Goal: Task Accomplishment & Management: Use online tool/utility

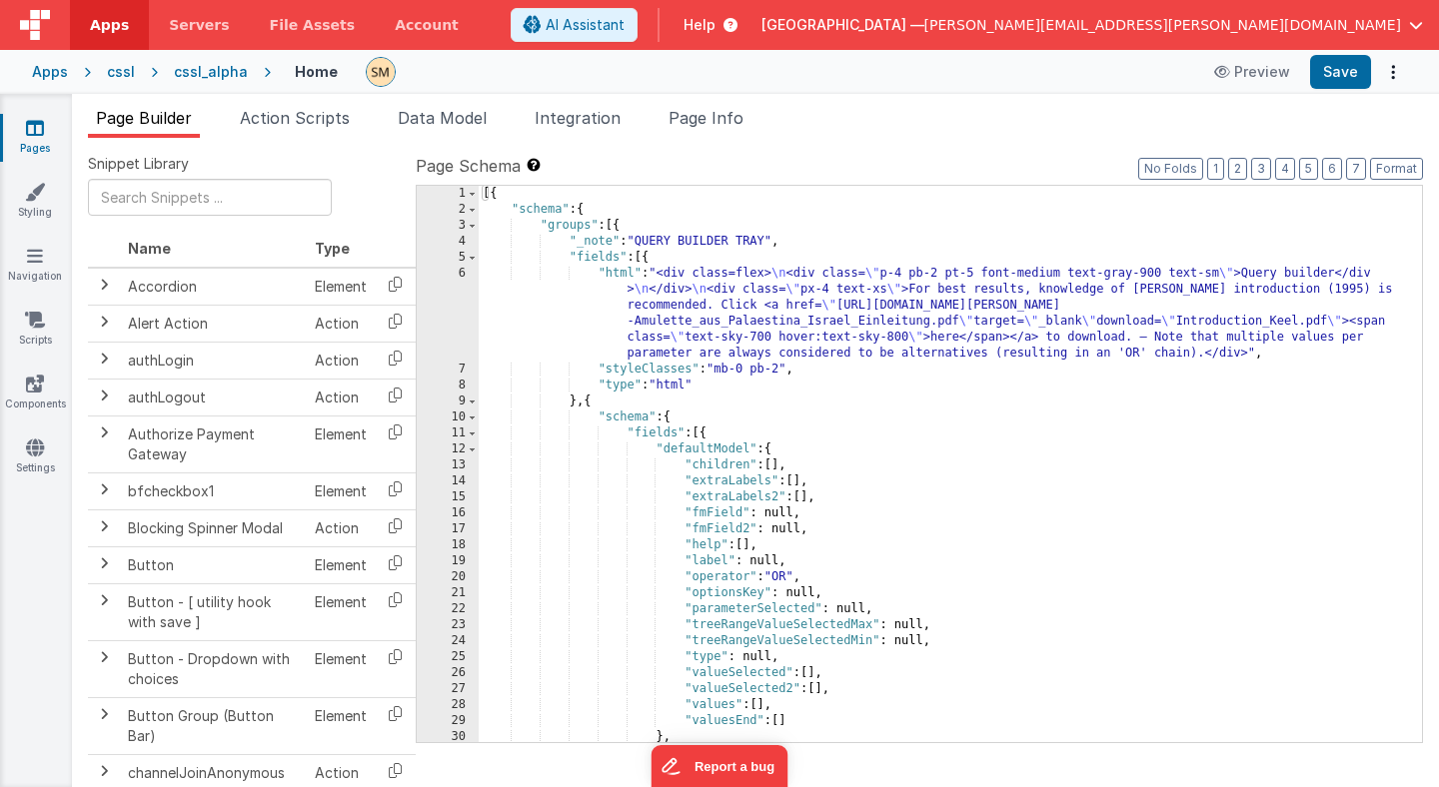
click at [460, 310] on div "6" at bounding box center [448, 314] width 62 height 96
click at [662, 310] on div "[{ "schema" : { "groups" : [{ "_note" : "QUERY BUILDER TRAY" , "fields" : [{ "h…" at bounding box center [950, 480] width 943 height 588
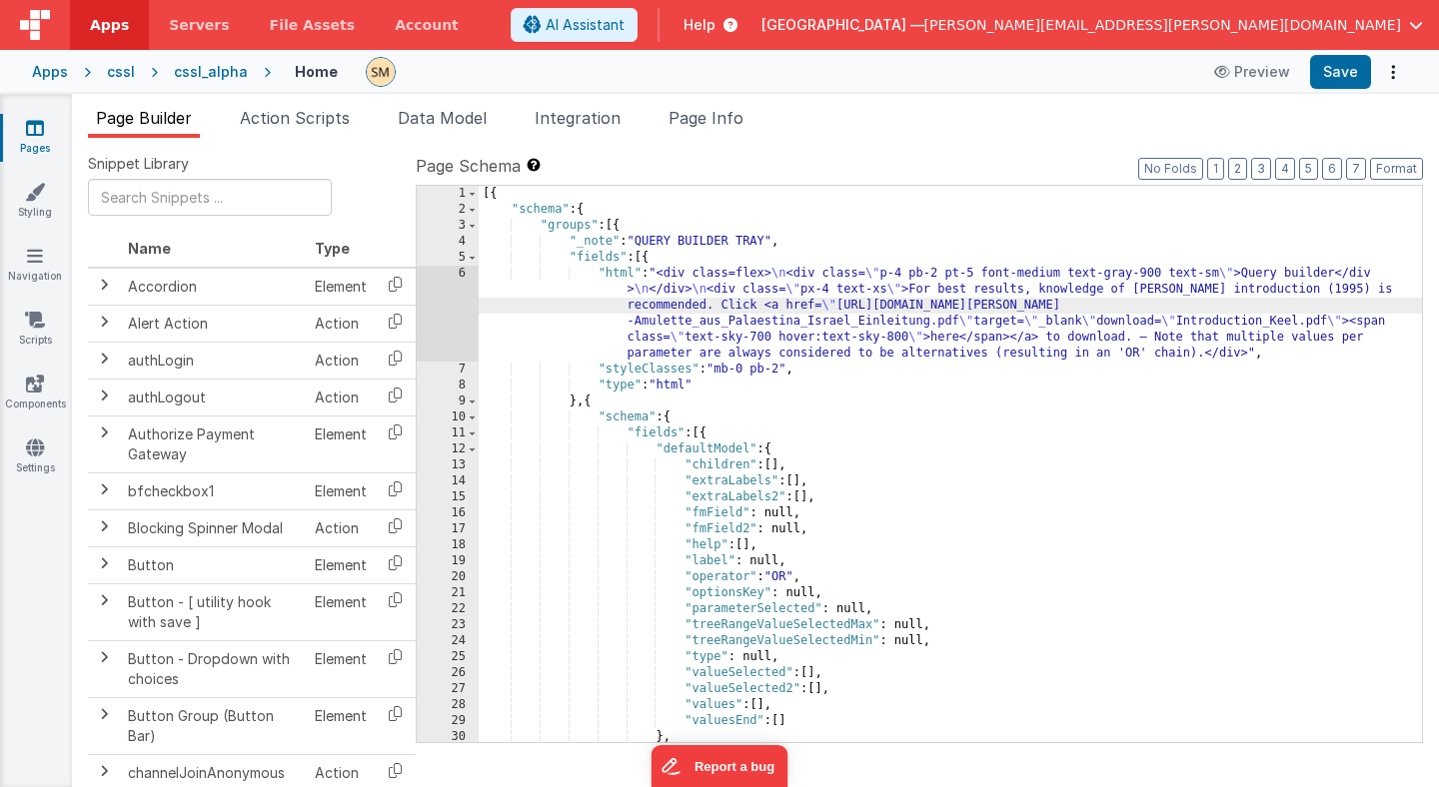
click at [444, 305] on div "6" at bounding box center [448, 314] width 62 height 96
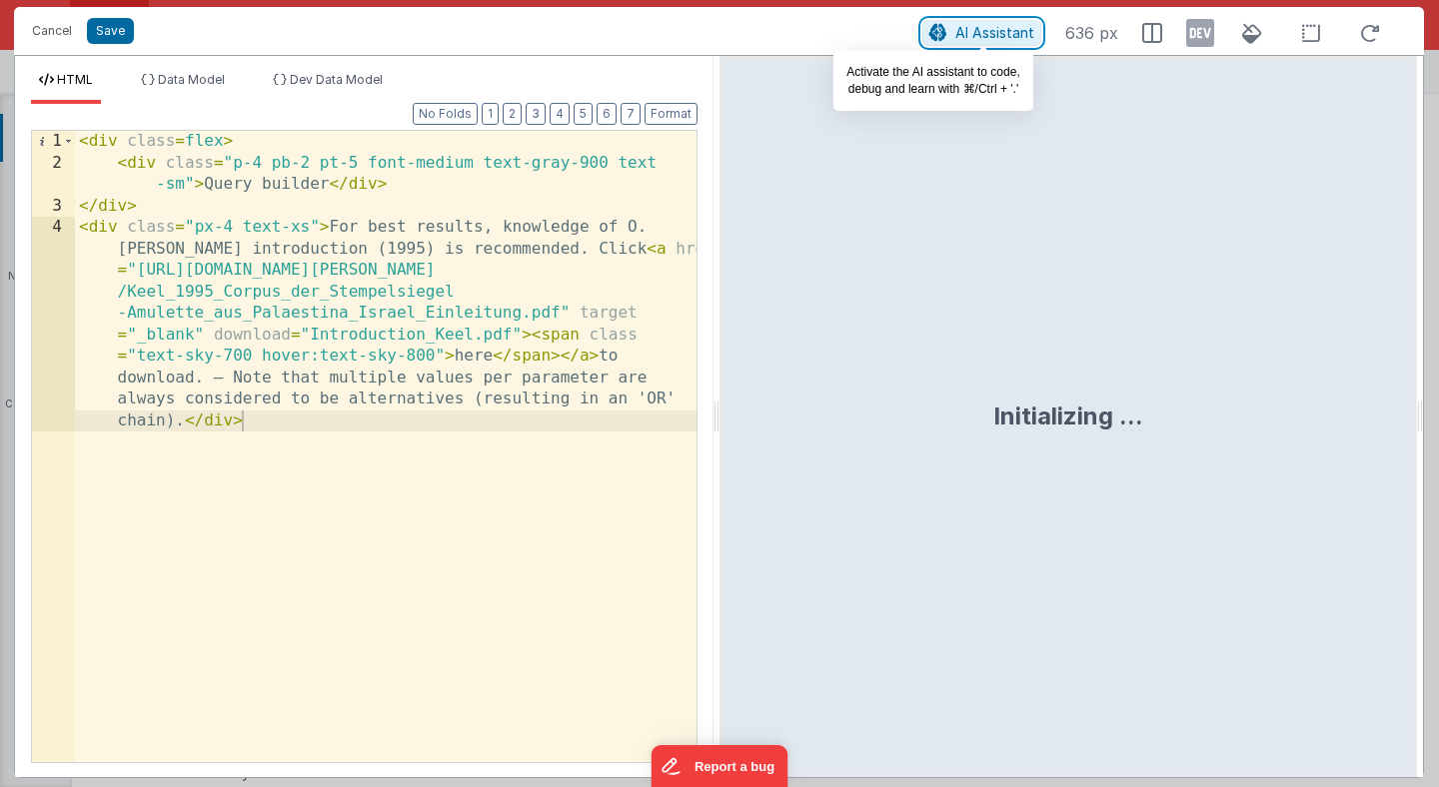
click at [965, 32] on span "AI Assistant" at bounding box center [994, 32] width 79 height 17
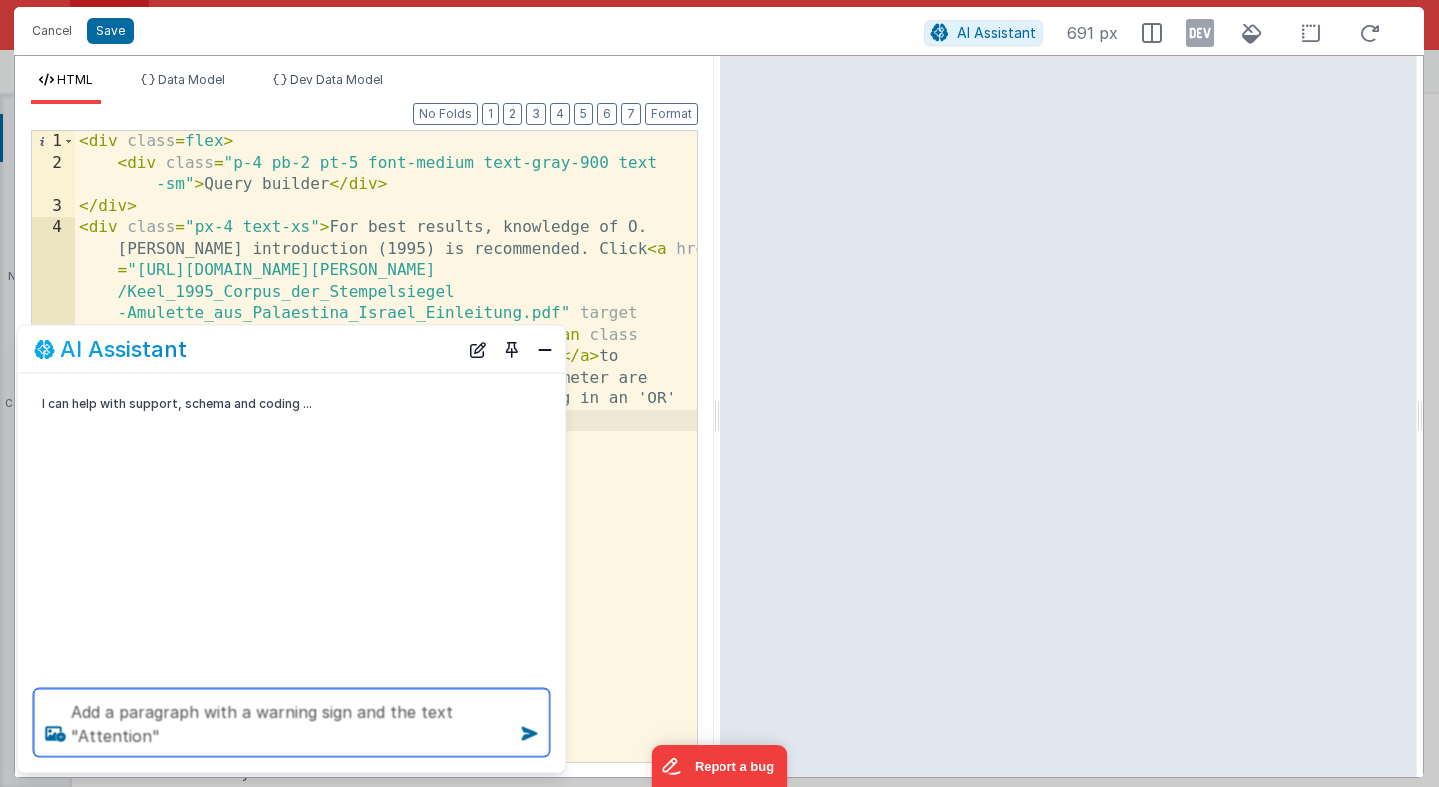
type textarea "Add a paragraph with a warning sign and the text "Attention""
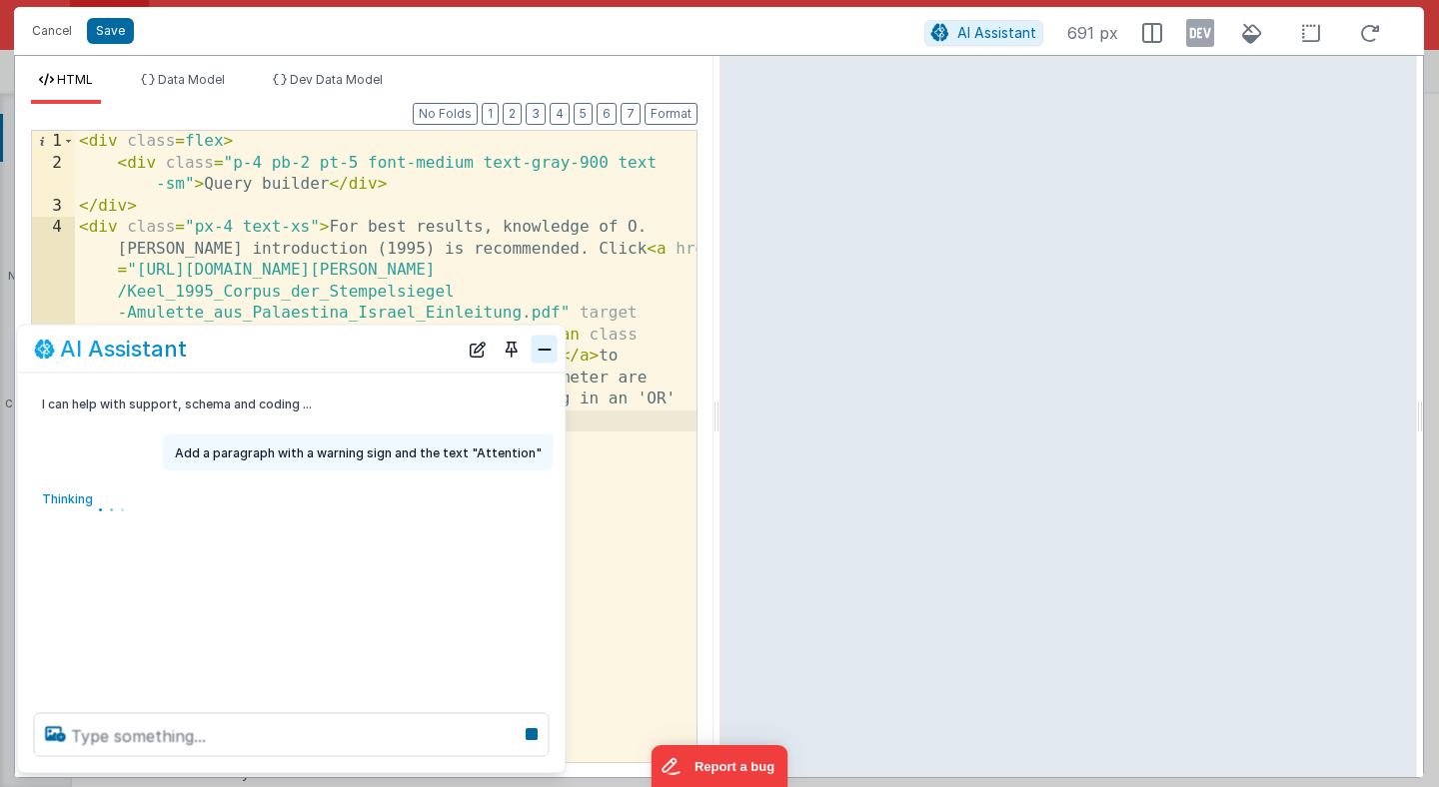
click at [551, 357] on button "Close" at bounding box center [544, 349] width 26 height 28
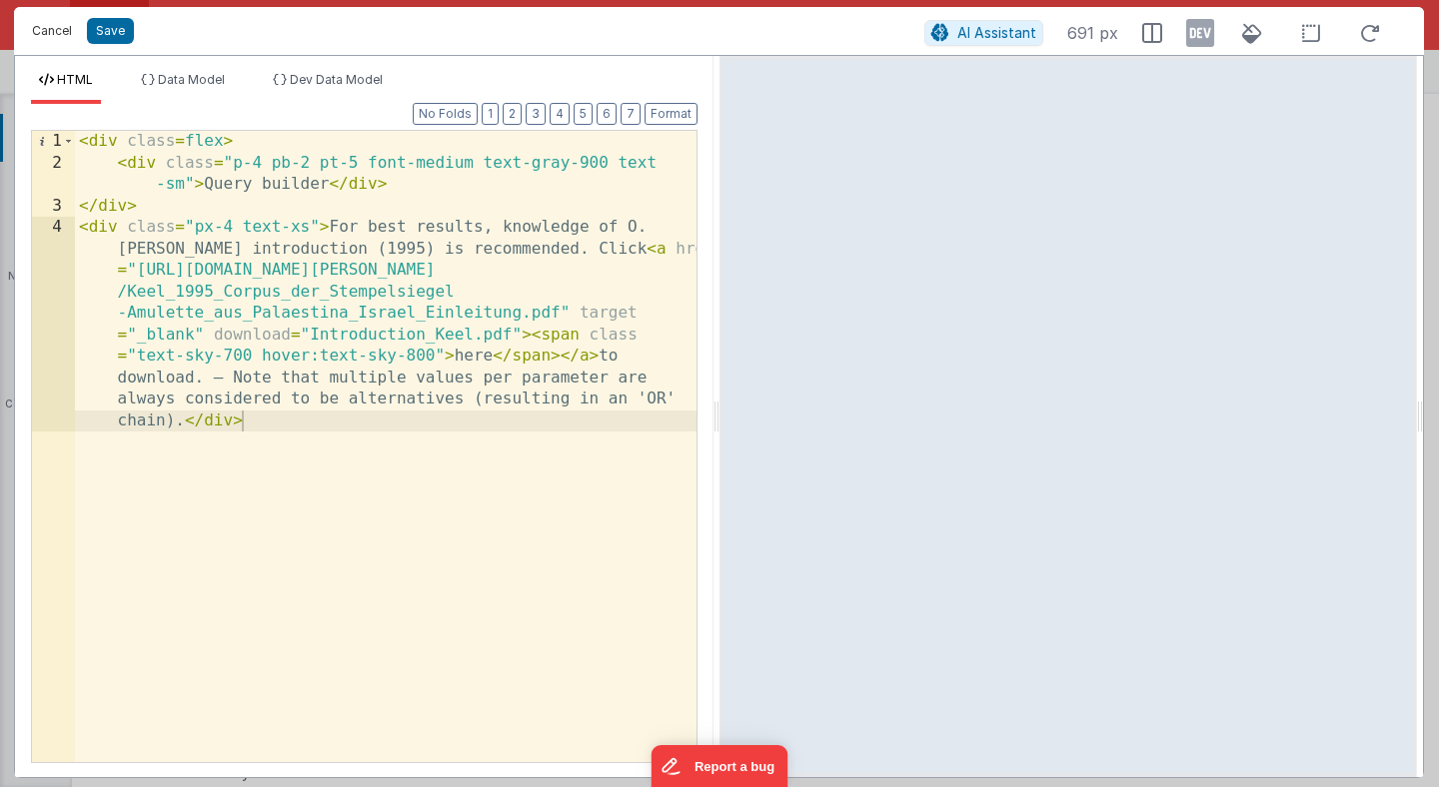
click at [63, 32] on button "Cancel" at bounding box center [52, 31] width 60 height 28
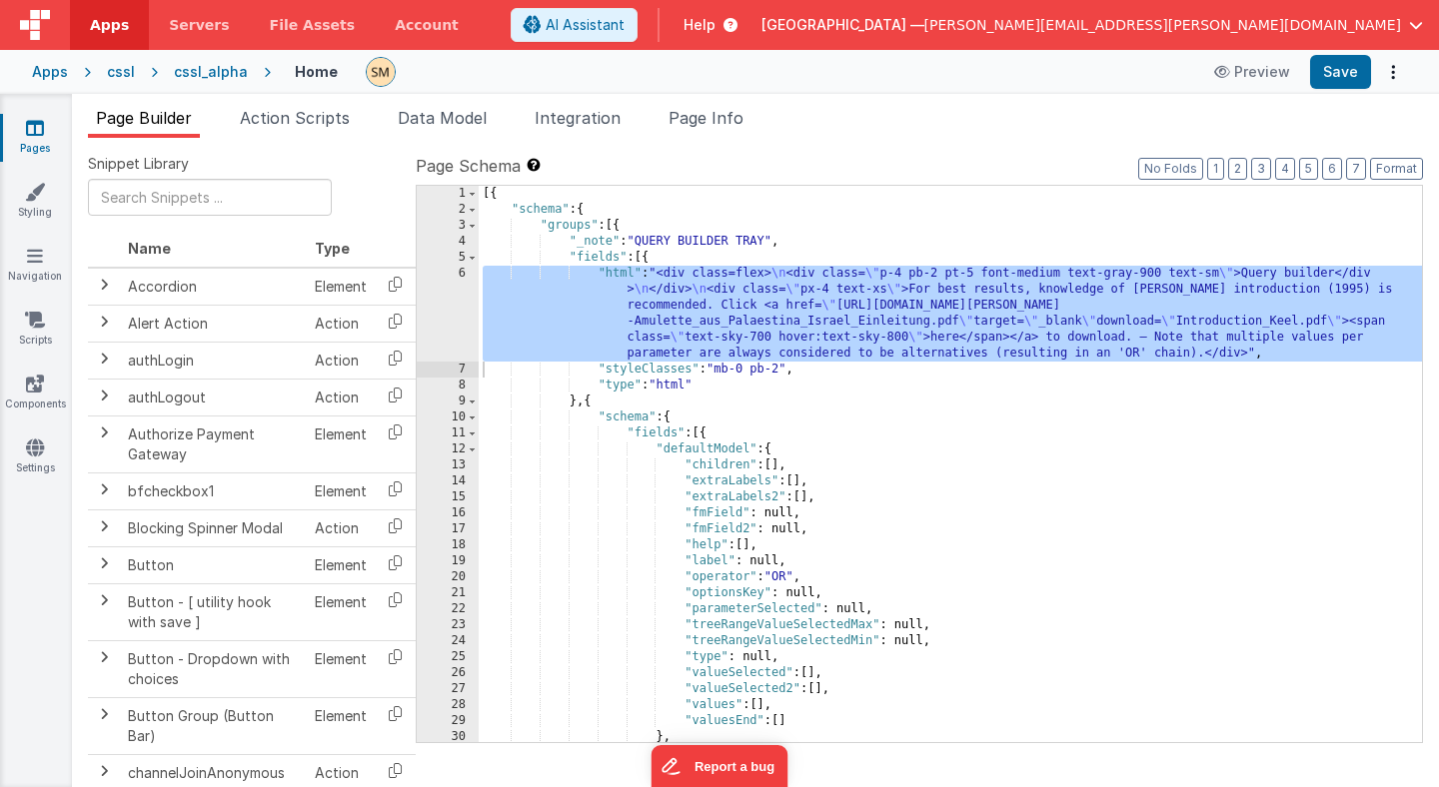
click at [219, 71] on div "cssl_alpha" at bounding box center [211, 72] width 74 height 20
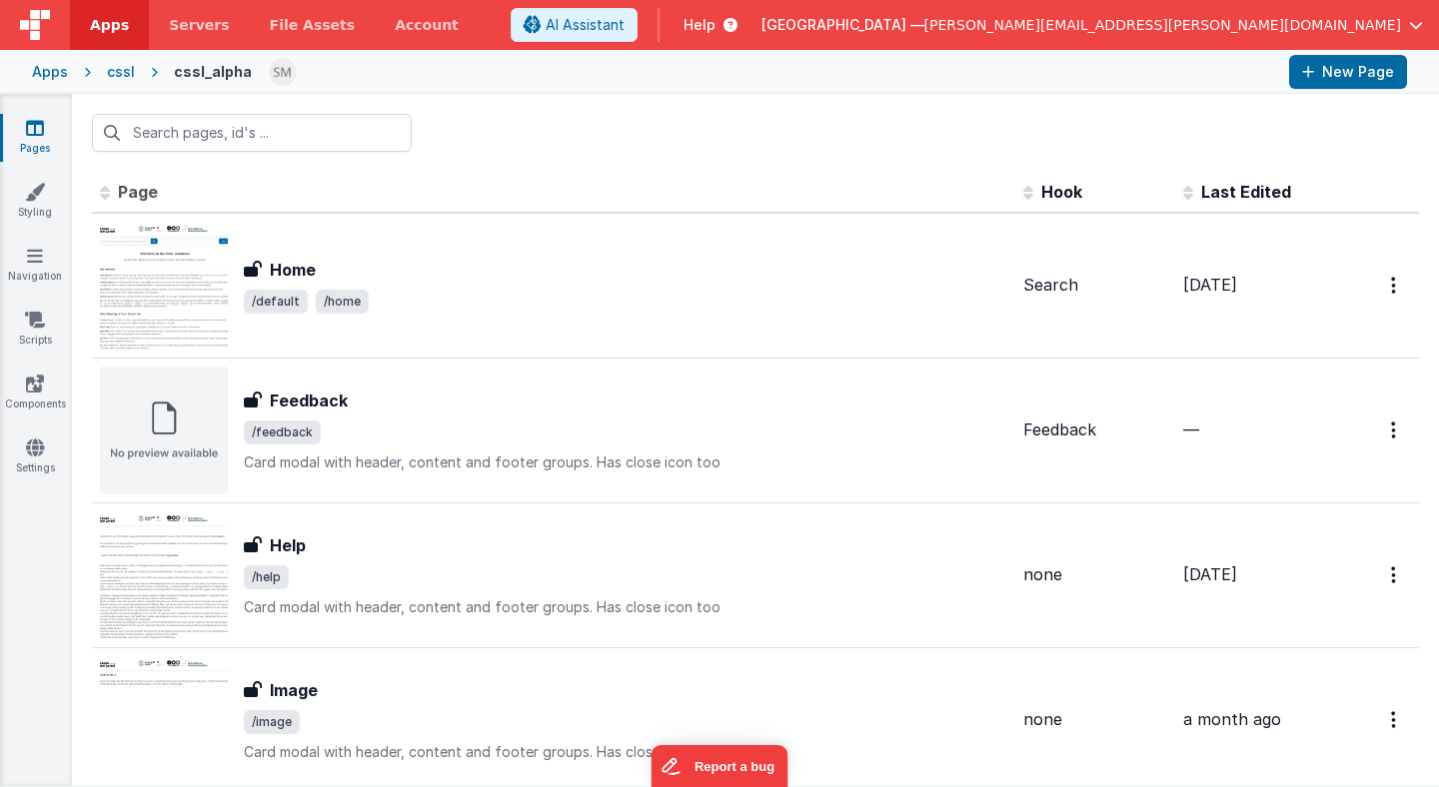
click at [123, 71] on div "cssl" at bounding box center [121, 72] width 28 height 20
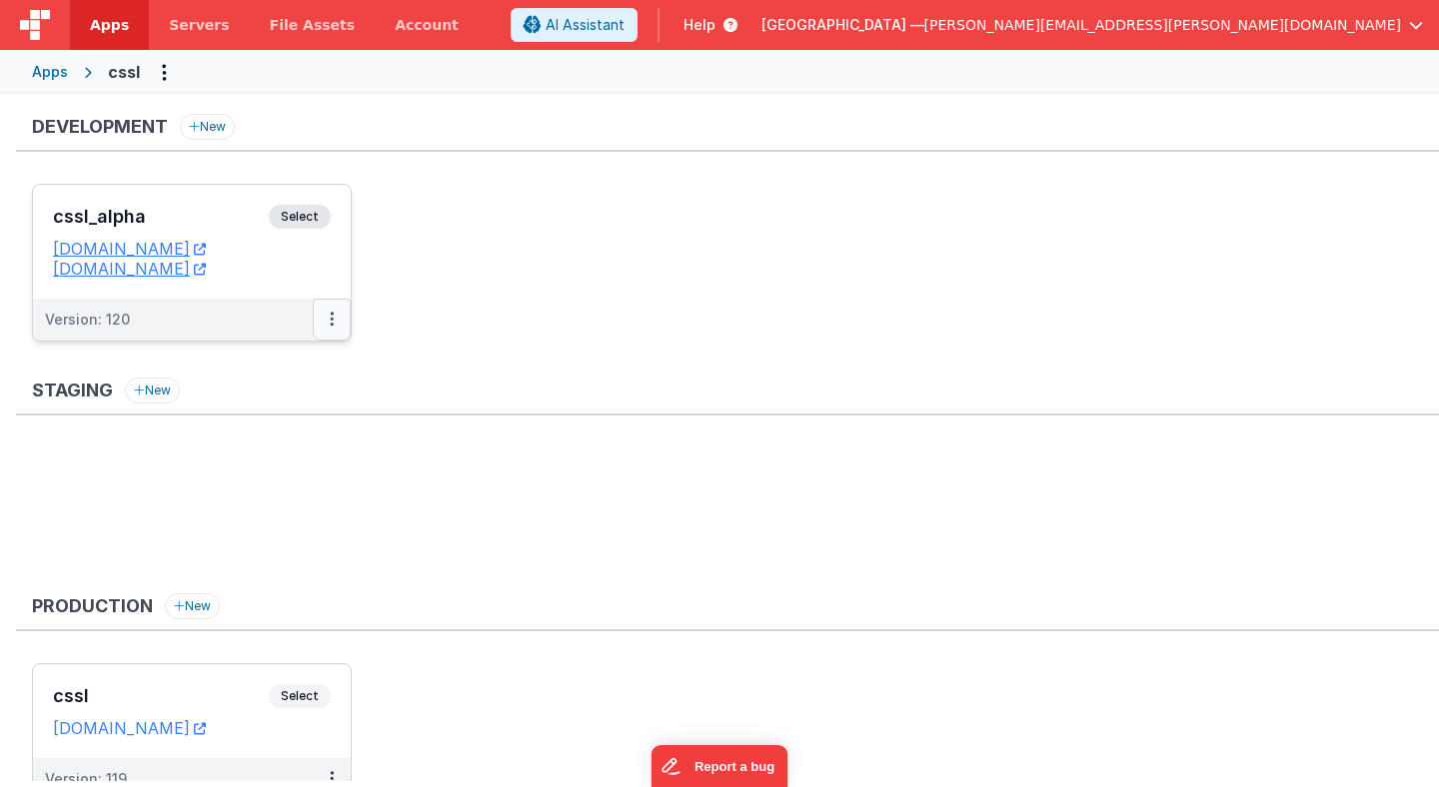
click at [331, 319] on icon at bounding box center [332, 319] width 4 height 1
click at [279, 435] on link "Deploy..." at bounding box center [263, 437] width 176 height 36
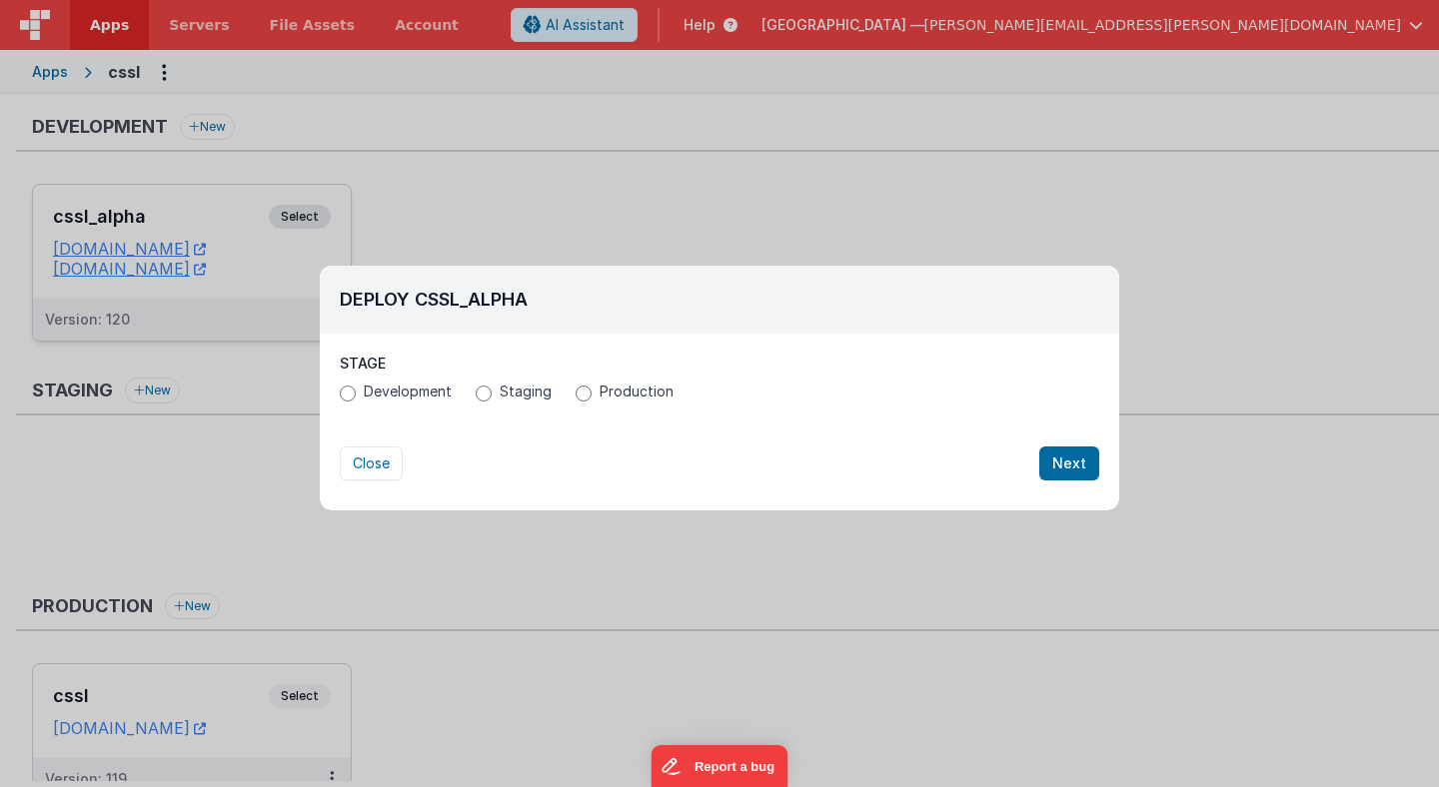
click at [519, 389] on span "Staging" at bounding box center [526, 392] width 52 height 20
click at [492, 389] on input "Staging" at bounding box center [484, 394] width 16 height 16
radio input "true"
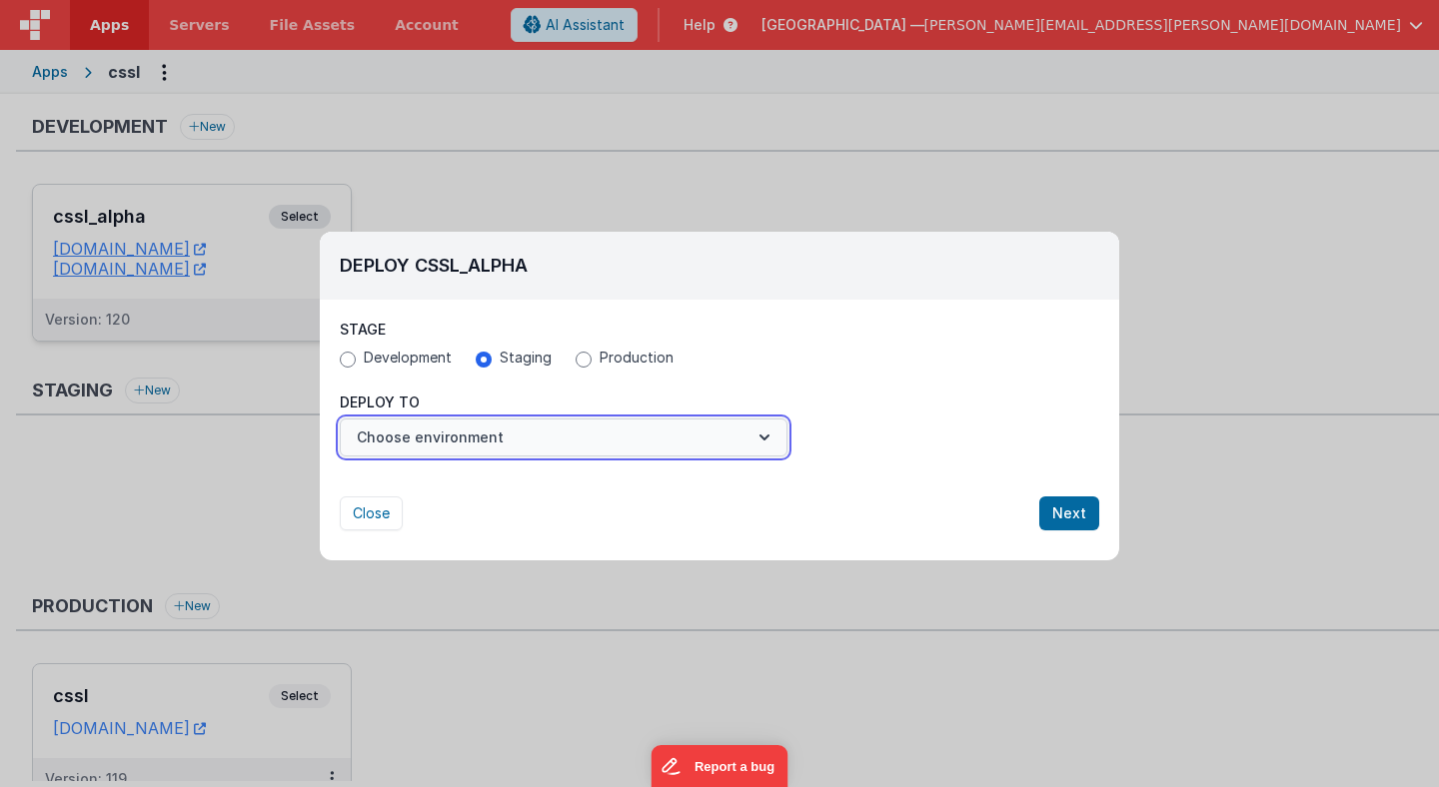
click at [493, 436] on button "Choose environment" at bounding box center [564, 438] width 448 height 38
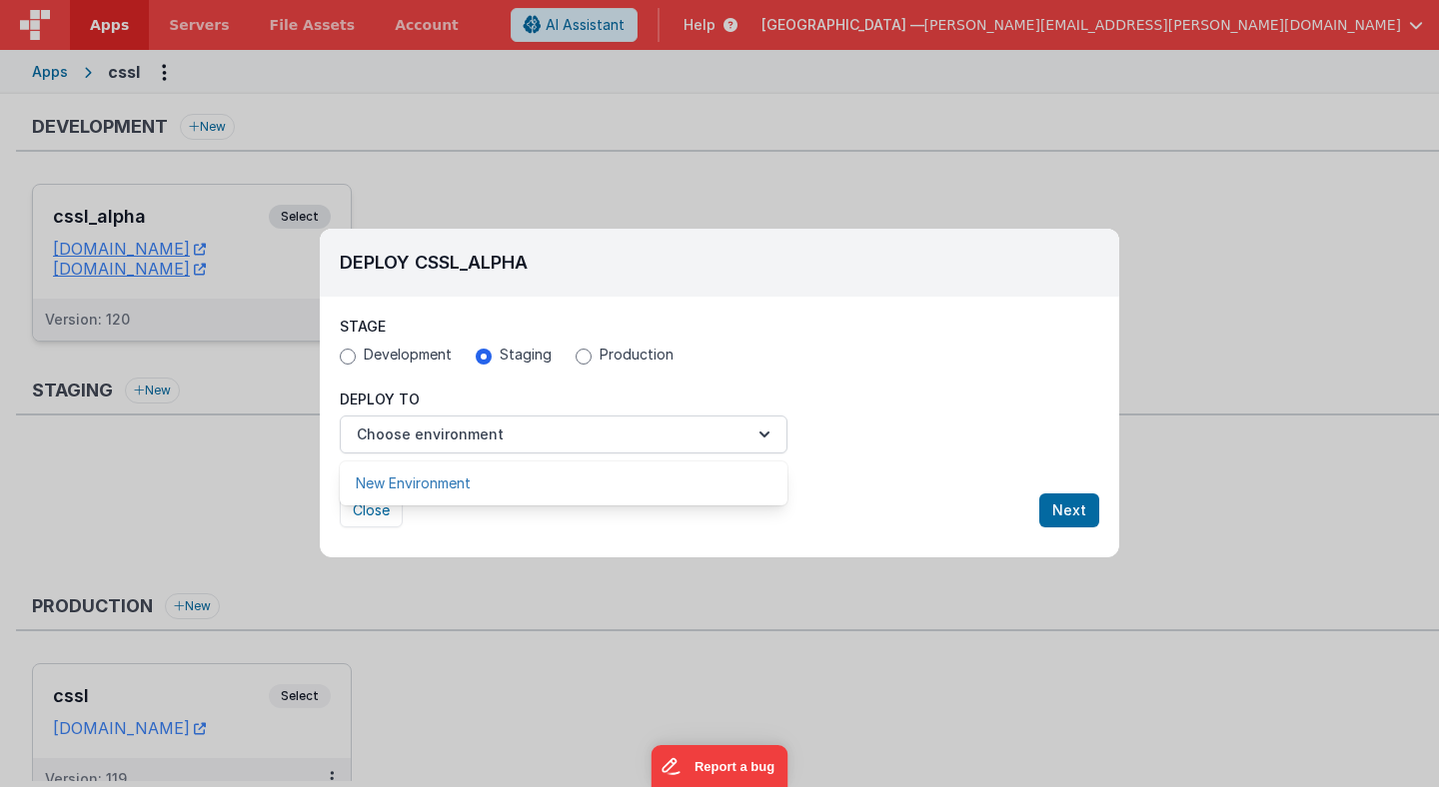
click at [481, 483] on link "New Environment" at bounding box center [564, 484] width 448 height 36
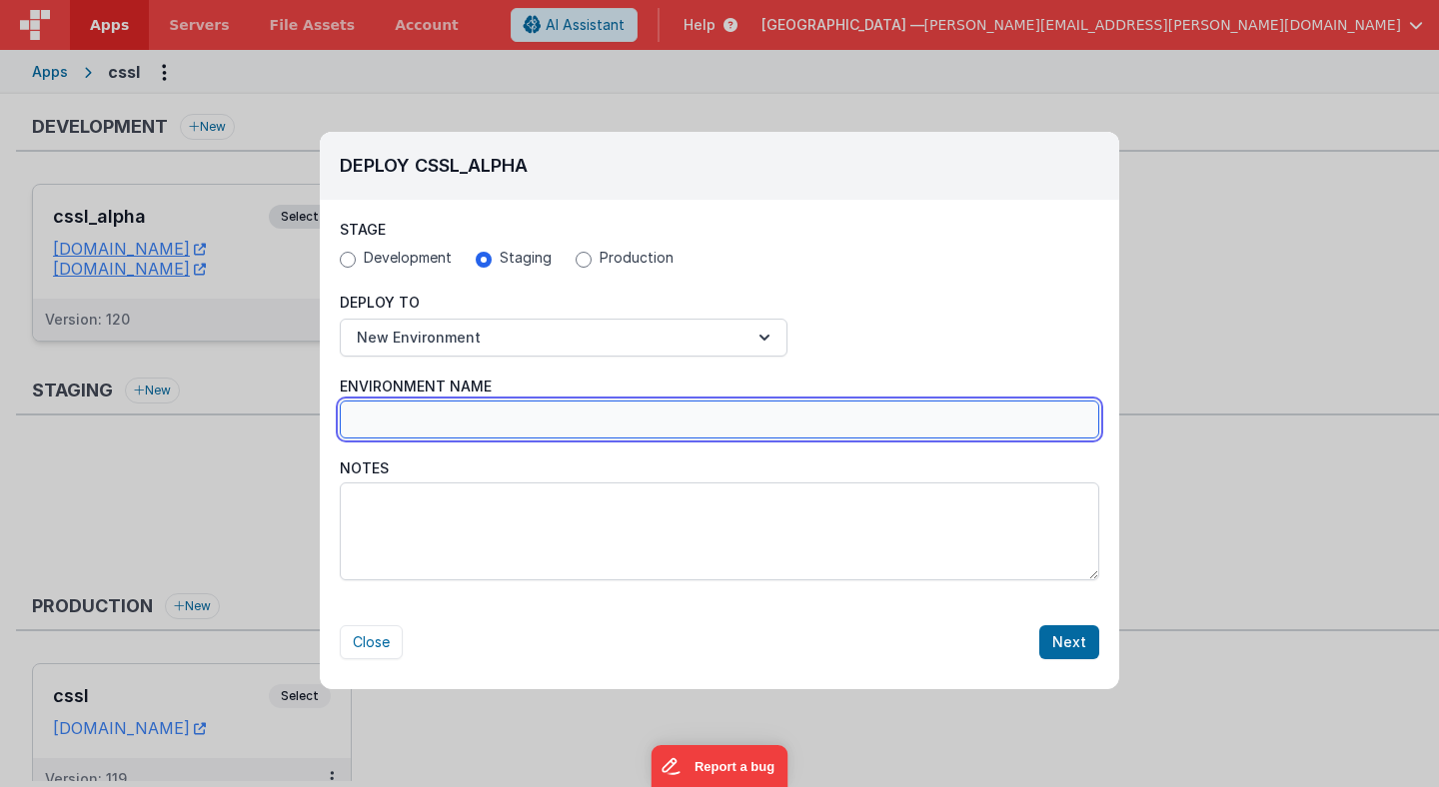
click at [478, 417] on input "Environment Name" at bounding box center [719, 420] width 759 height 38
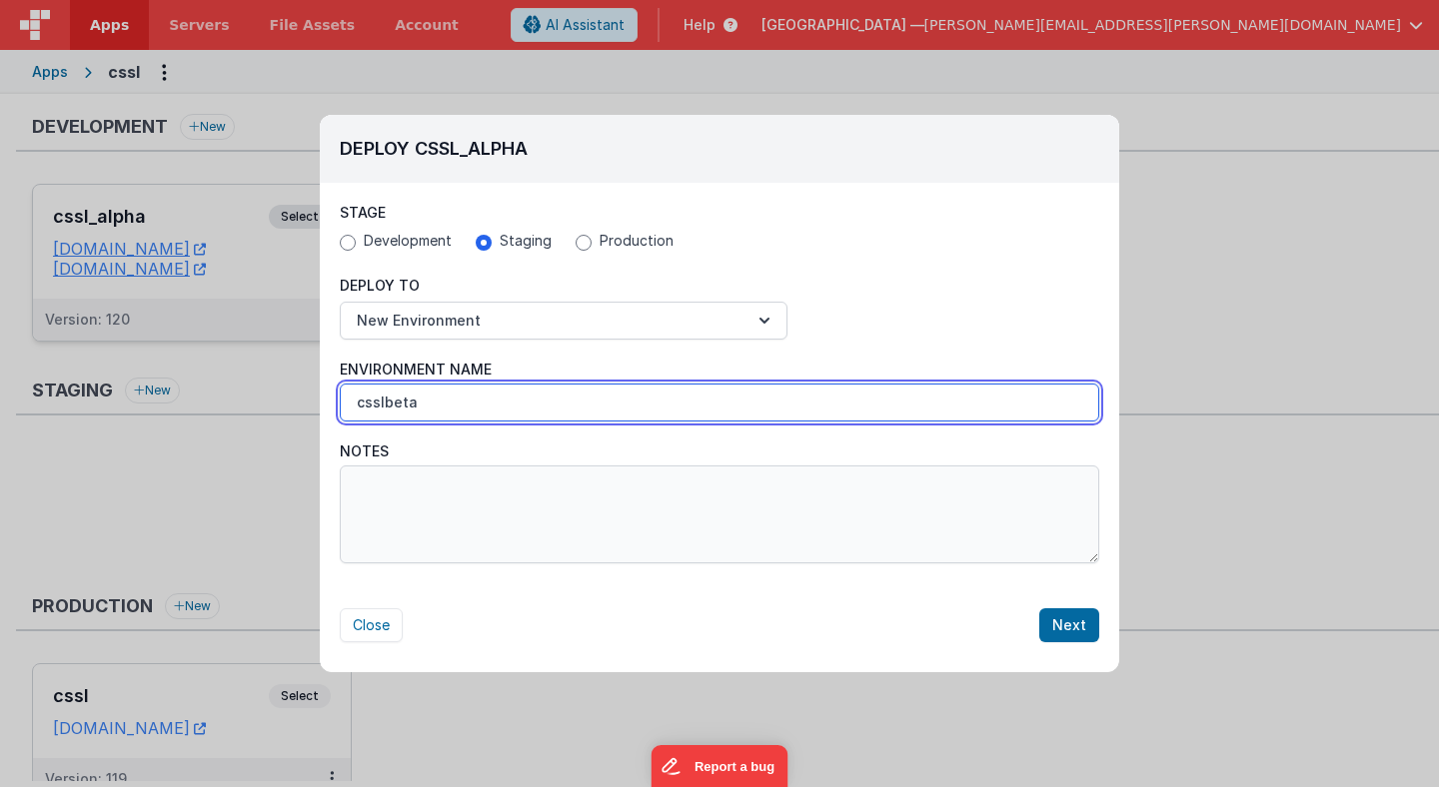
type input "csslbeta"
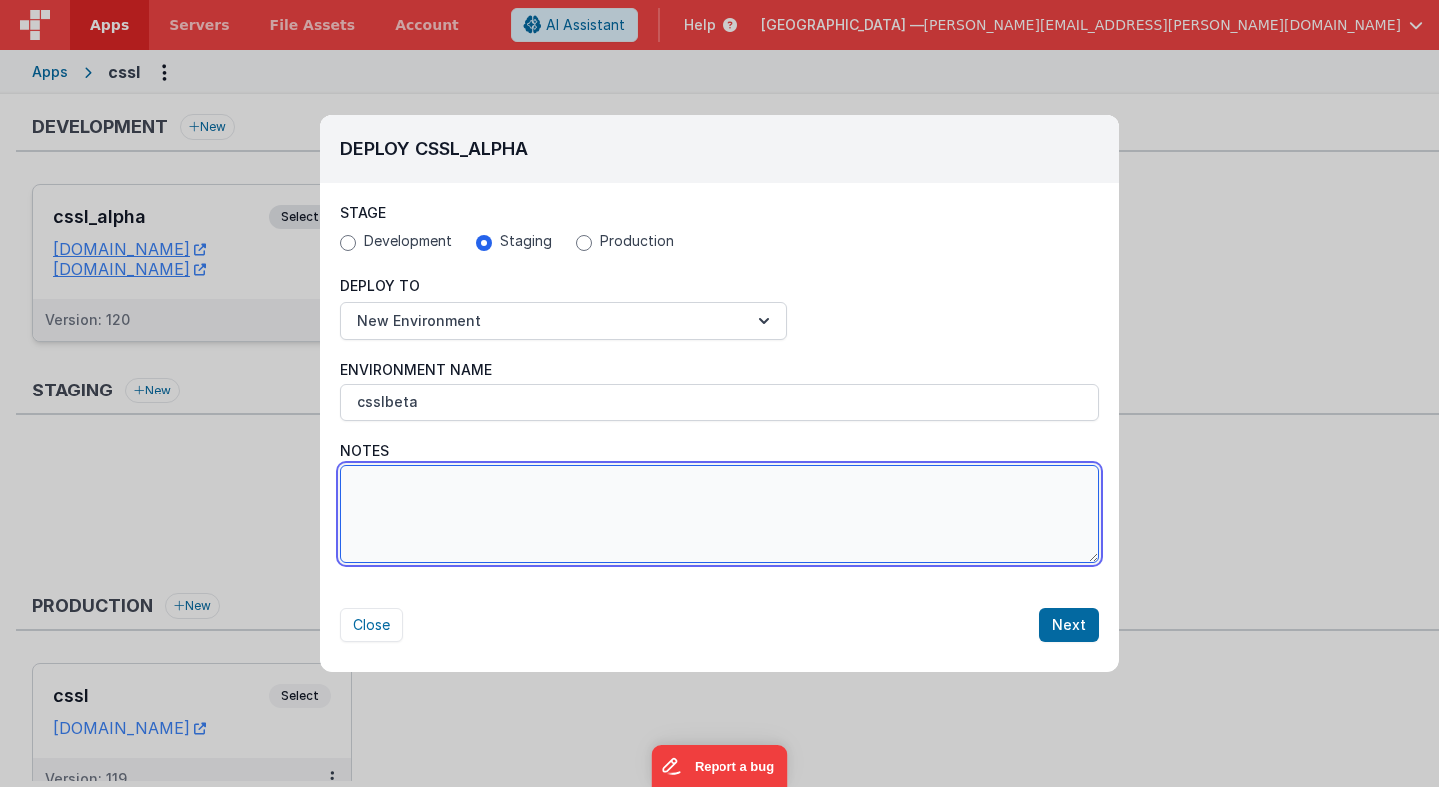
click at [878, 511] on textarea "Notes" at bounding box center [719, 515] width 759 height 98
type textarea "V3 test"
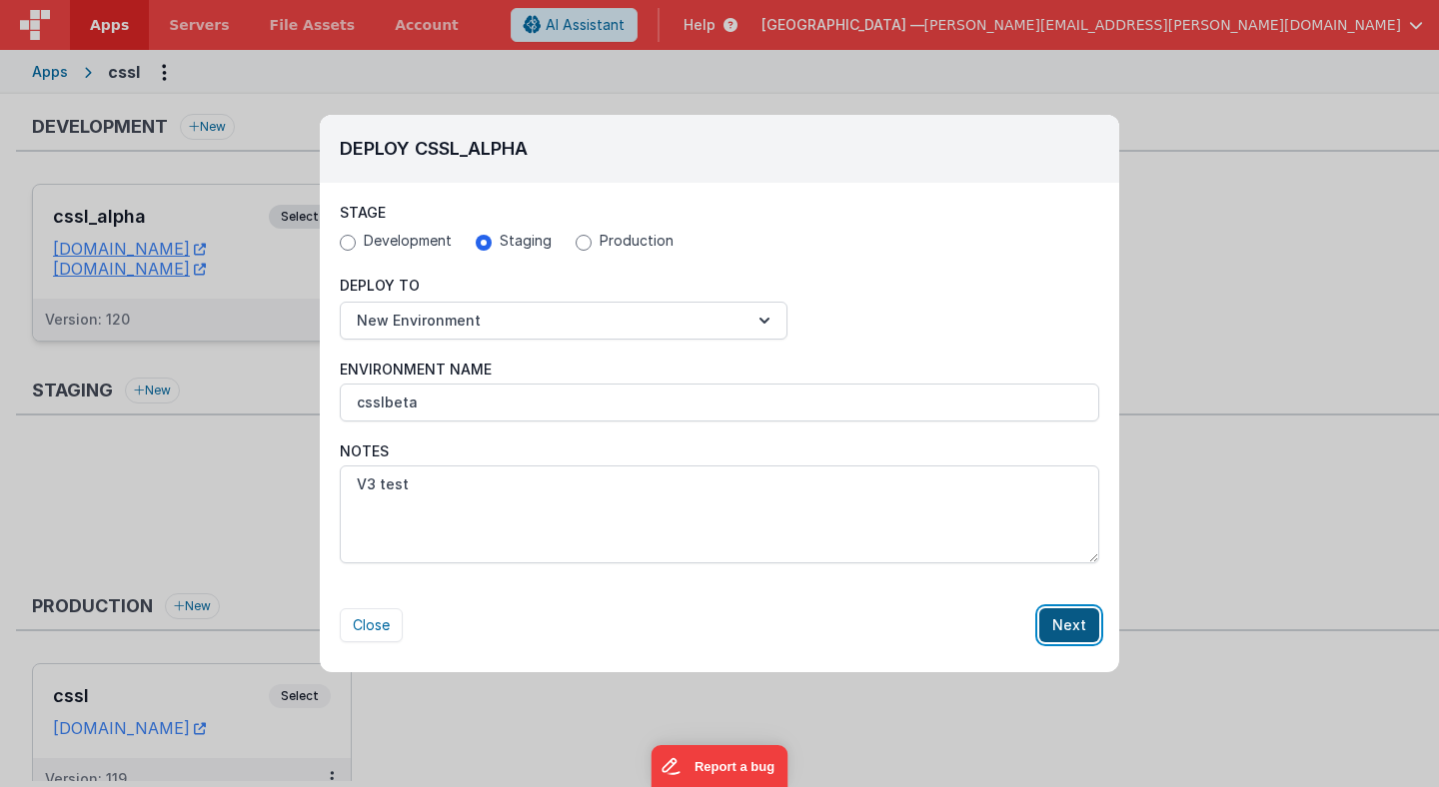
click at [1076, 627] on button "Next" at bounding box center [1069, 625] width 60 height 34
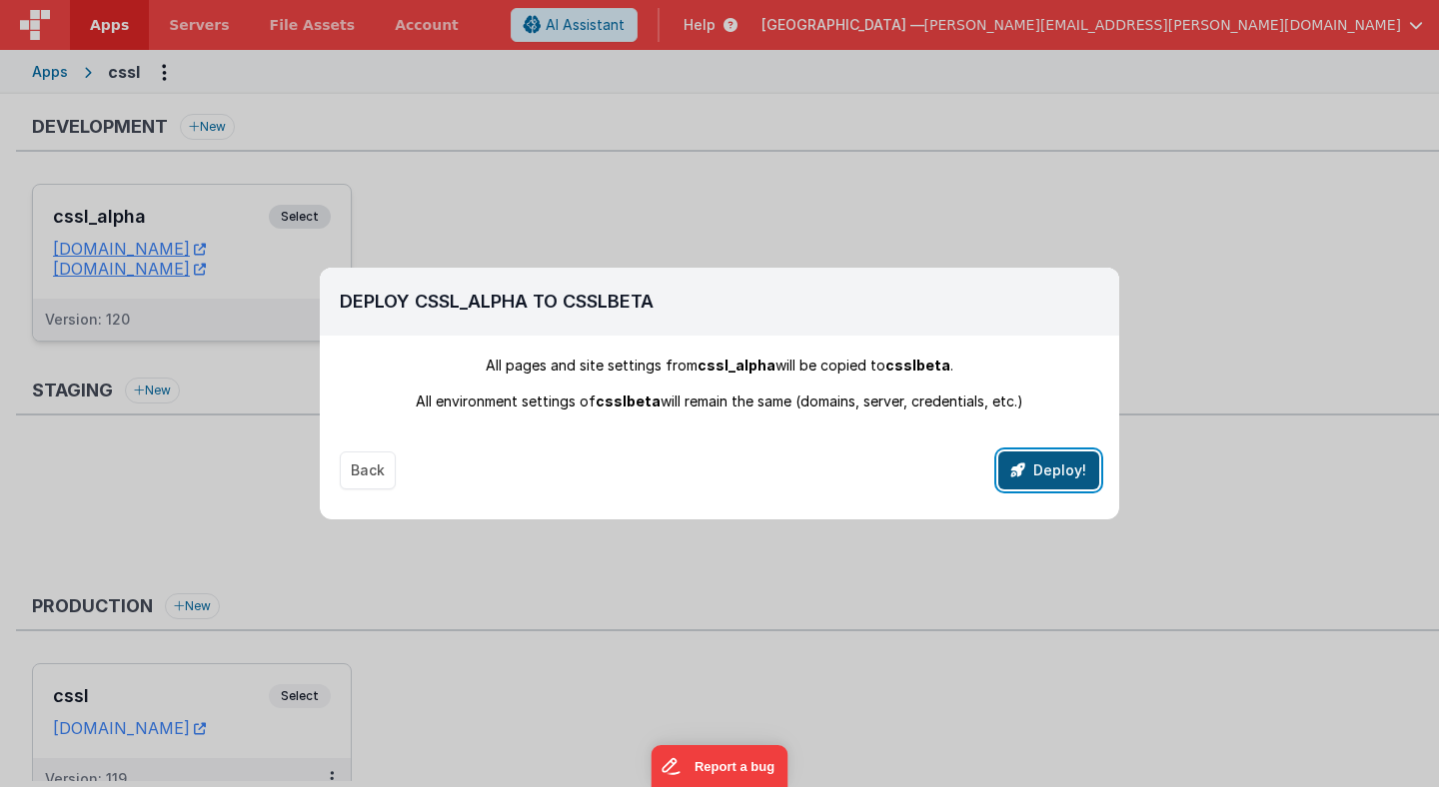
click at [1040, 480] on button "Deploy!" at bounding box center [1048, 471] width 101 height 38
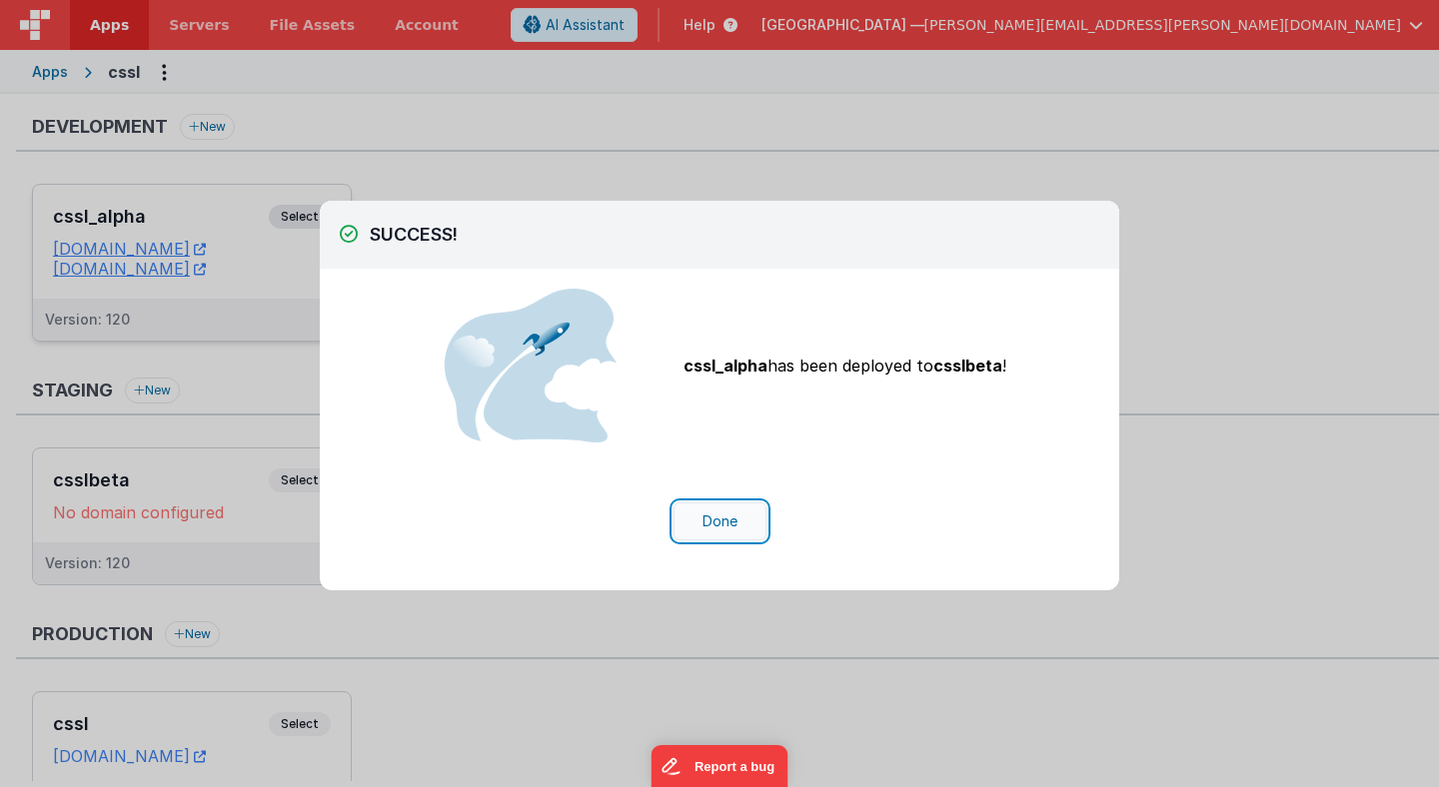
click at [733, 522] on button "Done" at bounding box center [719, 522] width 93 height 38
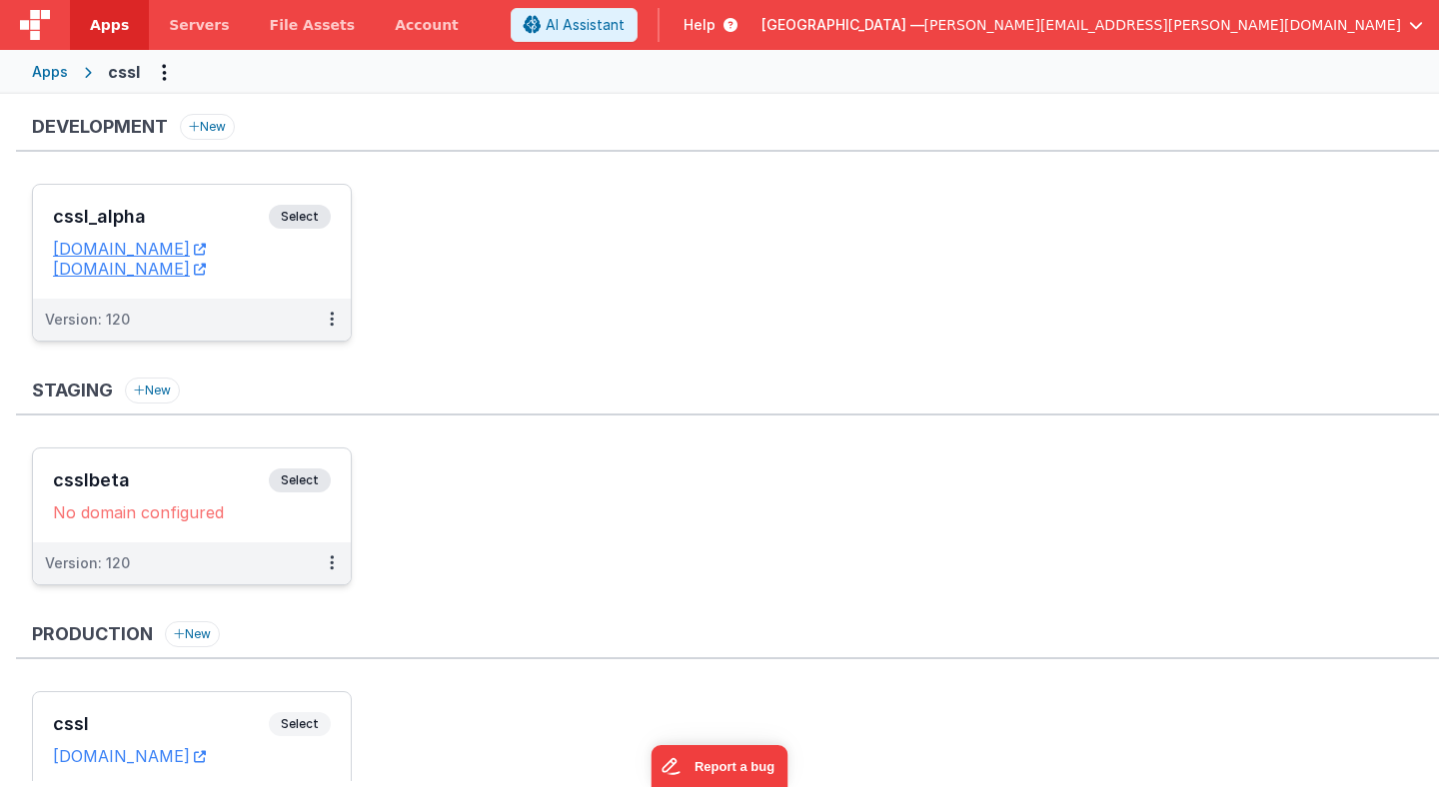
click at [169, 514] on div "No domain configured" at bounding box center [192, 513] width 278 height 20
click at [332, 563] on icon at bounding box center [332, 562] width 4 height 1
click at [303, 614] on link "Edit" at bounding box center [263, 608] width 176 height 36
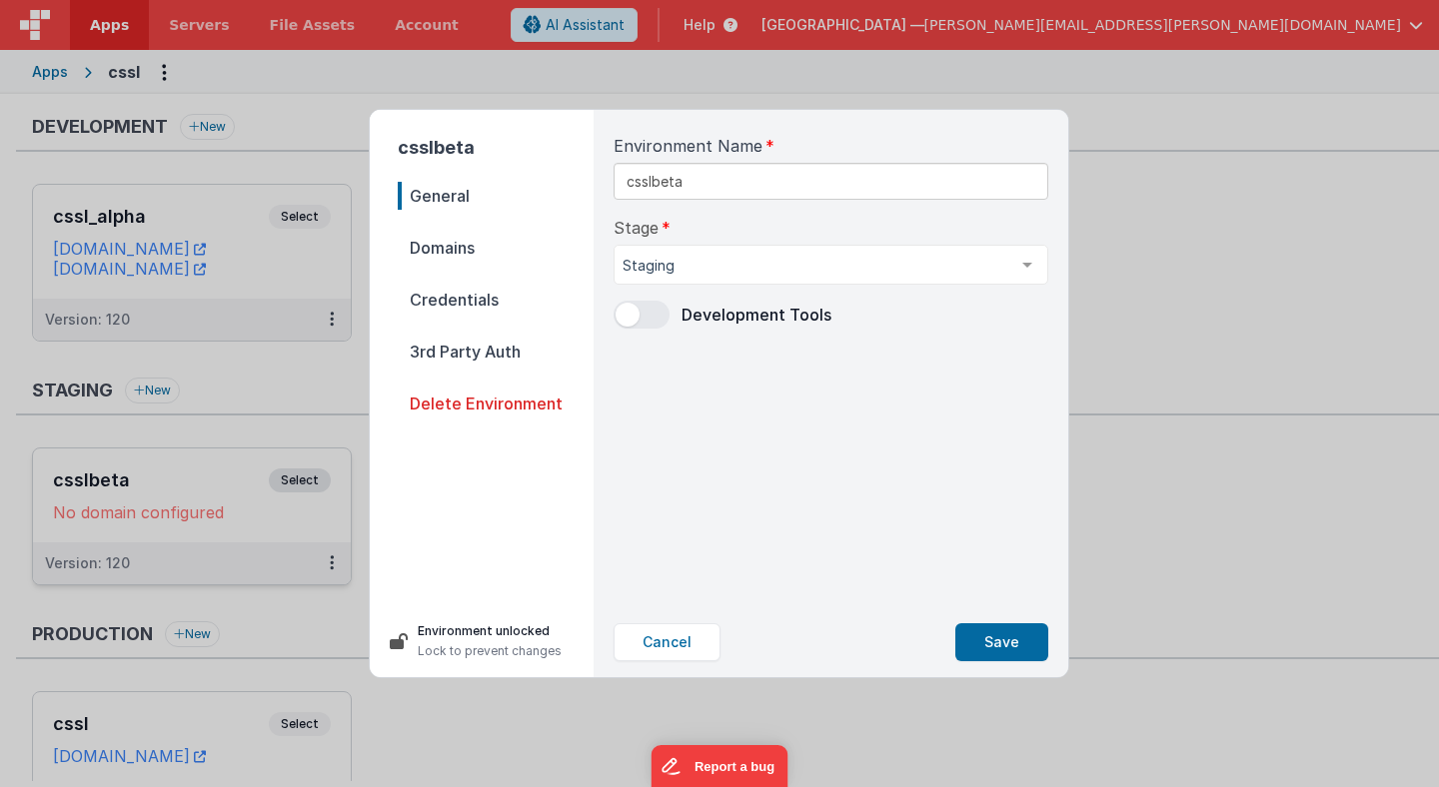
click at [454, 246] on span "Domains" at bounding box center [496, 248] width 196 height 28
select select "[DOMAIN_NAME]"
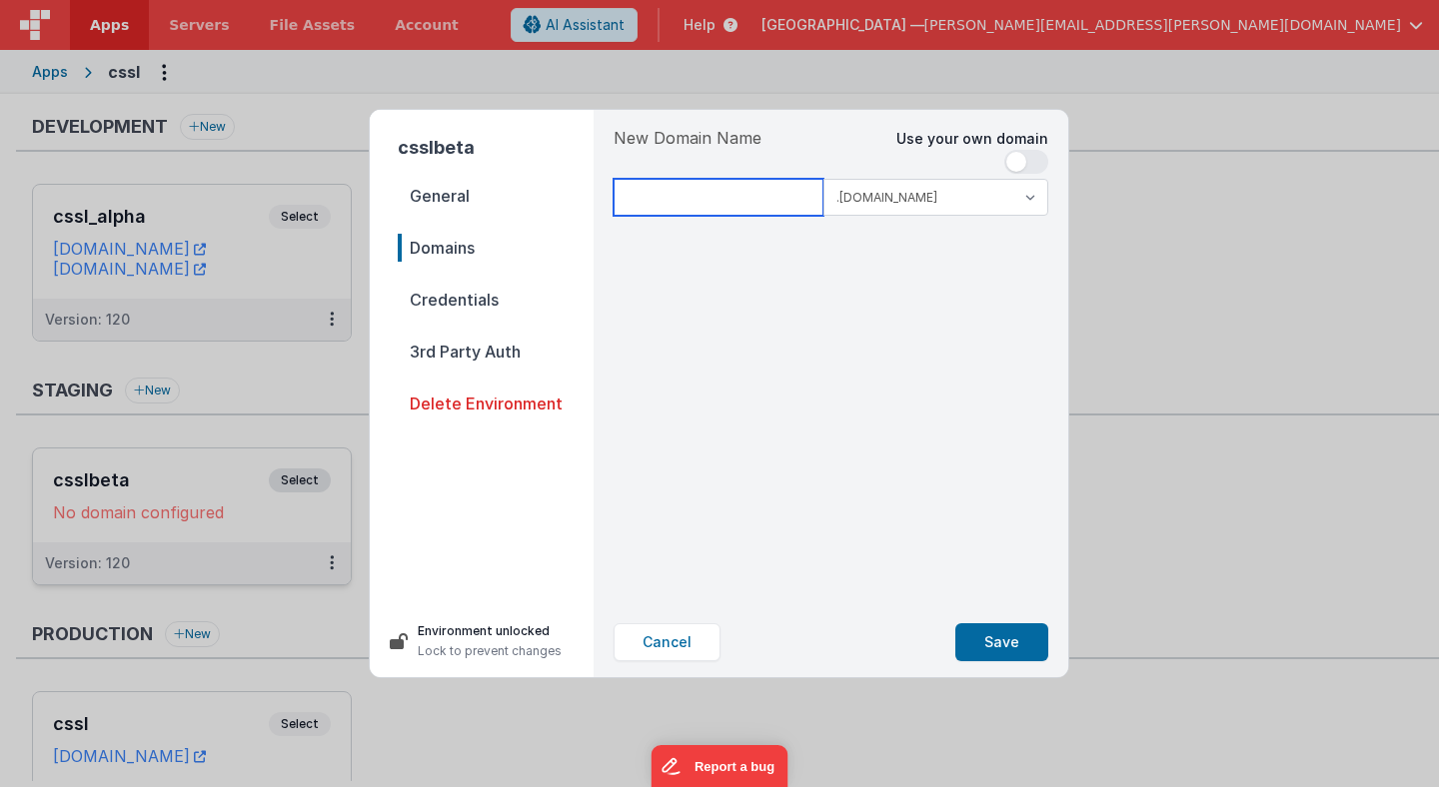
click at [707, 199] on input at bounding box center [718, 197] width 210 height 37
type input "csslbeta"
click at [474, 302] on span "Credentials" at bounding box center [496, 300] width 196 height 28
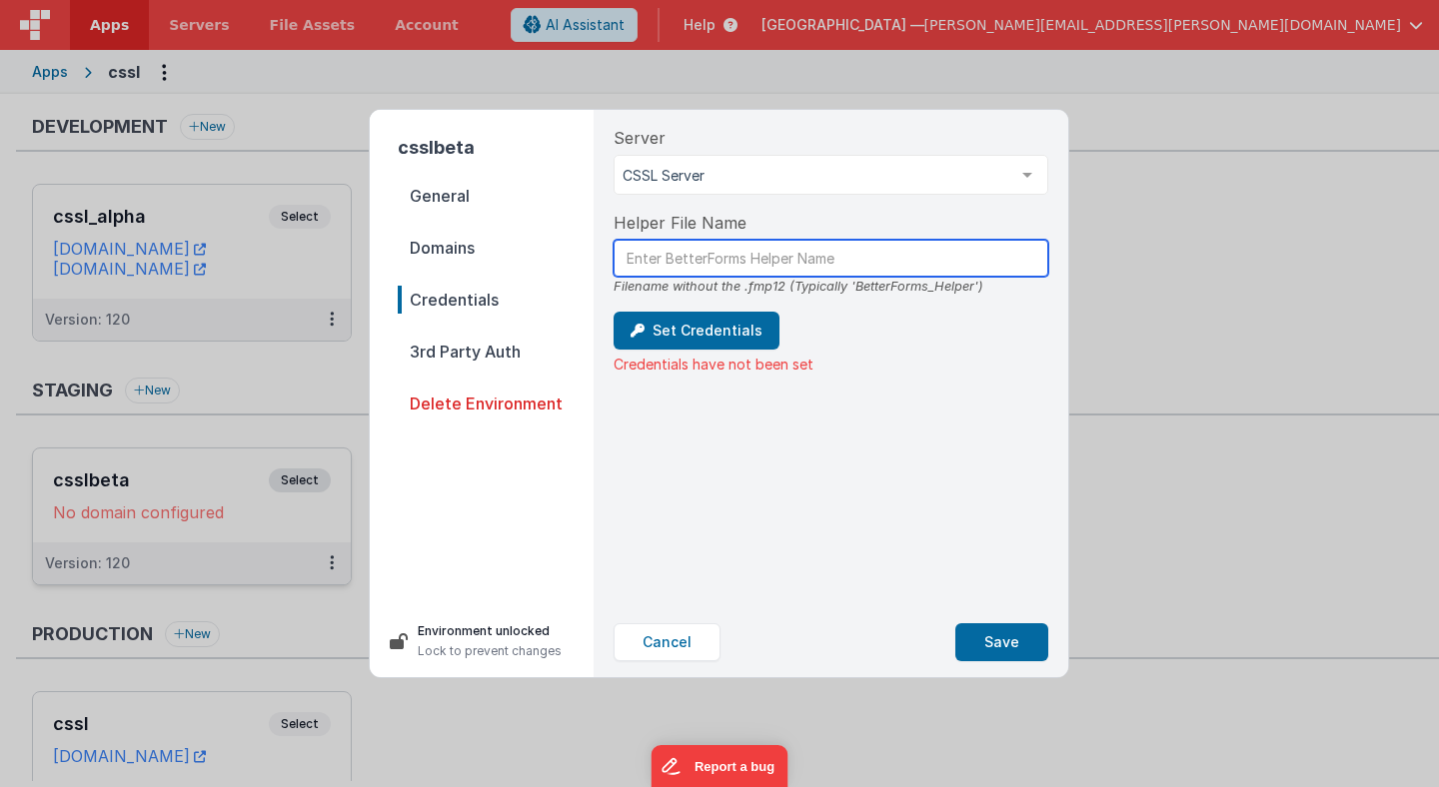
click at [656, 258] on input "text" at bounding box center [830, 258] width 435 height 37
drag, startPoint x: 972, startPoint y: 288, endPoint x: 853, endPoint y: 290, distance: 118.9
click at [853, 290] on div "Filename without the .fmp12 (Typically 'BetterForms_Helper')" at bounding box center [830, 286] width 435 height 19
copy div "BetterForms_Helper"
click at [730, 266] on input "text" at bounding box center [830, 258] width 435 height 37
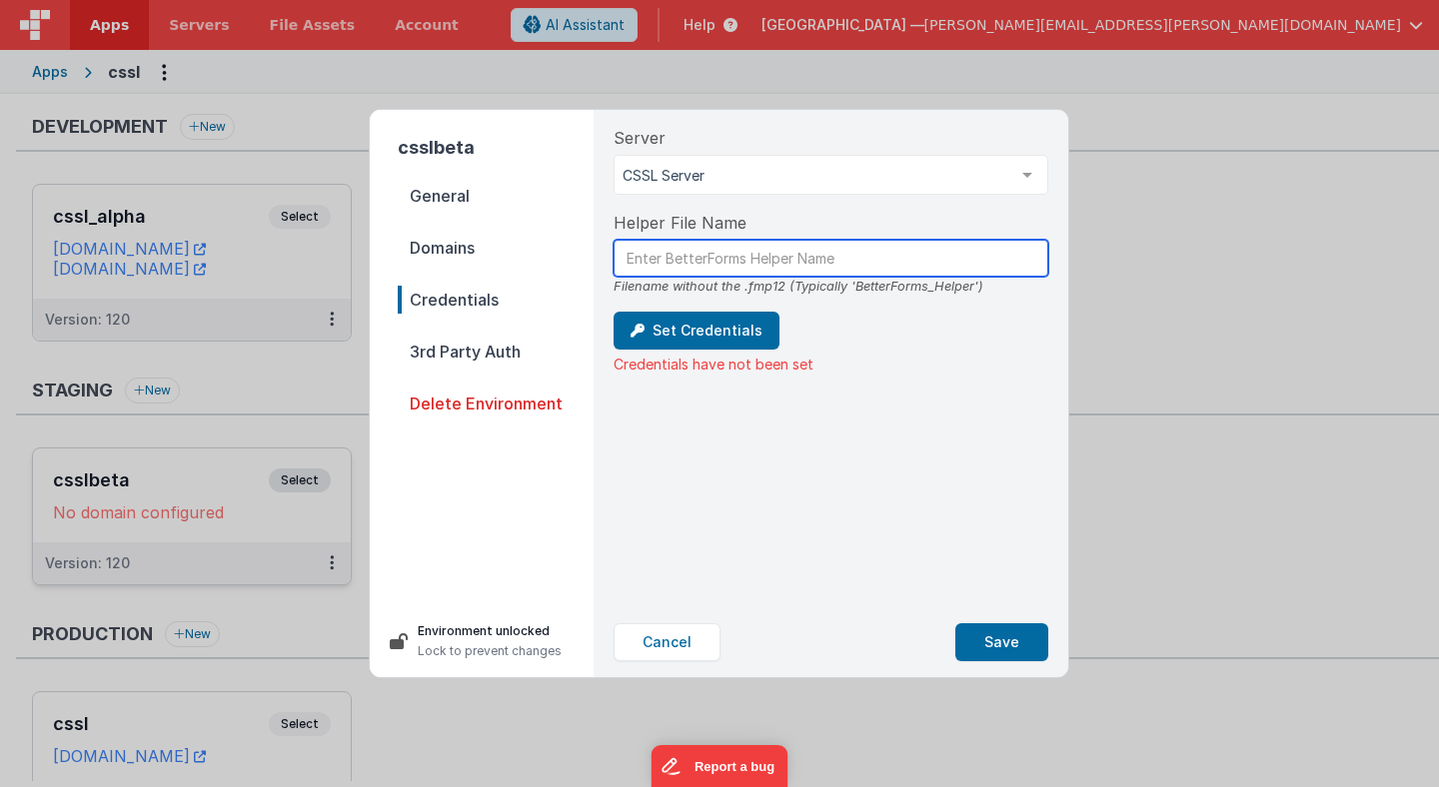
paste input "BetterForms_Helper"
type input "BetterForms_Helper"
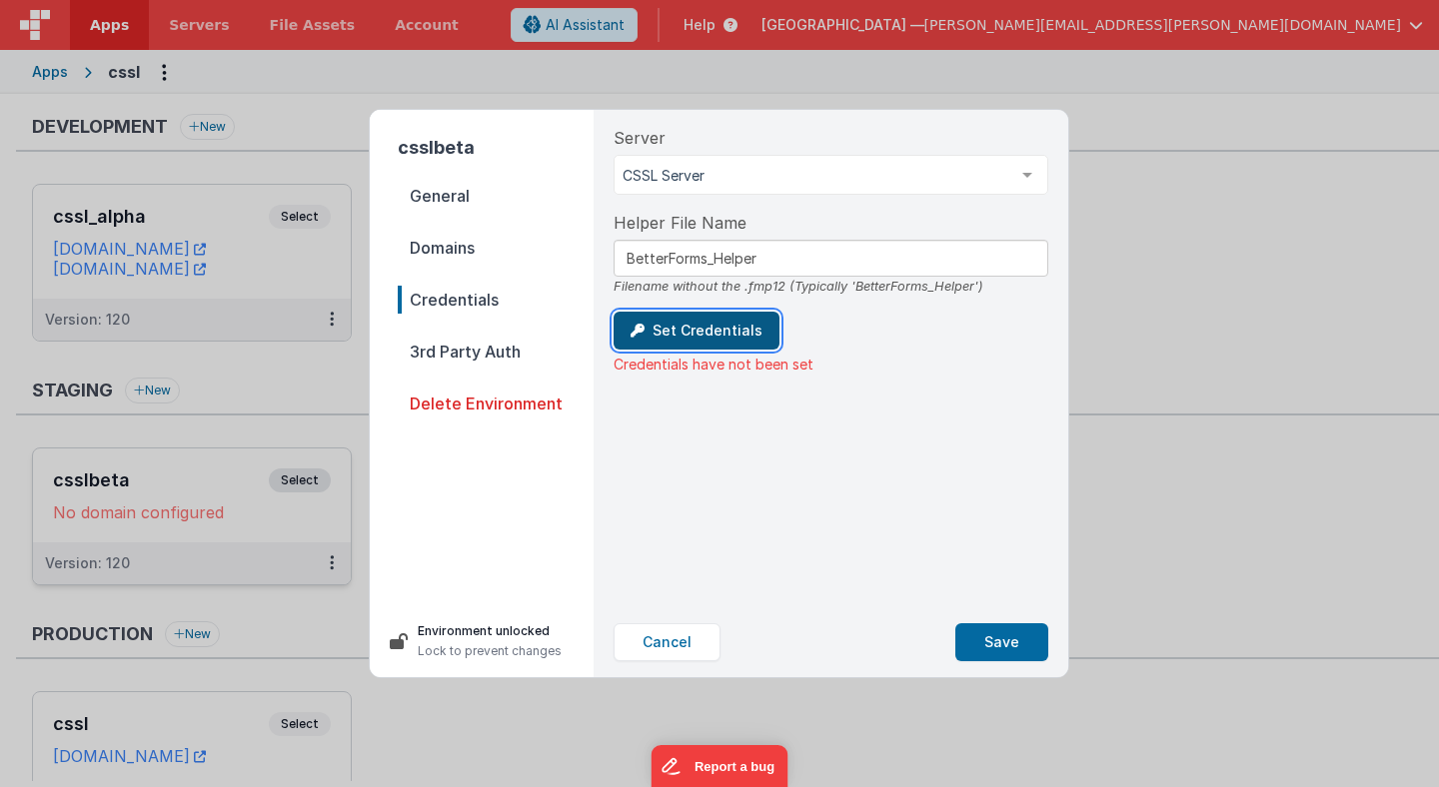
click at [701, 339] on button "Set Credentials" at bounding box center [696, 331] width 166 height 38
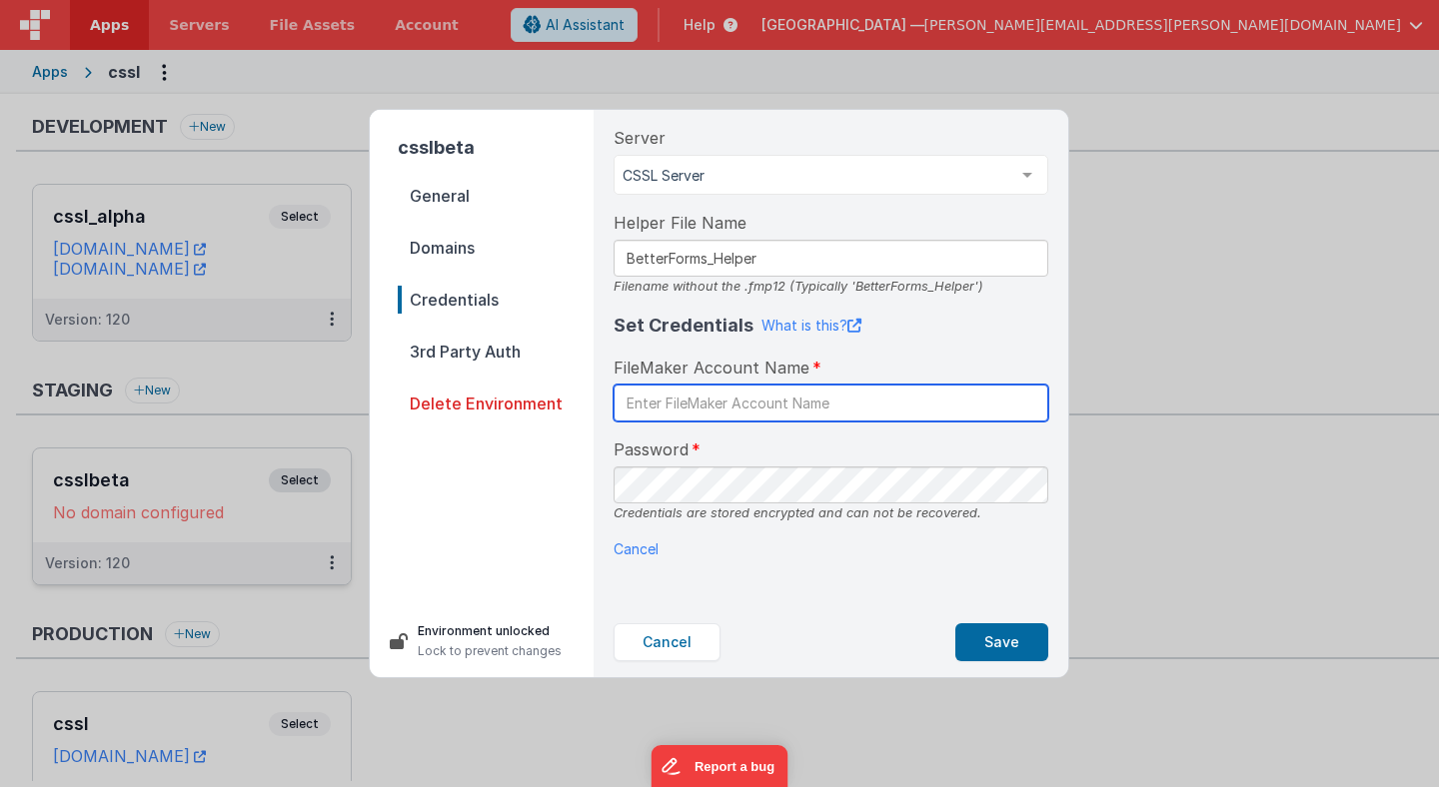
click at [681, 407] on input "text" at bounding box center [830, 403] width 435 height 37
type input "betterforms"
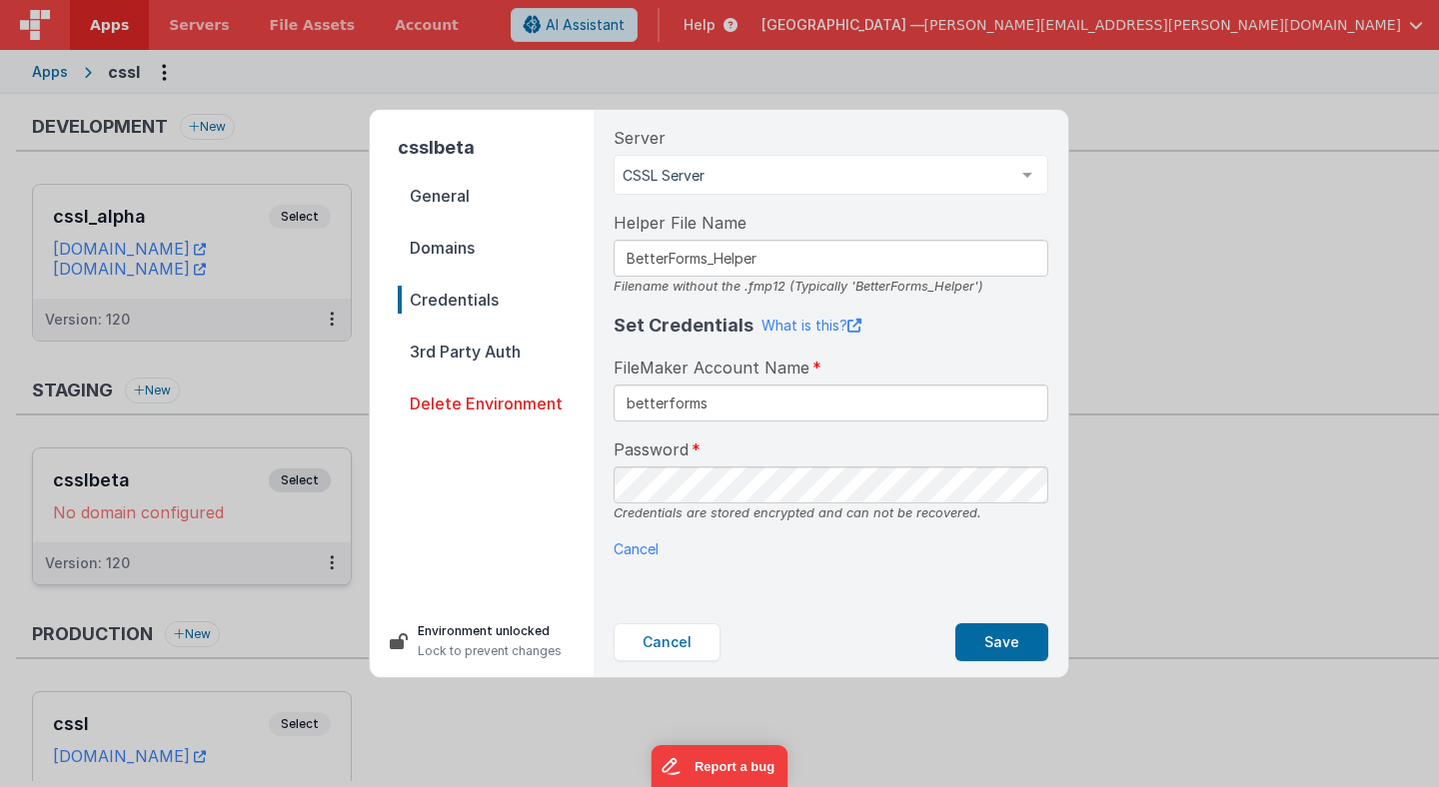
click at [600, 520] on div "Server CSSL Server CSSL Server List is empty. Helper File Name BetterForms_Help…" at bounding box center [830, 359] width 467 height 498
click at [994, 641] on button "Save" at bounding box center [1001, 642] width 93 height 38
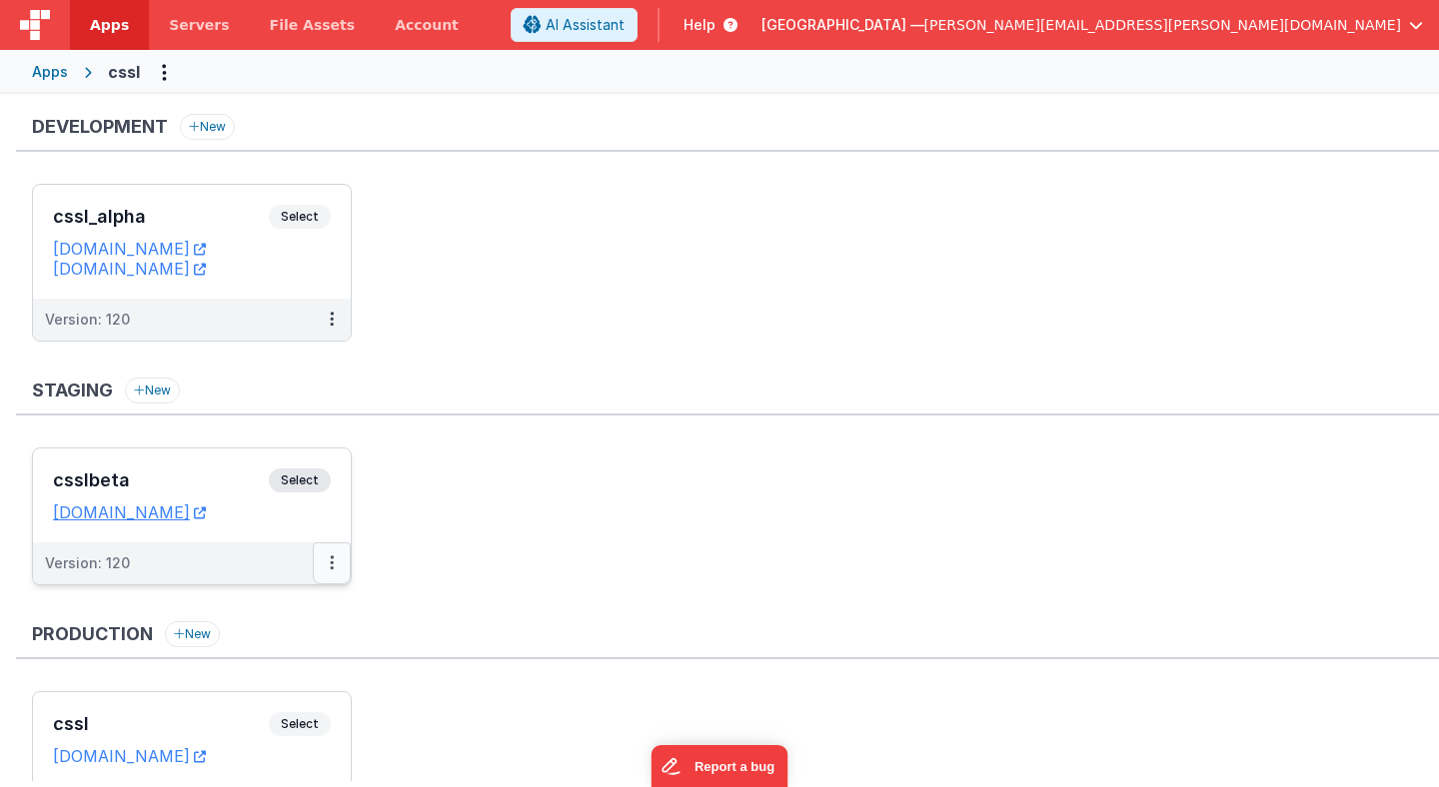
click at [330, 563] on icon at bounding box center [332, 562] width 4 height 1
click at [305, 607] on link "Edit" at bounding box center [263, 608] width 176 height 36
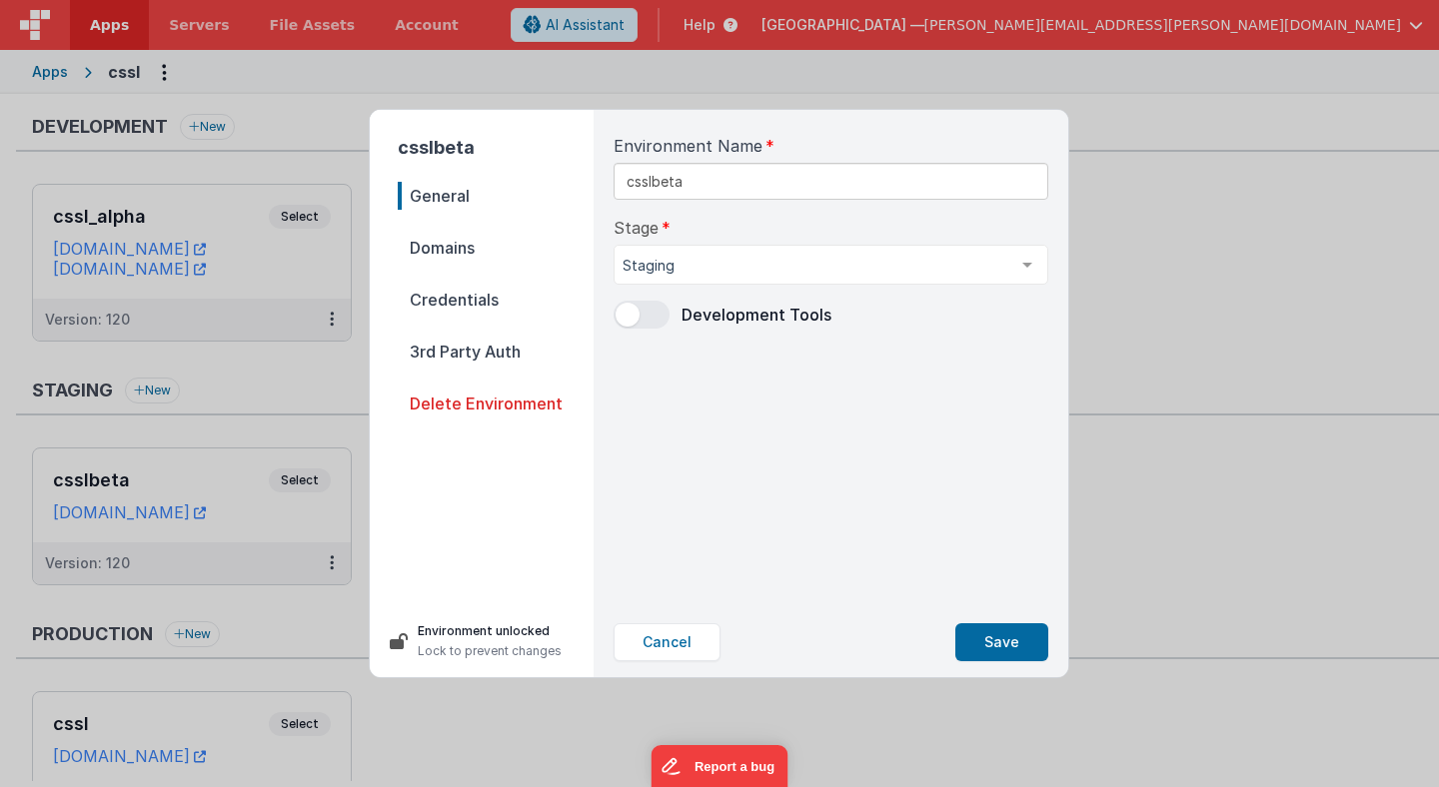
click at [466, 255] on span "Domains" at bounding box center [496, 248] width 196 height 28
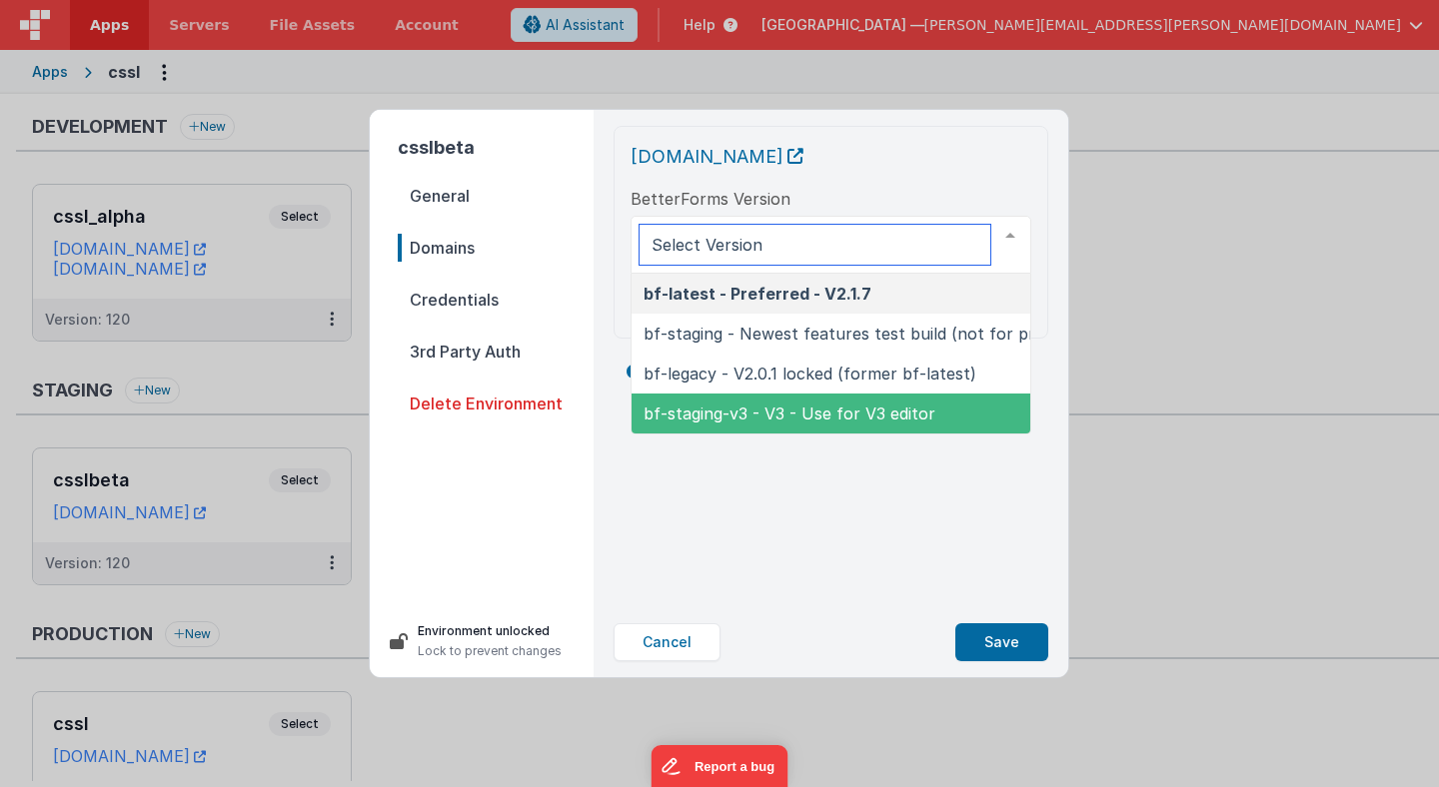
click at [746, 412] on span "bf-staging-v3 - V3 - Use for V3 editor" at bounding box center [789, 414] width 292 height 20
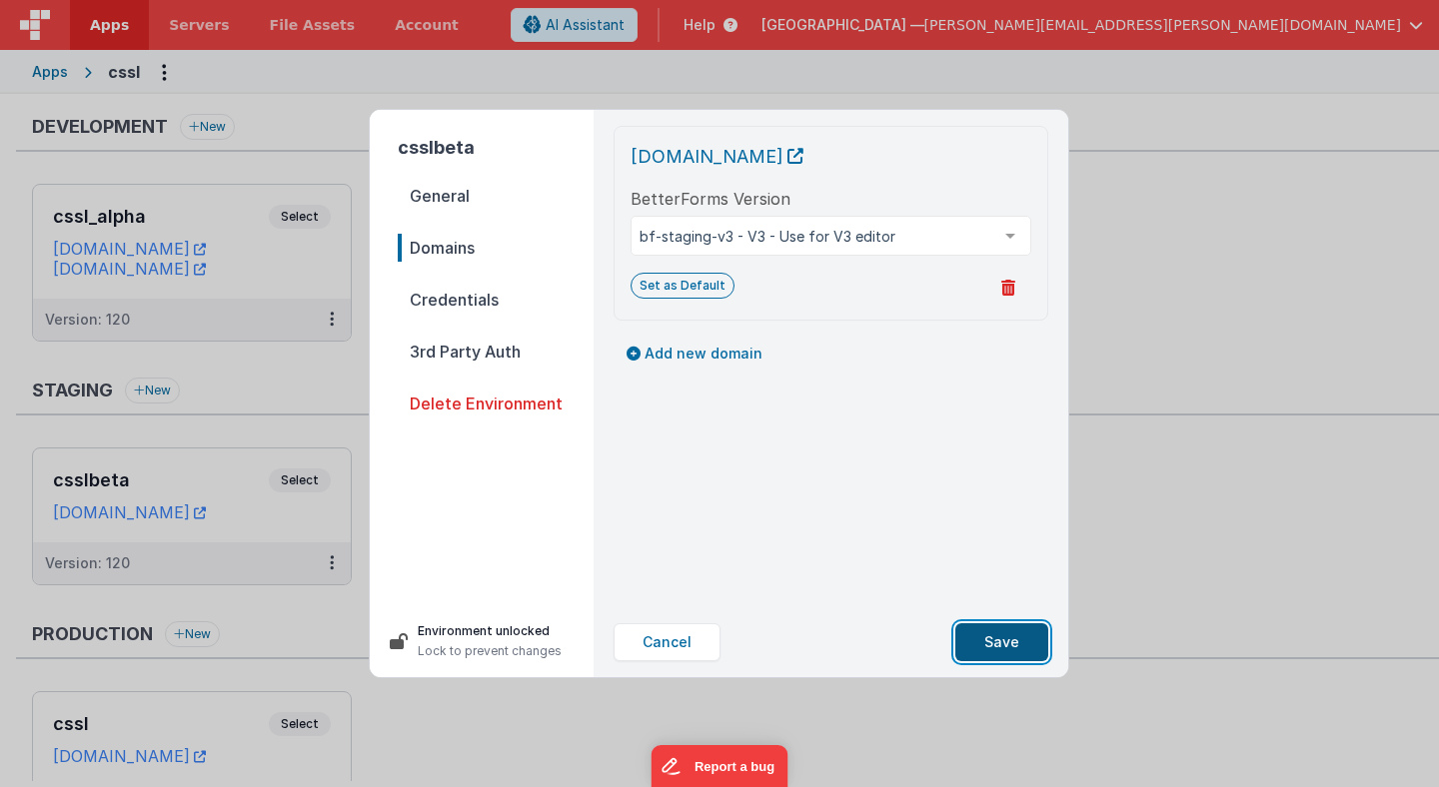
click at [995, 644] on button "Save" at bounding box center [1001, 642] width 93 height 38
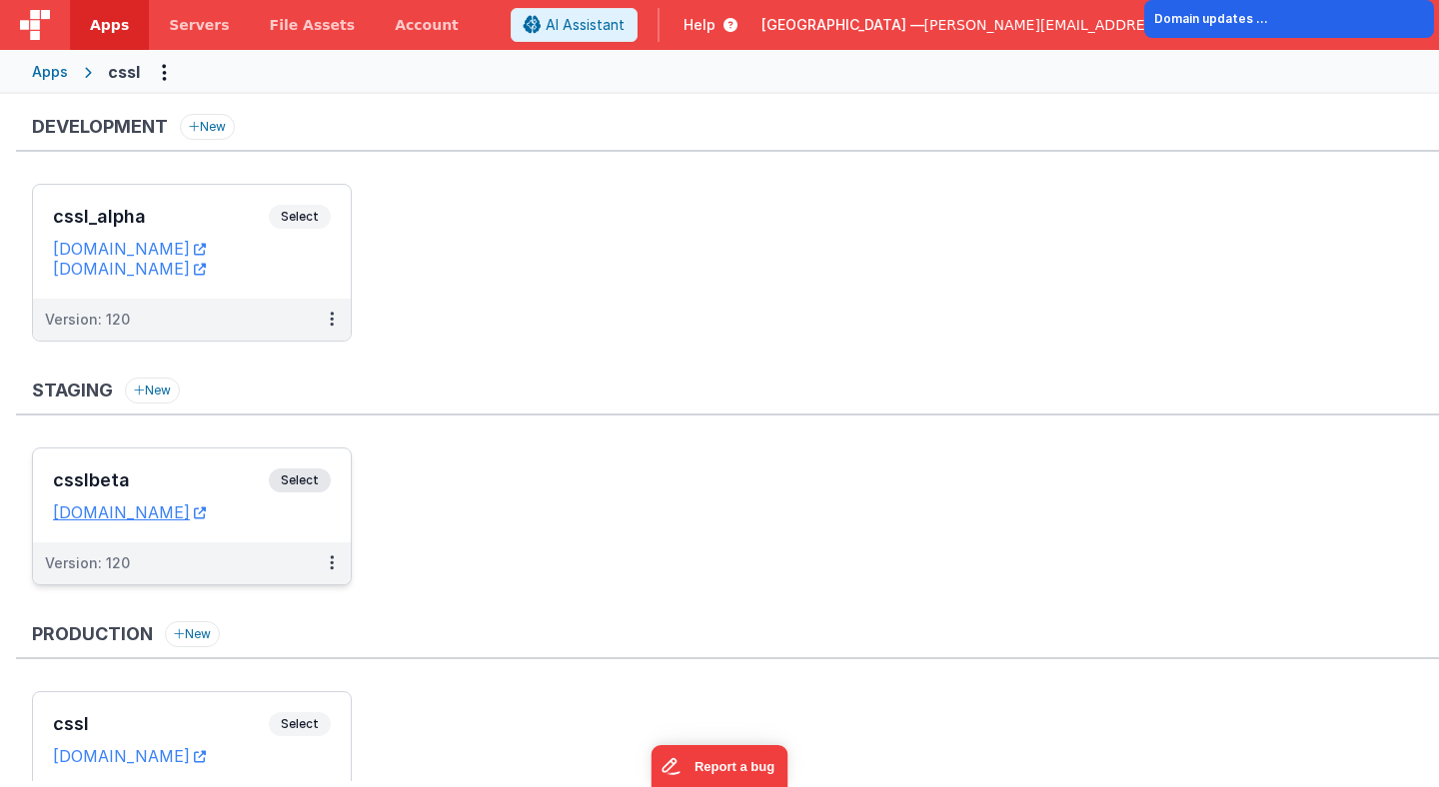
click at [318, 484] on span "Select" at bounding box center [300, 481] width 62 height 24
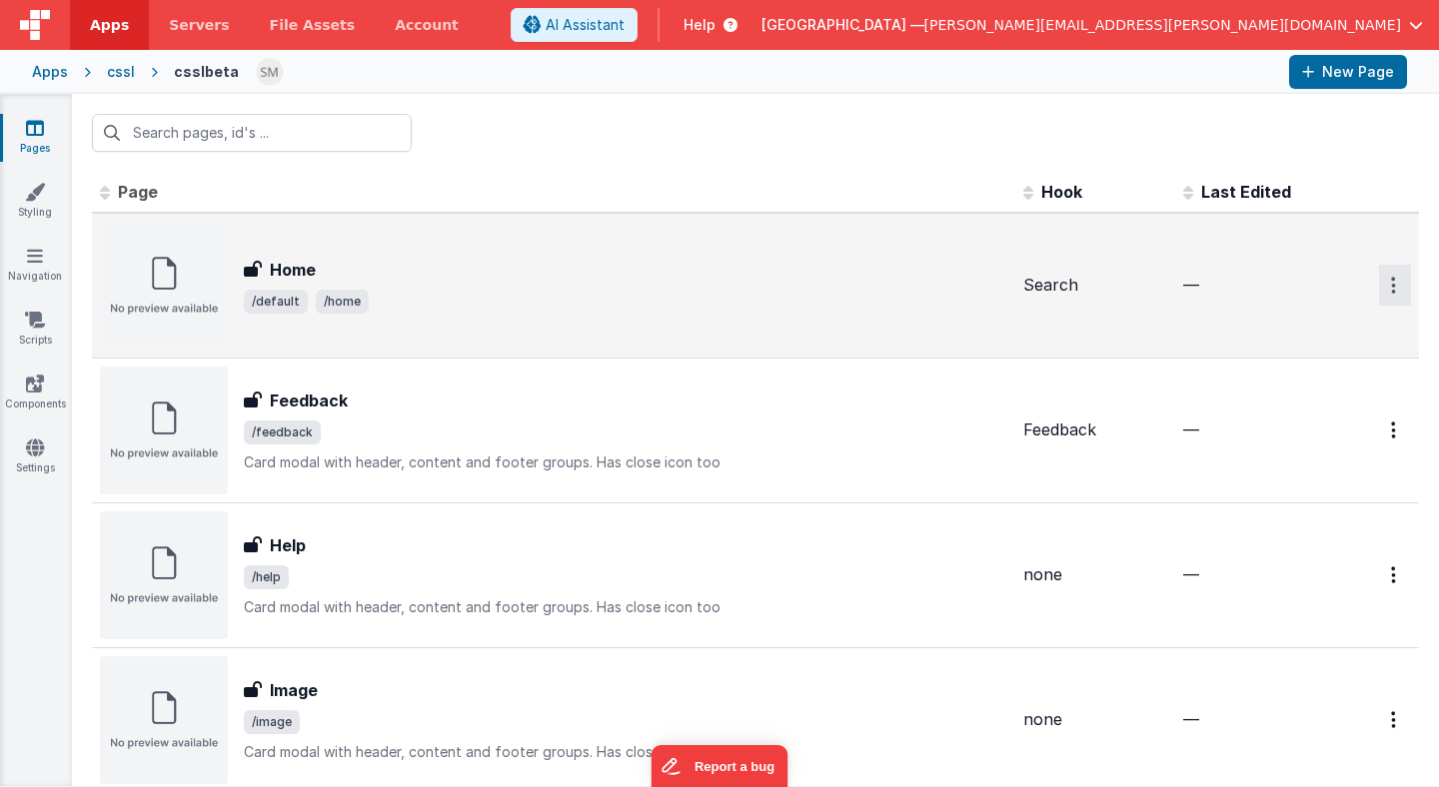
click at [1391, 281] on icon "Options" at bounding box center [1393, 285] width 5 height 17
click at [1330, 332] on link "Legacy Editor" at bounding box center [1323, 332] width 176 height 36
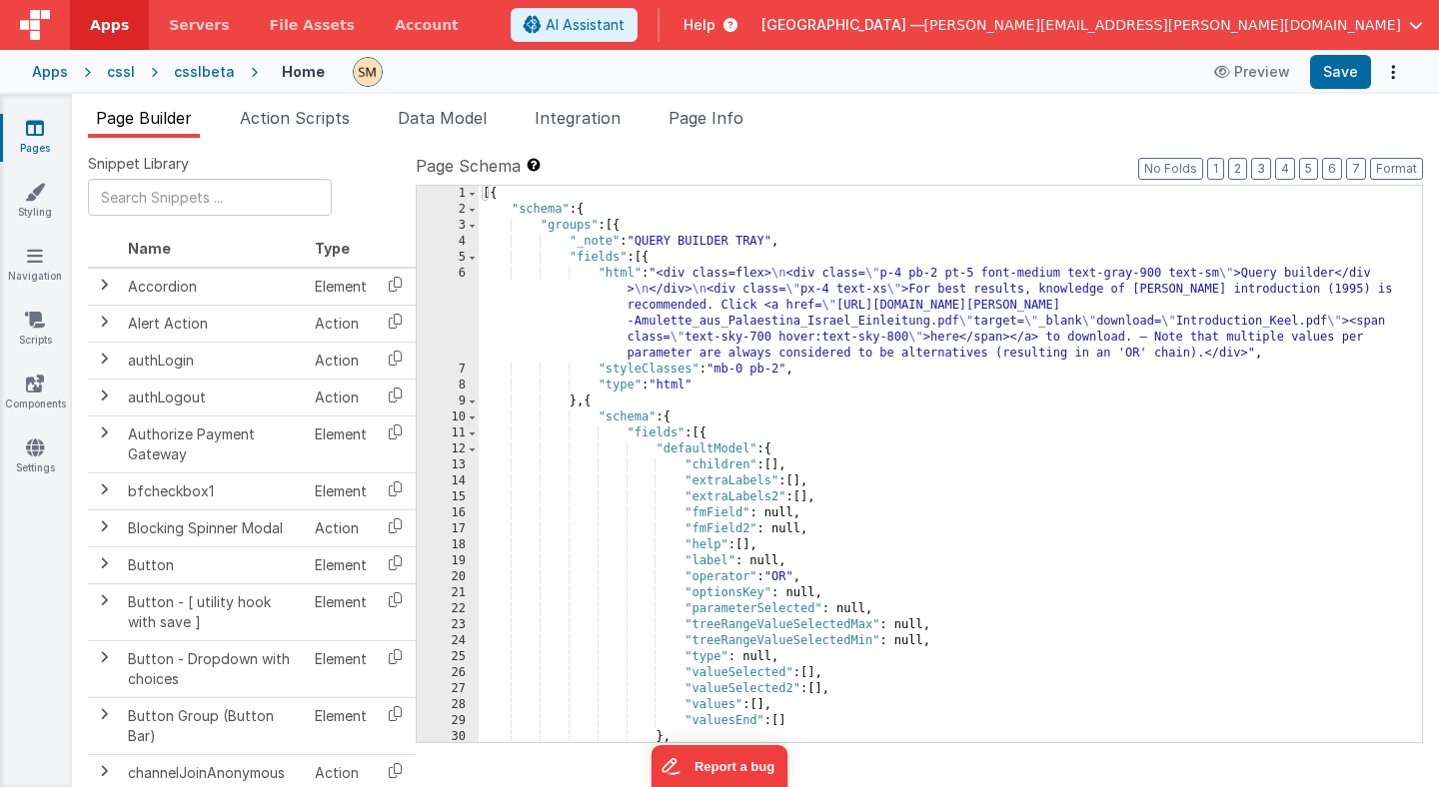
click at [685, 331] on div "[{ "schema" : { "groups" : [{ "_note" : "QUERY BUILDER TRAY" , "fields" : [{ "h…" at bounding box center [950, 480] width 943 height 588
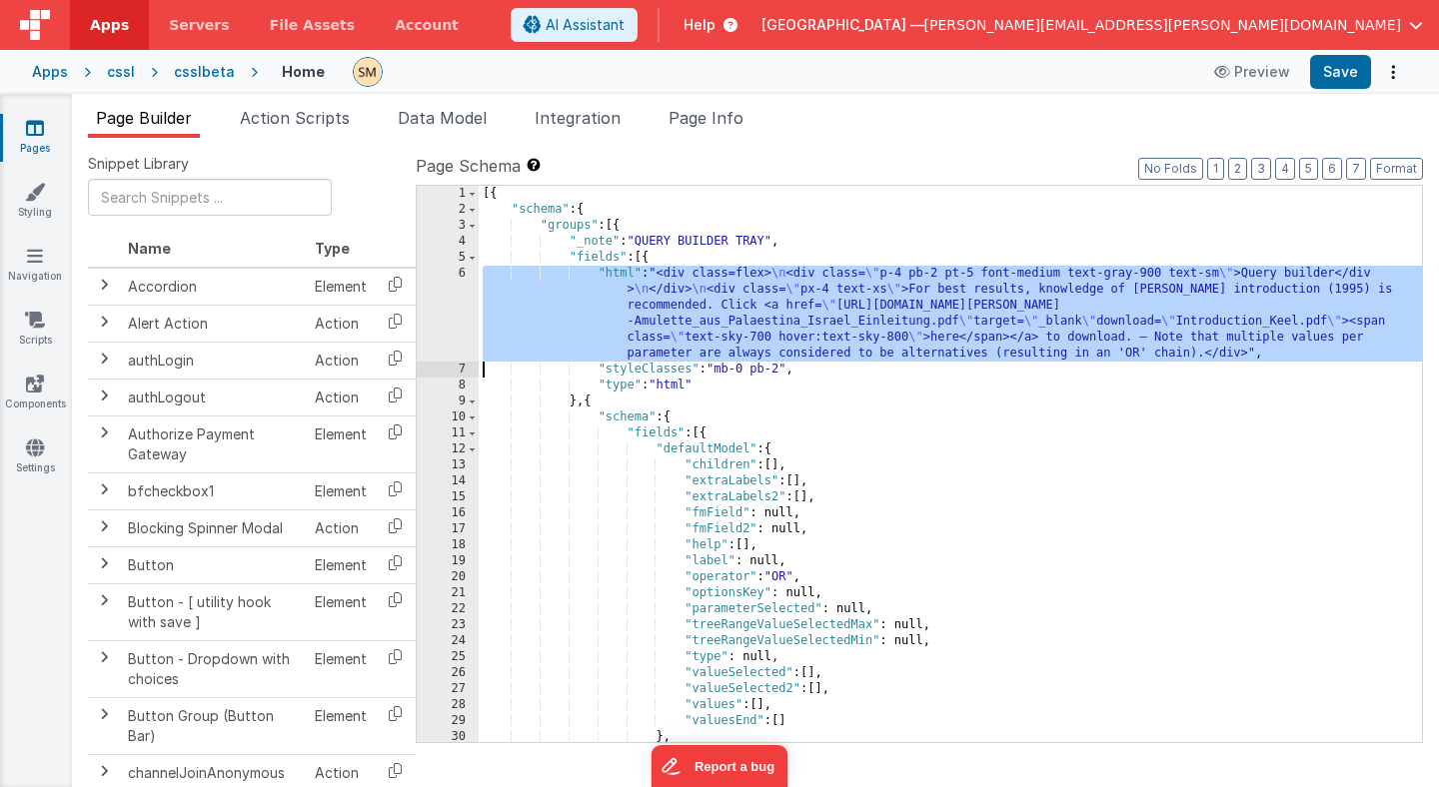
click at [454, 310] on div "6" at bounding box center [448, 314] width 62 height 96
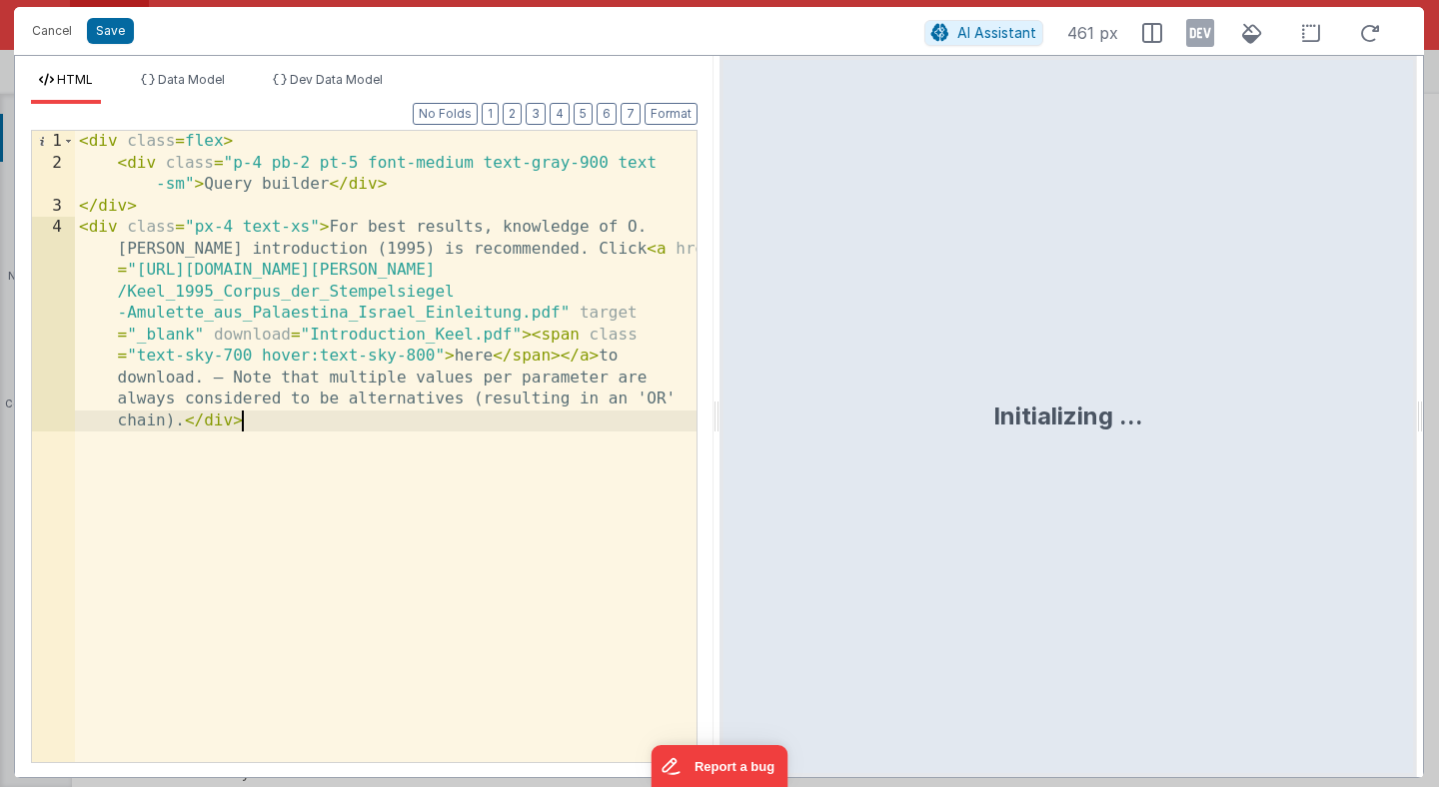
click at [419, 433] on div "< div class = flex > < div class = "p-4 pb-2 pt-5 font-medium text-gray-900 tex…" at bounding box center [385, 565] width 621 height 868
click at [989, 35] on span "AI Assistant" at bounding box center [996, 32] width 79 height 17
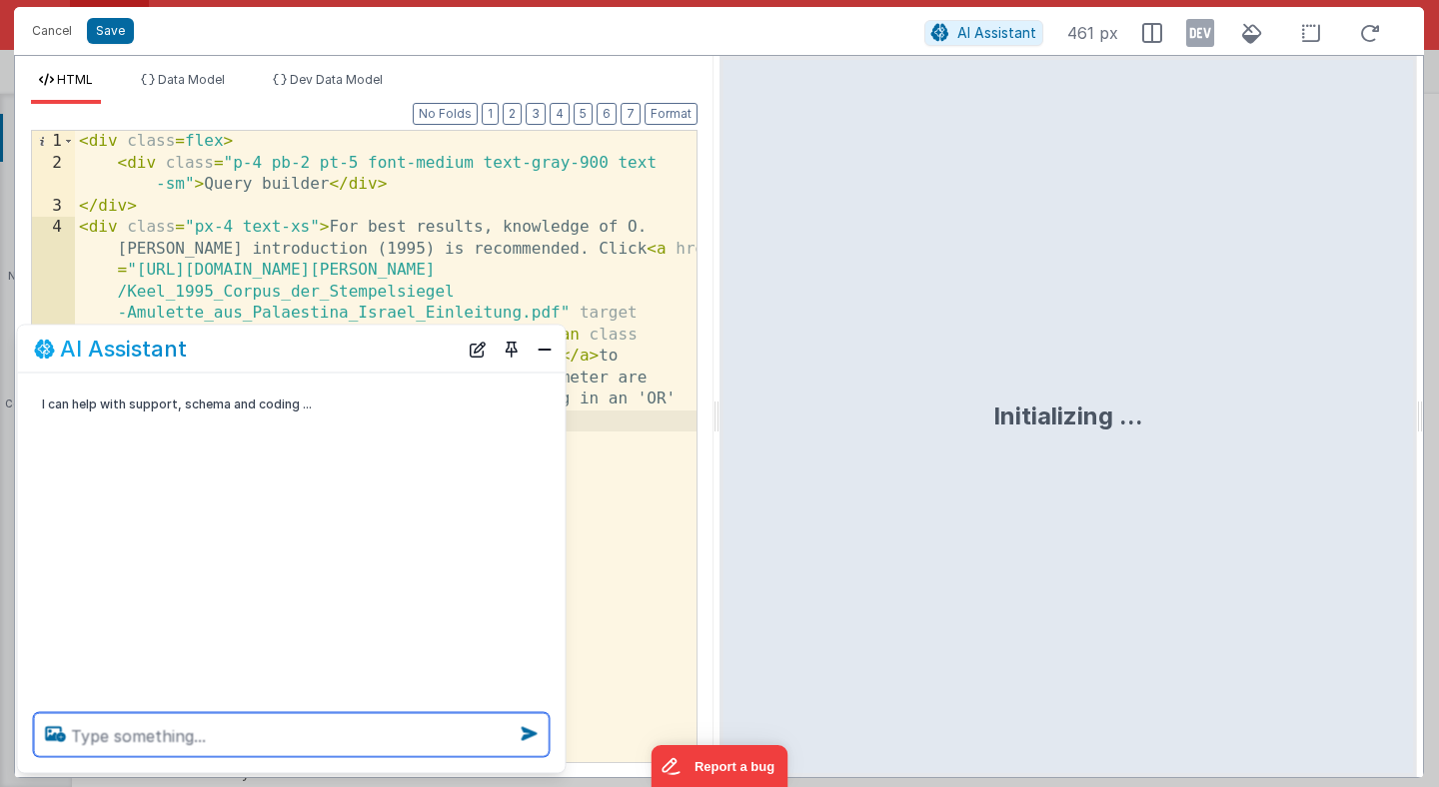
paste textarea "BetterForms_Helper"
type textarea "Add paragraph with warning sign and text "attention""
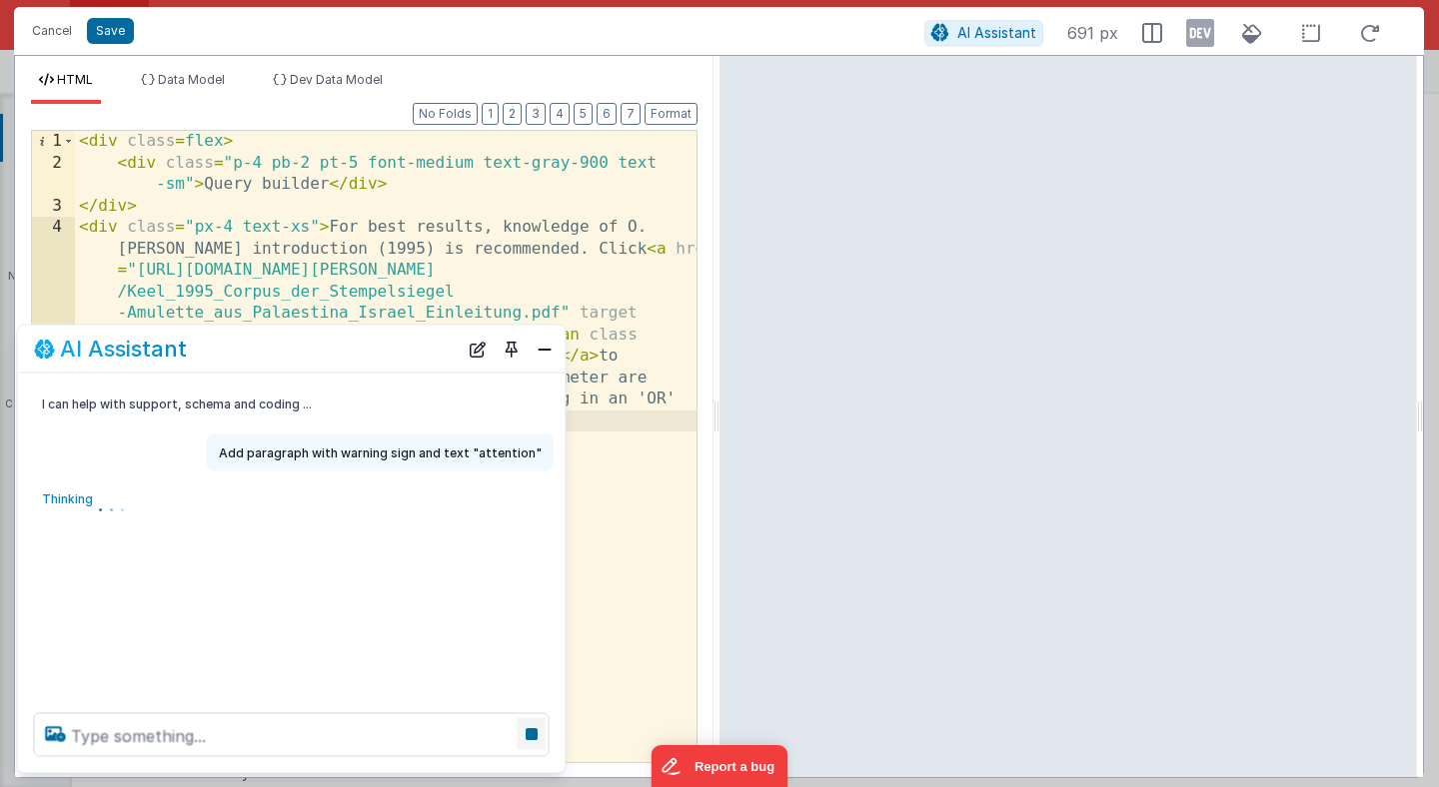
click at [529, 736] on icon at bounding box center [532, 734] width 28 height 32
click at [545, 349] on button "Close" at bounding box center [544, 349] width 26 height 28
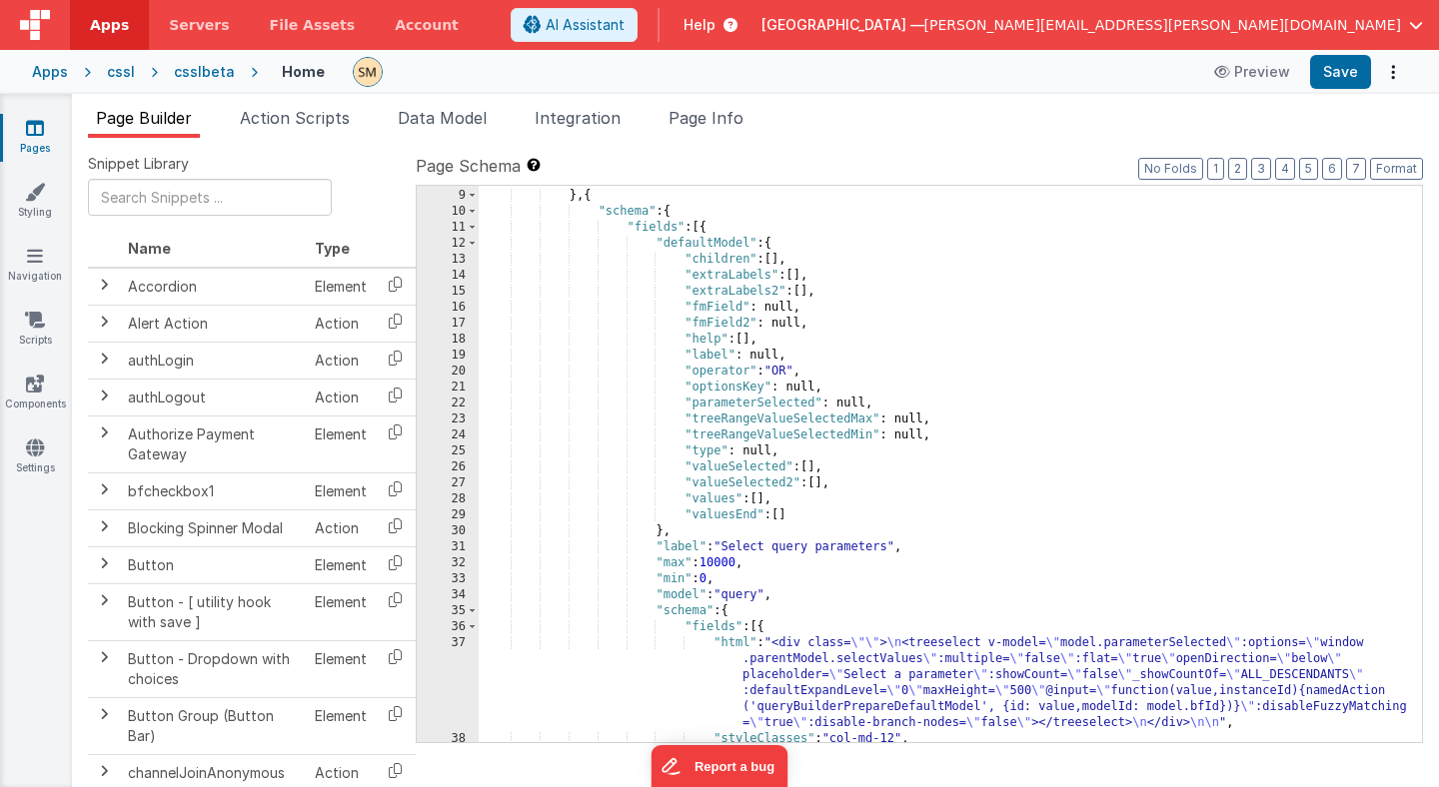
scroll to position [149, 0]
click at [572, 349] on div ""type" : "html" } , { "schema" : { "fields" : [{ "defaultModel" : { "children" …" at bounding box center [950, 470] width 943 height 588
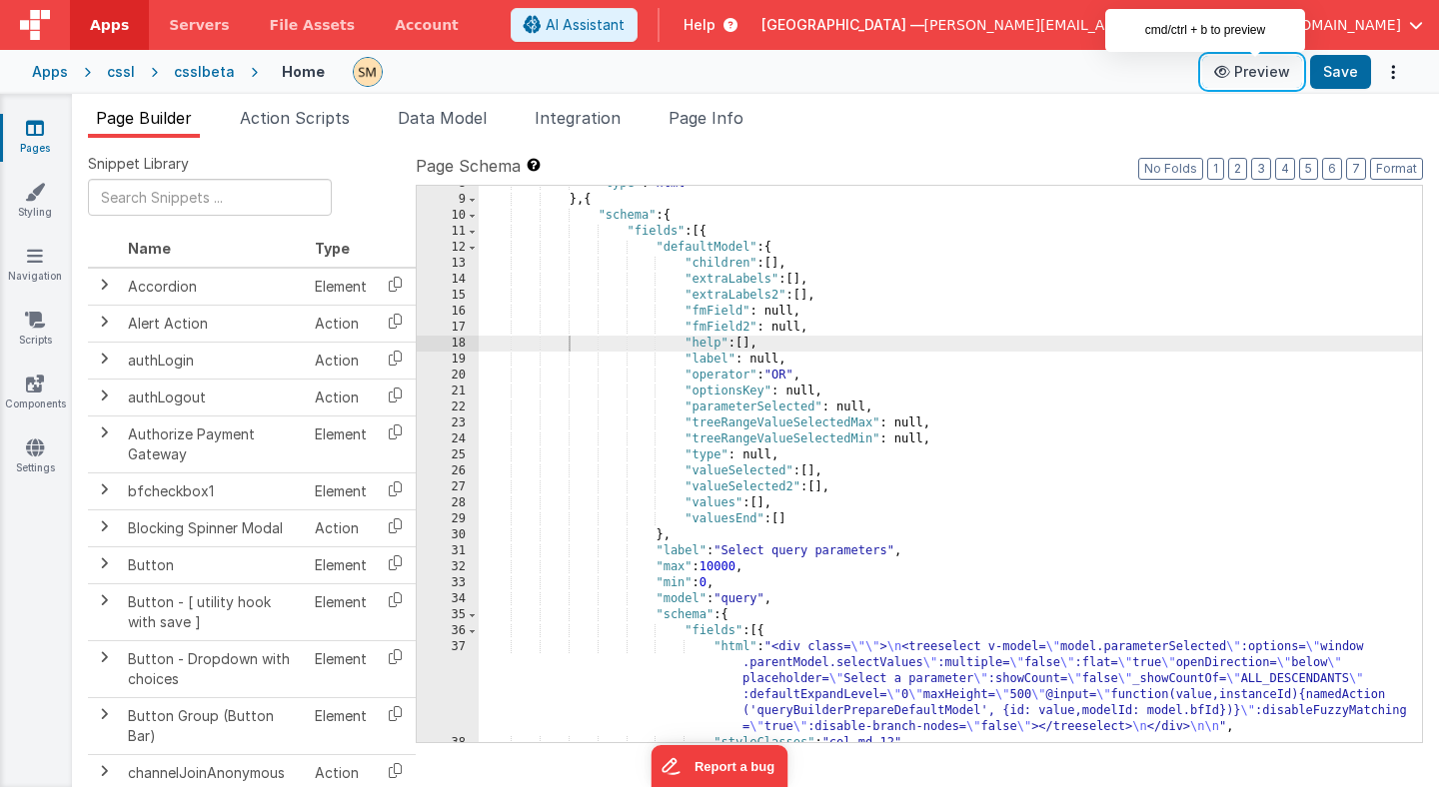
click at [1259, 69] on button "Preview" at bounding box center [1252, 72] width 100 height 32
click at [1260, 73] on button "Preview" at bounding box center [1252, 72] width 100 height 32
click at [1257, 73] on button "Preview" at bounding box center [1252, 72] width 100 height 32
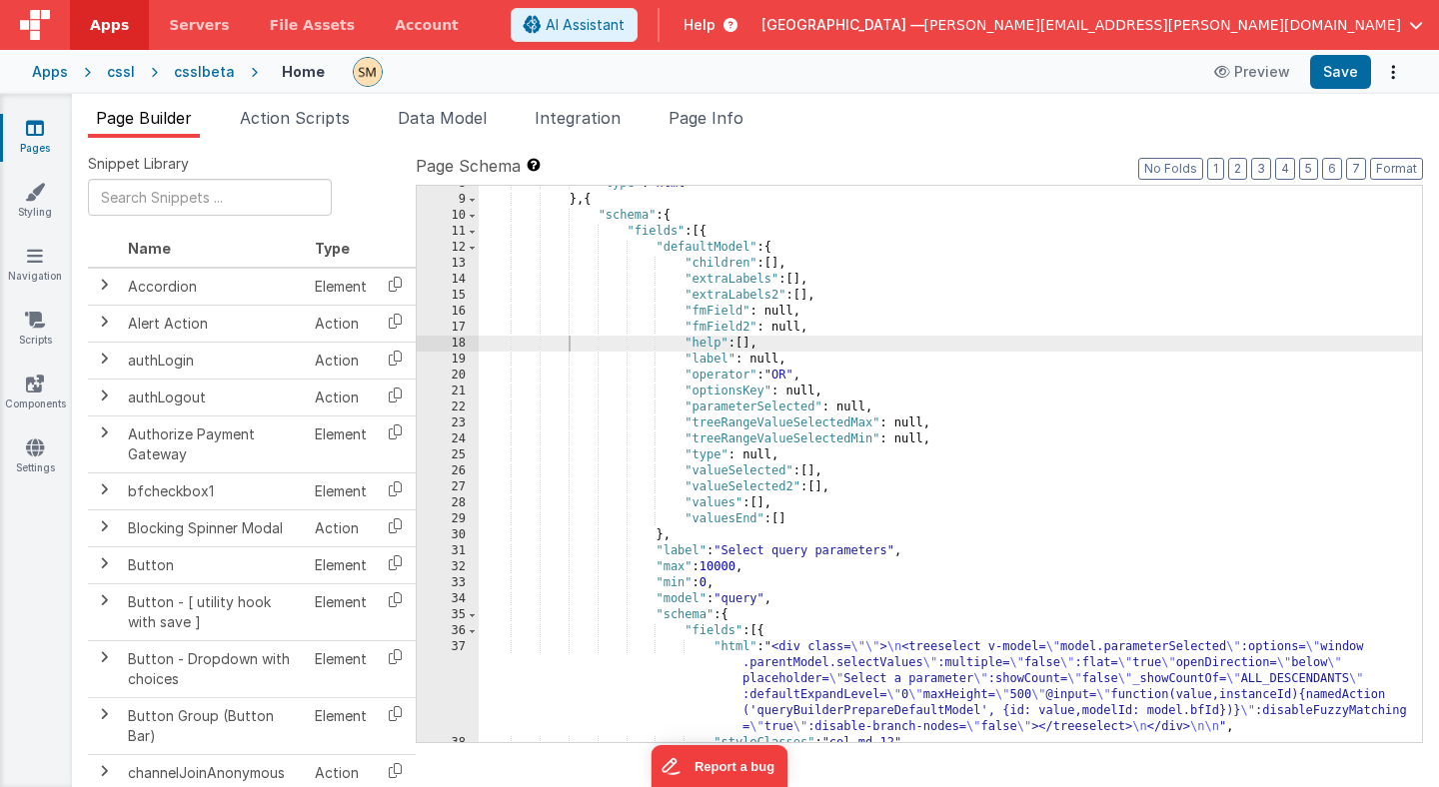
click at [1048, 89] on div "Apps cssl [GEOGRAPHIC_DATA] Home Preview Save" at bounding box center [719, 72] width 1439 height 44
click at [183, 76] on div "csslbeta" at bounding box center [204, 72] width 61 height 20
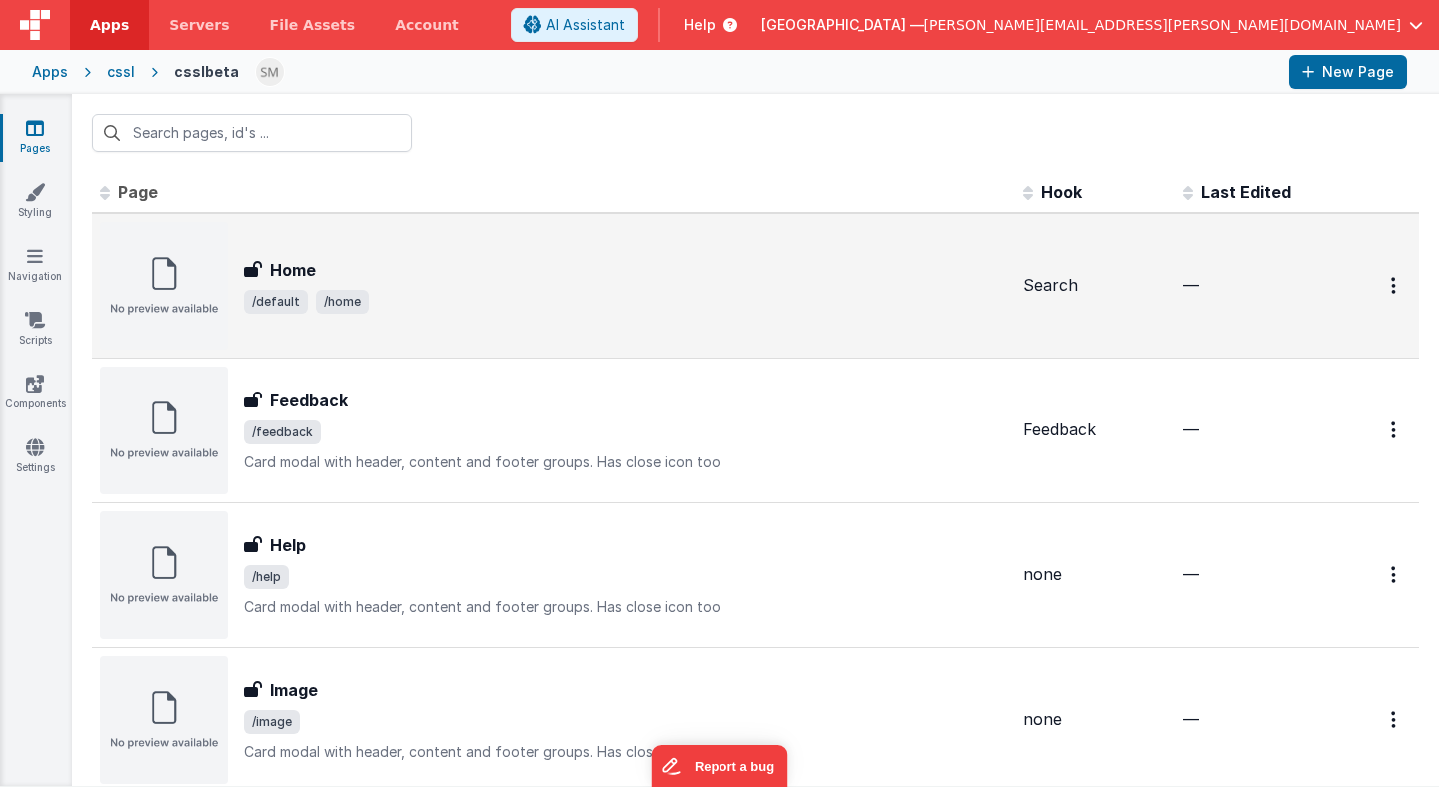
click at [289, 270] on h3 "Home" at bounding box center [293, 270] width 46 height 24
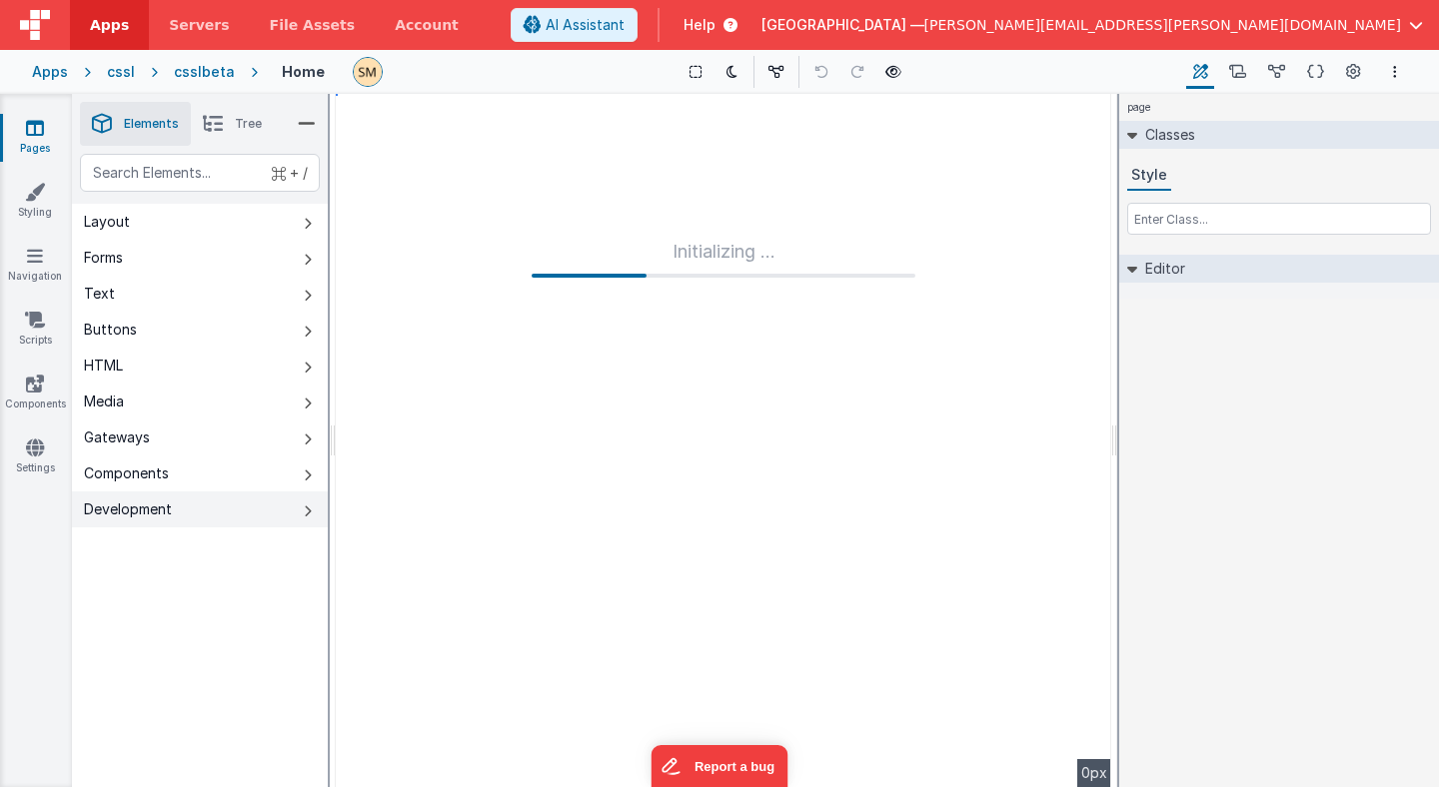
click at [130, 516] on div "Development" at bounding box center [128, 510] width 88 height 20
click at [135, 511] on div "Development" at bounding box center [128, 510] width 88 height 20
click at [137, 476] on div "Components" at bounding box center [126, 474] width 85 height 20
click at [137, 440] on div "Gateways" at bounding box center [117, 438] width 66 height 20
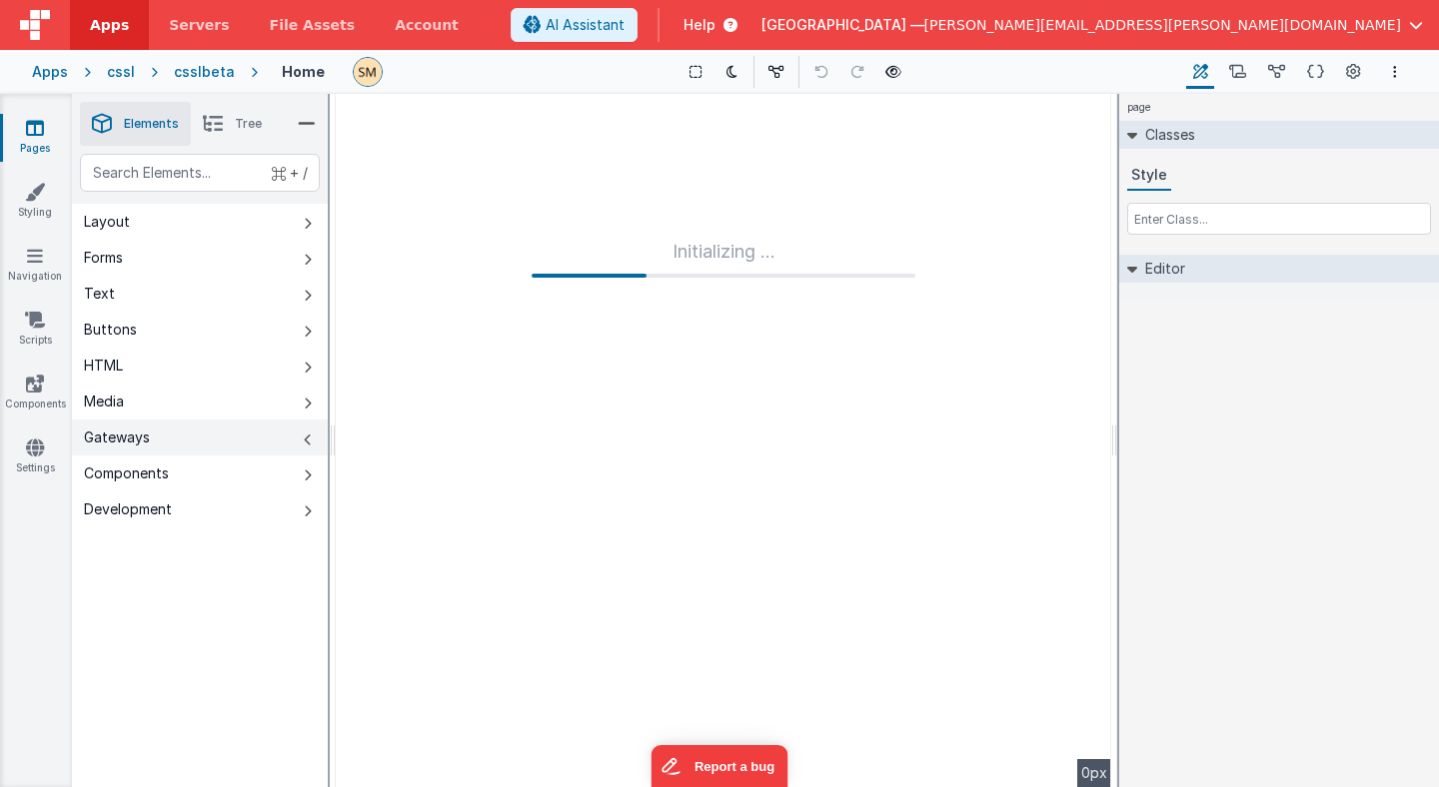
click at [137, 440] on div "Gateways" at bounding box center [117, 438] width 66 height 20
click at [1276, 75] on icon at bounding box center [1276, 72] width 17 height 21
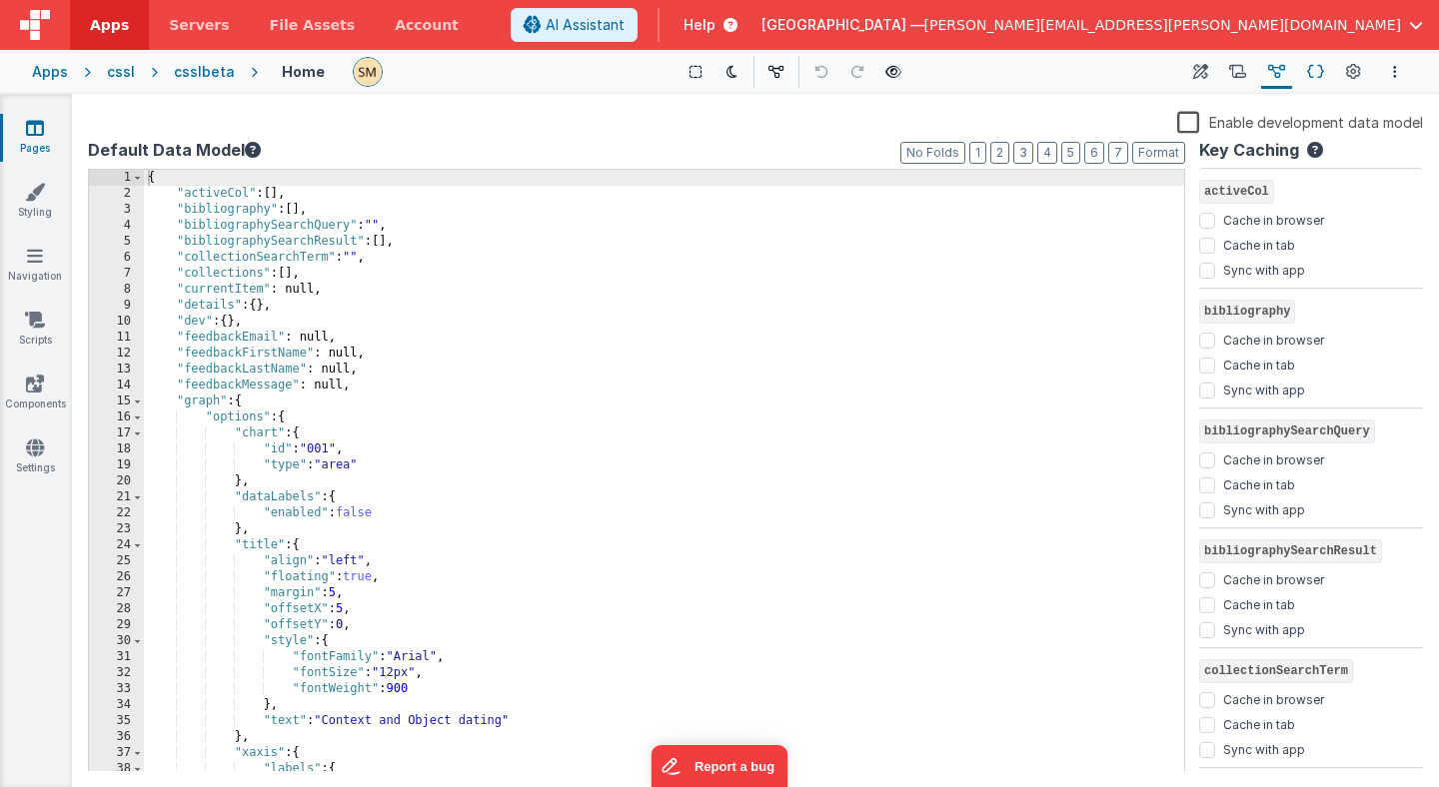
click at [1317, 79] on icon at bounding box center [1315, 72] width 17 height 21
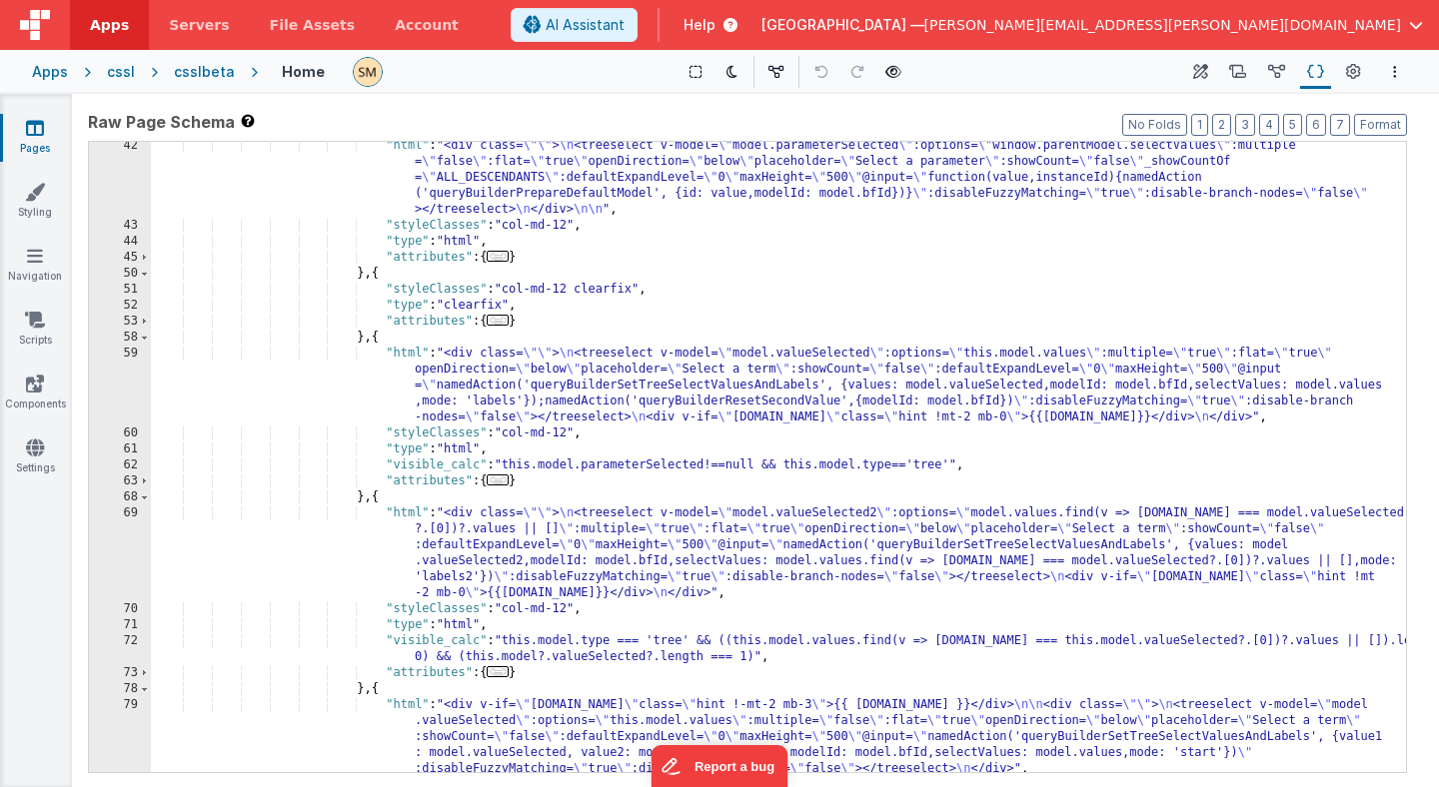
scroll to position [534, 0]
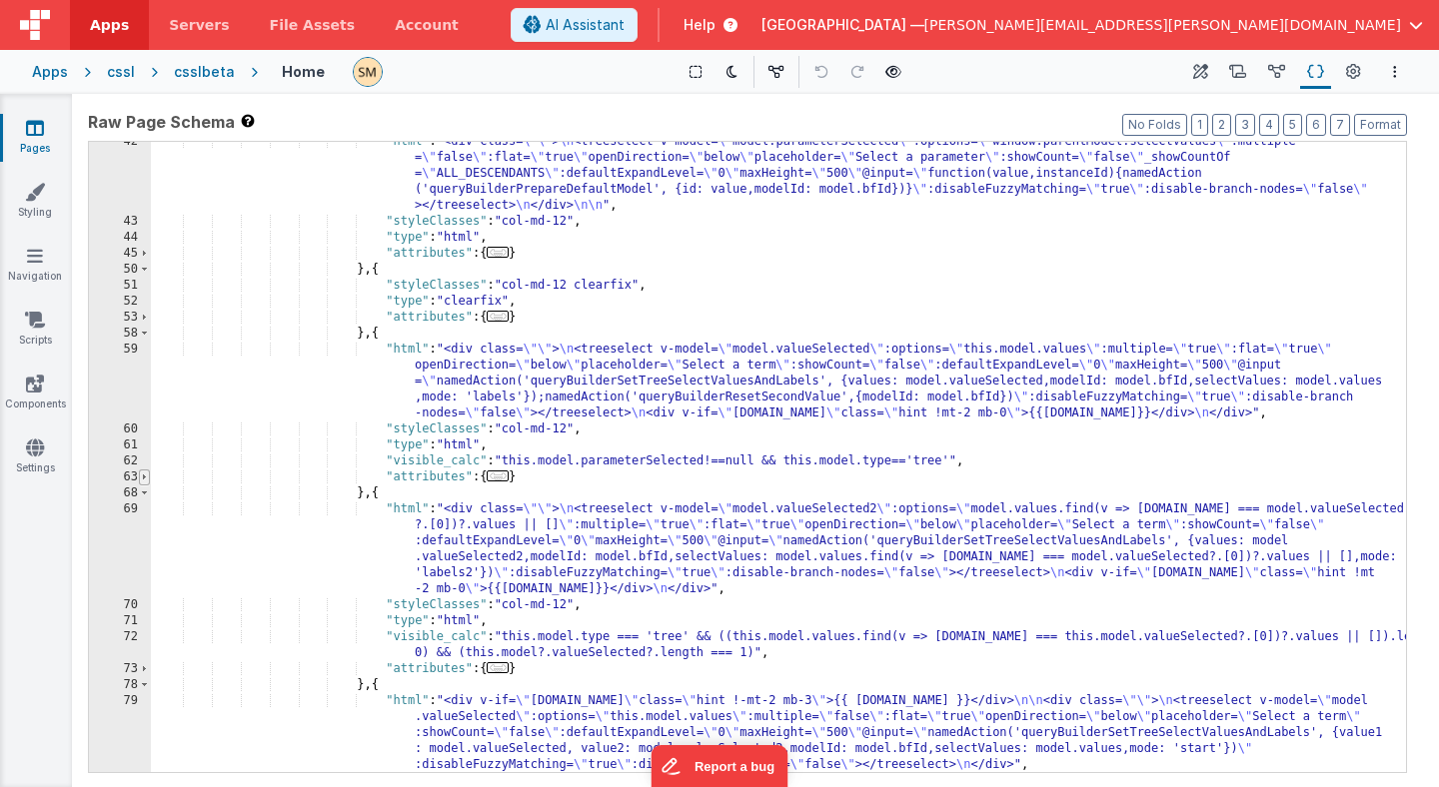
click at [147, 479] on span at bounding box center [144, 478] width 11 height 16
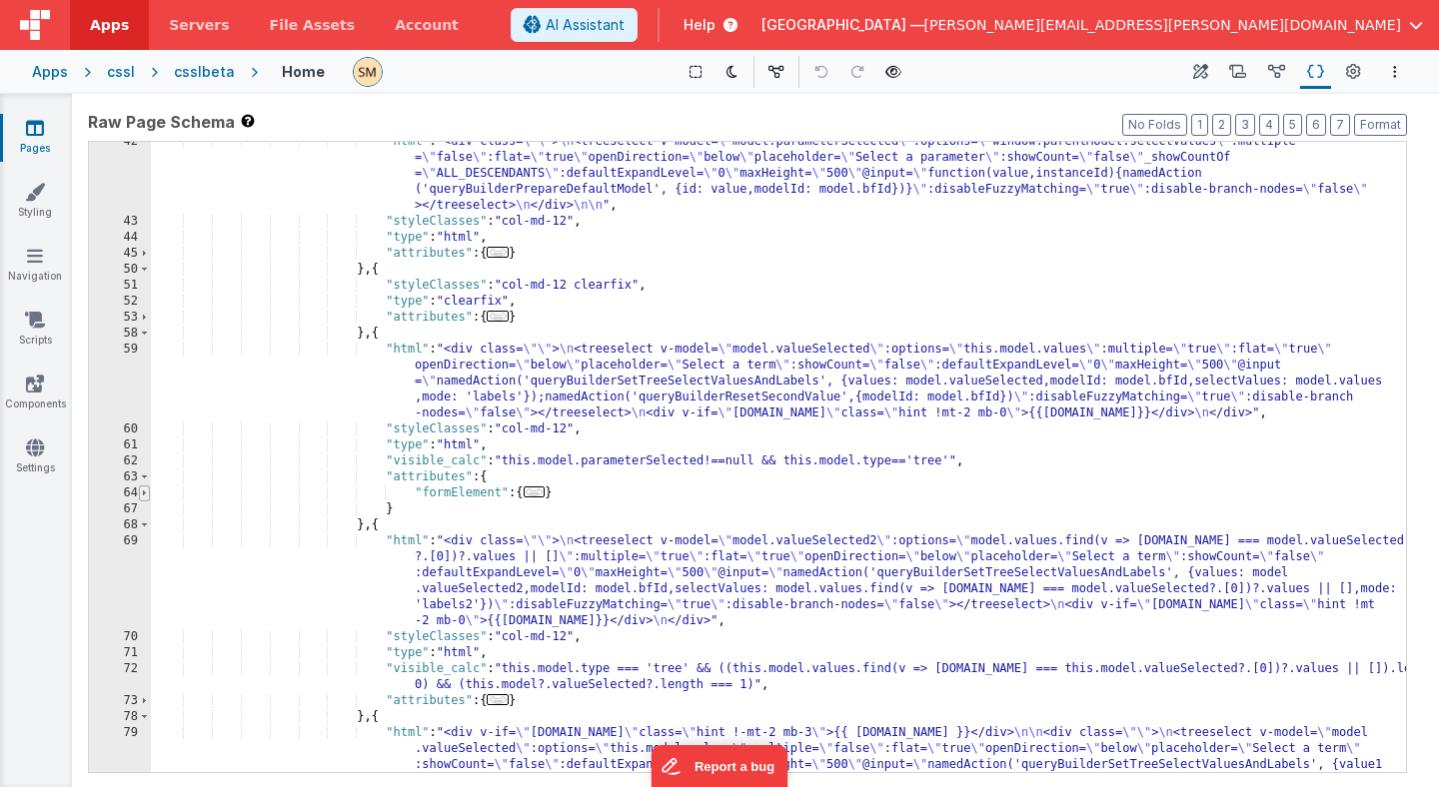
click at [149, 494] on span at bounding box center [144, 494] width 11 height 16
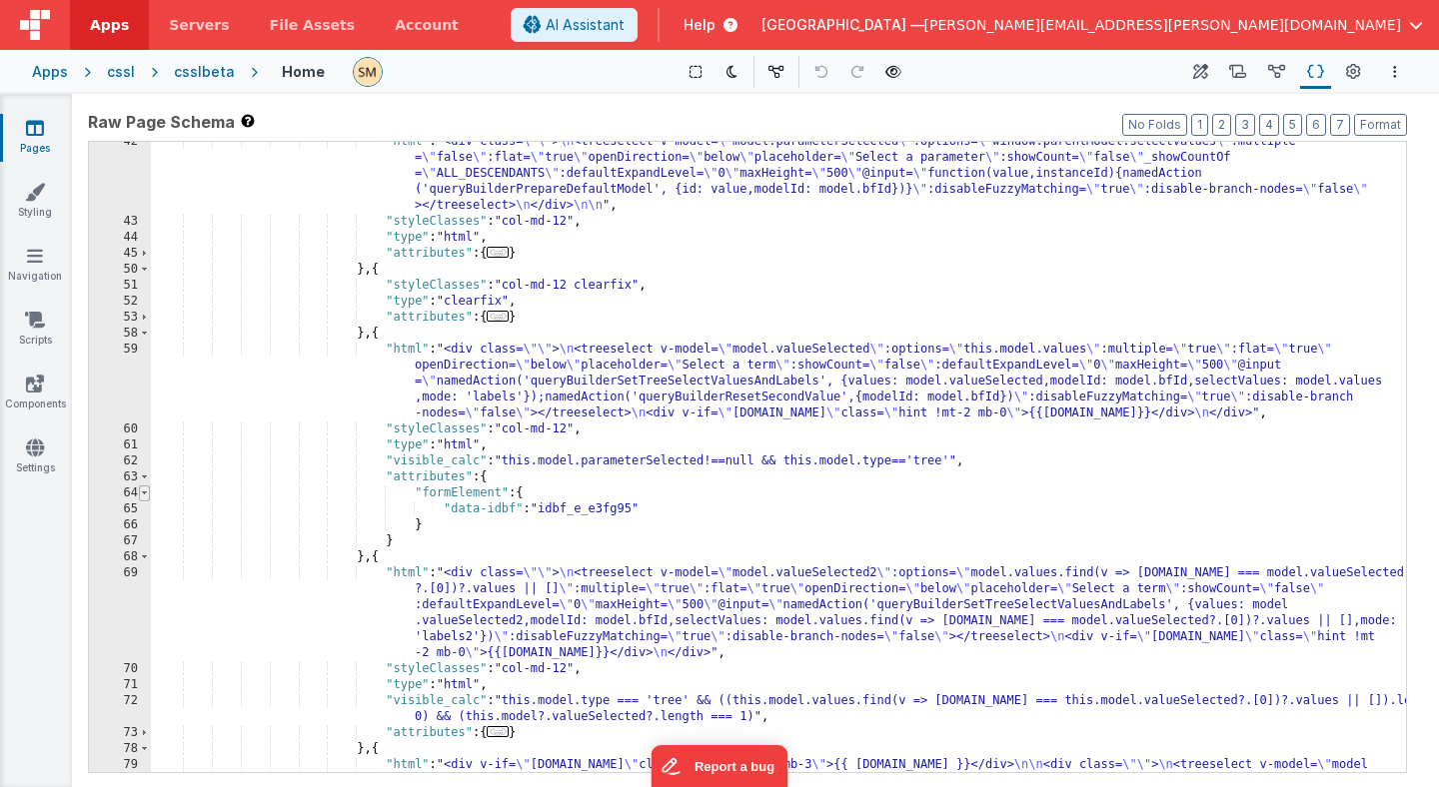
click at [147, 493] on span at bounding box center [144, 494] width 11 height 16
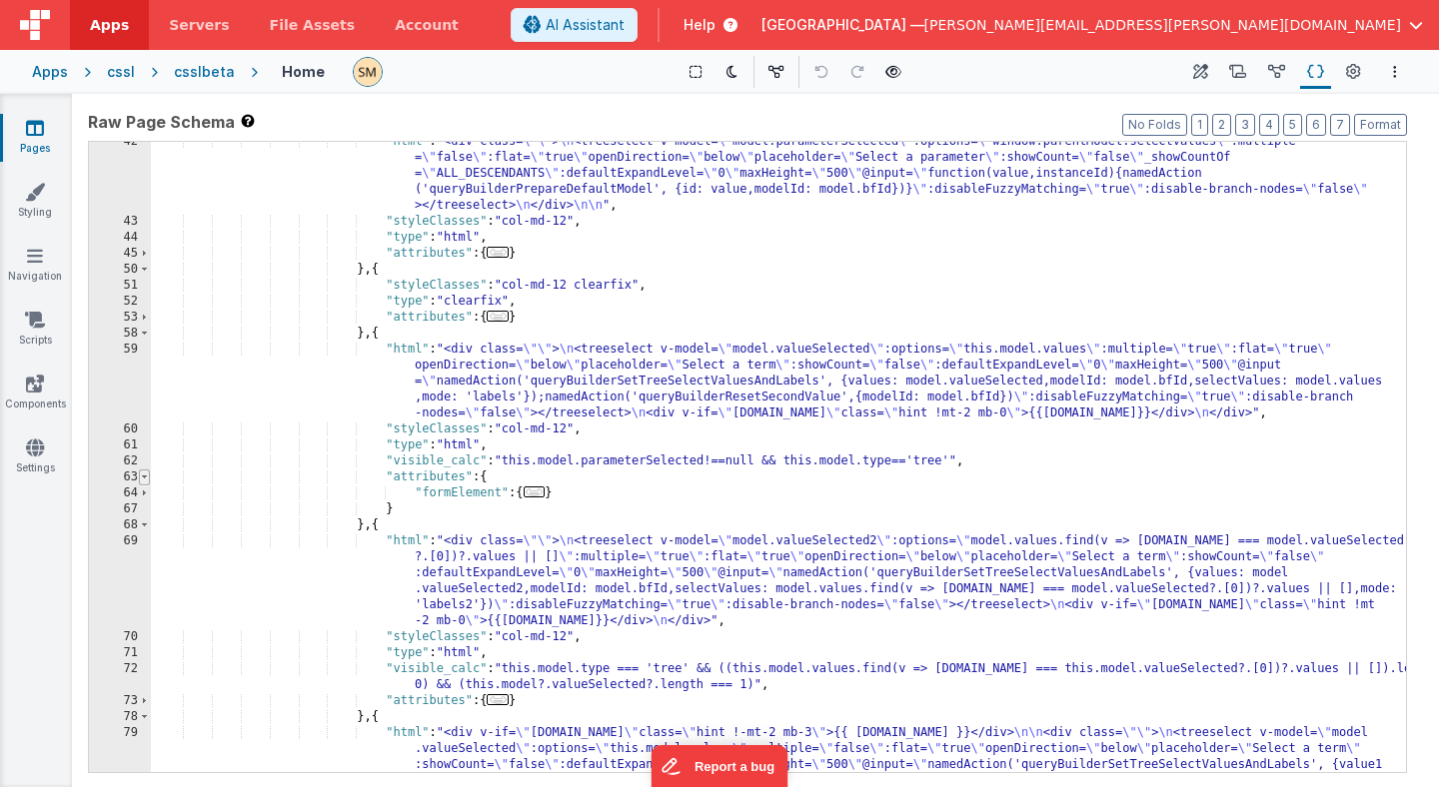
click at [147, 481] on span at bounding box center [144, 478] width 11 height 16
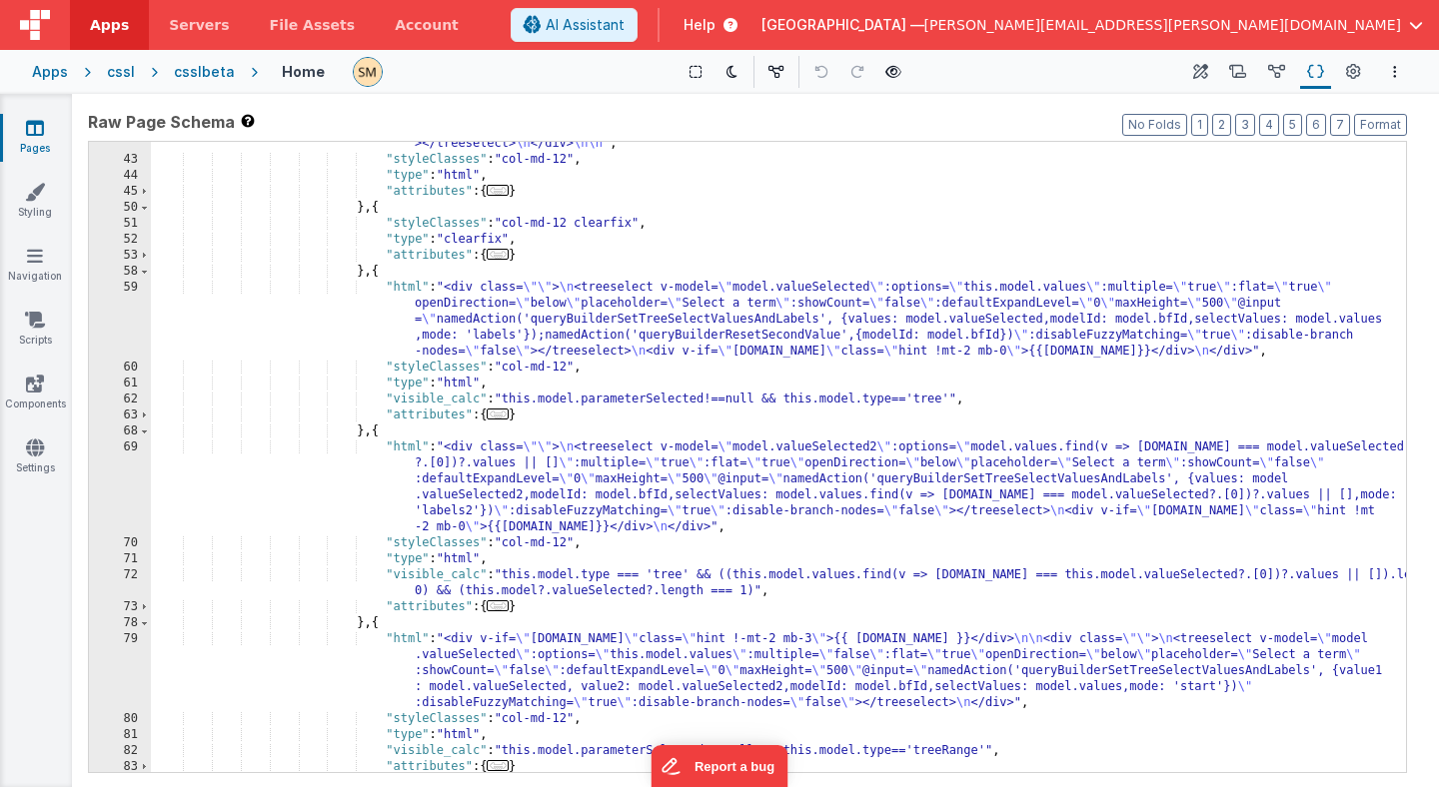
scroll to position [583, 0]
click at [1357, 73] on icon at bounding box center [1353, 72] width 15 height 21
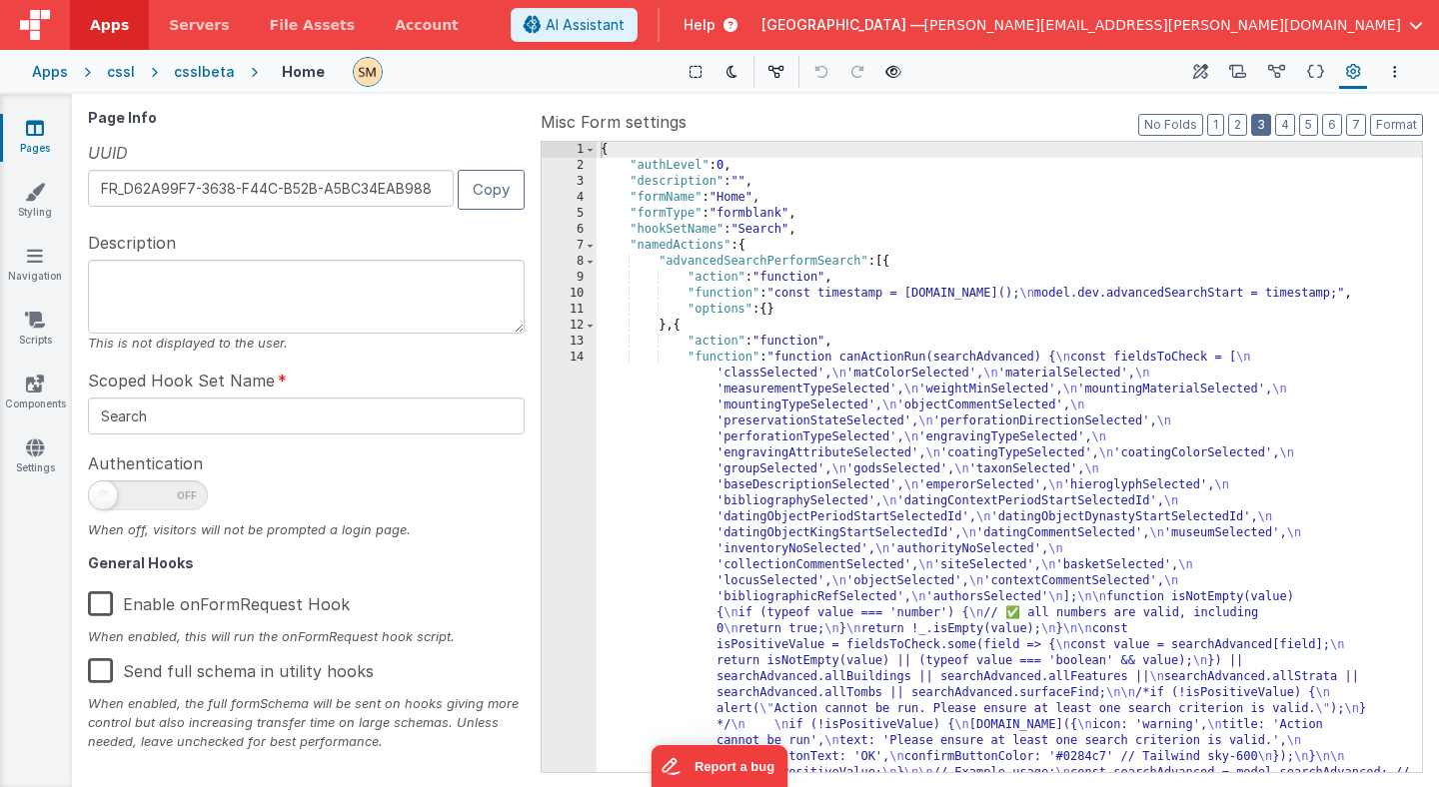
click at [1264, 125] on button "3" at bounding box center [1261, 125] width 20 height 22
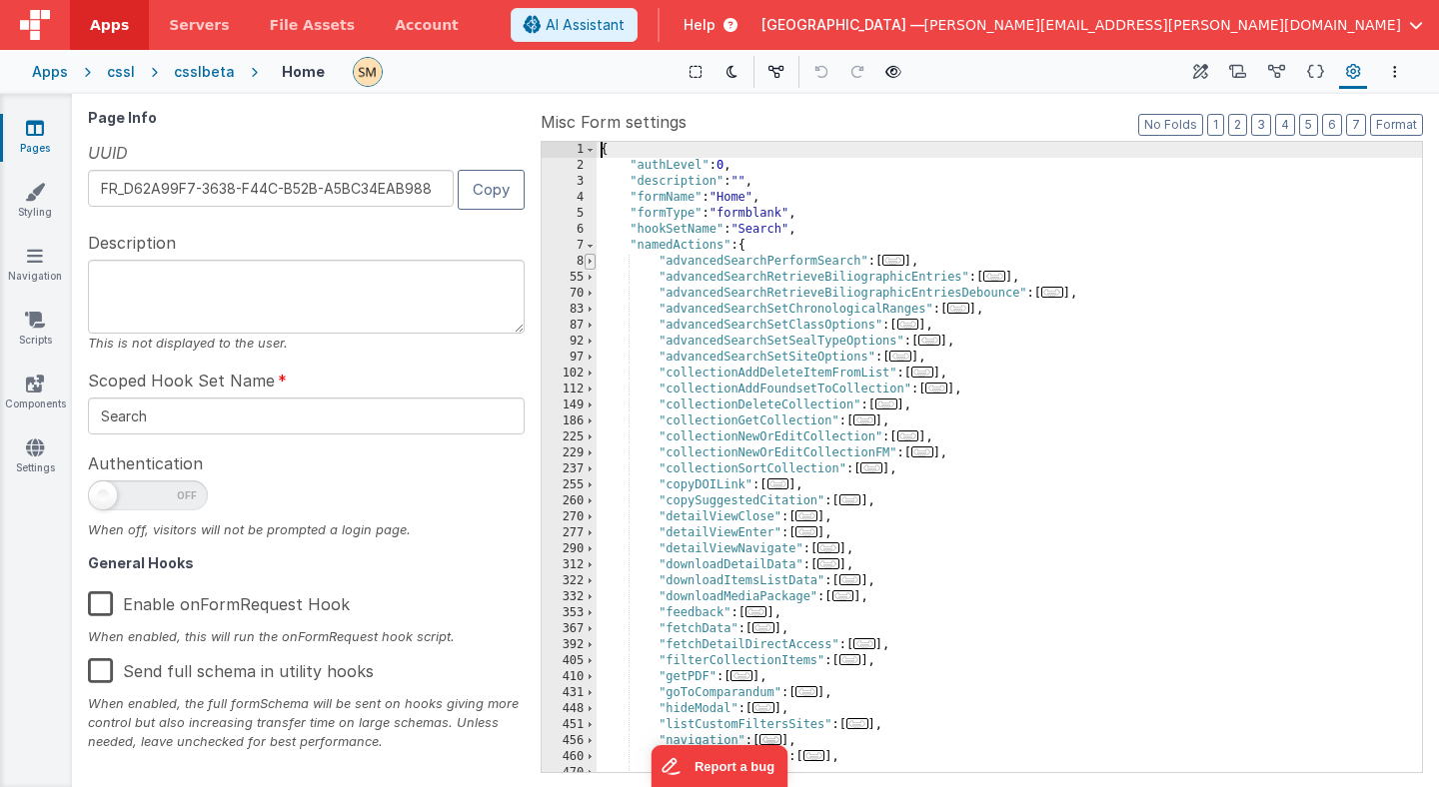
click at [590, 265] on span at bounding box center [589, 262] width 11 height 16
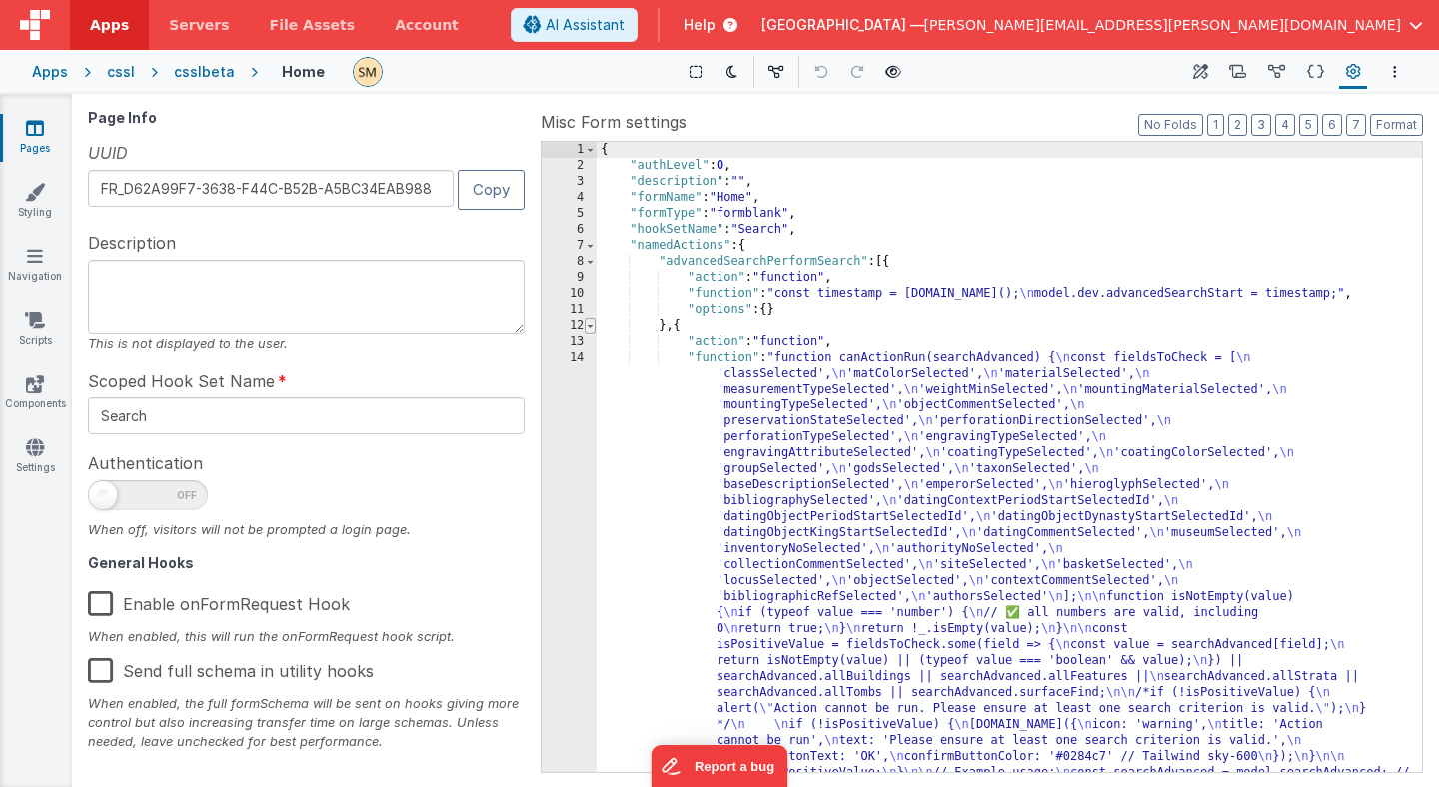
click at [589, 326] on span at bounding box center [589, 326] width 11 height 16
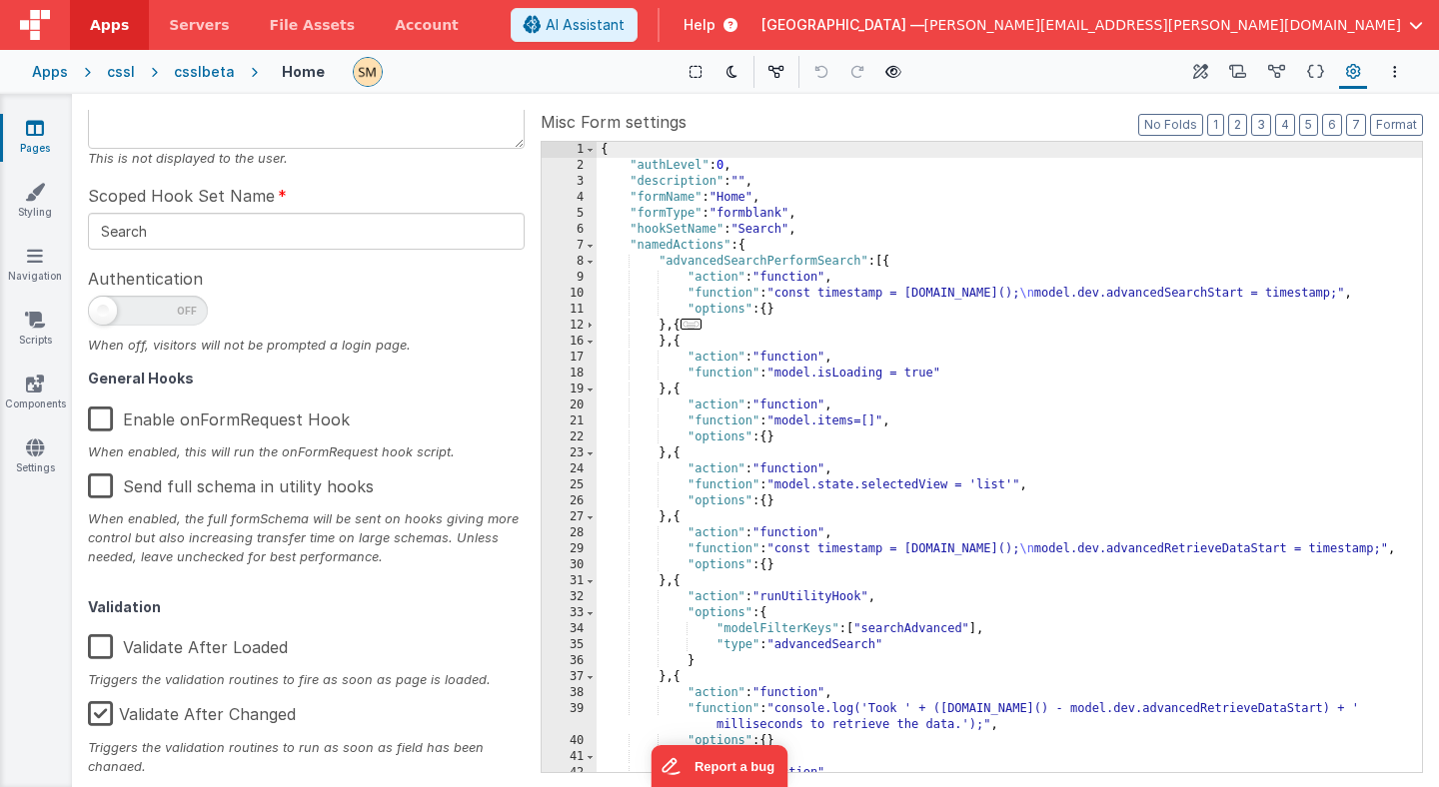
scroll to position [206, 0]
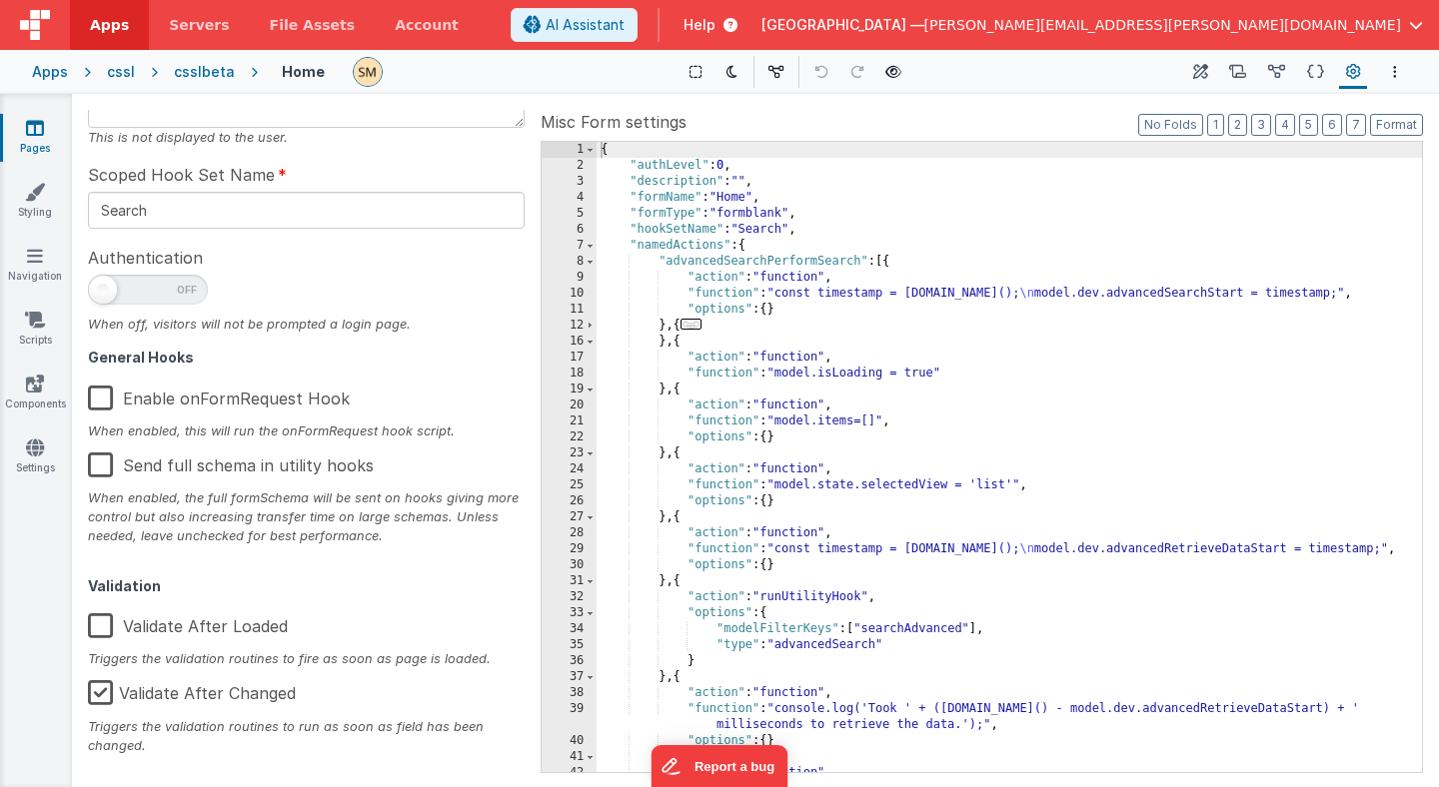
click at [207, 74] on div "csslbeta" at bounding box center [204, 72] width 61 height 20
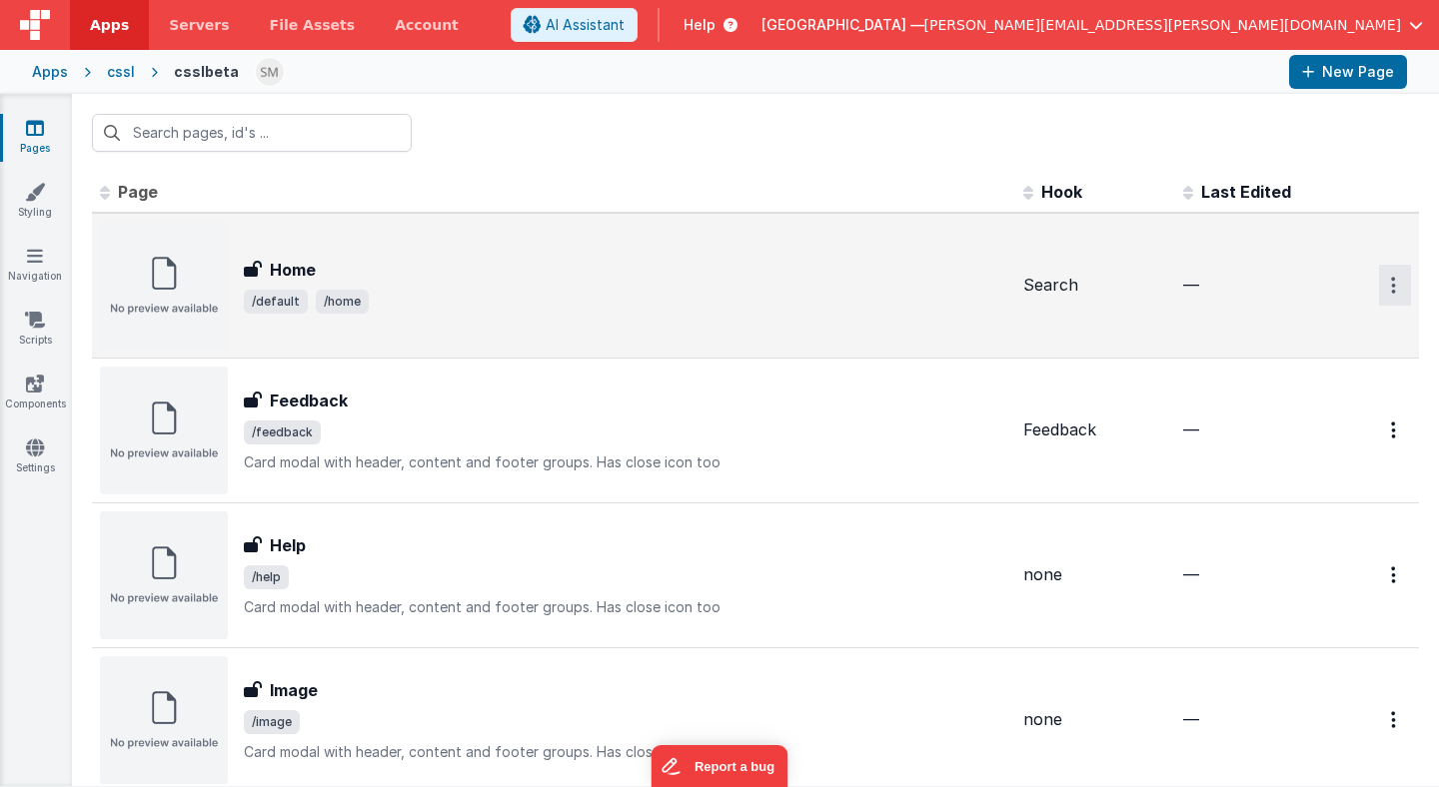
click at [1394, 290] on icon "Options" at bounding box center [1393, 285] width 5 height 17
click at [1294, 365] on link "Preview" at bounding box center [1323, 368] width 176 height 36
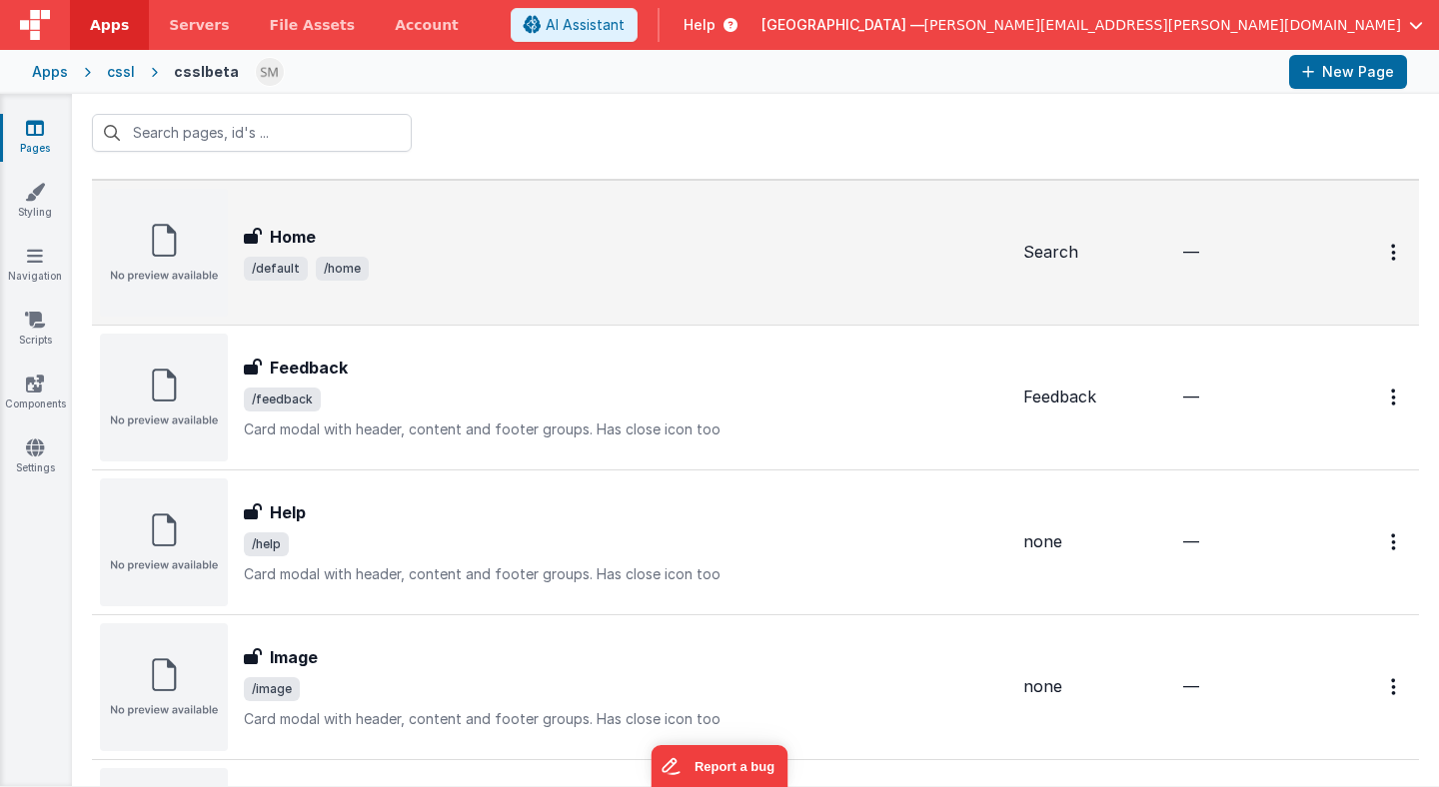
scroll to position [34, 0]
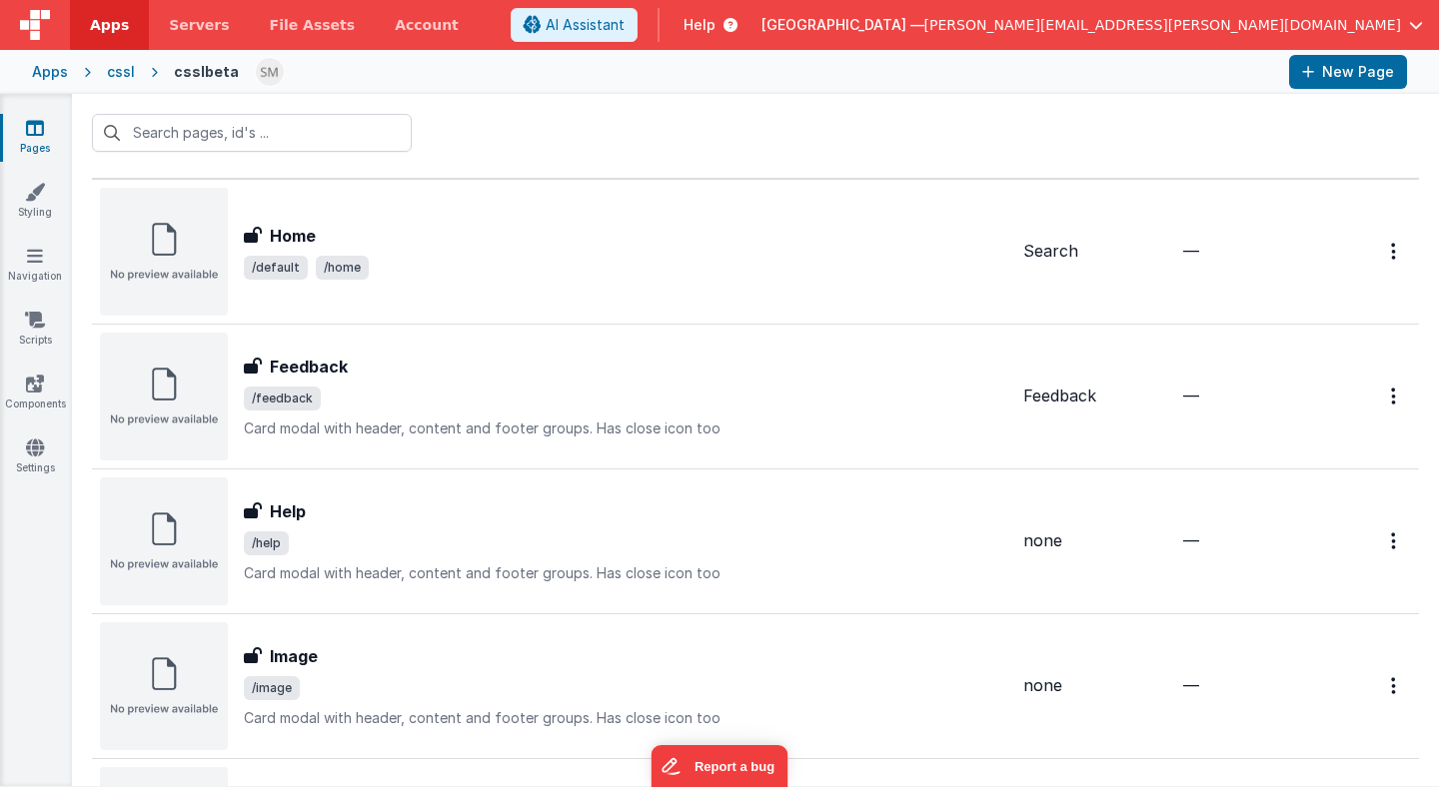
click at [128, 70] on div "cssl" at bounding box center [121, 72] width 28 height 20
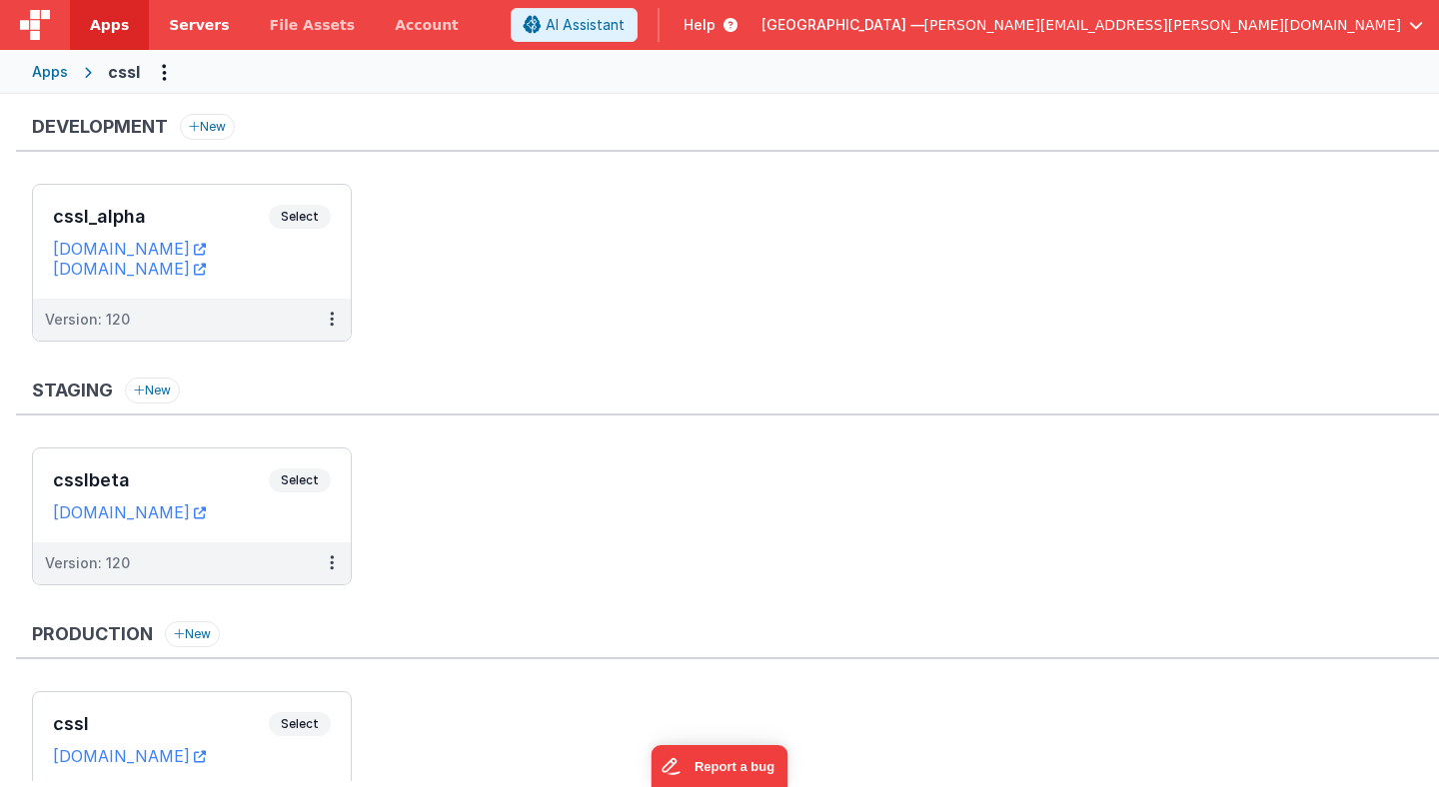
click at [197, 26] on span "Servers" at bounding box center [199, 25] width 60 height 20
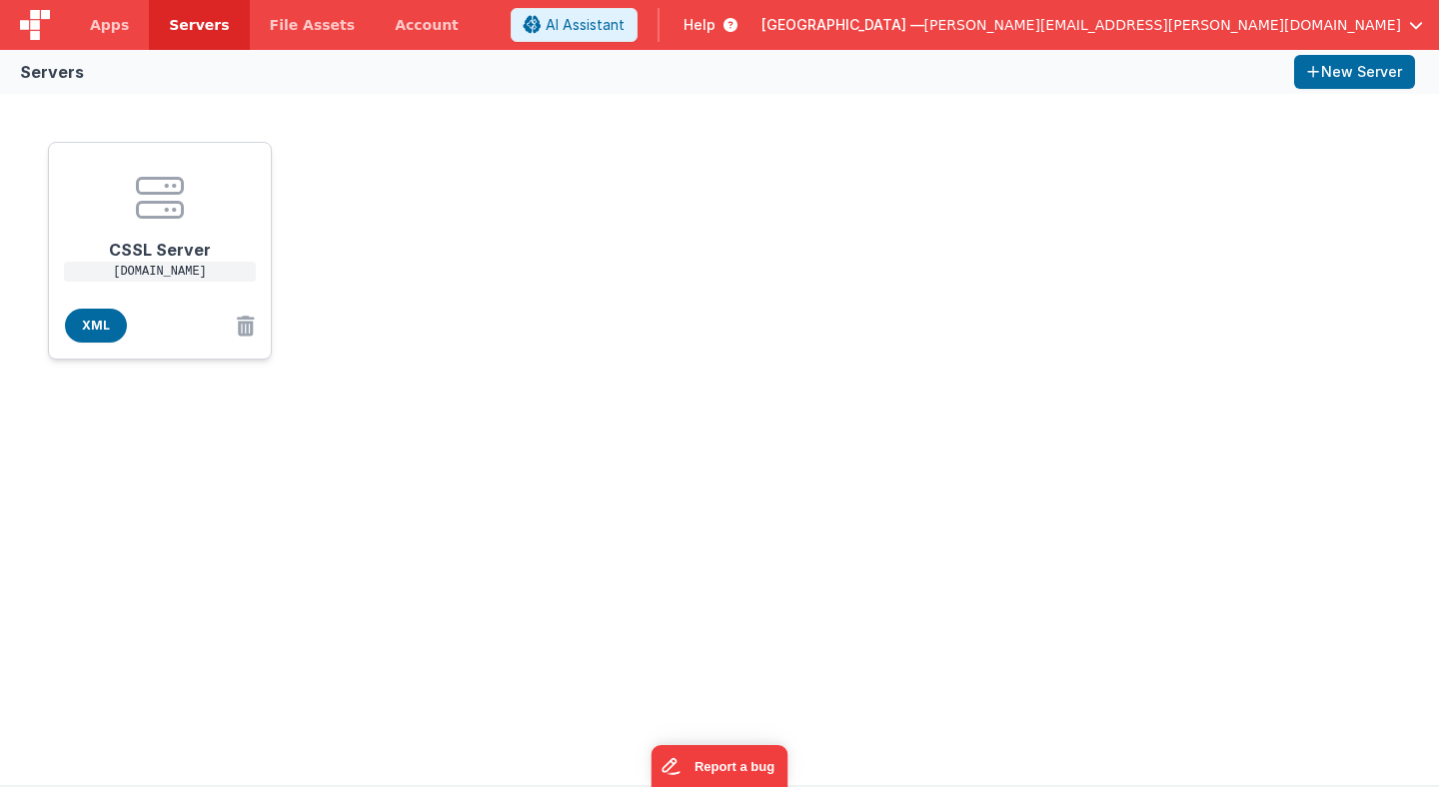
click at [228, 268] on p "[DOMAIN_NAME]" at bounding box center [160, 272] width 192 height 20
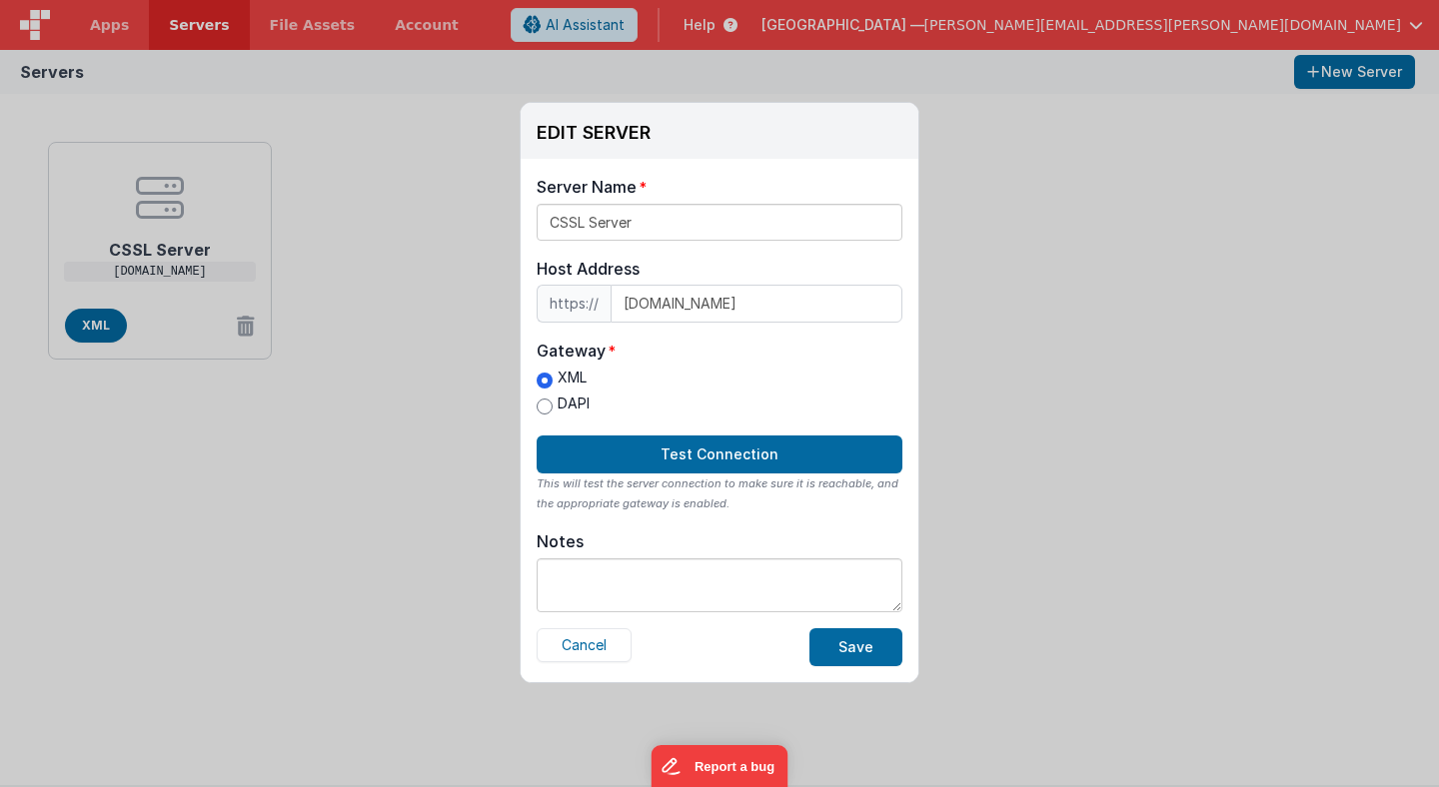
click at [557, 241] on div "Server Name CSSL Server Host Address https:// [DOMAIN_NAME] Host Address [DOMAI…" at bounding box center [720, 421] width 398 height 524
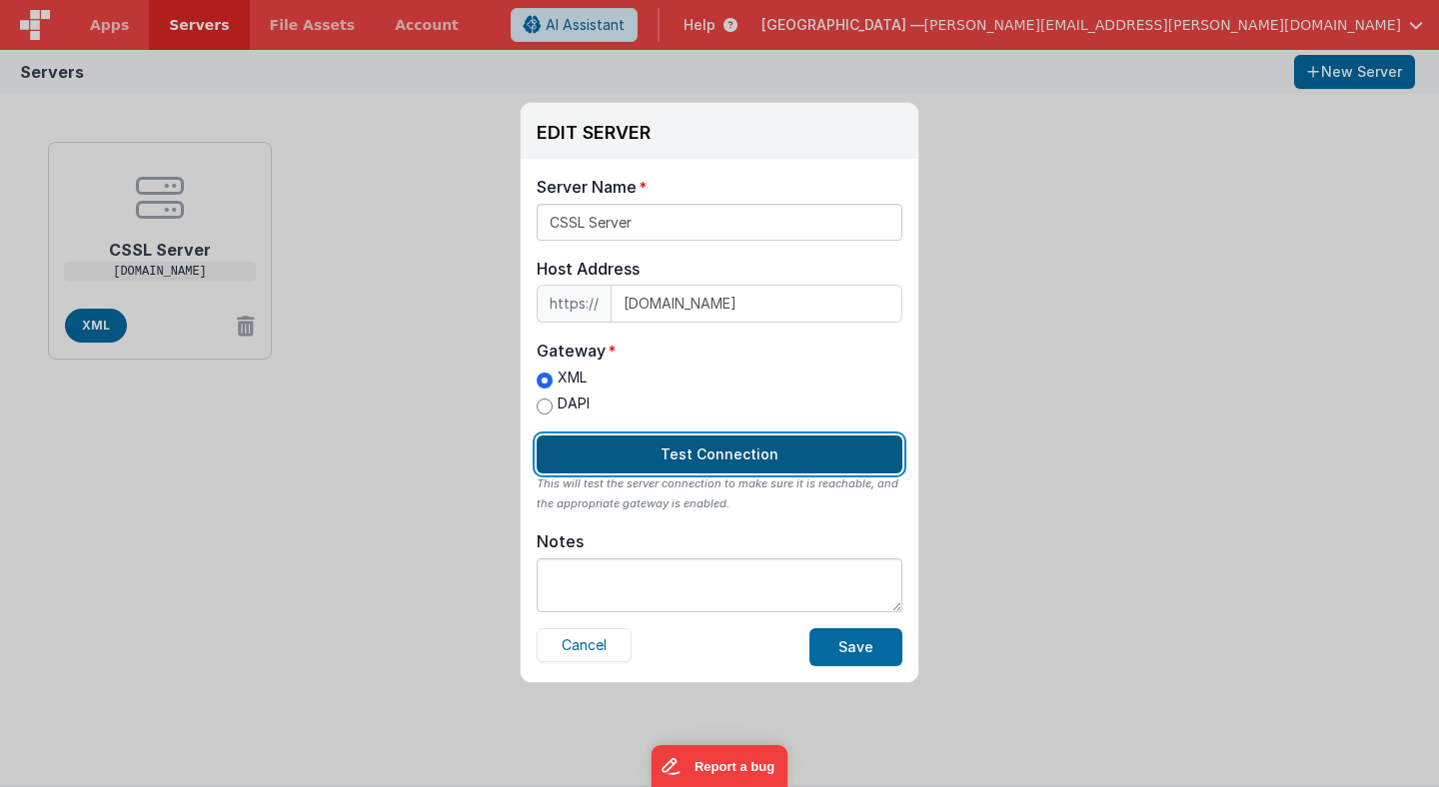
click at [597, 456] on button "Test Connection" at bounding box center [719, 455] width 366 height 38
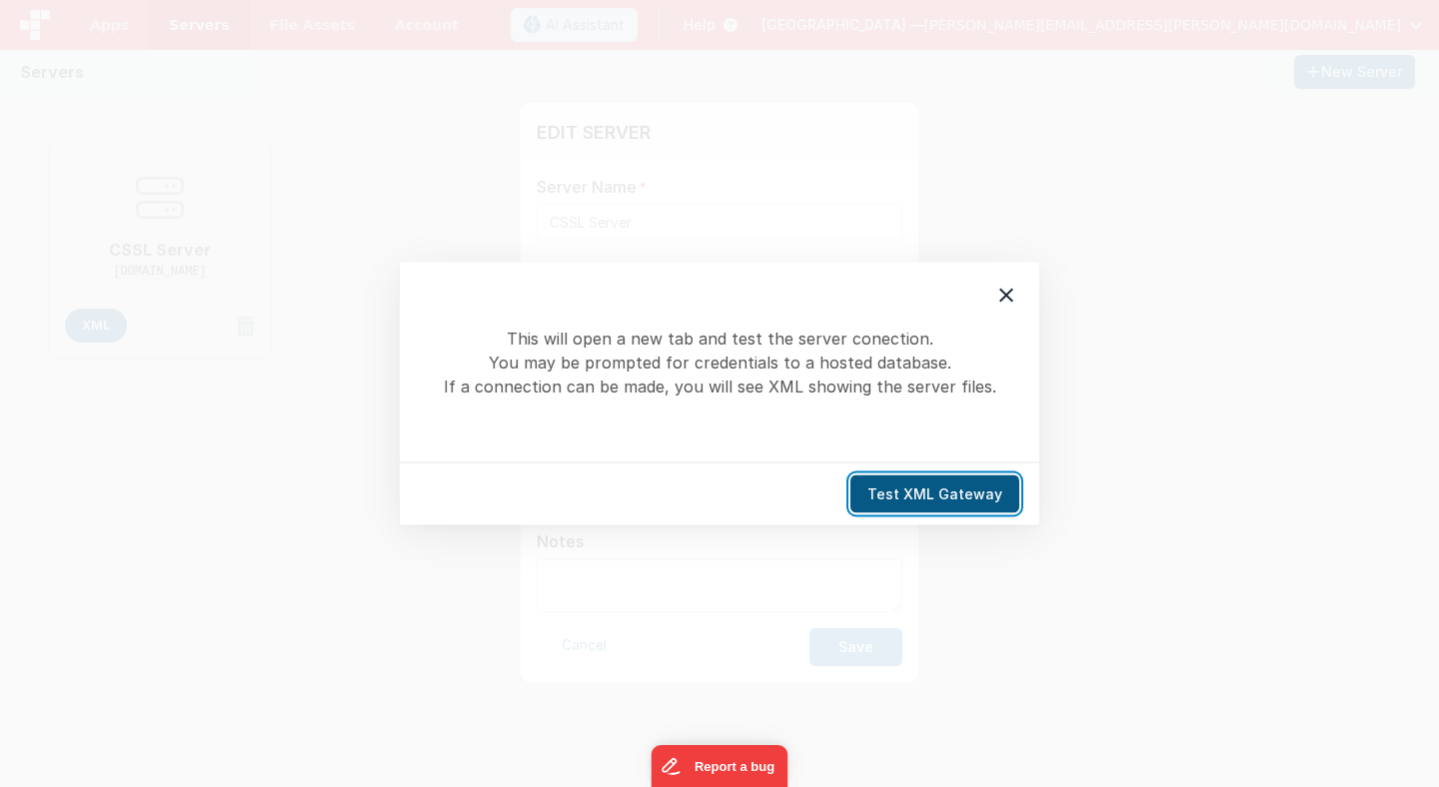
click at [933, 488] on button "Test XML Gateway" at bounding box center [934, 495] width 169 height 38
click at [1006, 295] on icon at bounding box center [1006, 296] width 14 height 14
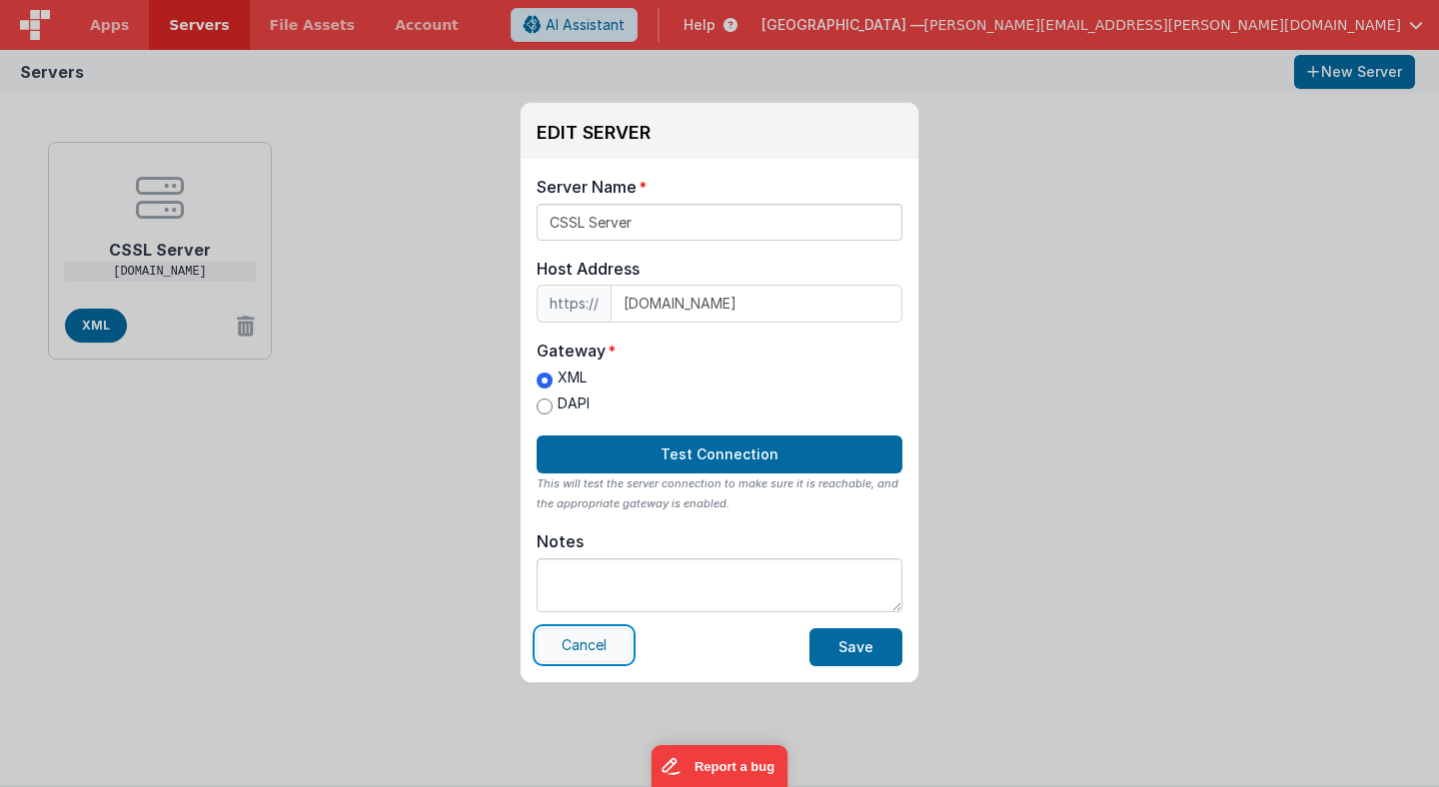
click at [583, 646] on button "Cancel" at bounding box center [583, 645] width 95 height 34
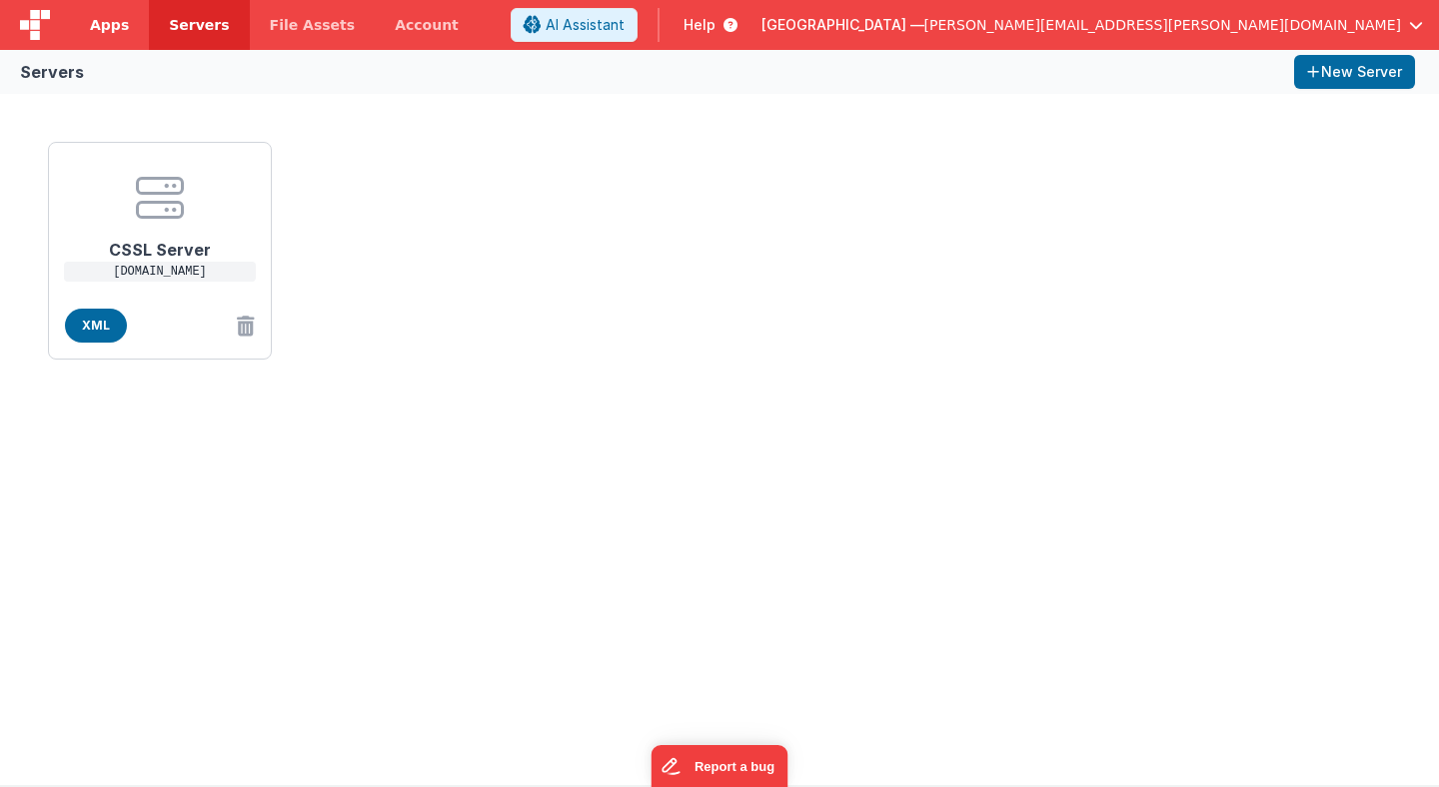
click at [105, 20] on span "Apps" at bounding box center [109, 25] width 39 height 20
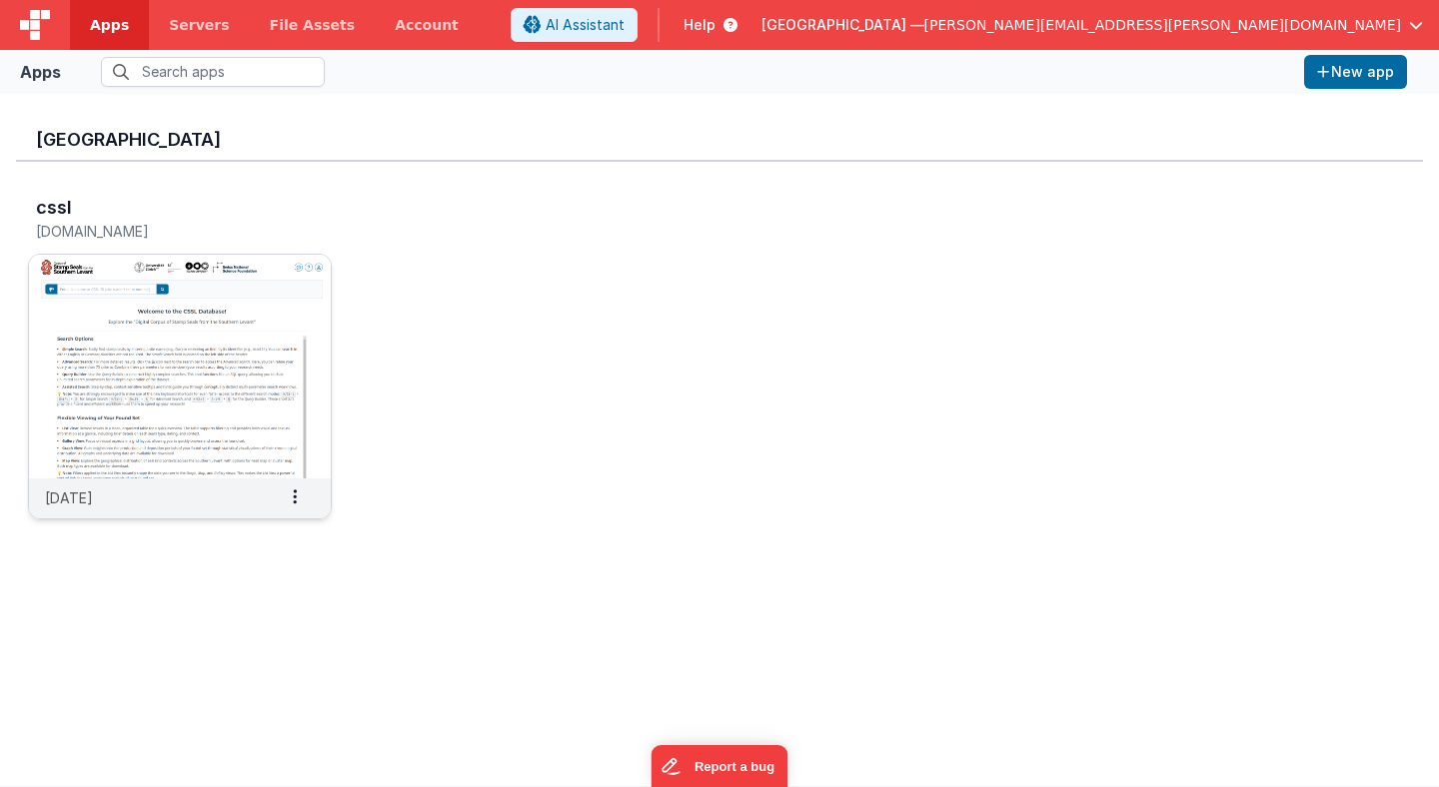
click at [236, 324] on img at bounding box center [180, 367] width 302 height 224
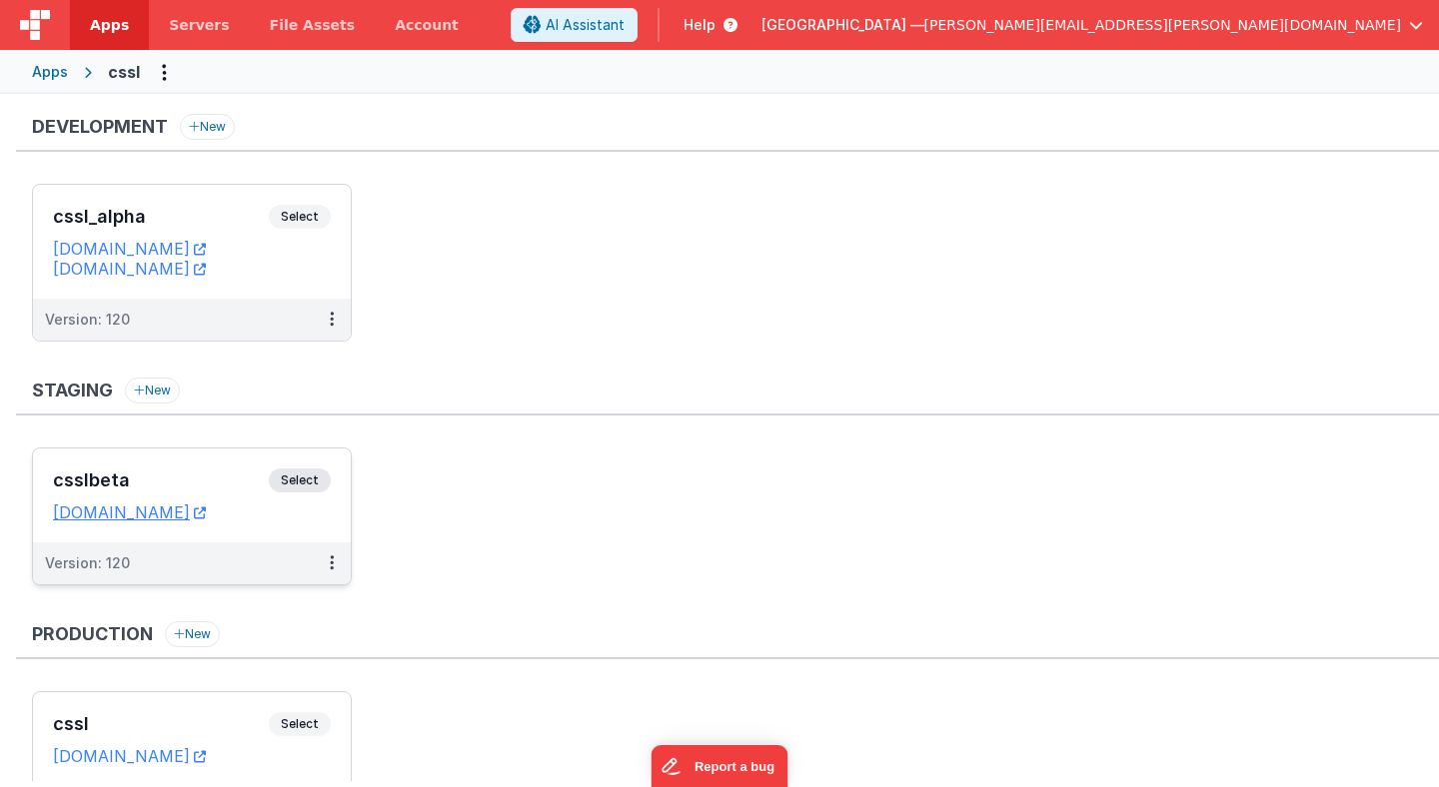
click at [308, 478] on span "Select" at bounding box center [300, 481] width 62 height 24
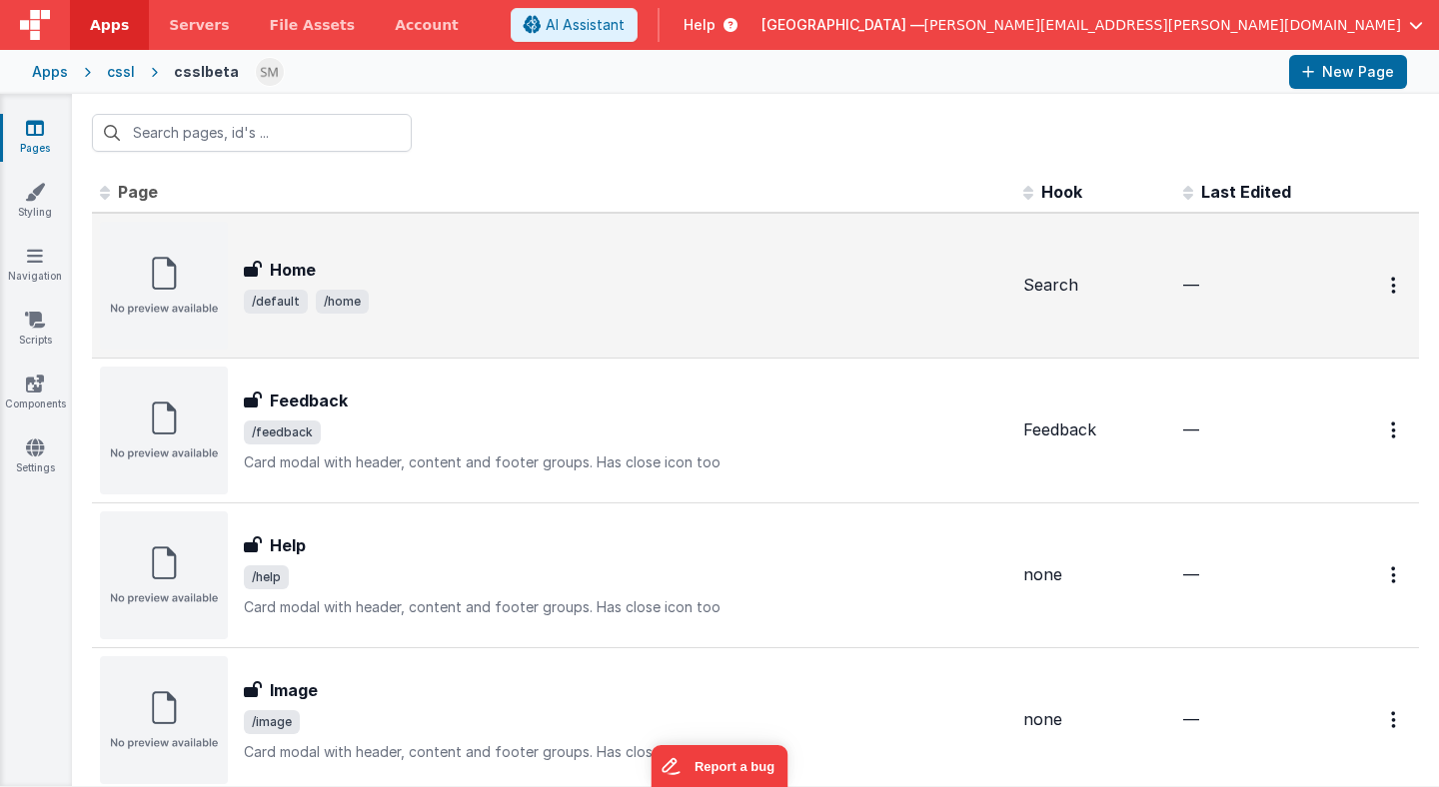
click at [485, 288] on div "Home Home /default /home" at bounding box center [625, 286] width 763 height 56
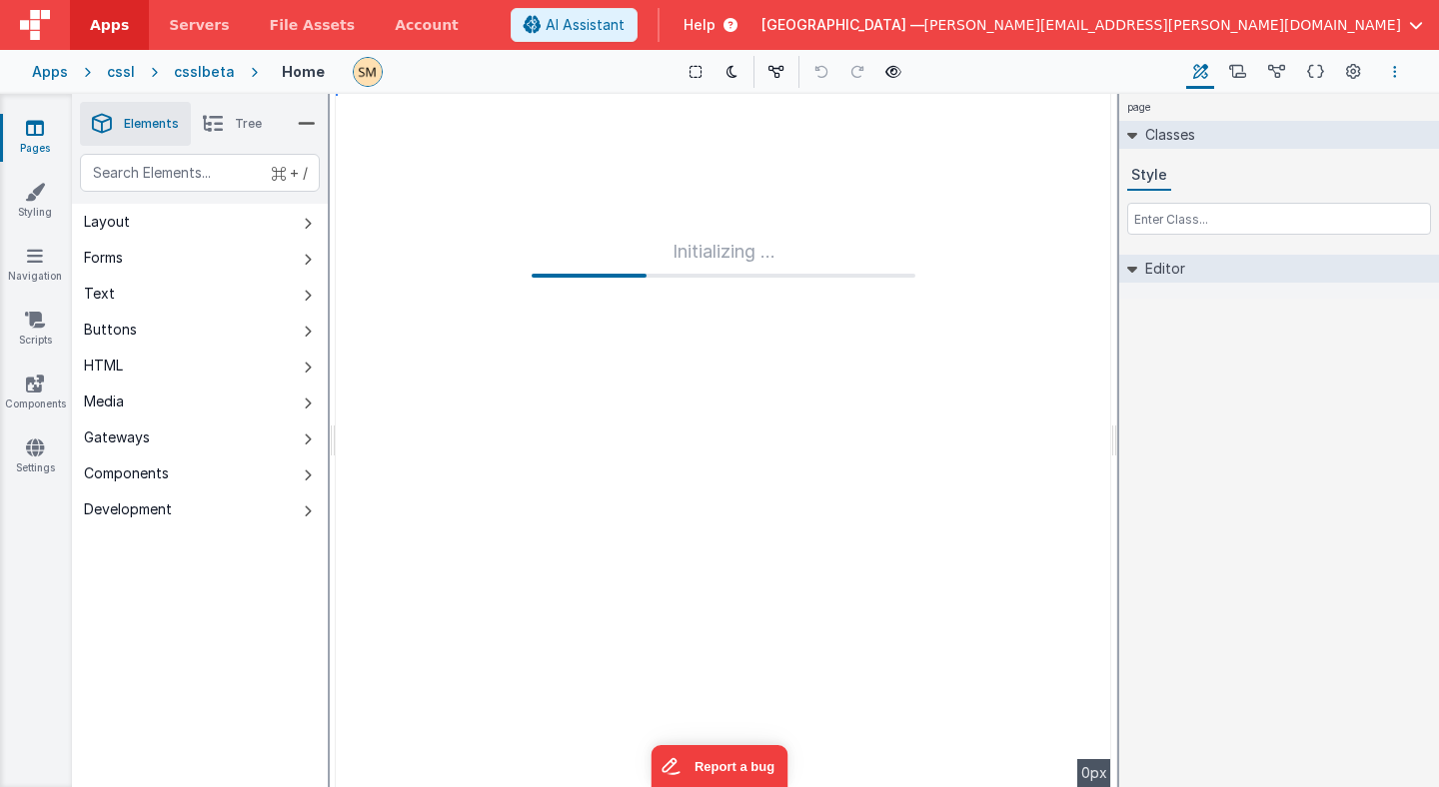
click at [1394, 70] on icon "Options" at bounding box center [1395, 72] width 4 height 14
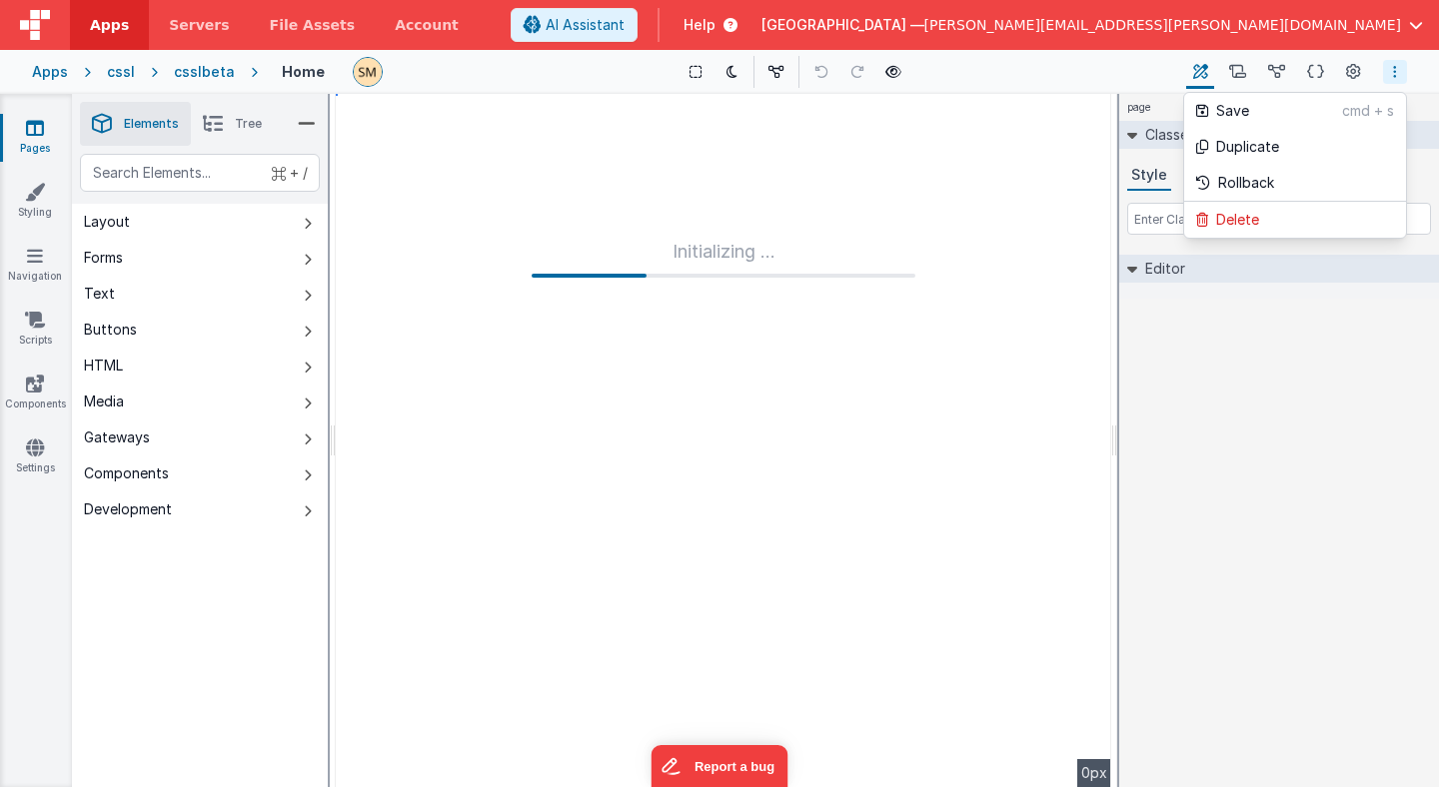
click at [1352, 73] on button at bounding box center [719, 393] width 1439 height 787
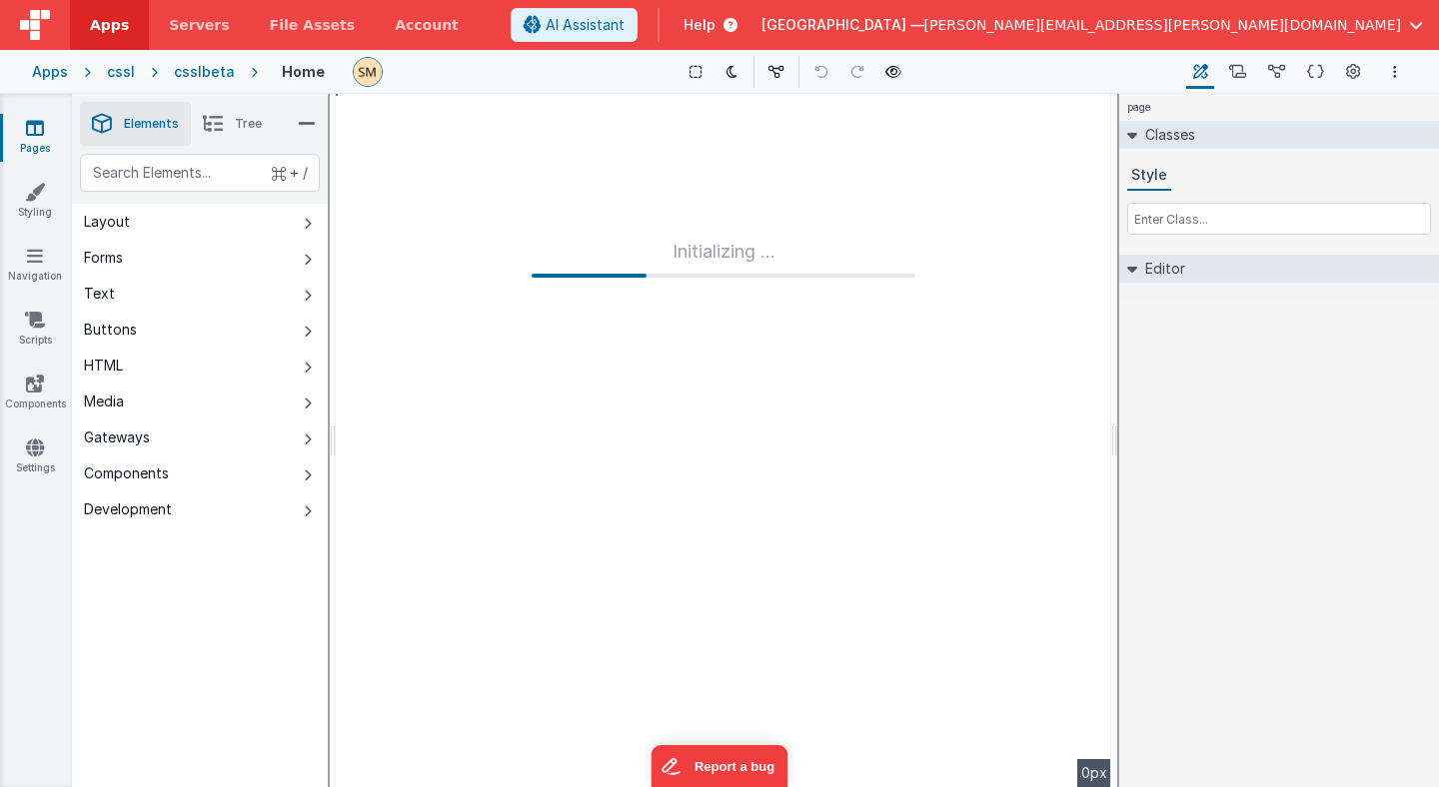
click at [1352, 73] on icon at bounding box center [1353, 72] width 15 height 21
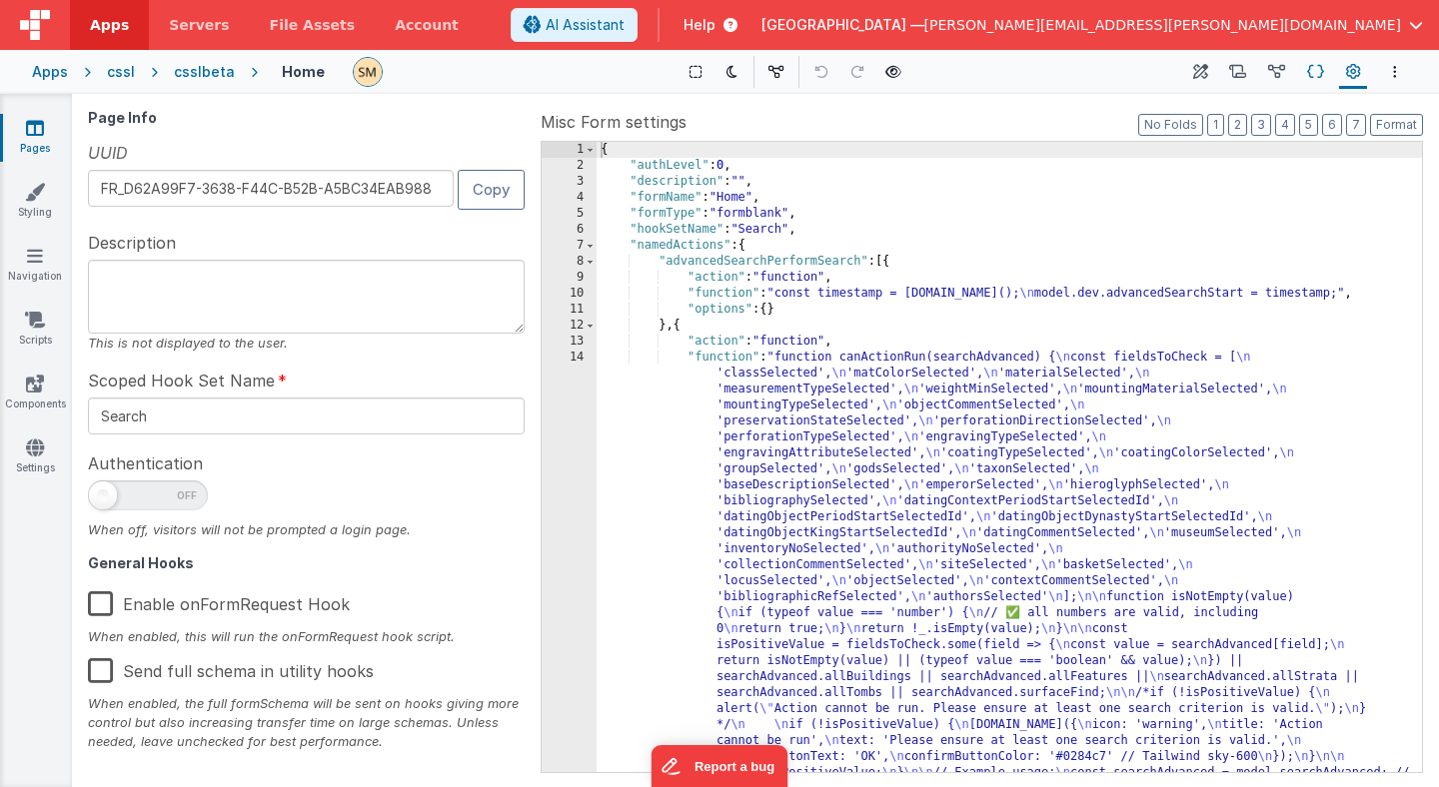
click at [1314, 74] on icon at bounding box center [1315, 72] width 17 height 21
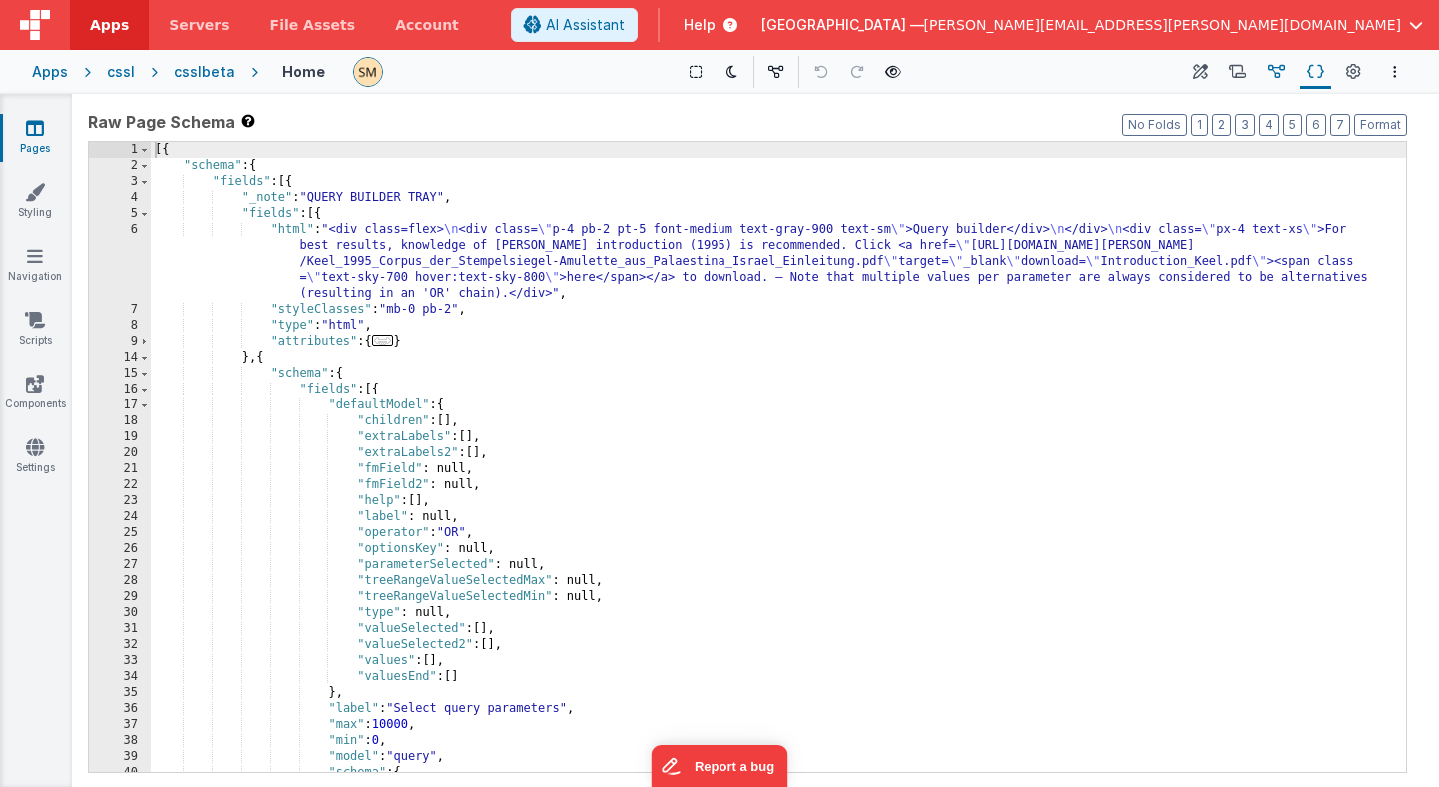
click at [1277, 72] on icon at bounding box center [1276, 72] width 17 height 21
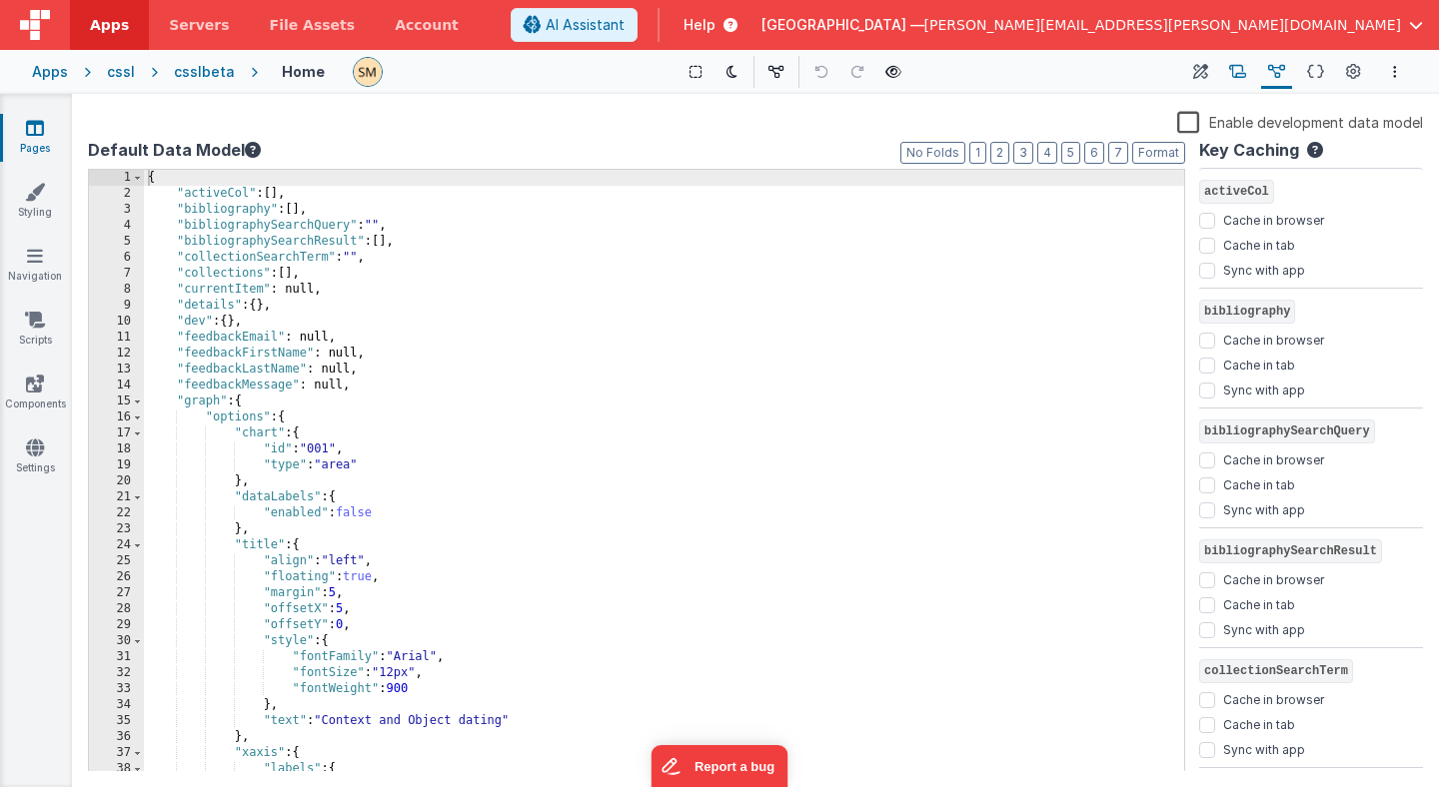
click at [1238, 70] on icon at bounding box center [1237, 72] width 17 height 21
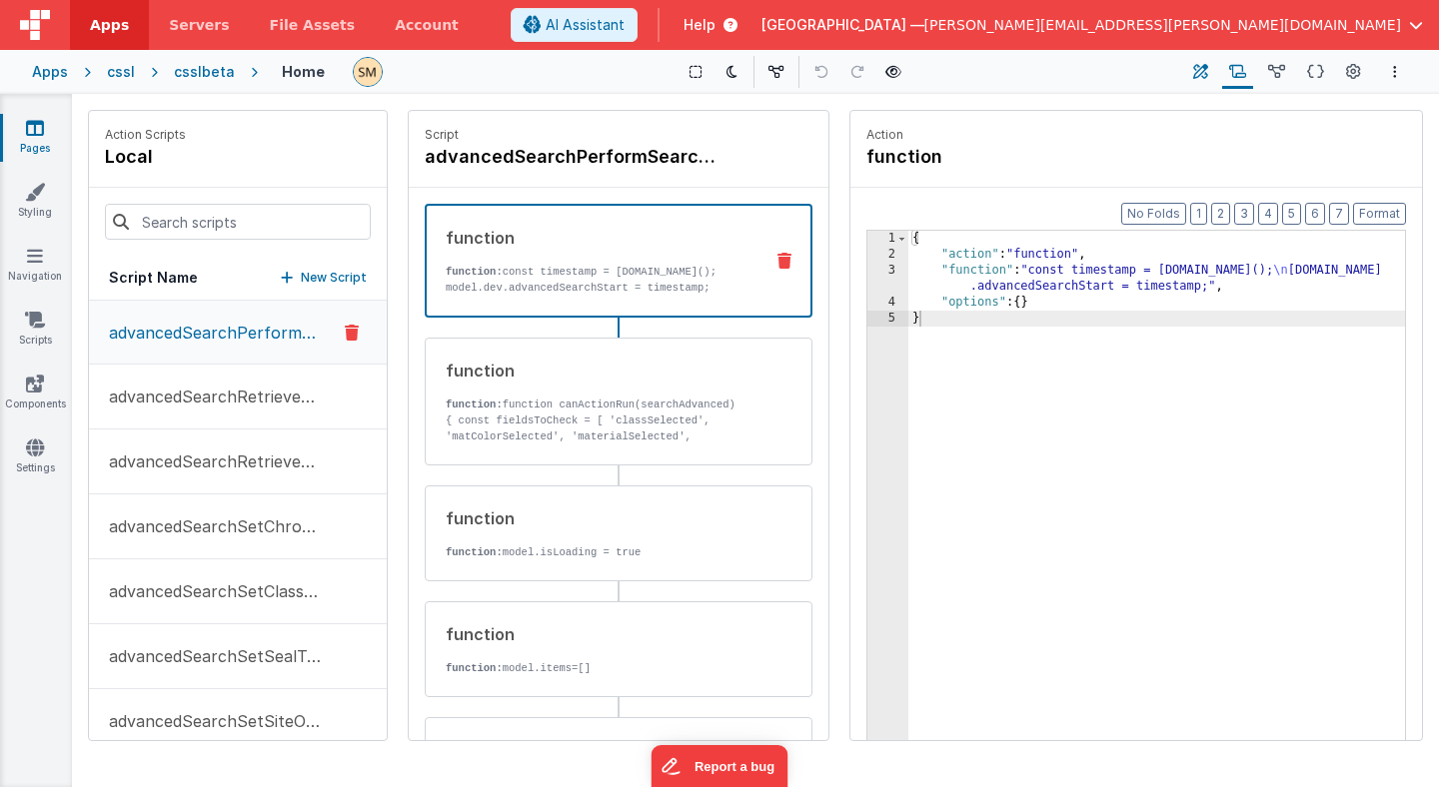
click at [1202, 70] on icon at bounding box center [1200, 72] width 15 height 21
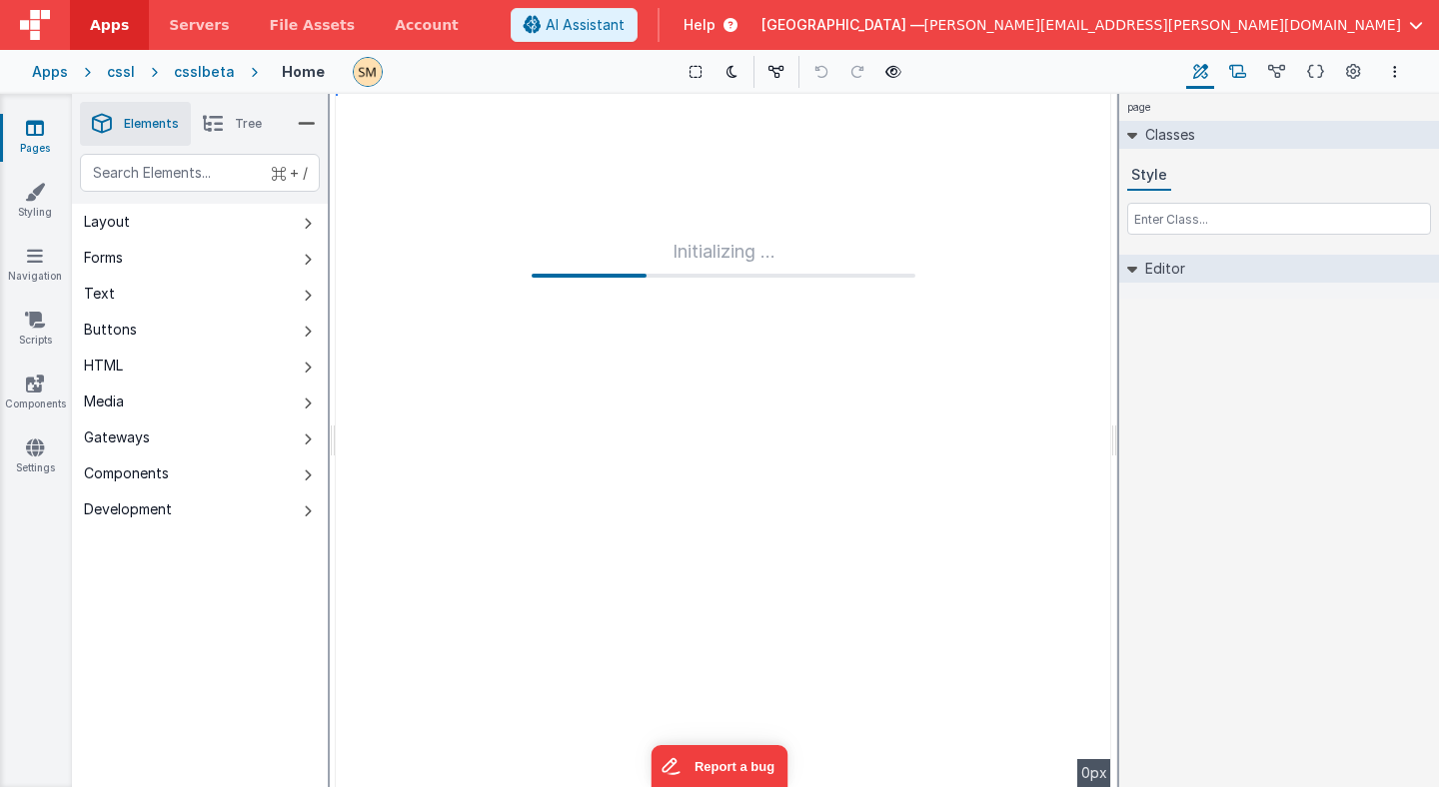
click at [1239, 71] on icon at bounding box center [1237, 72] width 17 height 21
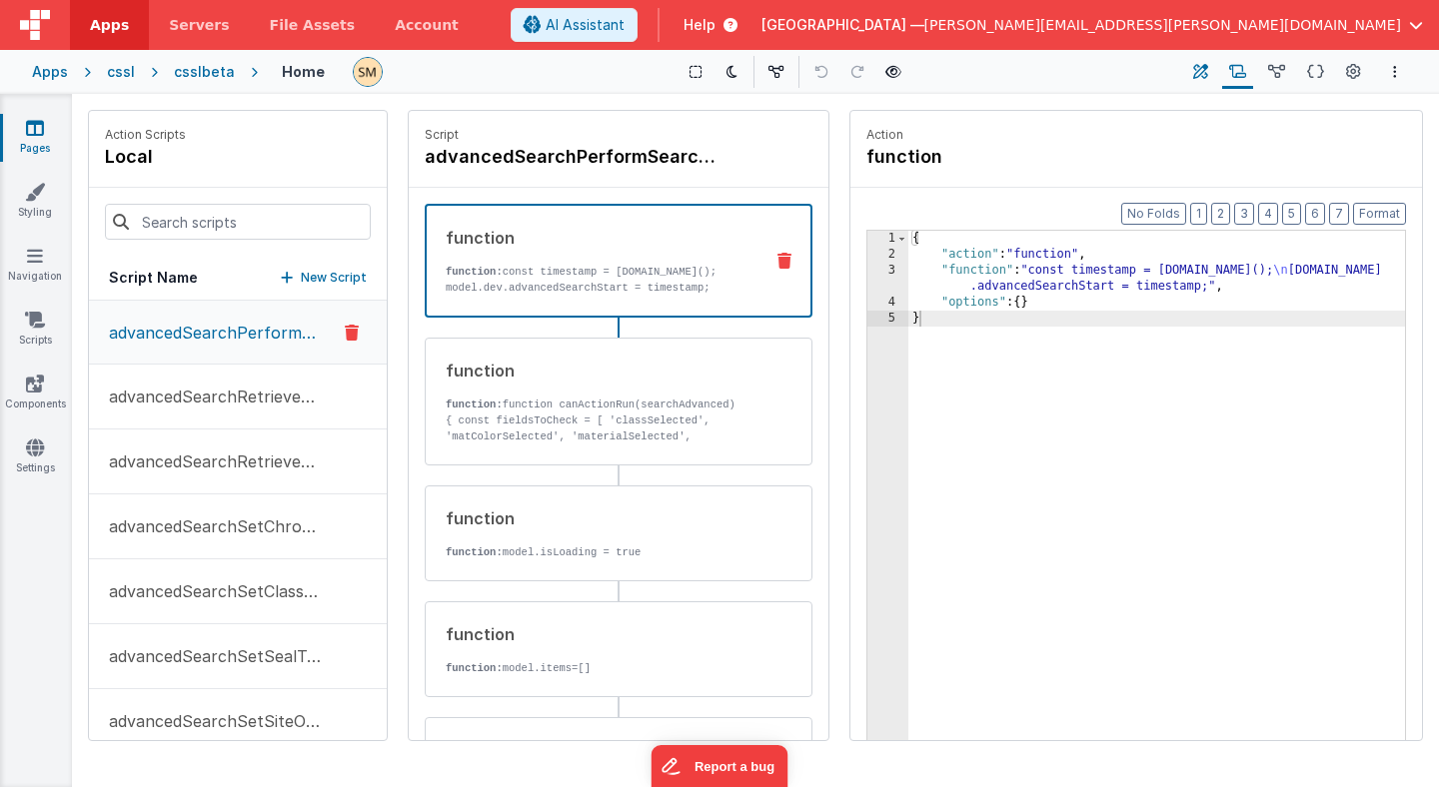
click at [1203, 75] on icon at bounding box center [1200, 72] width 15 height 21
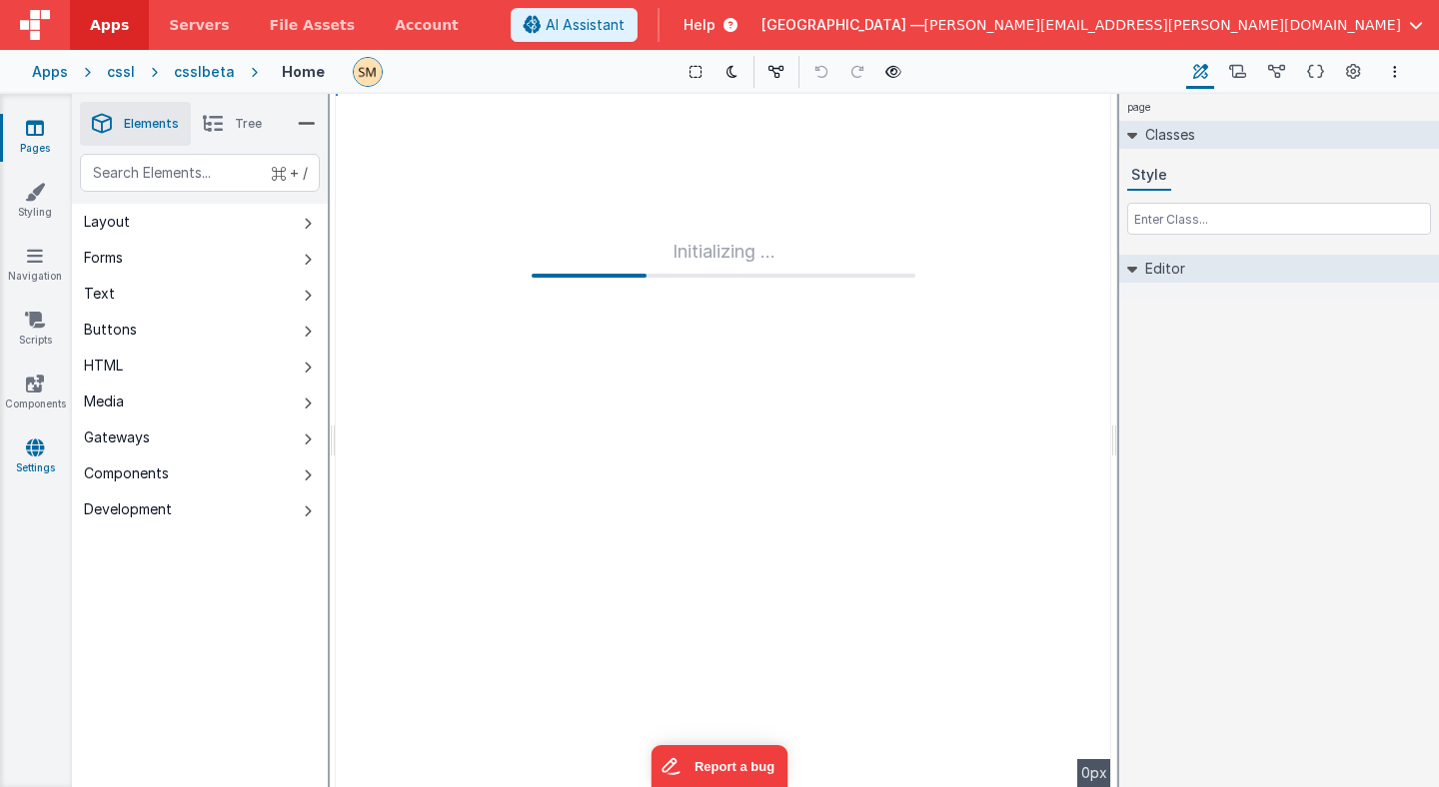
click at [31, 445] on icon at bounding box center [35, 448] width 18 height 20
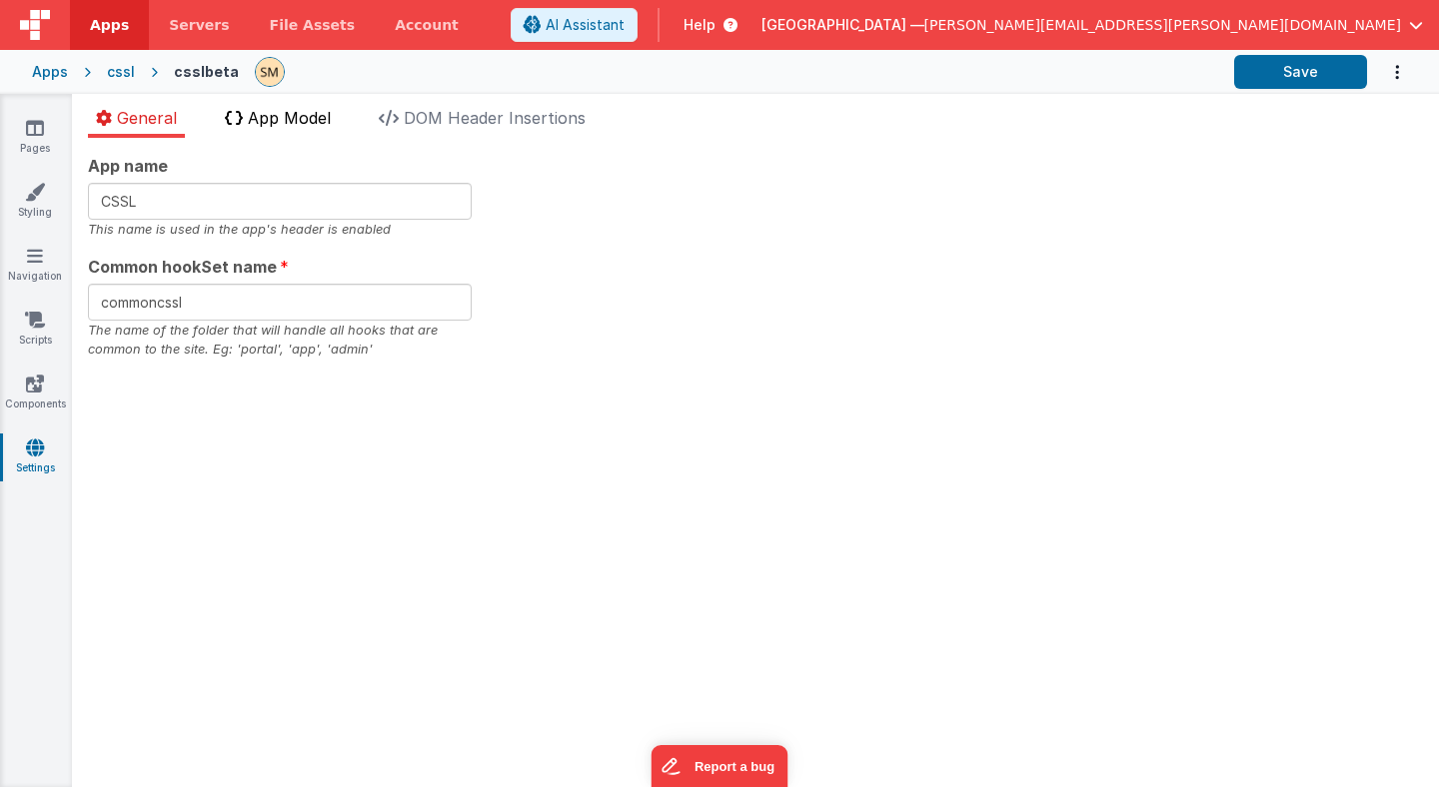
click at [275, 120] on span "App Model" at bounding box center [289, 118] width 83 height 20
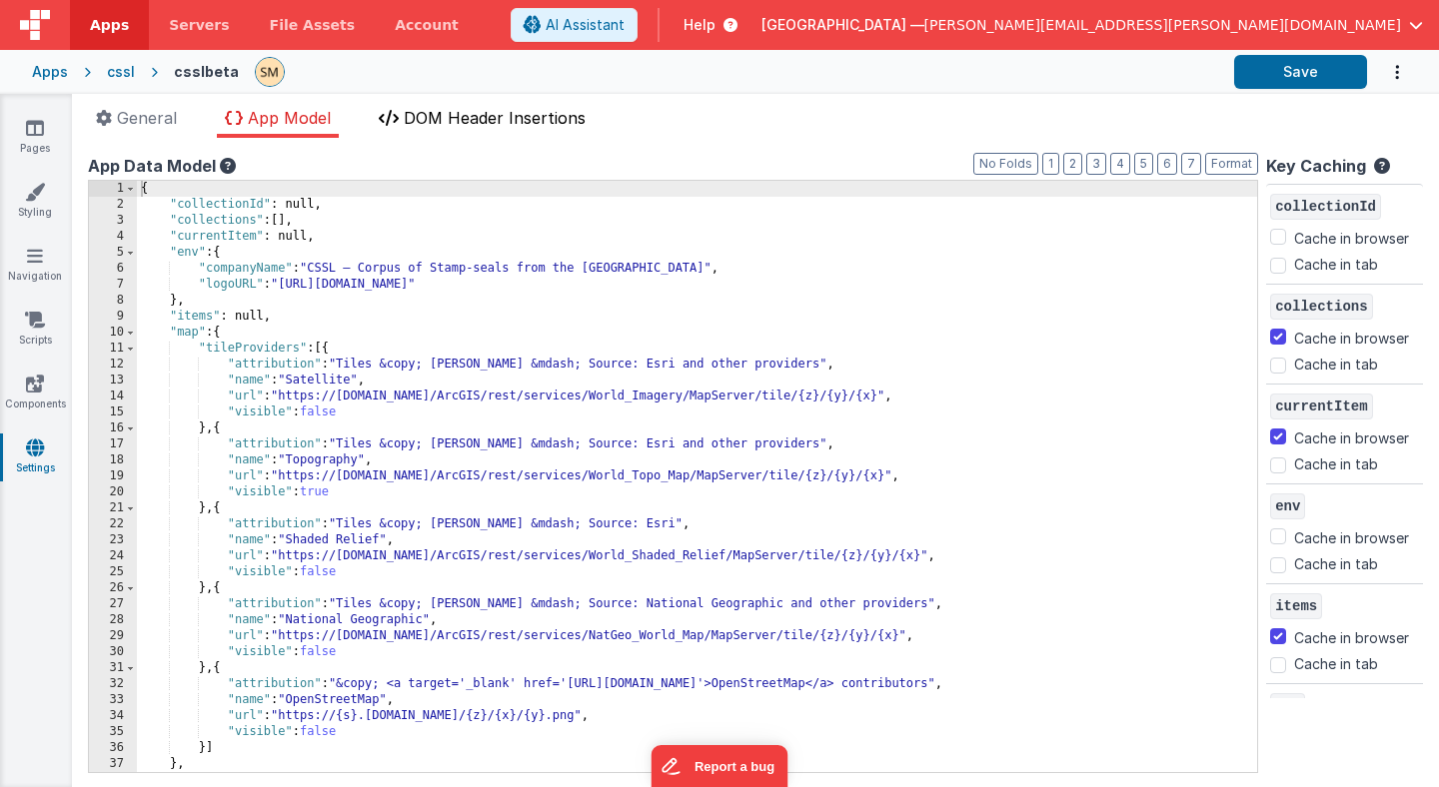
click at [454, 120] on span "DOM Header Insertions" at bounding box center [495, 118] width 182 height 20
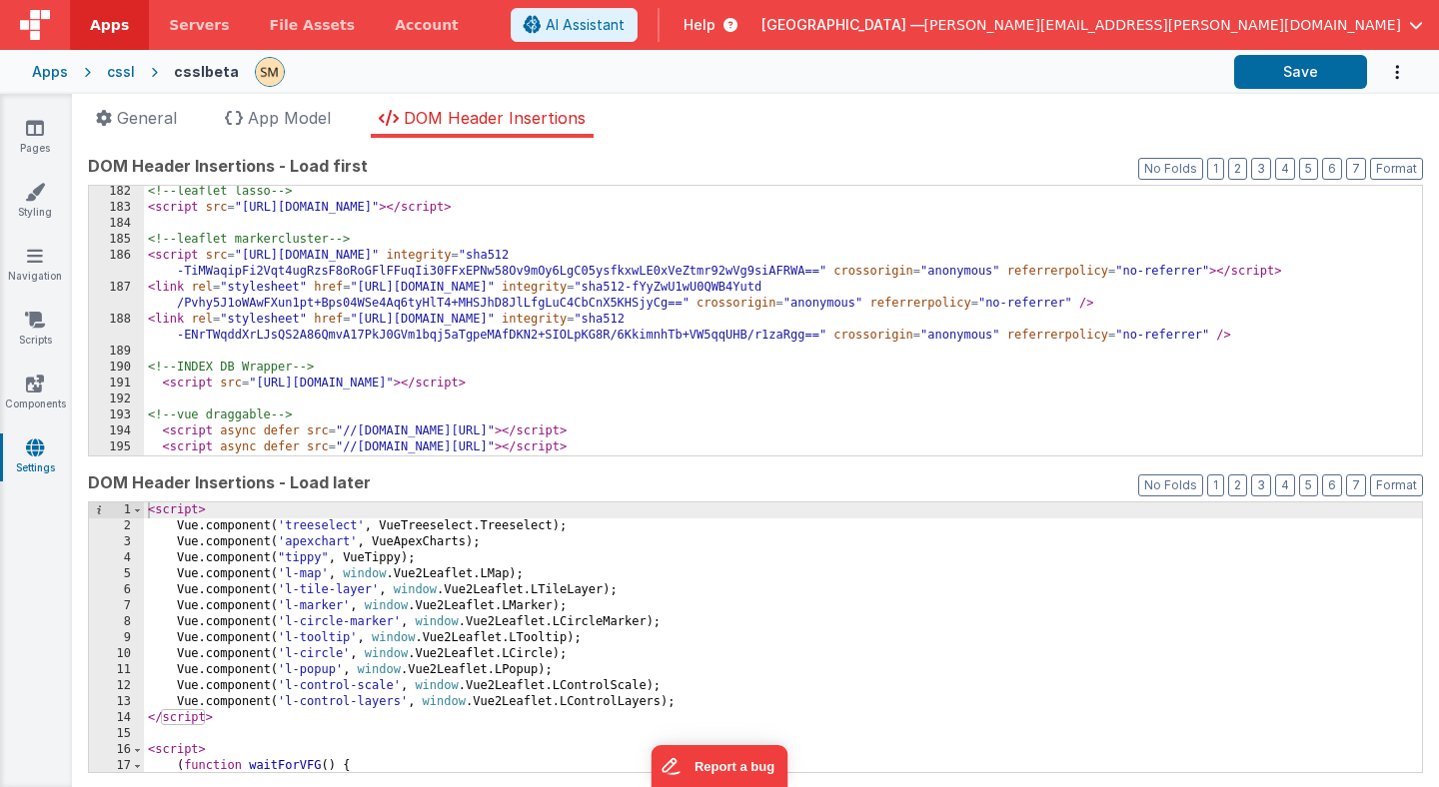
scroll to position [3663, 0]
click at [33, 387] on icon at bounding box center [35, 384] width 18 height 20
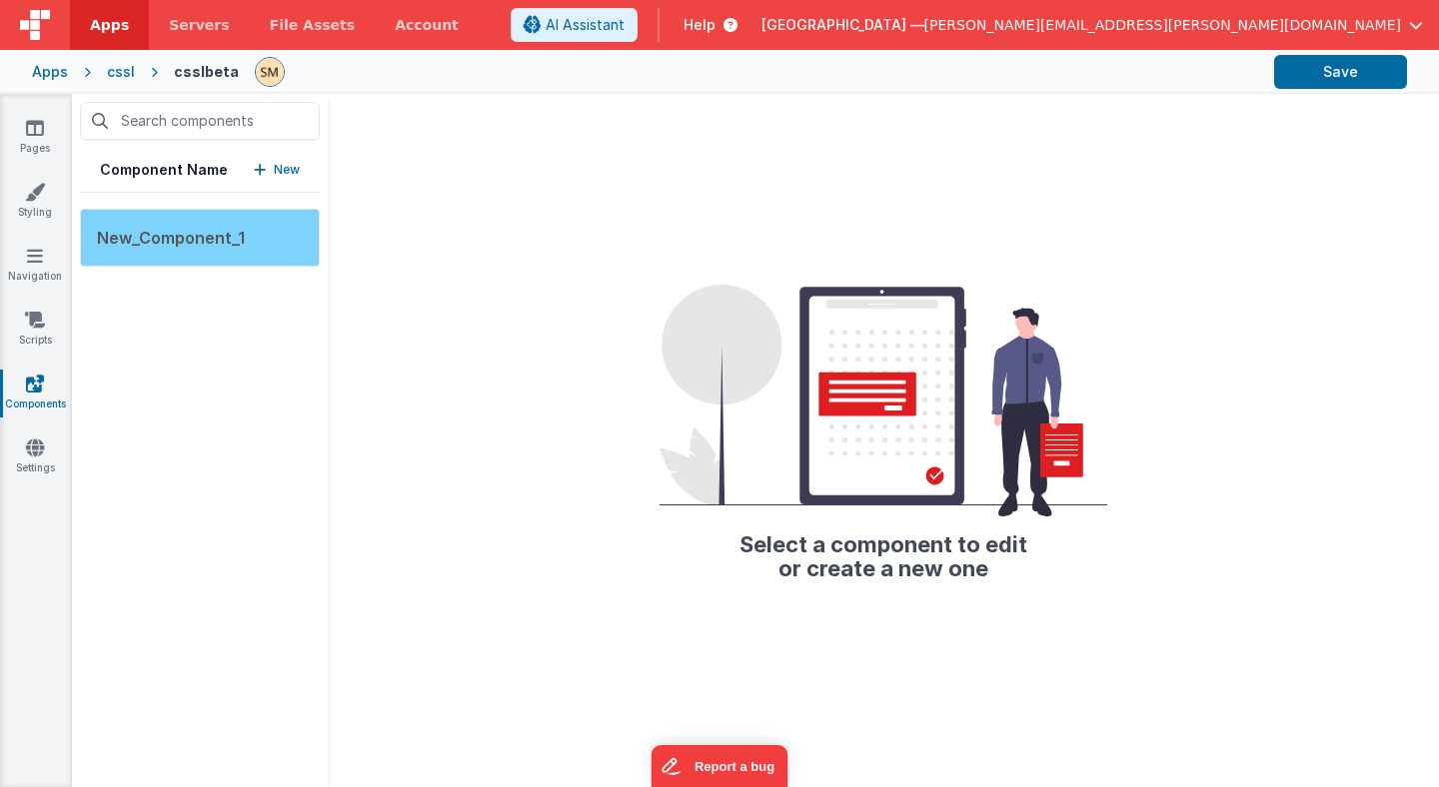
click at [239, 228] on span "New_Component_1" at bounding box center [171, 238] width 148 height 20
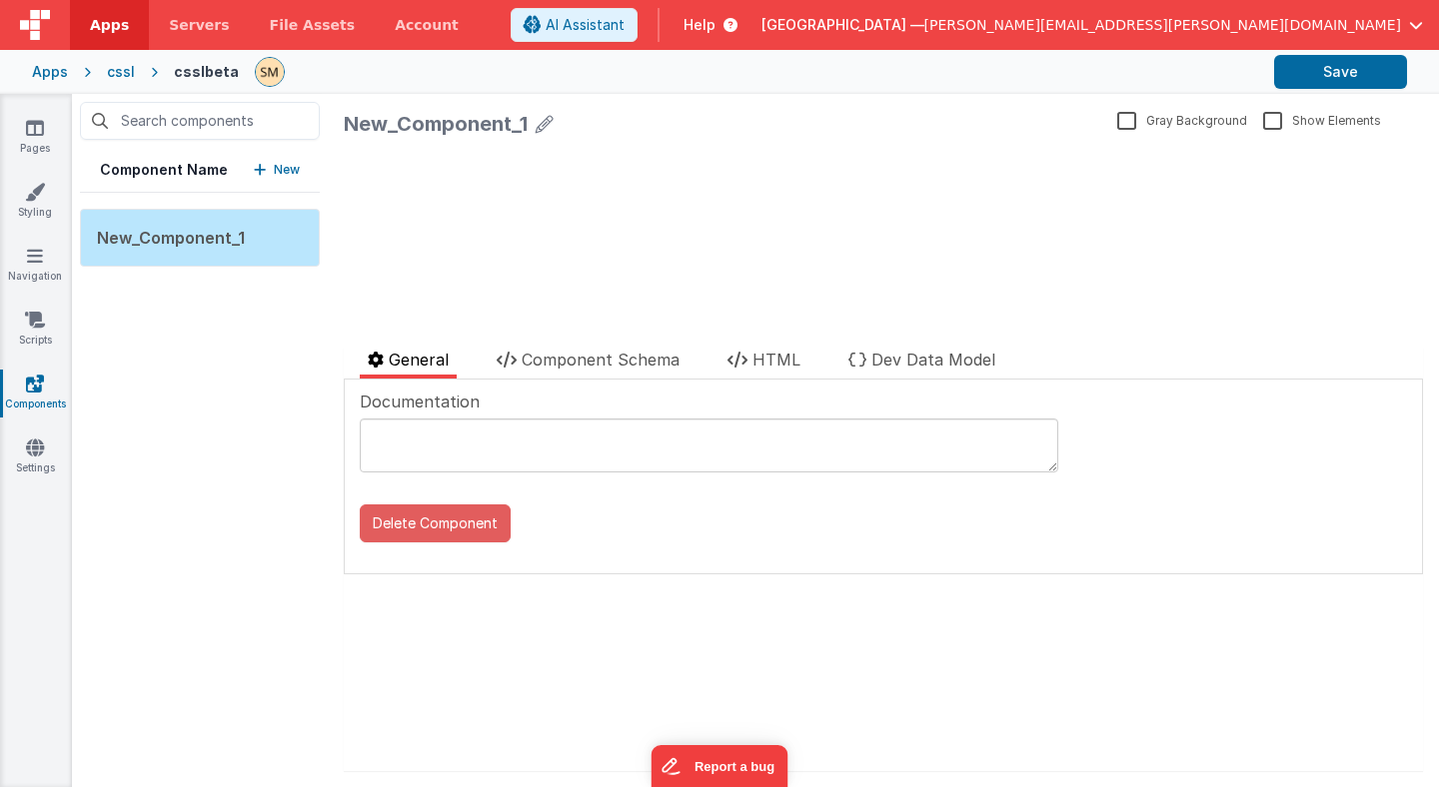
click at [438, 524] on button "Delete Component" at bounding box center [435, 524] width 151 height 38
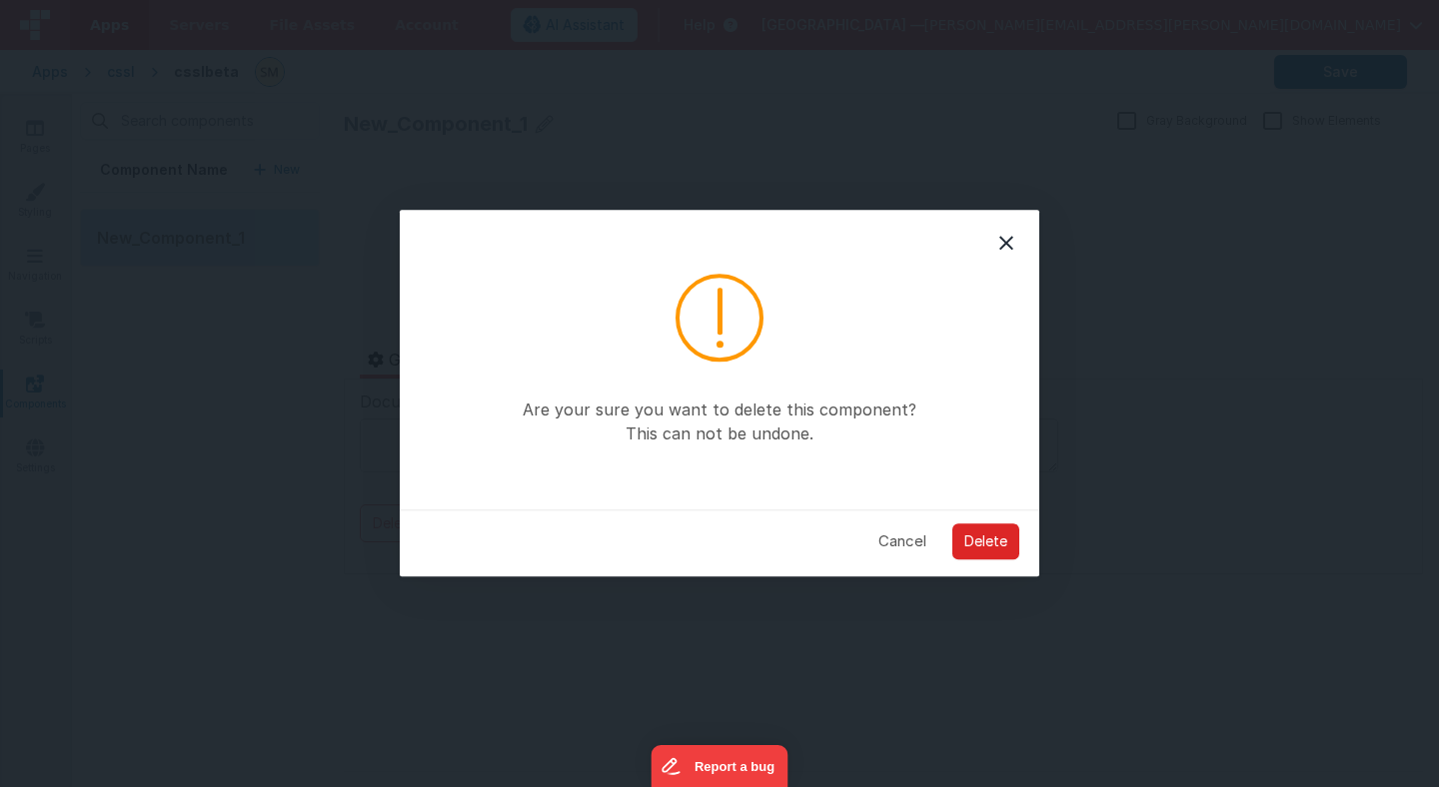
click at [980, 533] on button "Delete" at bounding box center [985, 542] width 67 height 36
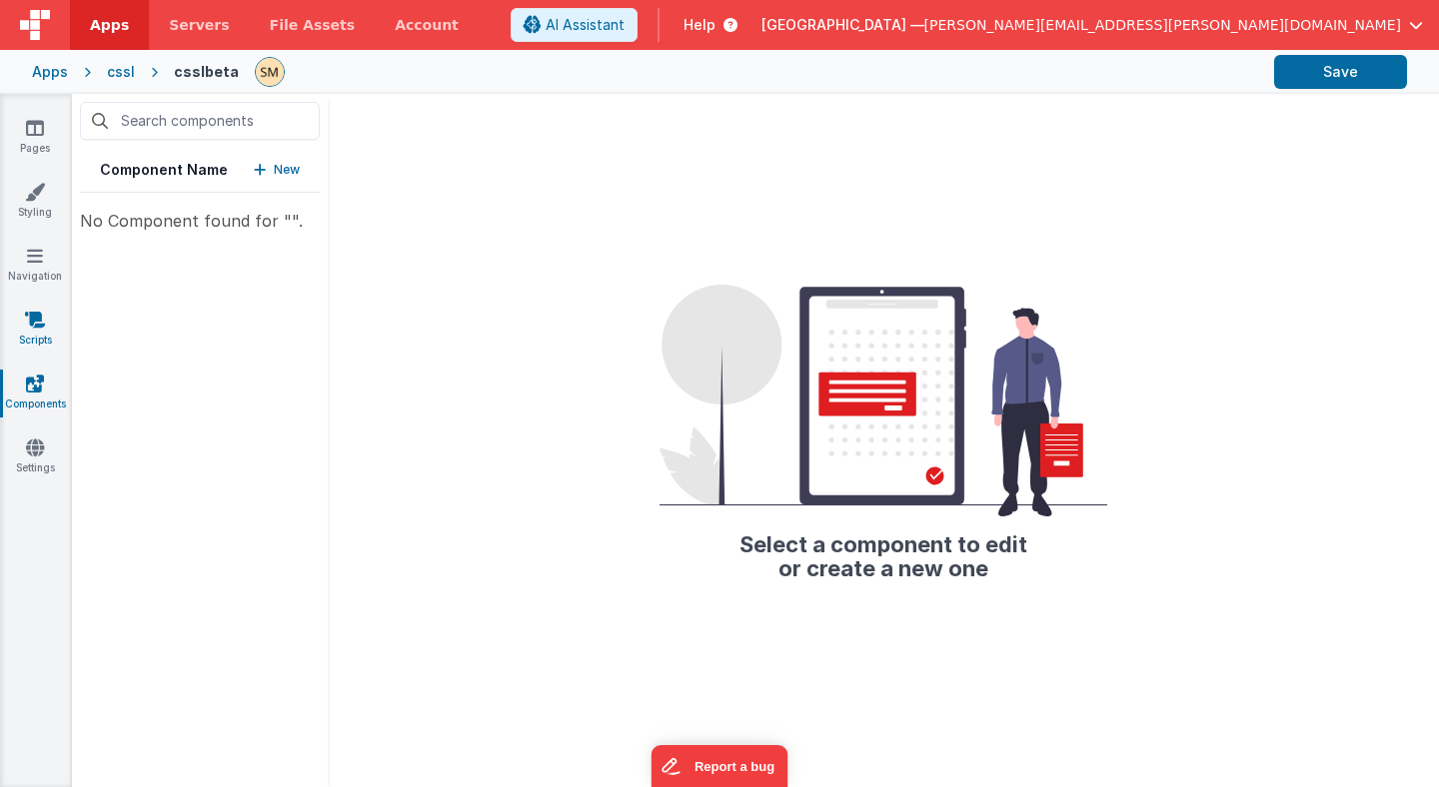
click at [29, 311] on icon at bounding box center [35, 320] width 20 height 20
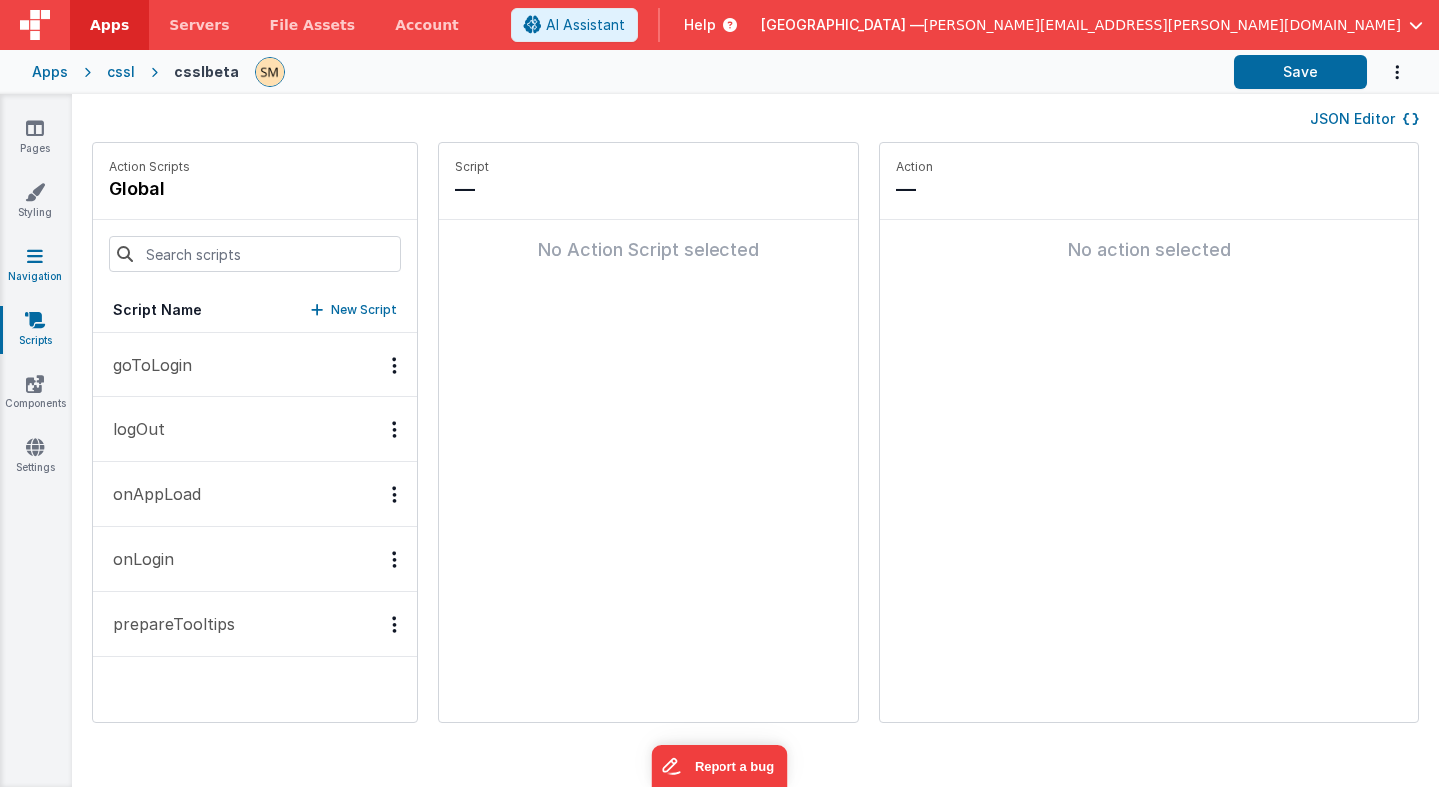
click at [29, 266] on link "Navigation" at bounding box center [35, 266] width 72 height 40
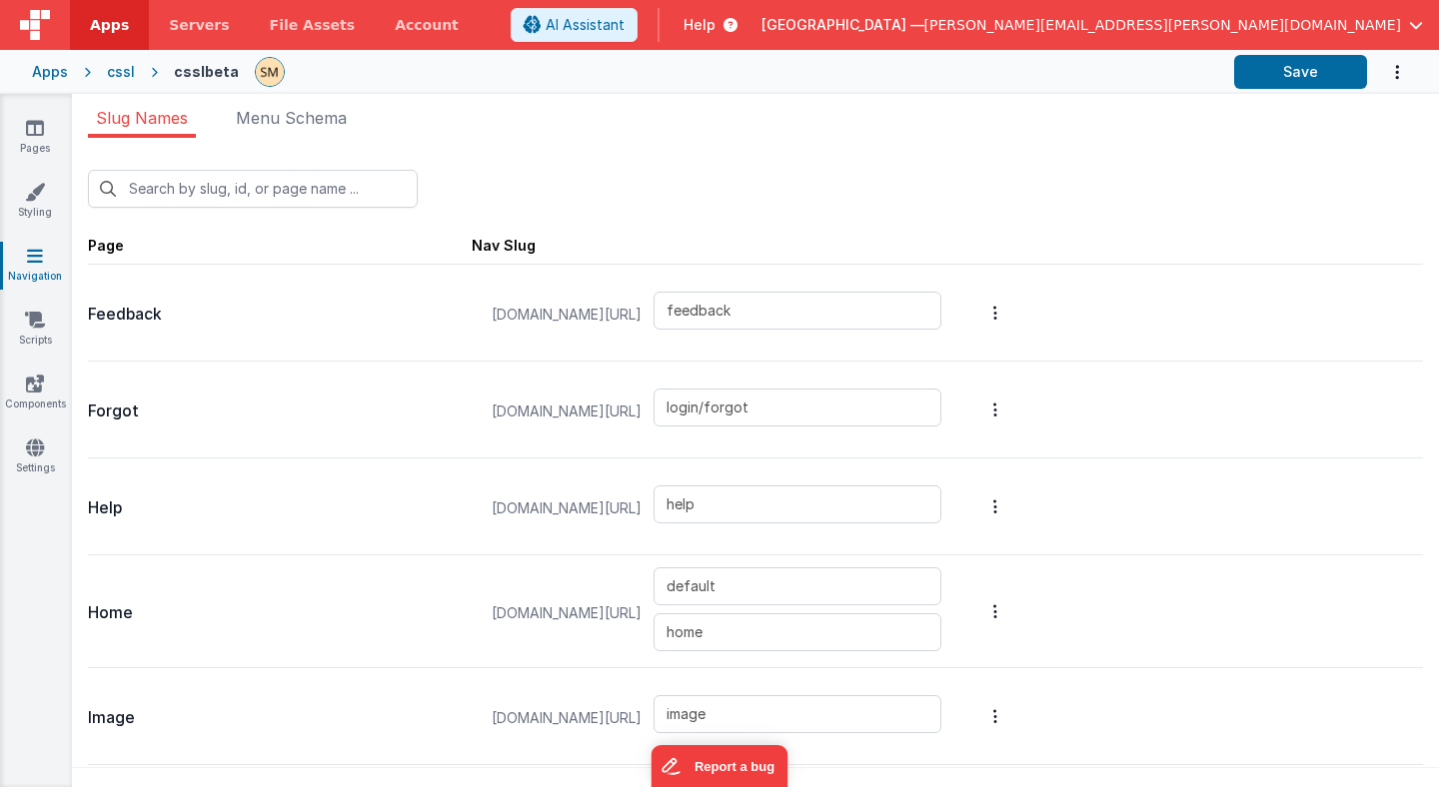
click at [32, 254] on icon at bounding box center [35, 256] width 16 height 20
click at [34, 190] on icon at bounding box center [35, 192] width 20 height 20
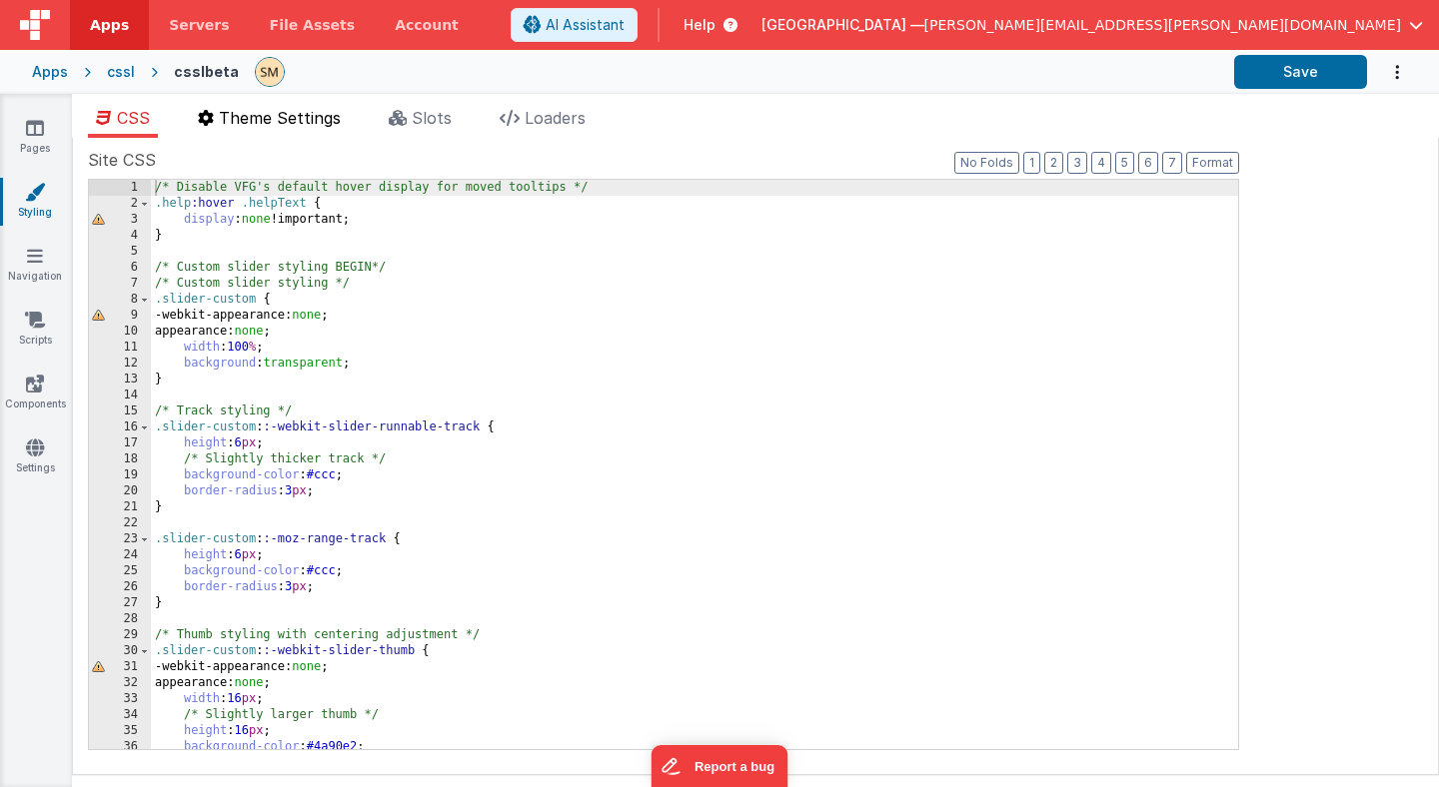
click at [290, 121] on span "Theme Settings" at bounding box center [280, 118] width 122 height 20
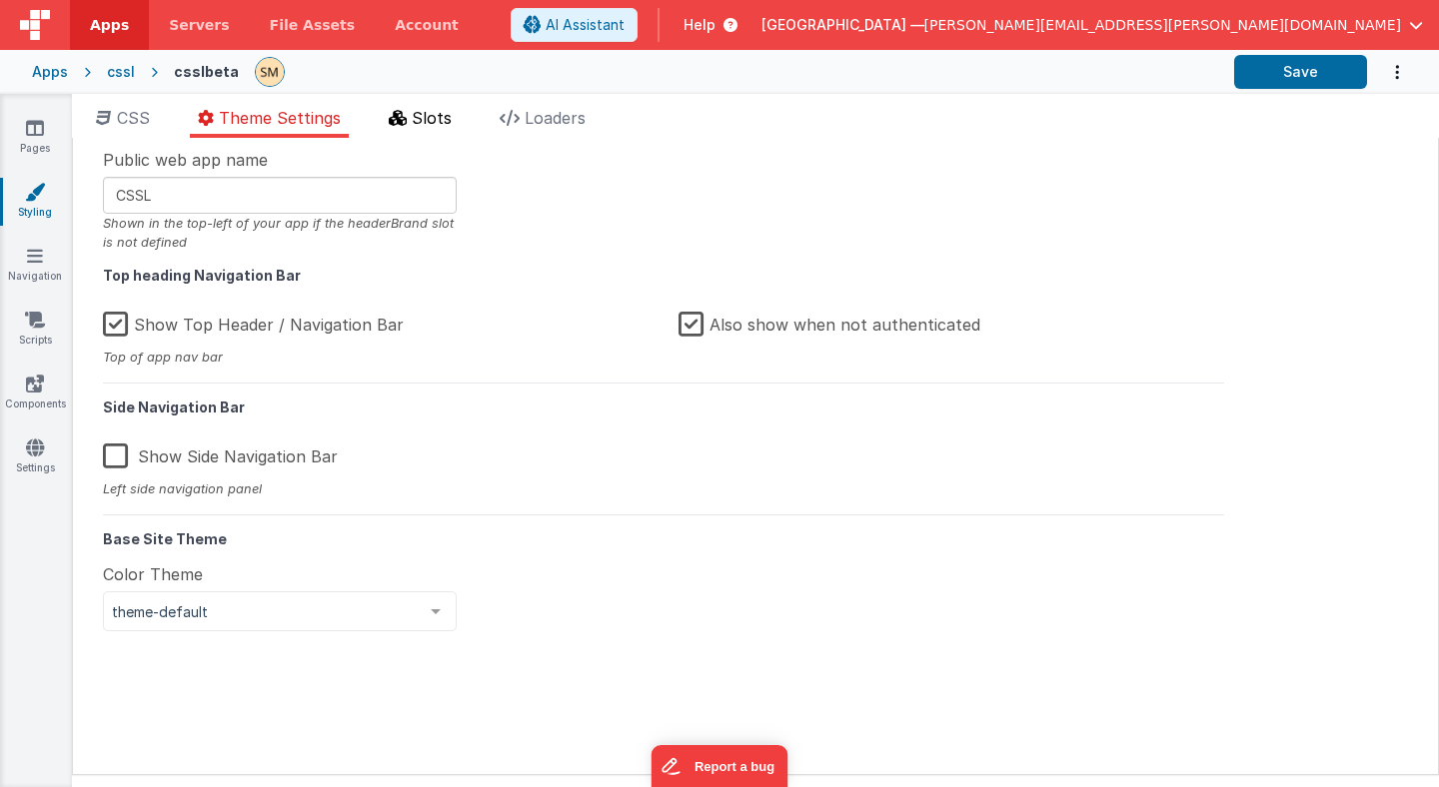
click at [402, 118] on icon at bounding box center [398, 118] width 18 height 16
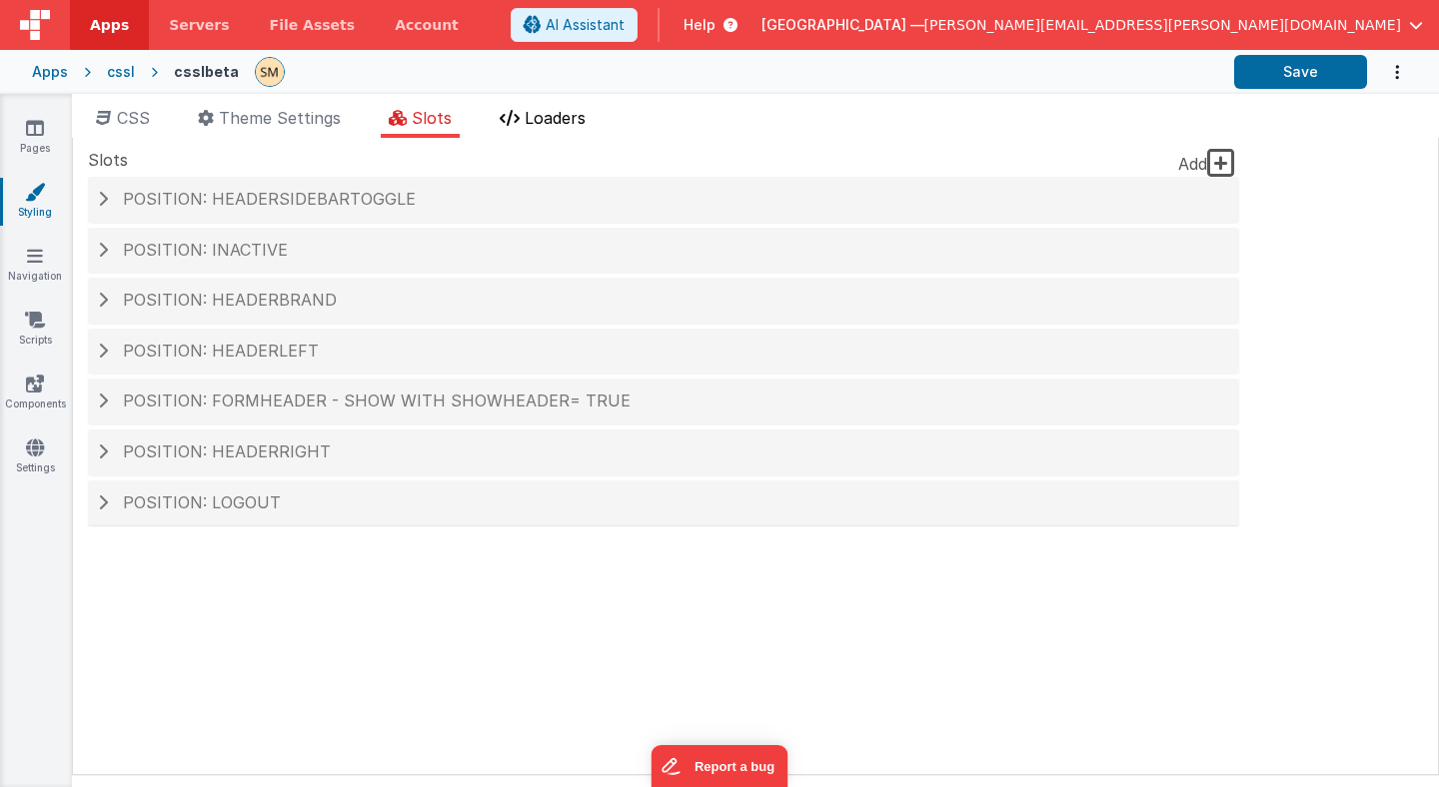
click at [563, 120] on span "Loaders" at bounding box center [555, 118] width 61 height 20
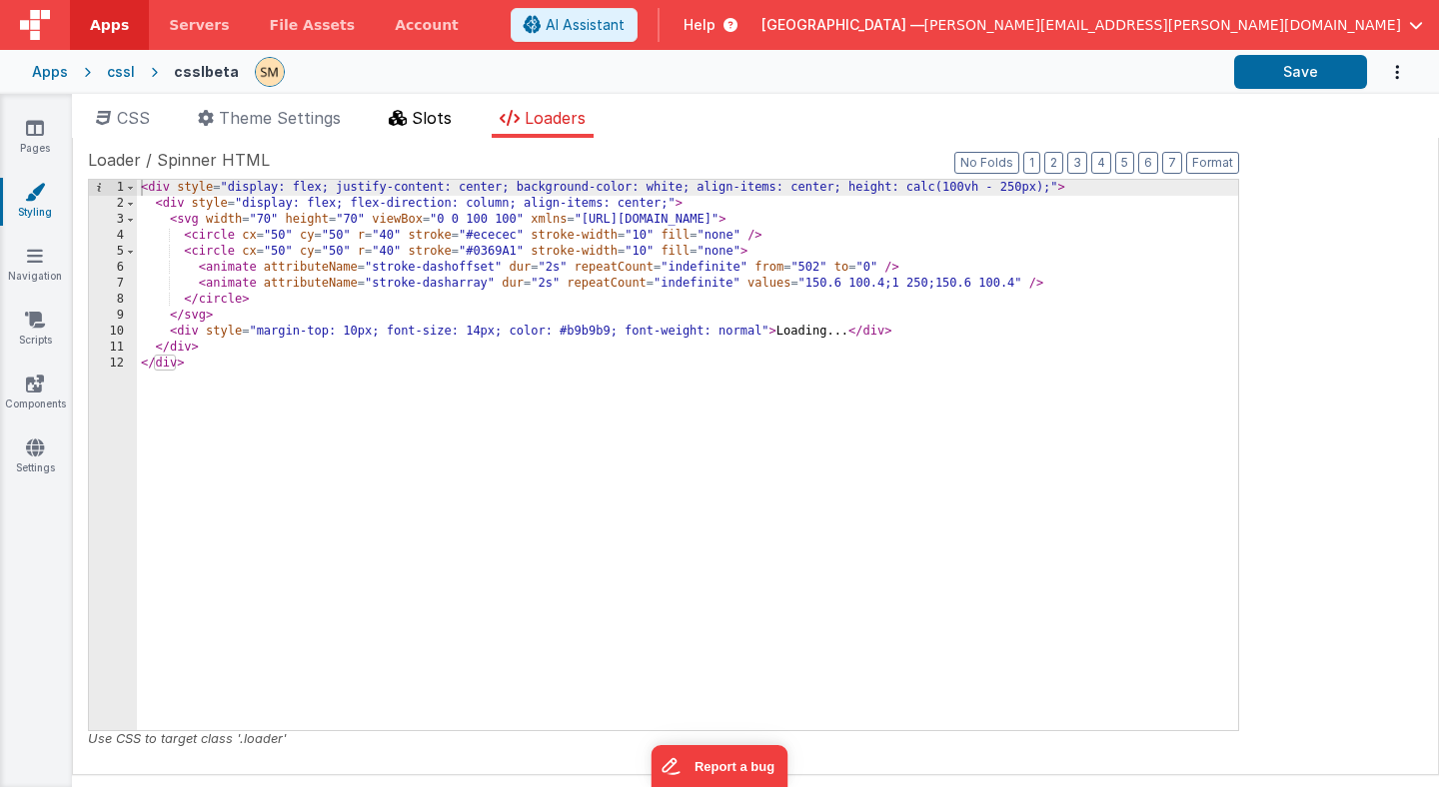
click at [433, 115] on span "Slots" at bounding box center [432, 118] width 40 height 20
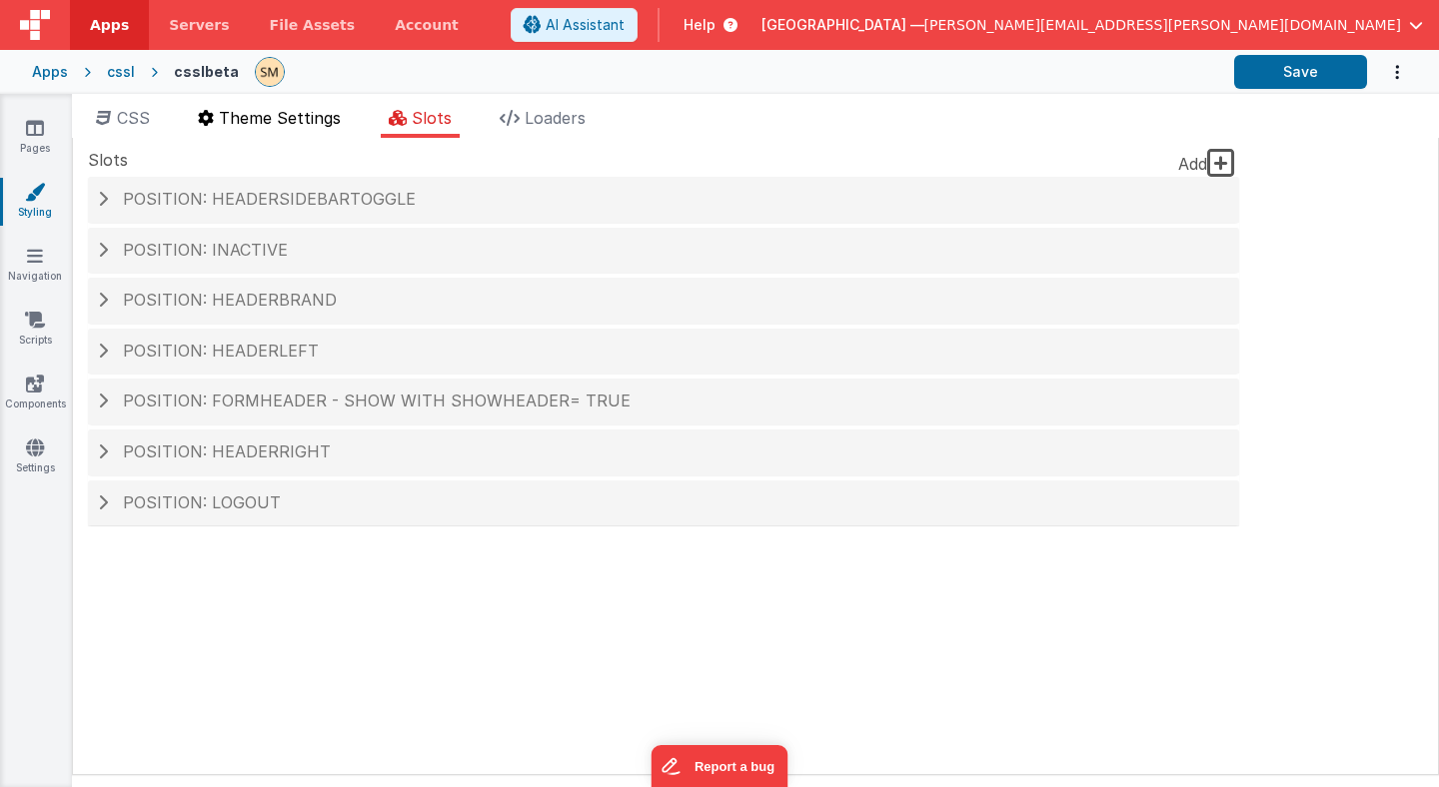
click at [323, 117] on span "Theme Settings" at bounding box center [280, 118] width 122 height 20
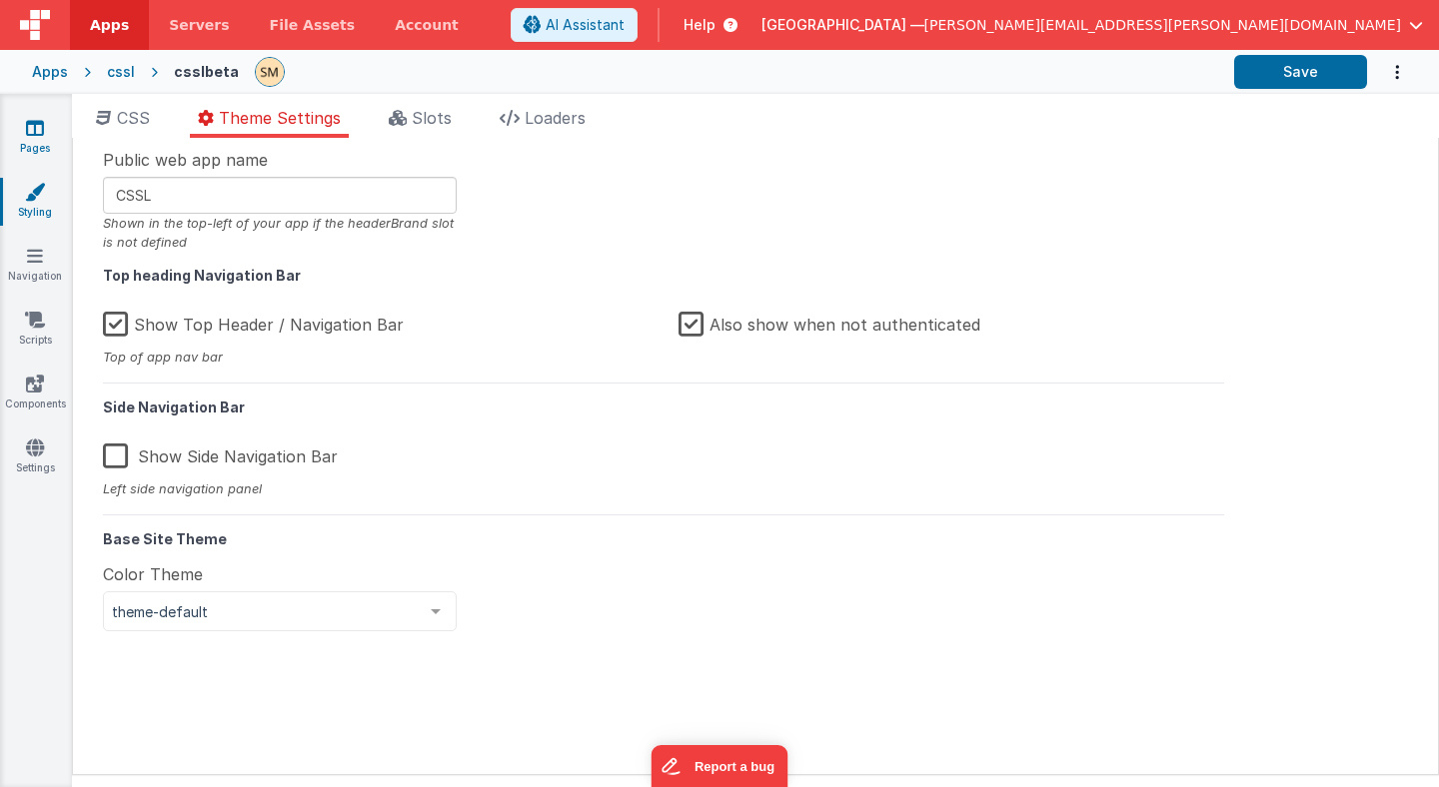
click at [34, 139] on link "Pages" at bounding box center [35, 138] width 72 height 40
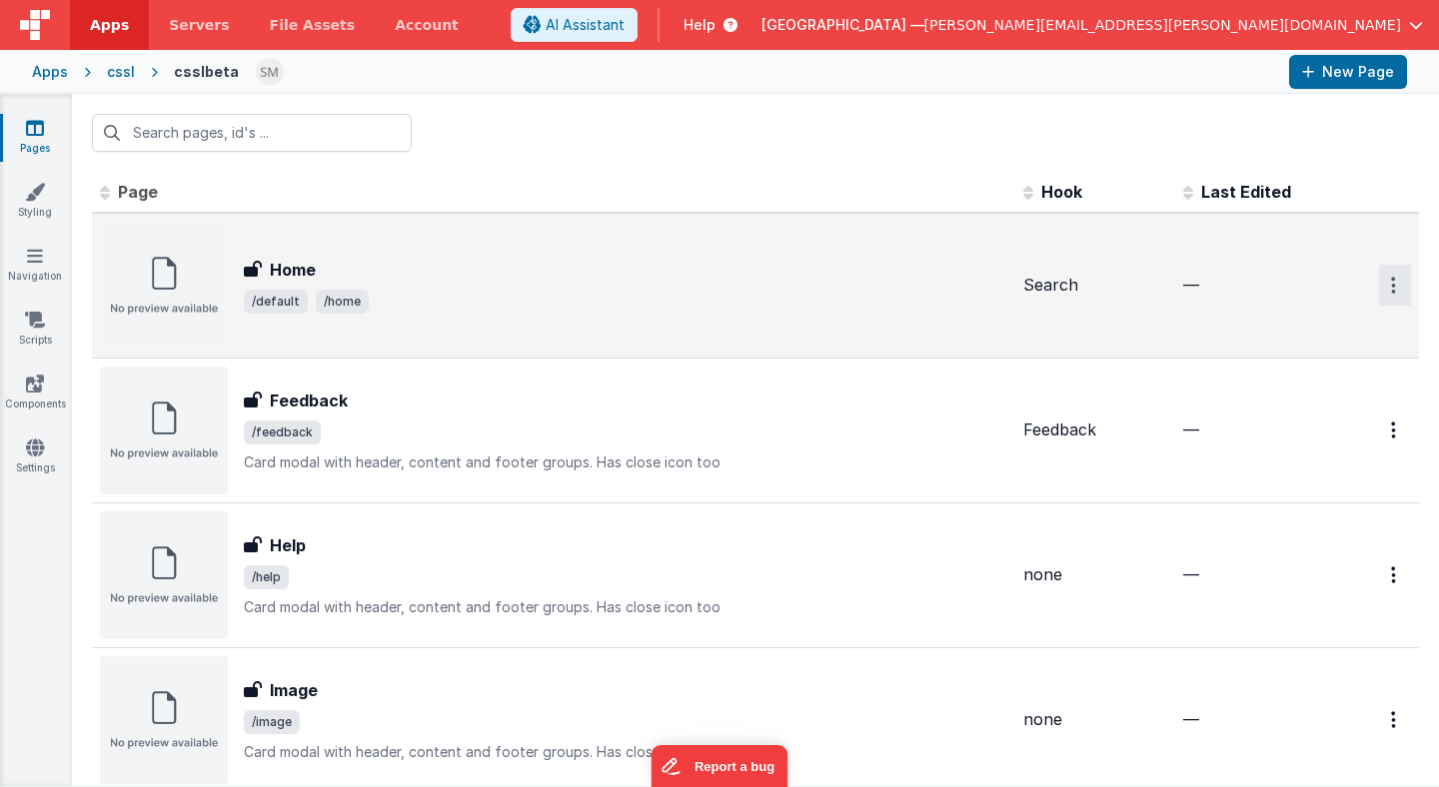
click at [1391, 297] on button "Options" at bounding box center [1395, 285] width 32 height 41
click at [1281, 364] on link "Preview" at bounding box center [1323, 368] width 176 height 36
click at [1397, 283] on button "Options" at bounding box center [1395, 285] width 32 height 41
click at [1312, 367] on link "Preview" at bounding box center [1323, 368] width 176 height 36
click at [118, 75] on div "cssl" at bounding box center [121, 72] width 28 height 20
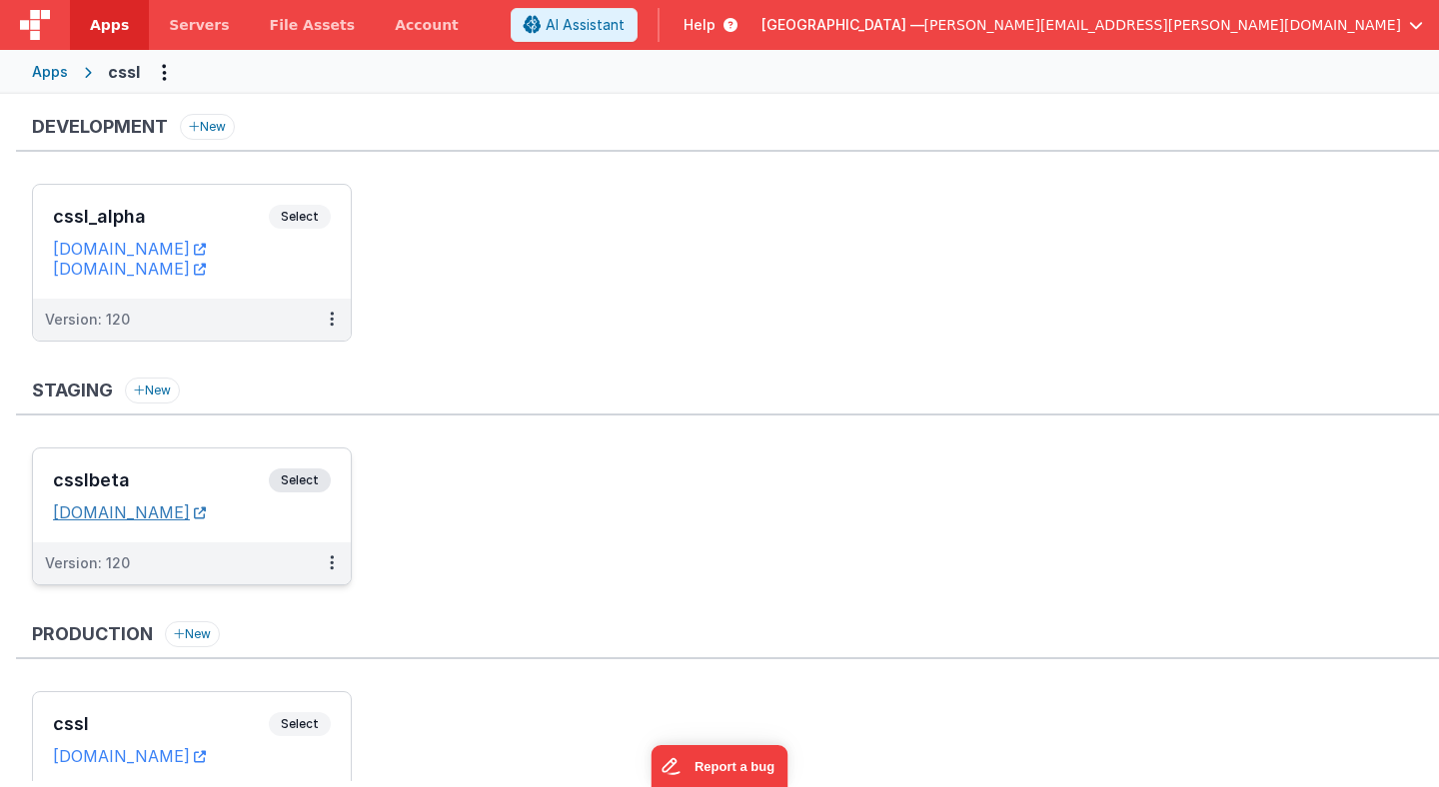
click at [206, 514] on link "[DOMAIN_NAME]" at bounding box center [129, 513] width 153 height 20
click at [333, 319] on icon at bounding box center [332, 319] width 4 height 1
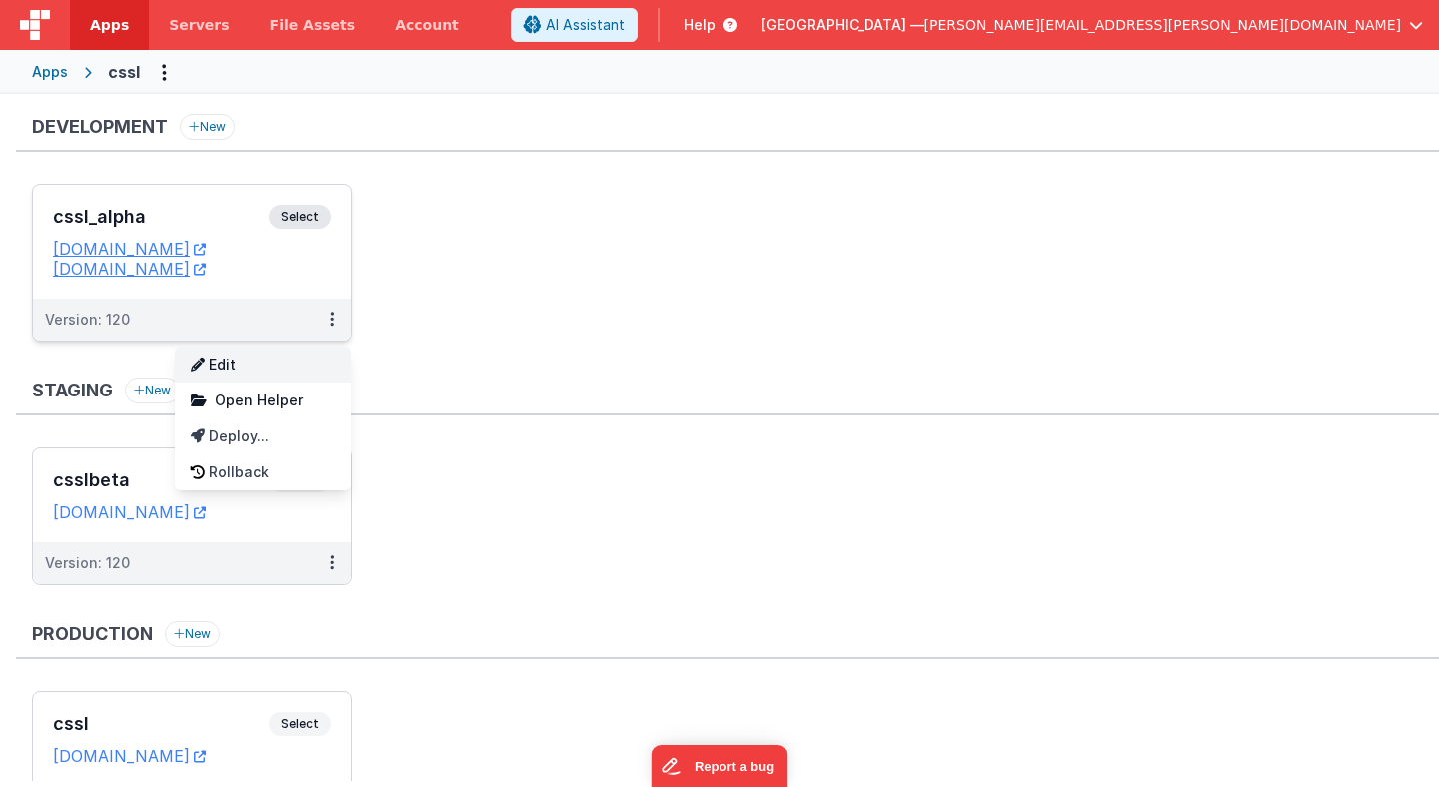
click at [309, 369] on link "Edit" at bounding box center [263, 365] width 176 height 36
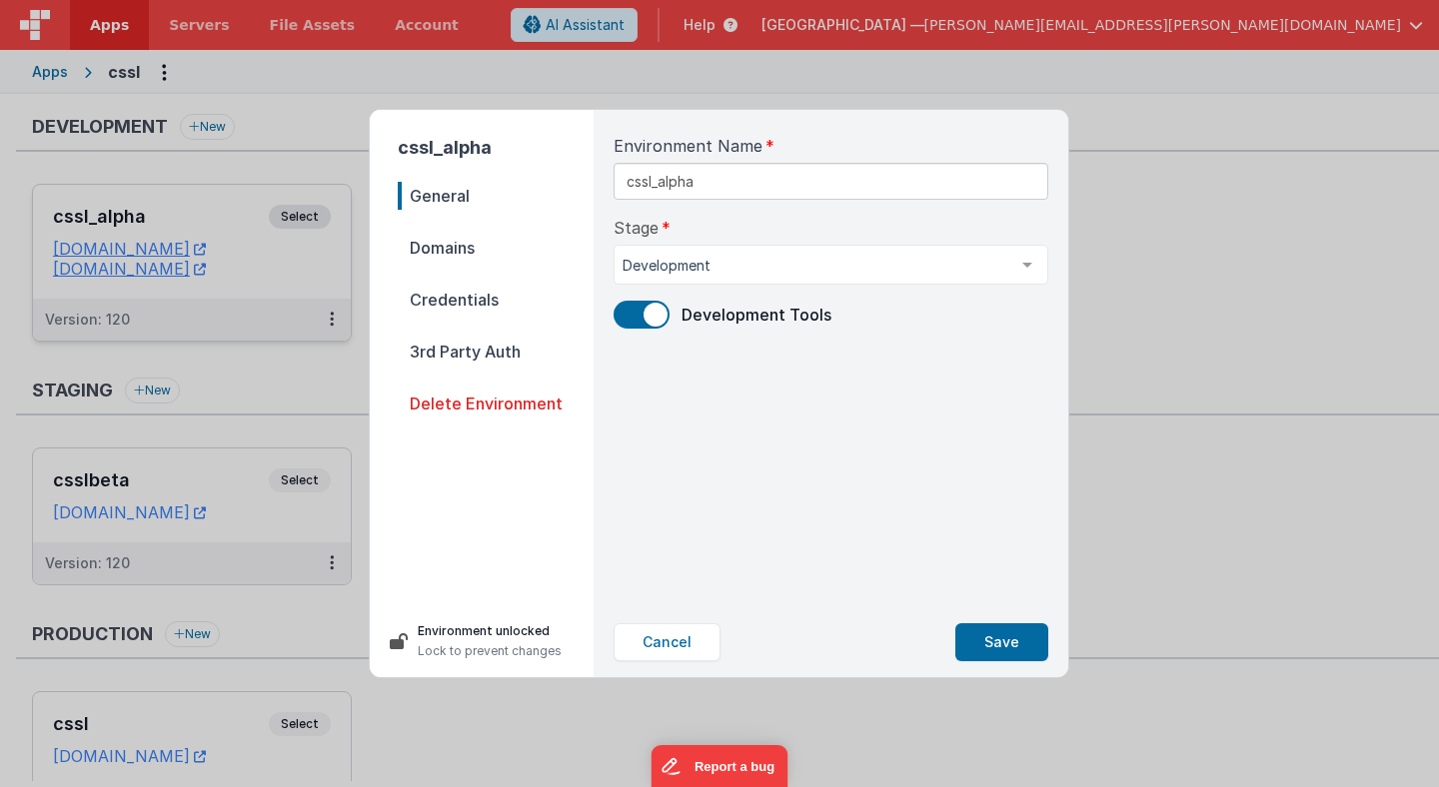
click at [454, 243] on span "Domains" at bounding box center [496, 248] width 196 height 28
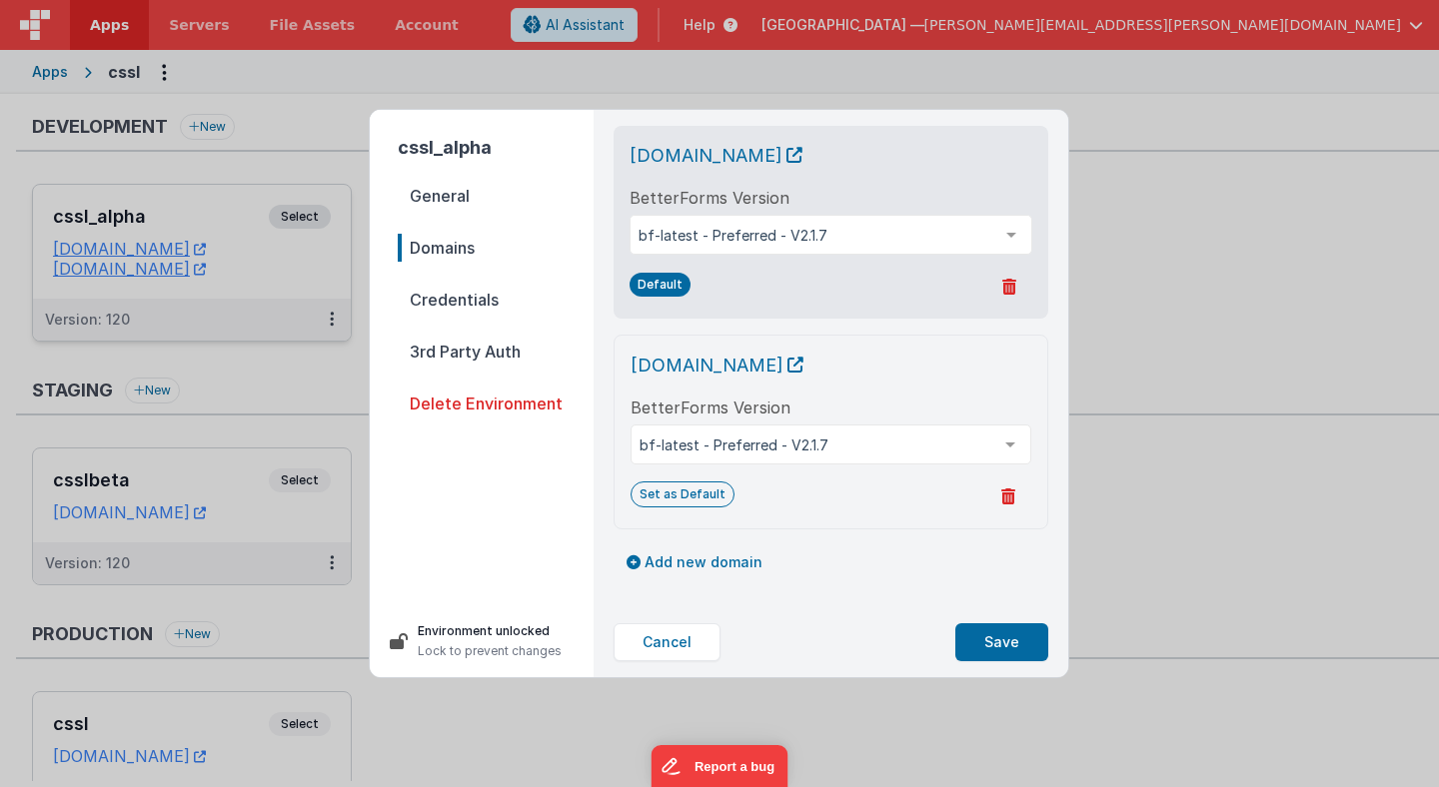
click at [455, 302] on span "Credentials" at bounding box center [496, 300] width 196 height 28
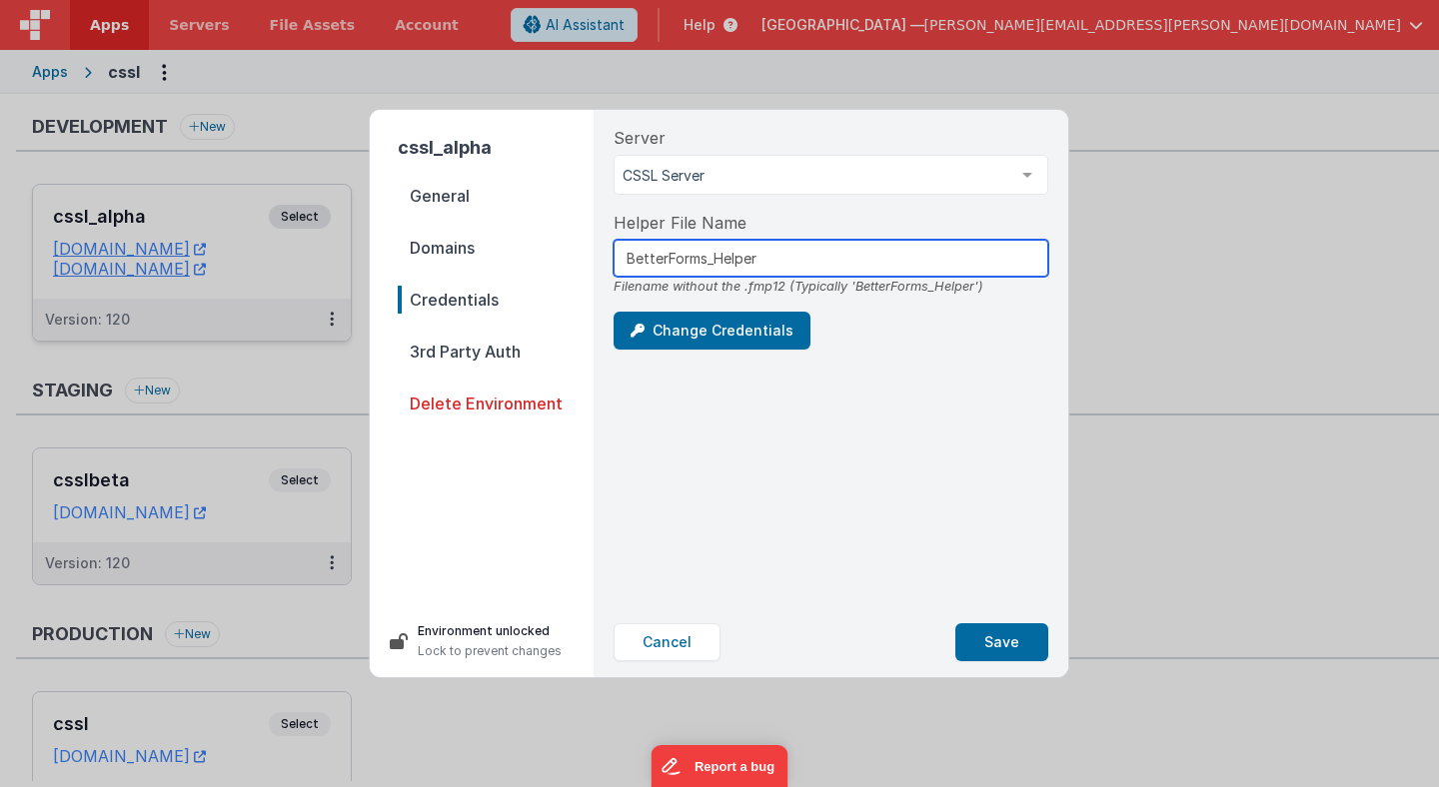
drag, startPoint x: 779, startPoint y: 256, endPoint x: 605, endPoint y: 255, distance: 173.8
click at [605, 255] on div "Server CSSL Server CSSL Server List is empty. Helper File Name BetterForms_Help…" at bounding box center [830, 359] width 467 height 498
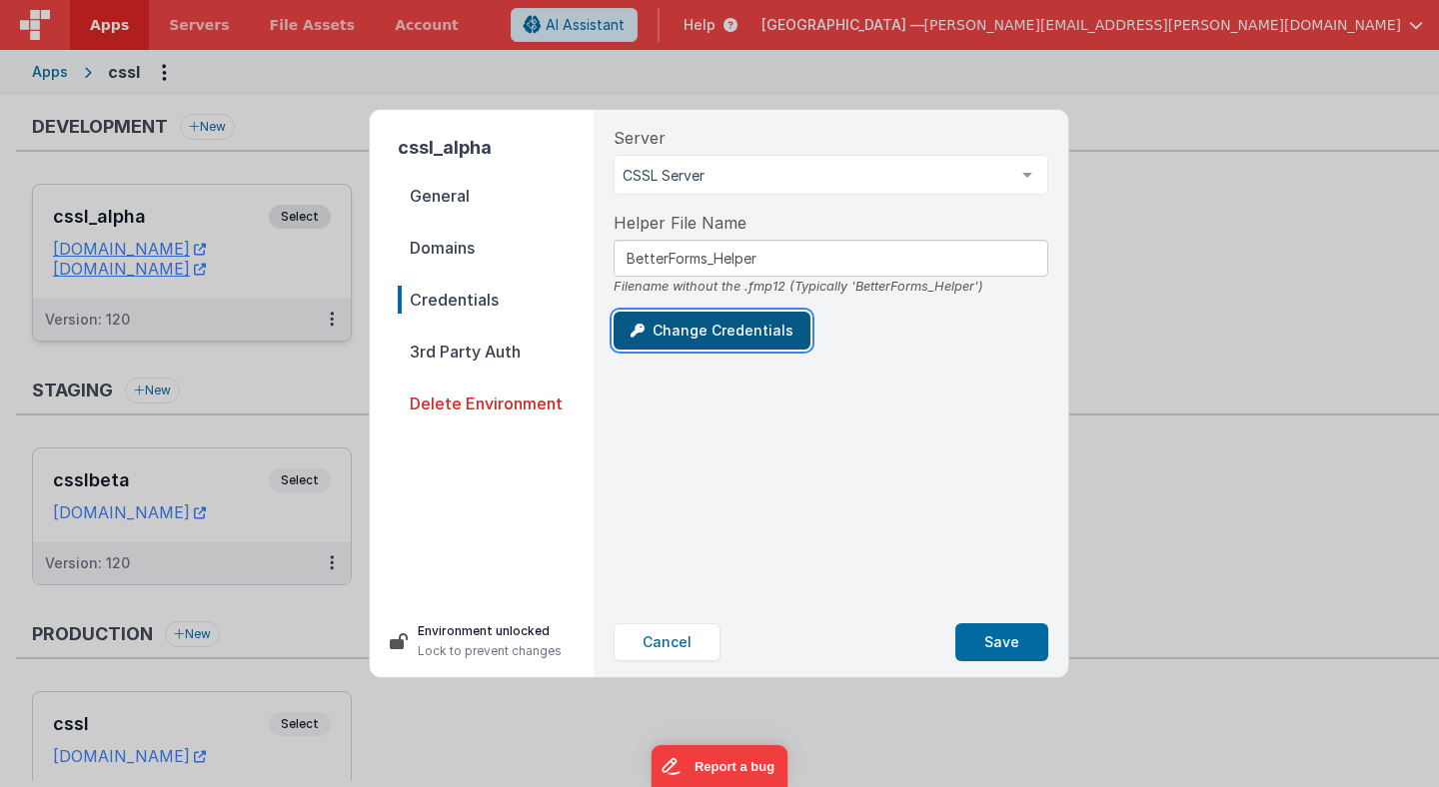
click at [697, 337] on button "Change Credentials" at bounding box center [711, 331] width 197 height 38
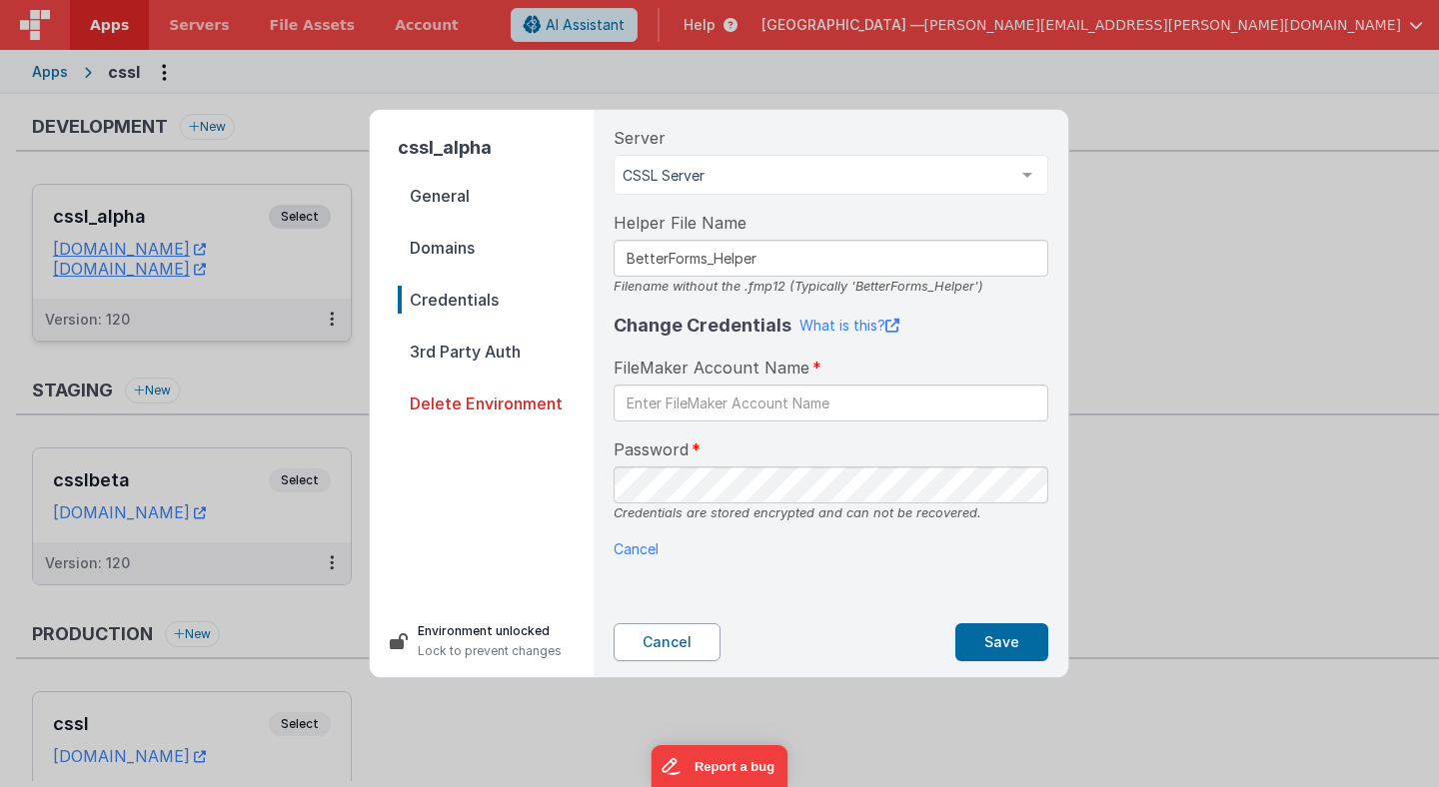
click at [647, 639] on button "Cancel" at bounding box center [666, 642] width 107 height 38
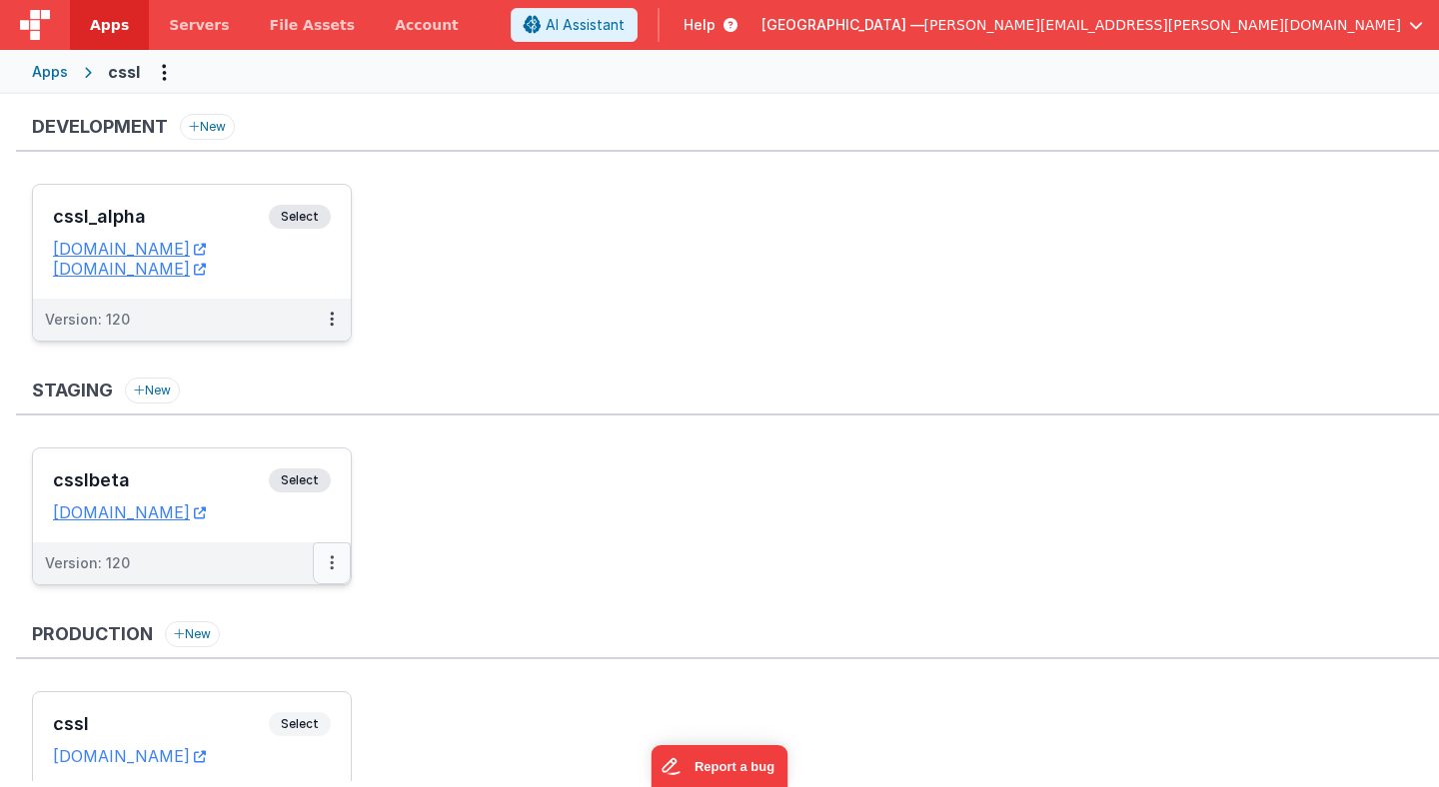
click at [332, 562] on icon at bounding box center [332, 562] width 4 height 1
click at [284, 609] on link "Edit" at bounding box center [263, 608] width 176 height 36
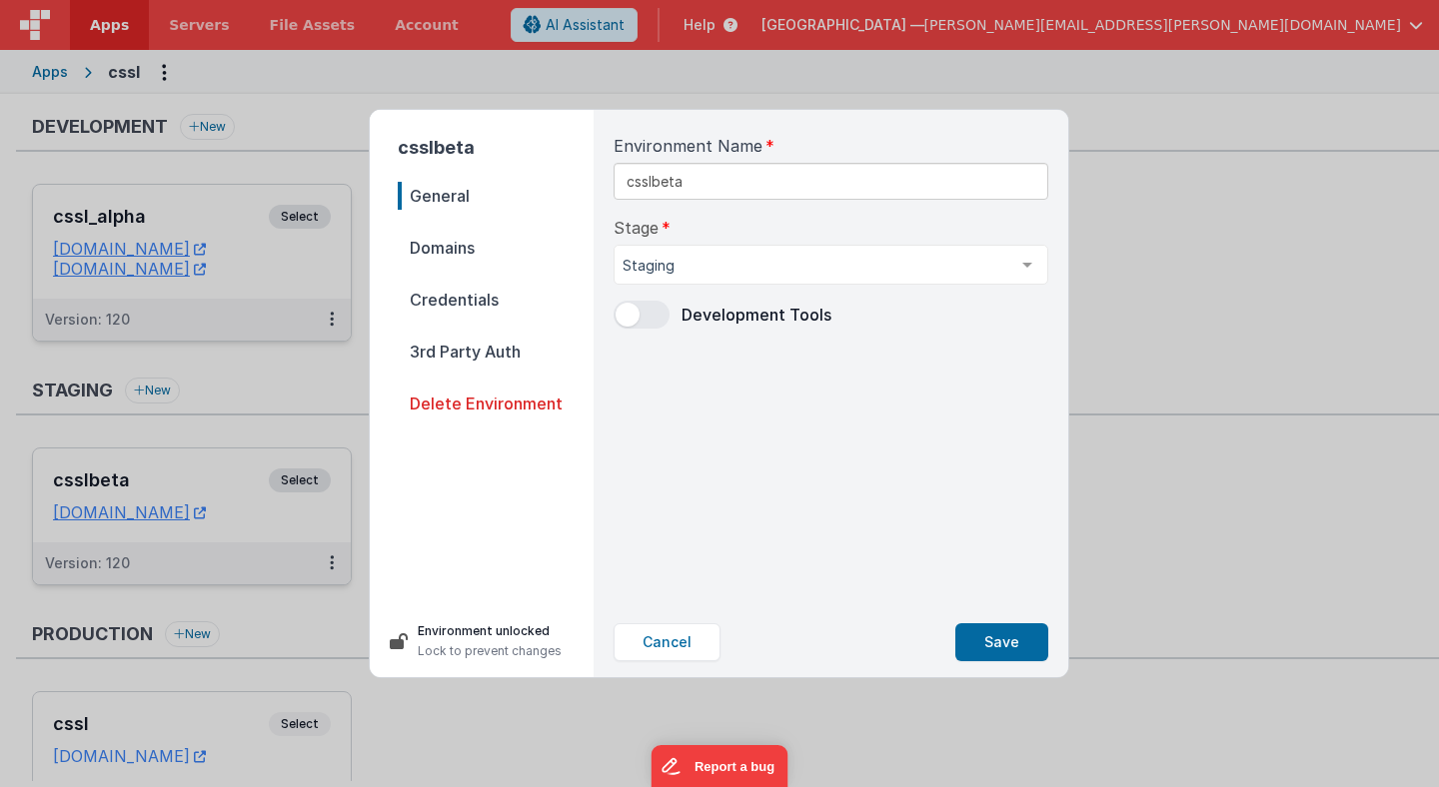
click at [470, 296] on span "Credentials" at bounding box center [496, 300] width 196 height 28
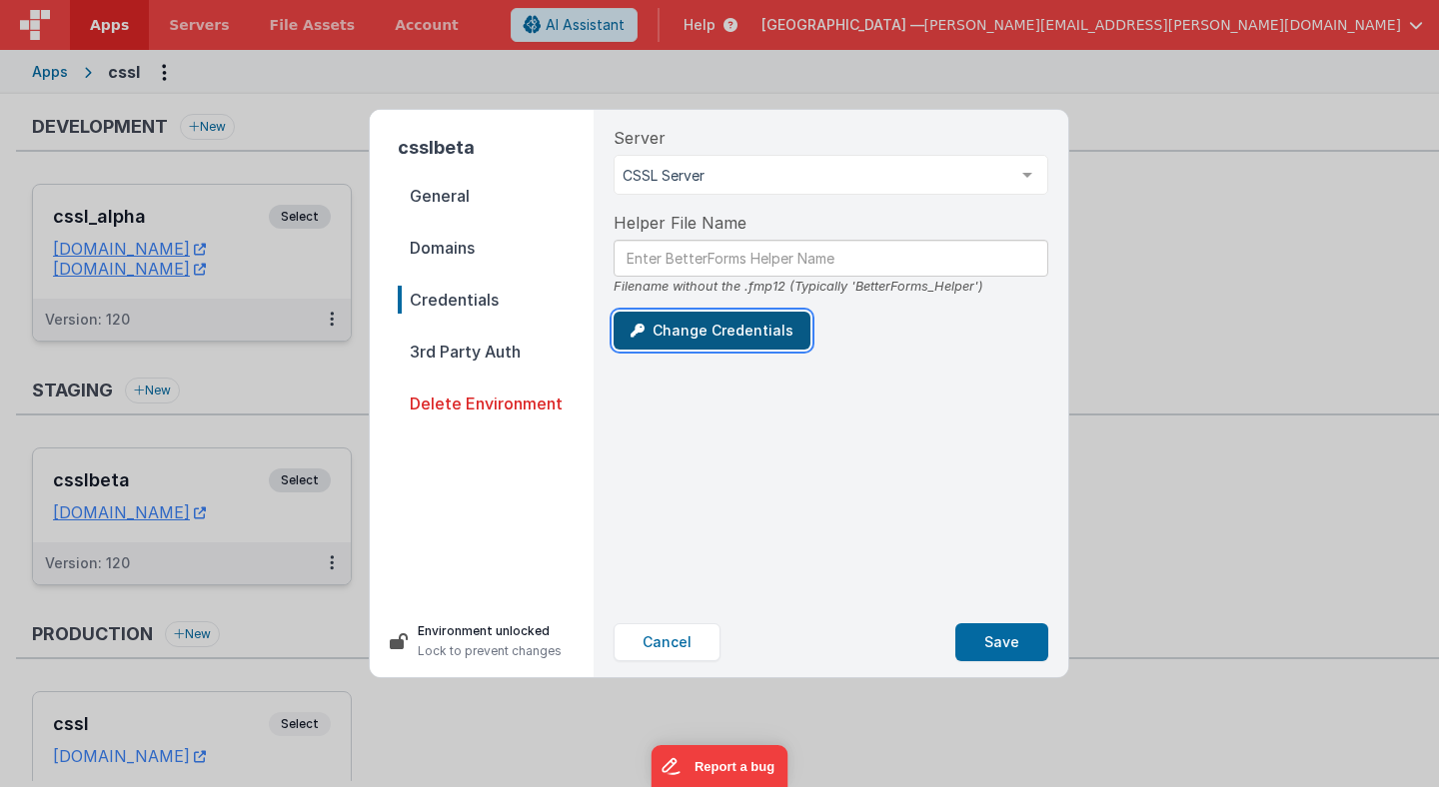
click at [748, 331] on button "Change Credentials" at bounding box center [711, 331] width 197 height 38
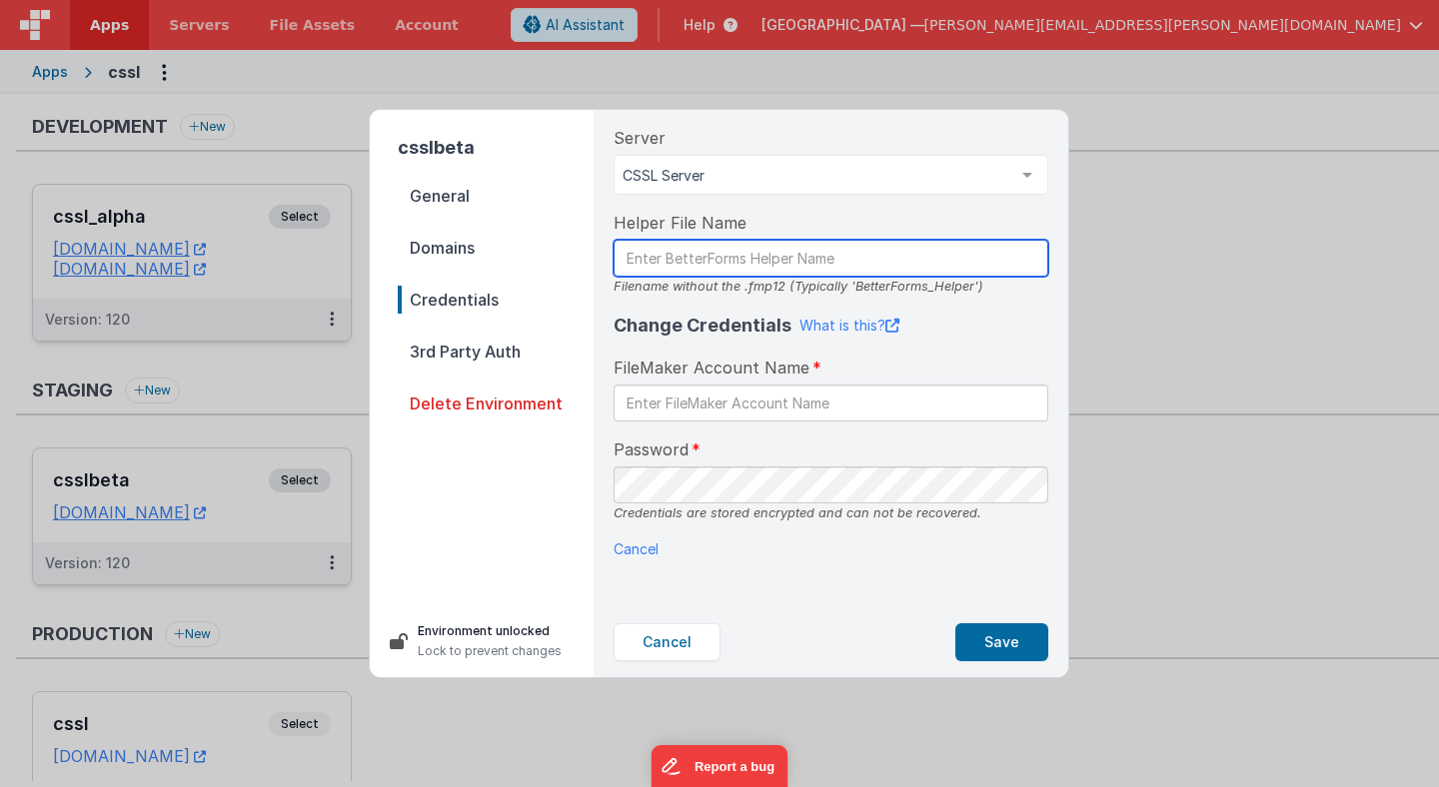
click at [724, 256] on input "text" at bounding box center [830, 258] width 435 height 37
drag, startPoint x: 973, startPoint y: 288, endPoint x: 853, endPoint y: 288, distance: 119.9
click at [853, 288] on div "Filename without the .fmp12 (Typically 'BetterForms_Helper')" at bounding box center [830, 286] width 435 height 19
copy div "BetterForms_Helper"
click at [840, 267] on input "text" at bounding box center [830, 258] width 435 height 37
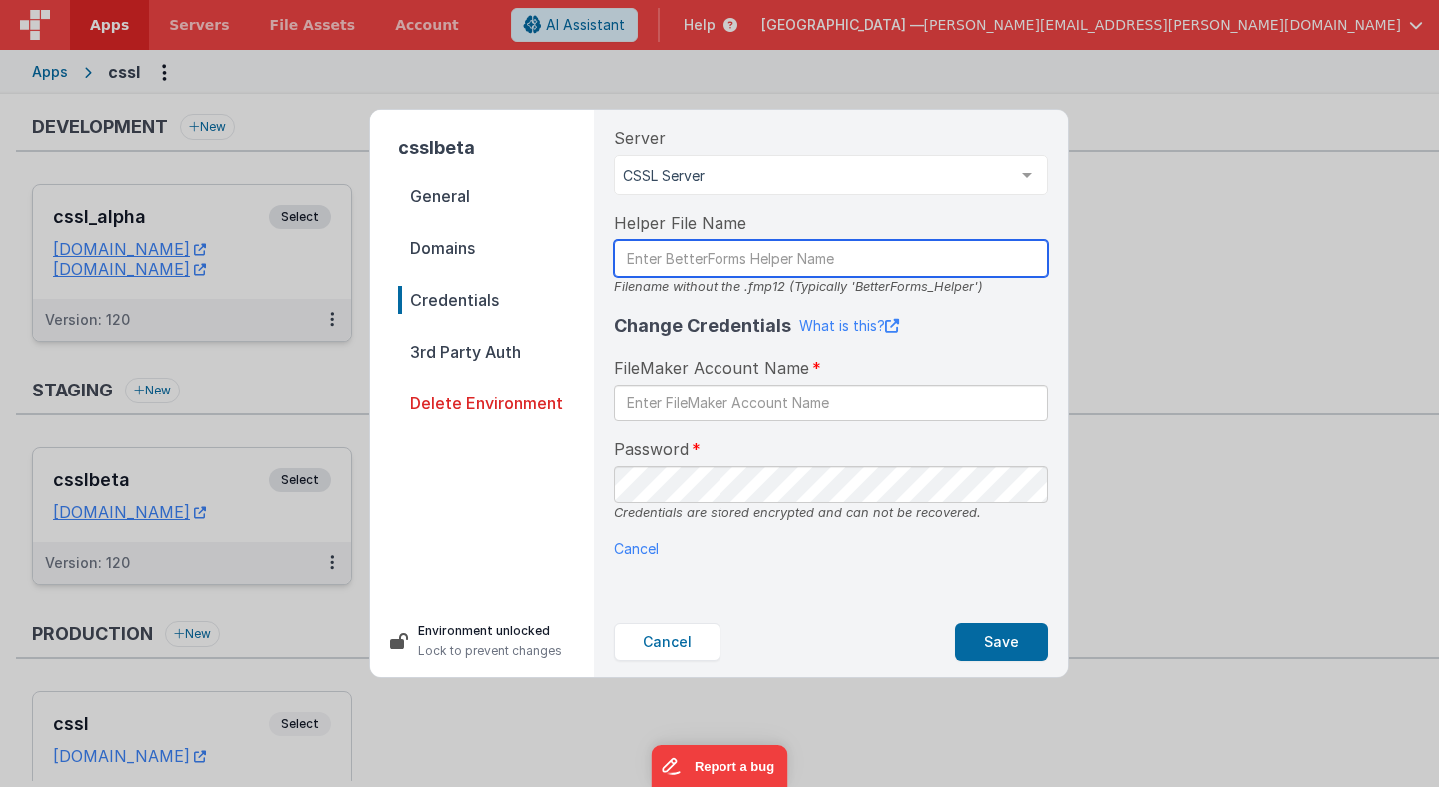
paste input "BetterForms_Helper"
type input "BetterForms_Helper"
click at [749, 319] on h4 "Change Credentials" at bounding box center [702, 326] width 178 height 28
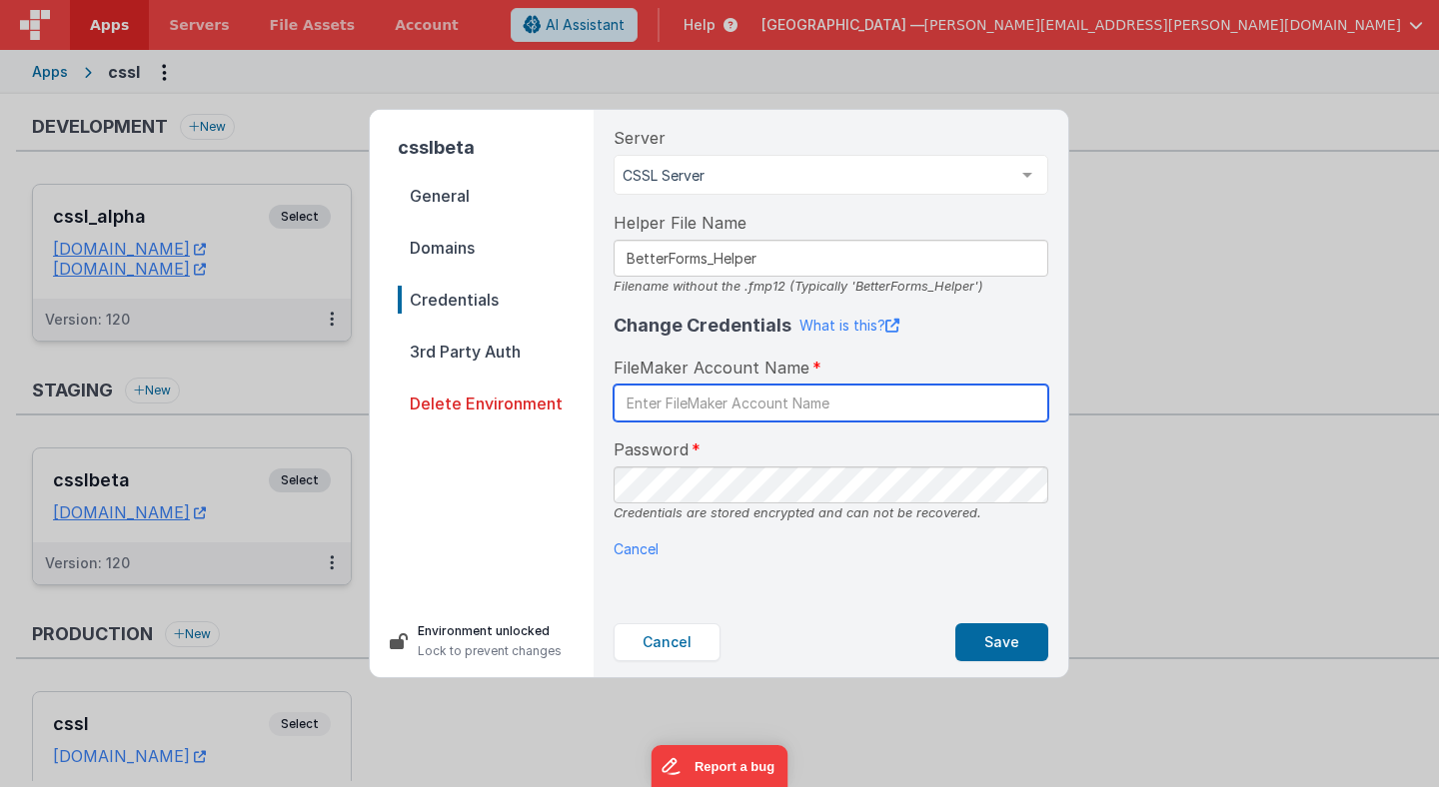
click at [717, 407] on input "text" at bounding box center [830, 403] width 435 height 37
type input "BetterForms"
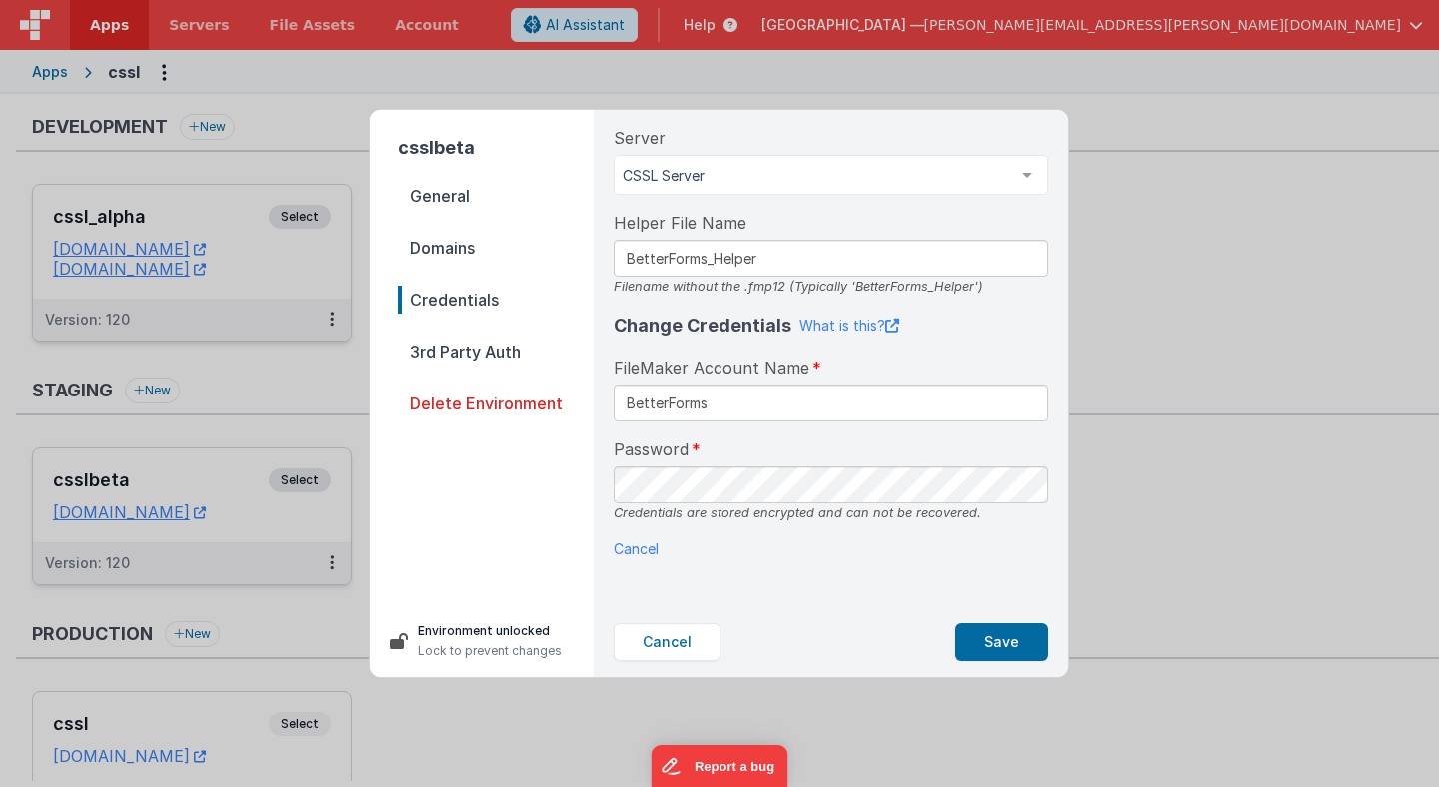
click at [661, 527] on div "Change Credentials What is this? FileMaker Account Name BetterForms Password Cr…" at bounding box center [830, 436] width 435 height 248
click at [1010, 642] on button "Save" at bounding box center [1001, 642] width 93 height 38
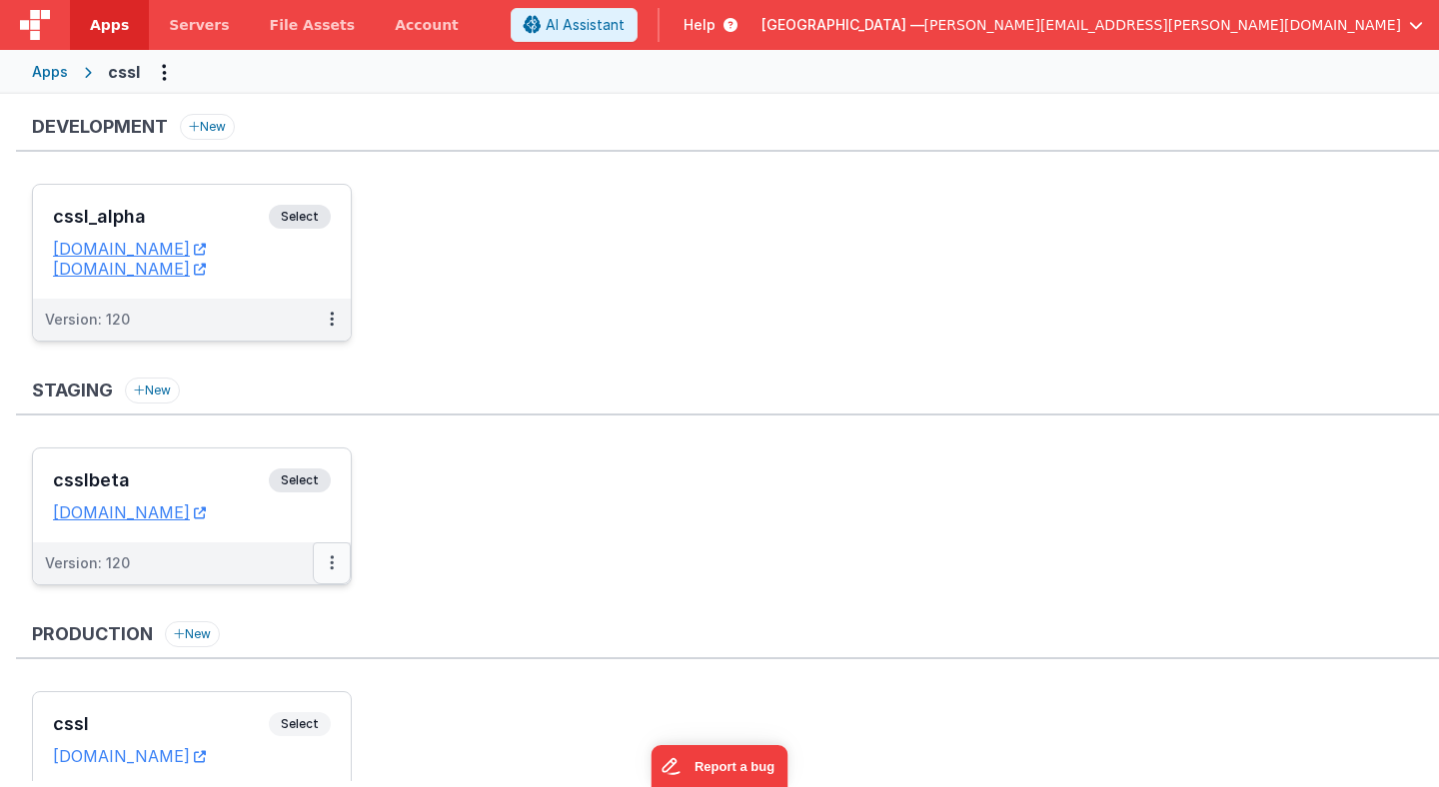
click at [331, 562] on icon at bounding box center [332, 562] width 4 height 1
click at [302, 606] on link "Edit" at bounding box center [263, 608] width 176 height 36
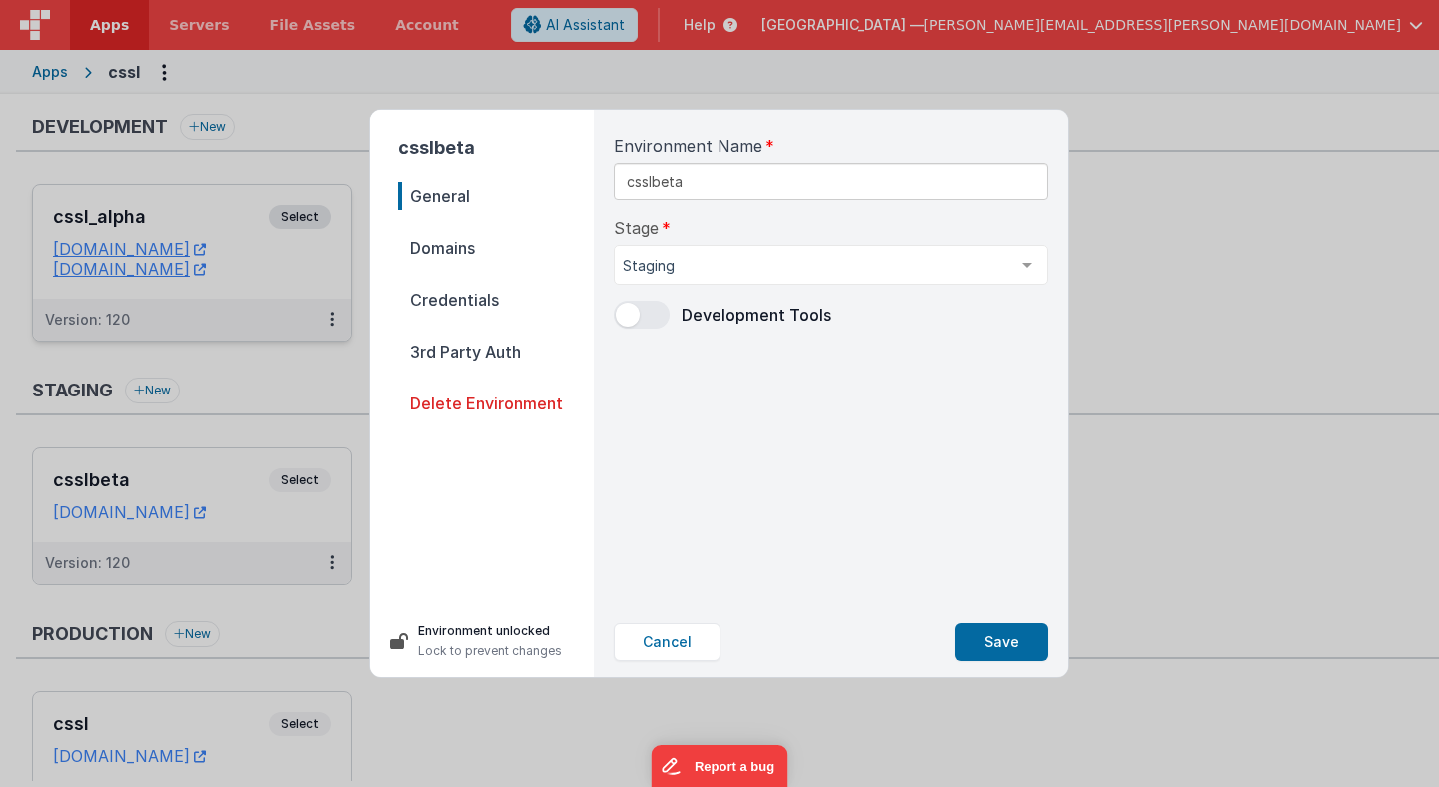
click at [460, 256] on span "Domains" at bounding box center [496, 248] width 196 height 28
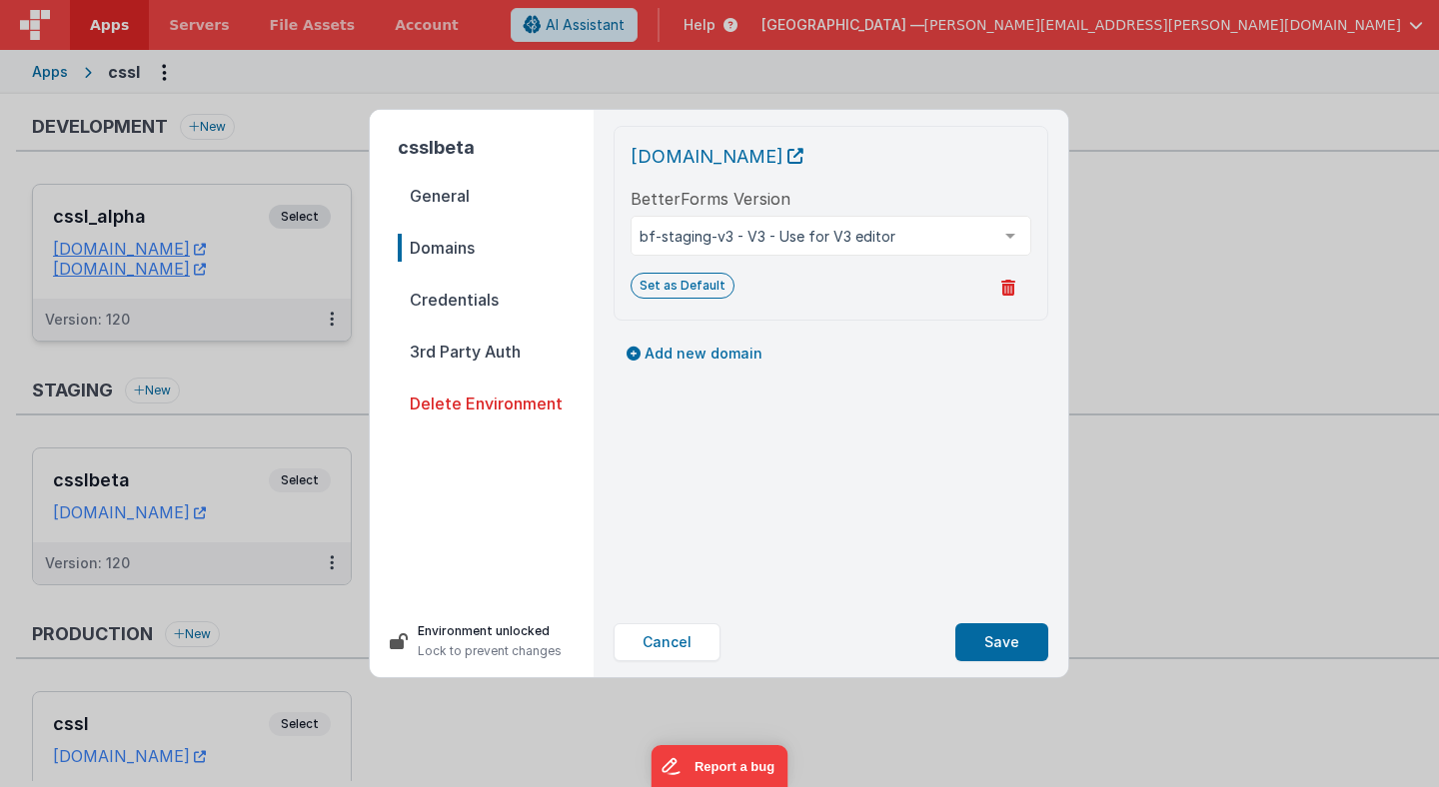
click at [456, 306] on span "Credentials" at bounding box center [496, 300] width 196 height 28
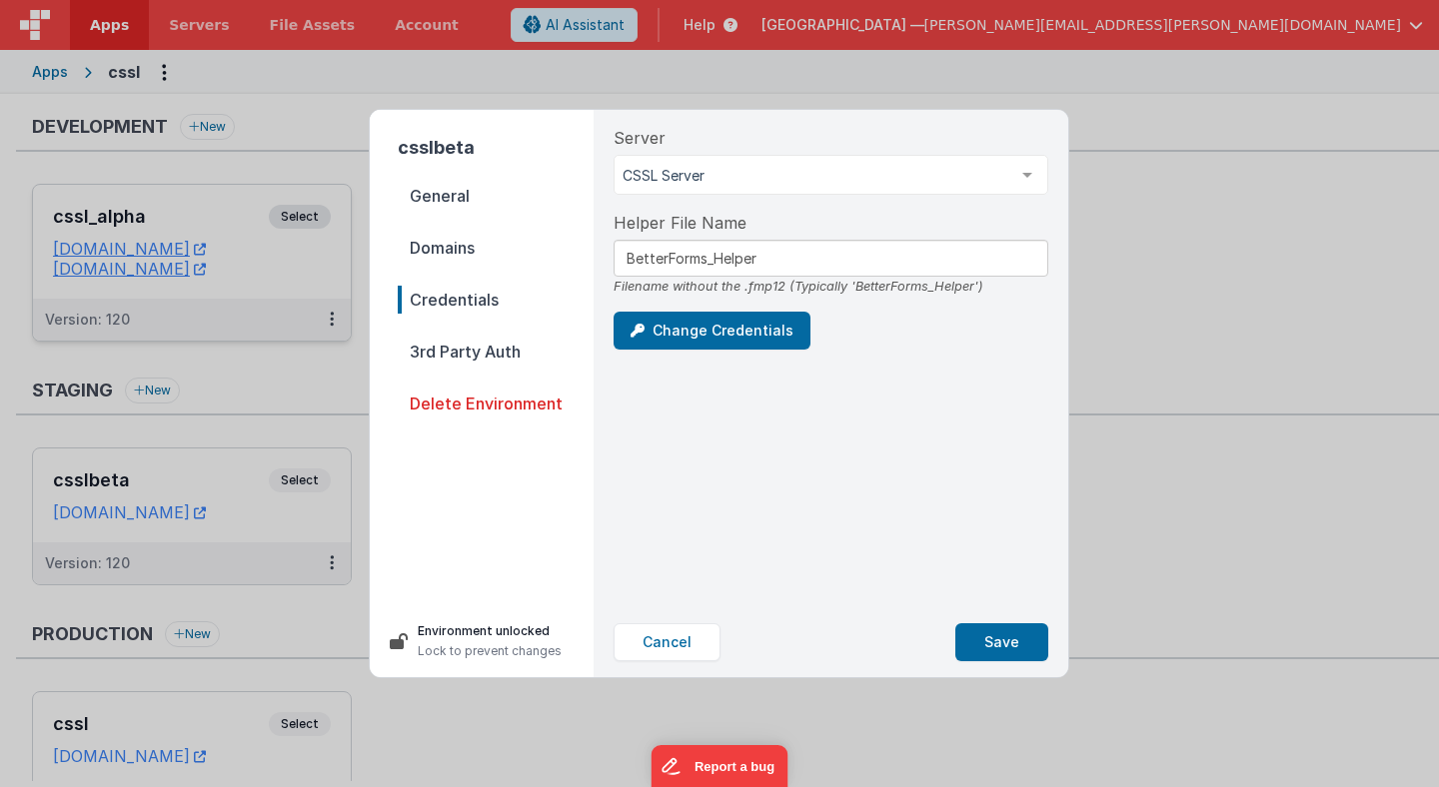
click at [794, 441] on div "Server CSSL Server CSSL Server List is empty. Helper File Name BetterForms_Help…" at bounding box center [830, 359] width 467 height 498
click at [999, 647] on button "Save" at bounding box center [1001, 642] width 93 height 38
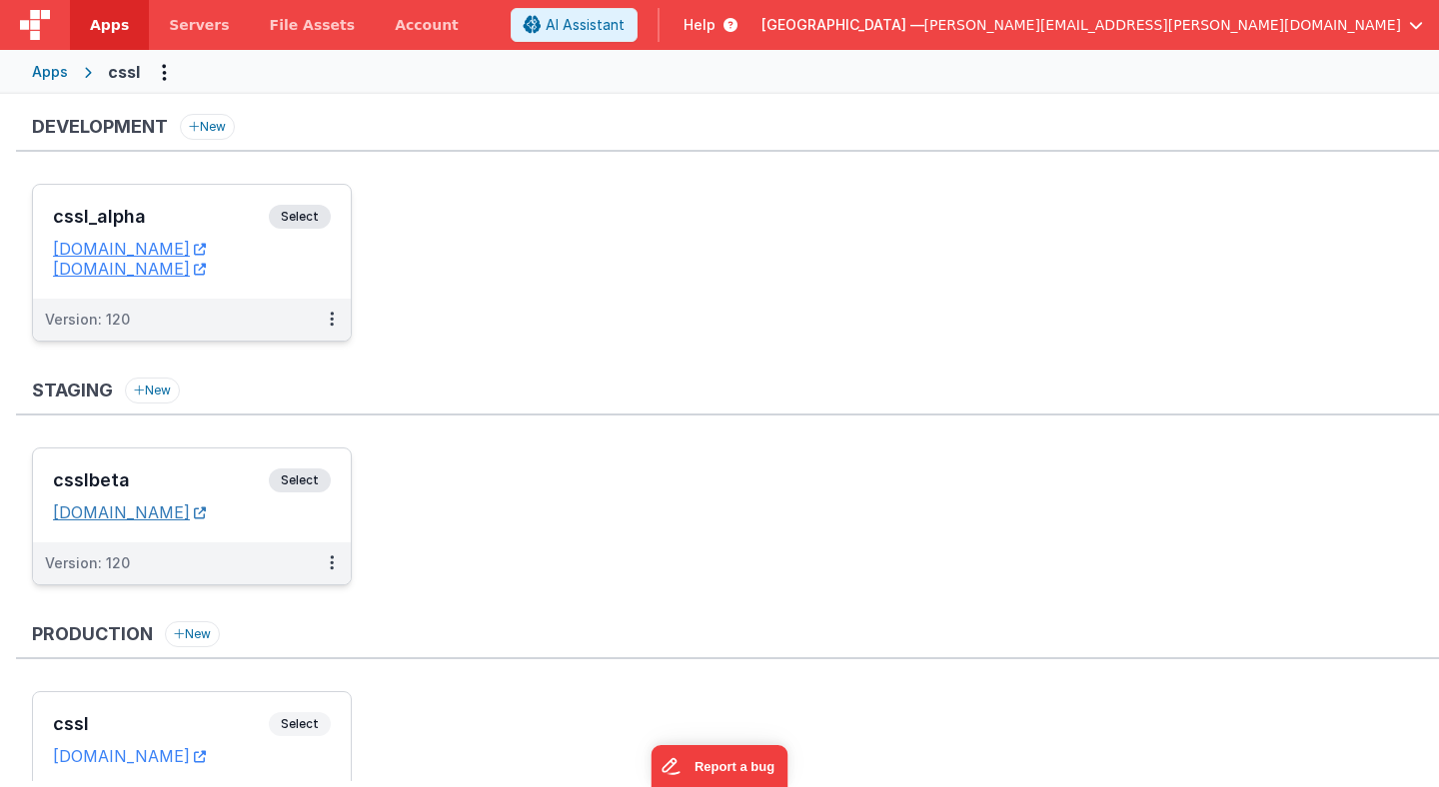
click at [206, 516] on link "[DOMAIN_NAME]" at bounding box center [129, 513] width 153 height 20
click at [206, 512] on link "[DOMAIN_NAME]" at bounding box center [129, 513] width 153 height 20
click at [293, 476] on span "Select" at bounding box center [300, 481] width 62 height 24
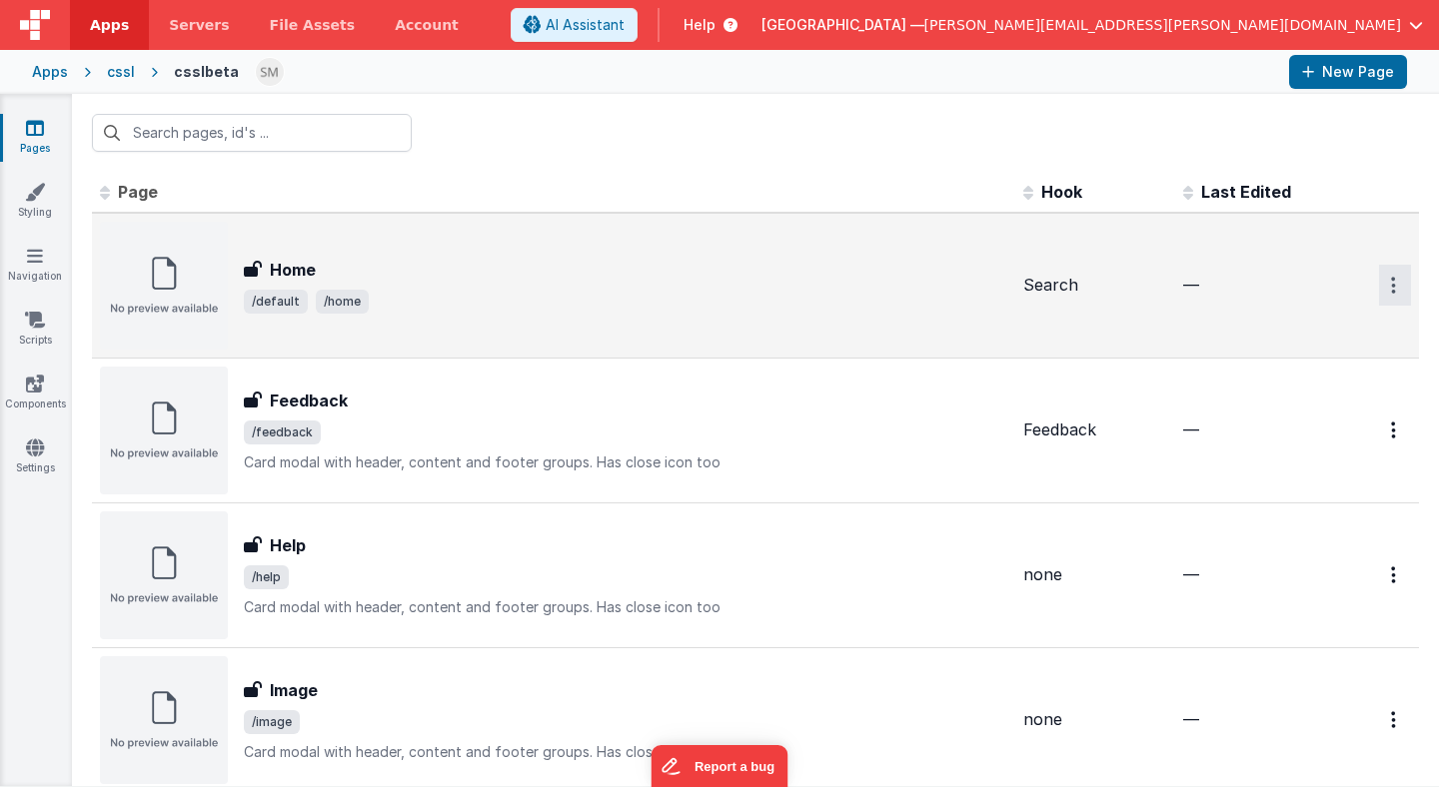
click at [1394, 279] on icon "Options" at bounding box center [1393, 285] width 5 height 17
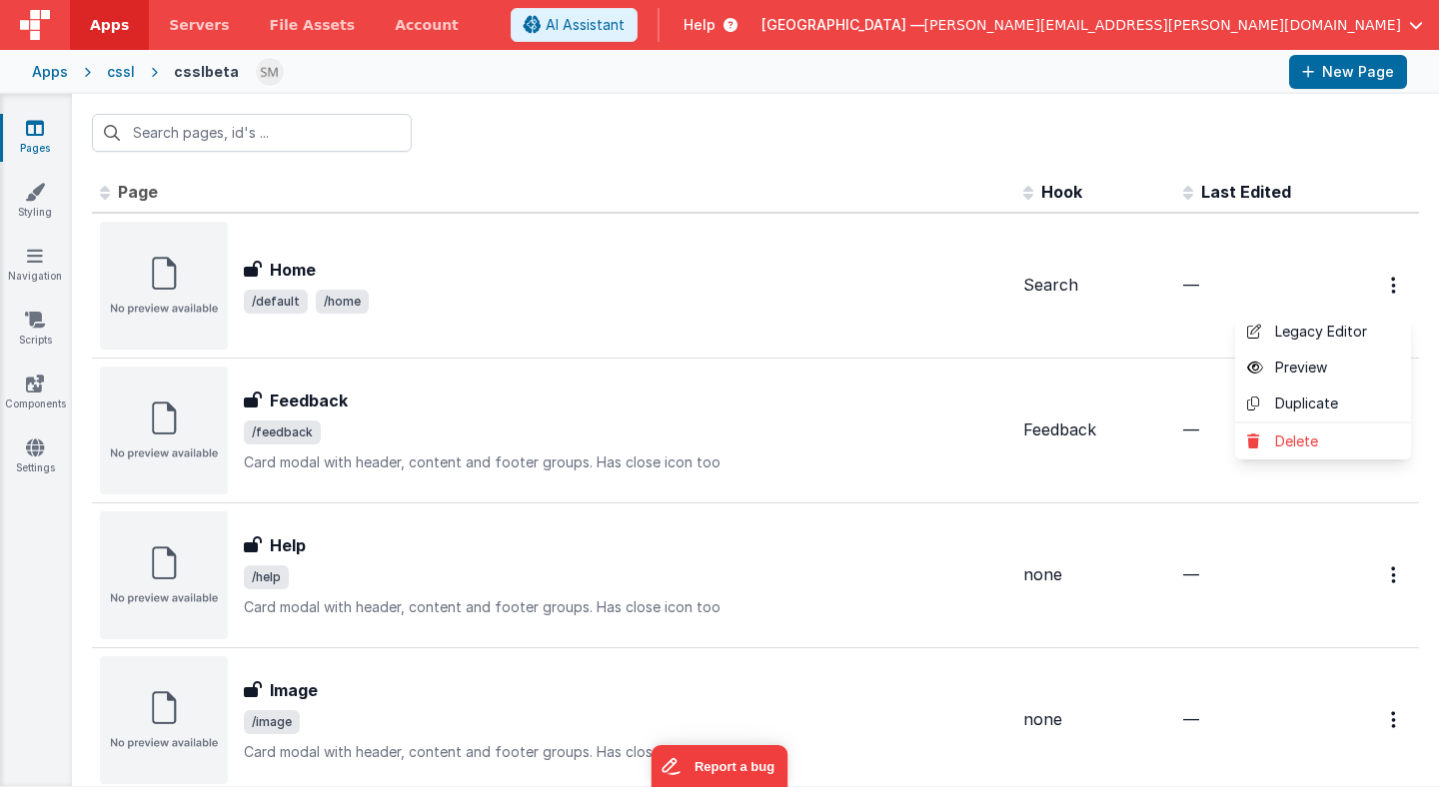
click at [1162, 319] on button at bounding box center [719, 393] width 1439 height 787
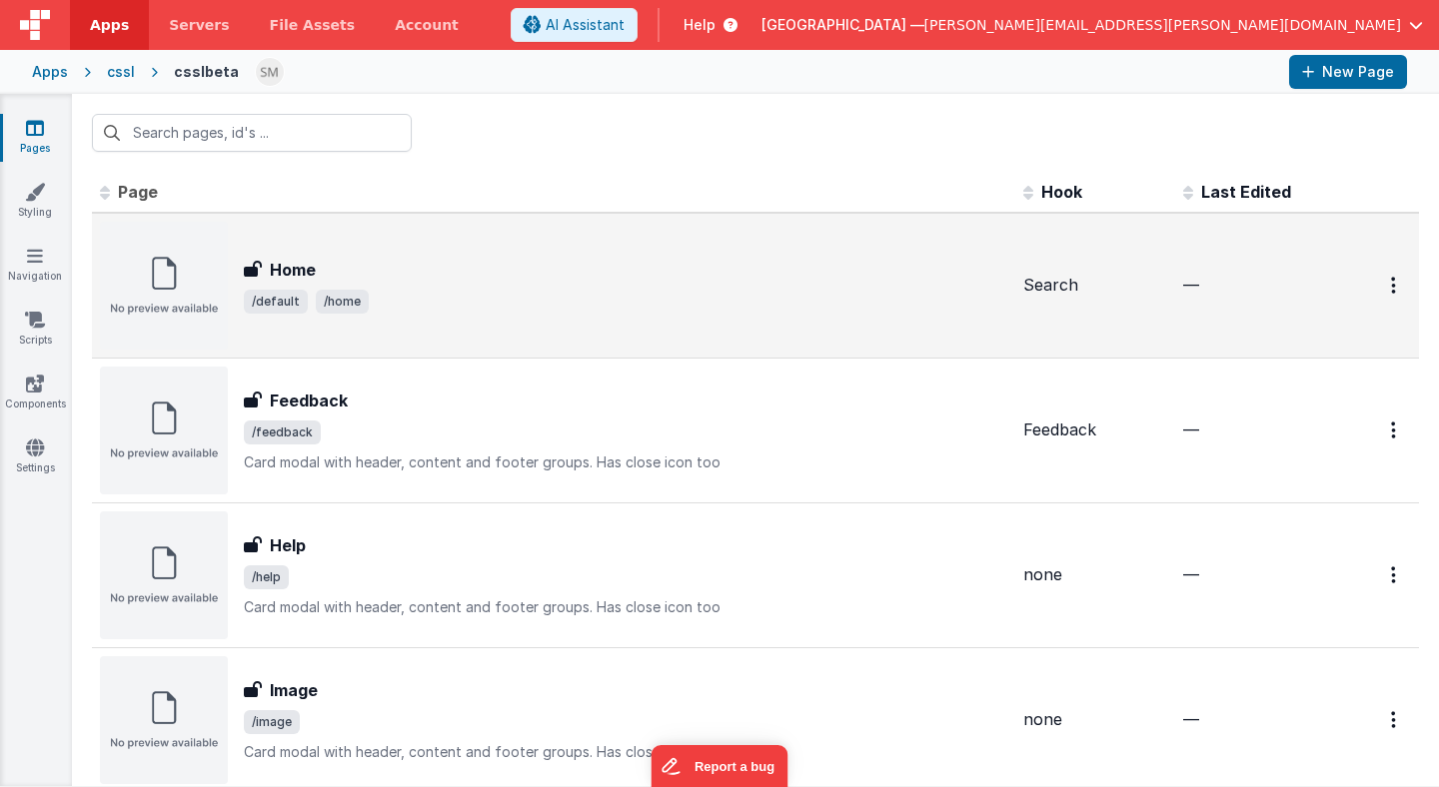
click at [267, 273] on span "Home" at bounding box center [289, 270] width 54 height 24
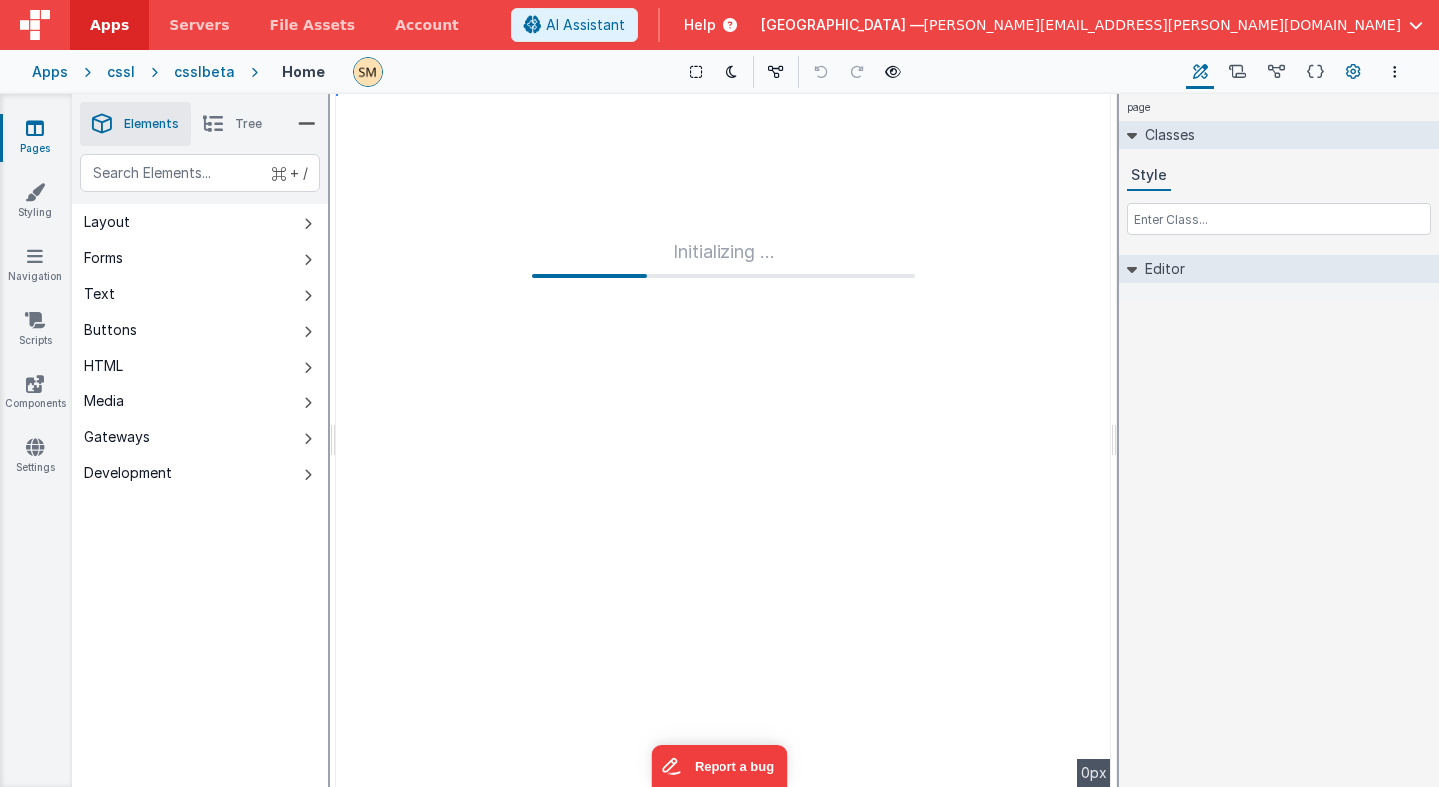
click at [1354, 73] on icon at bounding box center [1353, 72] width 15 height 21
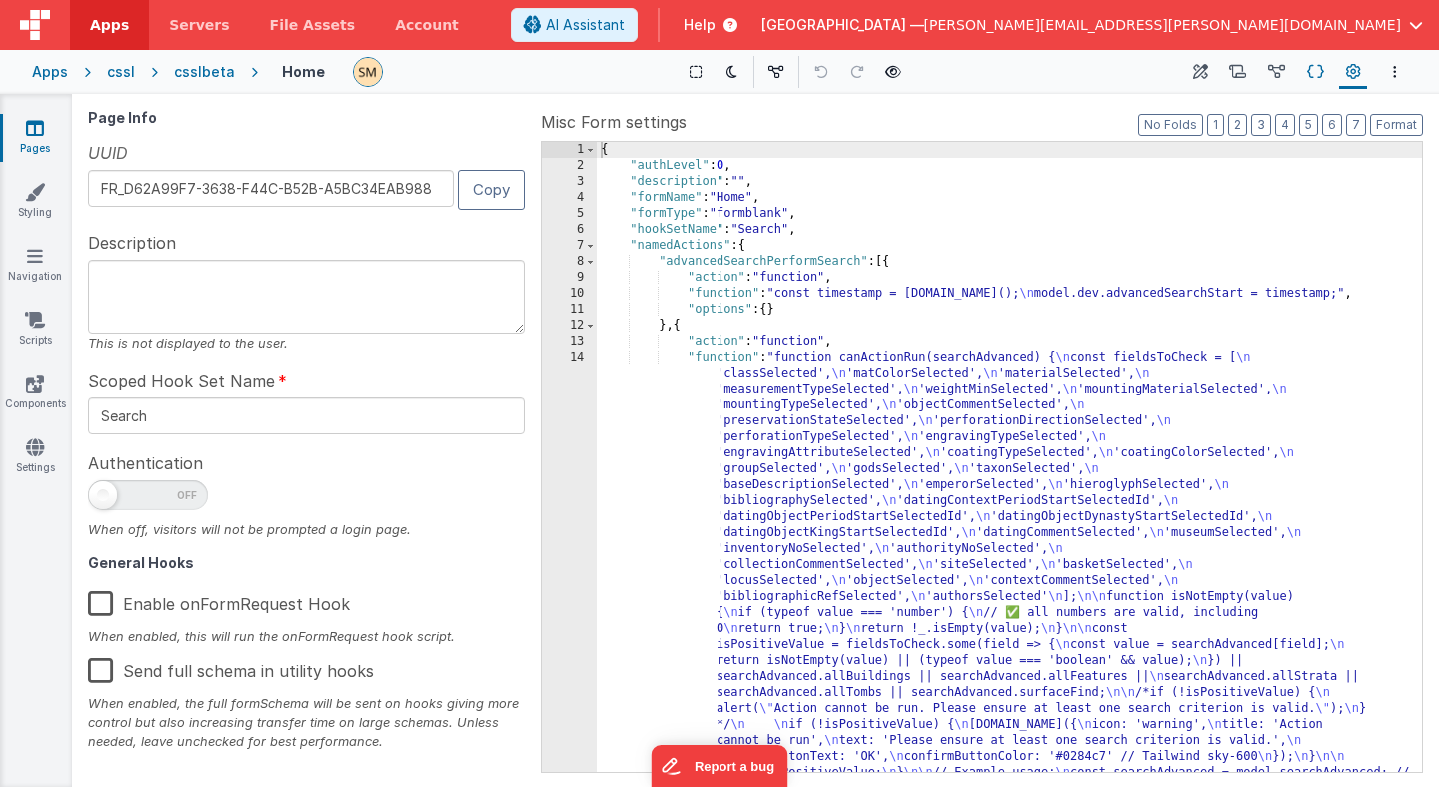
click at [1315, 72] on icon at bounding box center [1315, 72] width 17 height 21
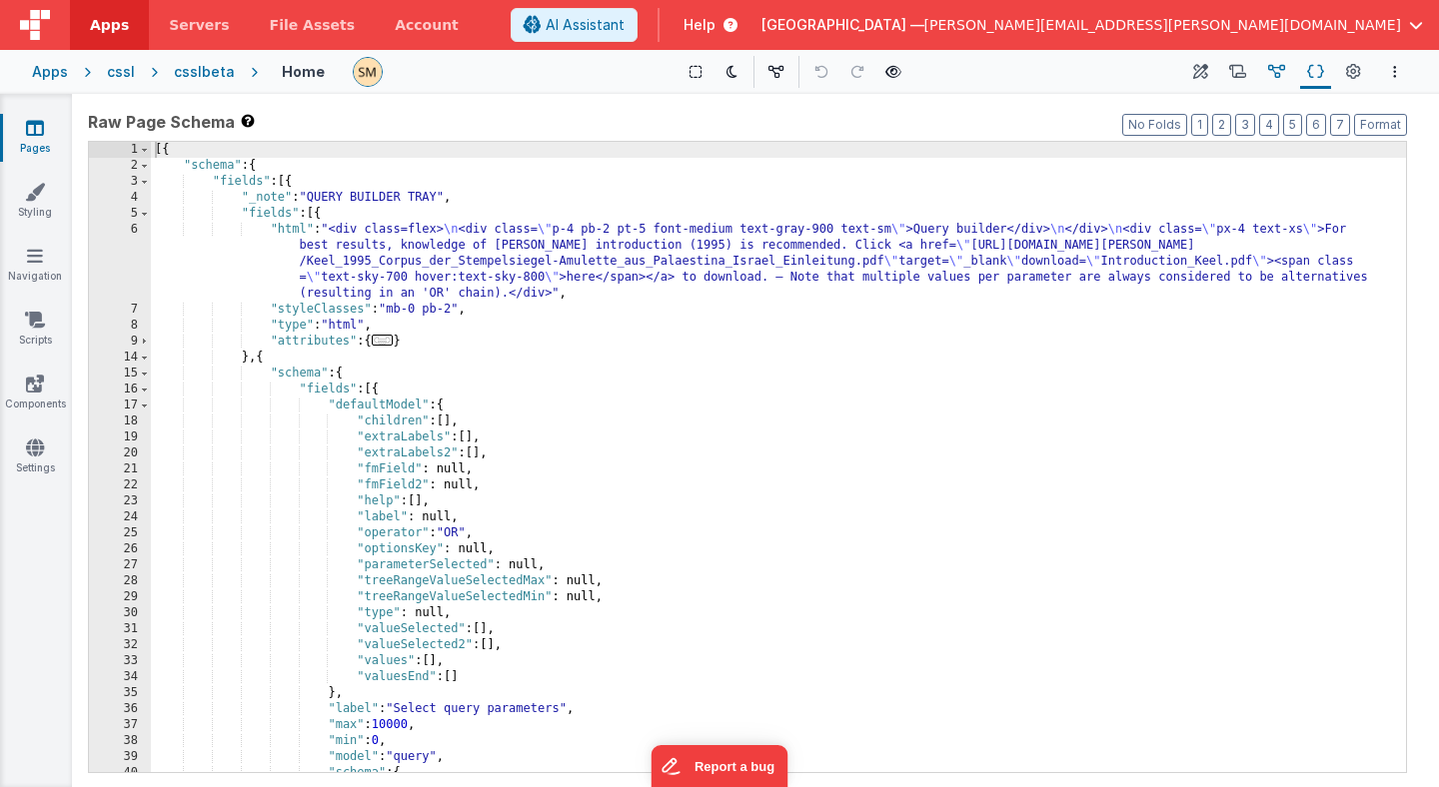
click at [1270, 71] on icon at bounding box center [1276, 72] width 17 height 21
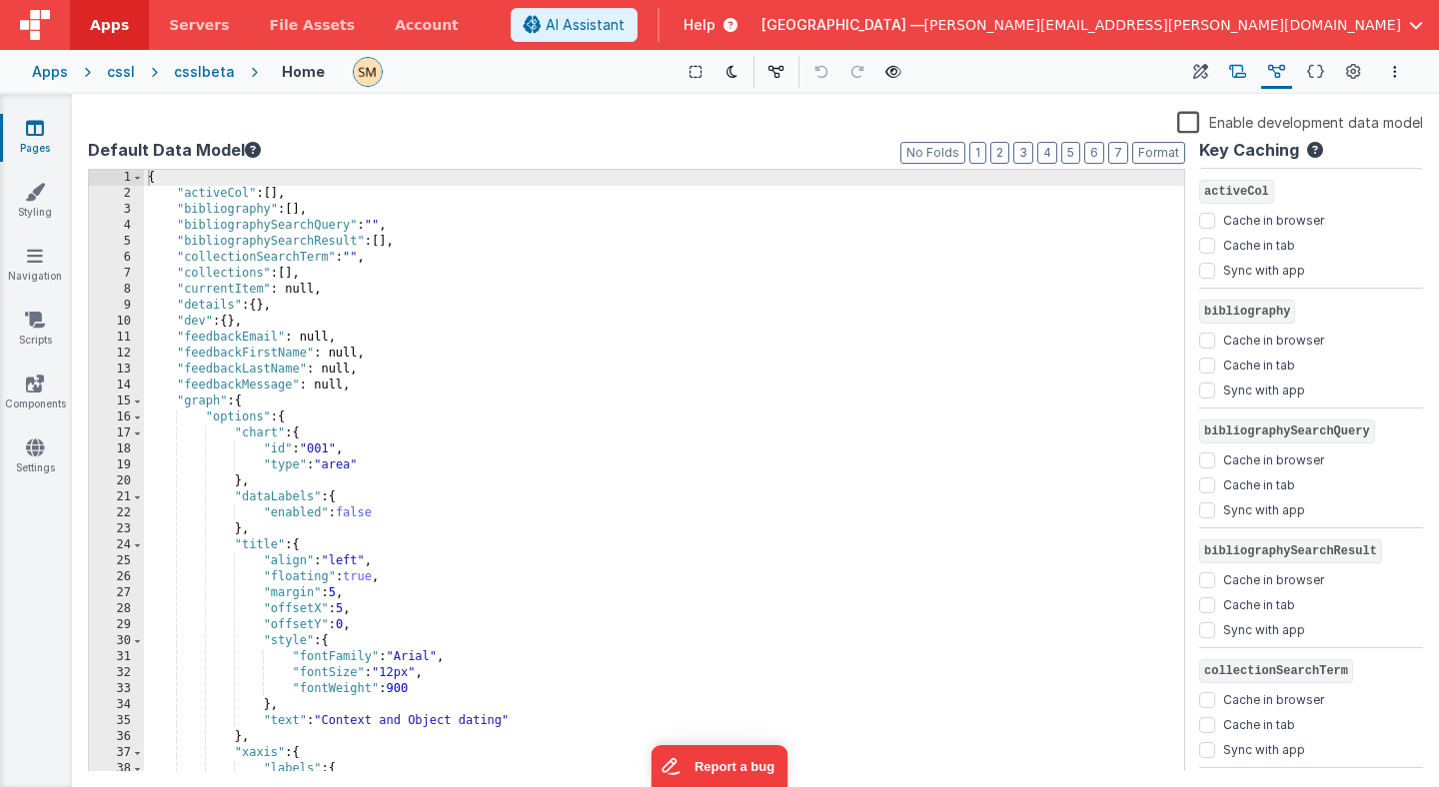
click at [1240, 73] on icon at bounding box center [1237, 72] width 17 height 21
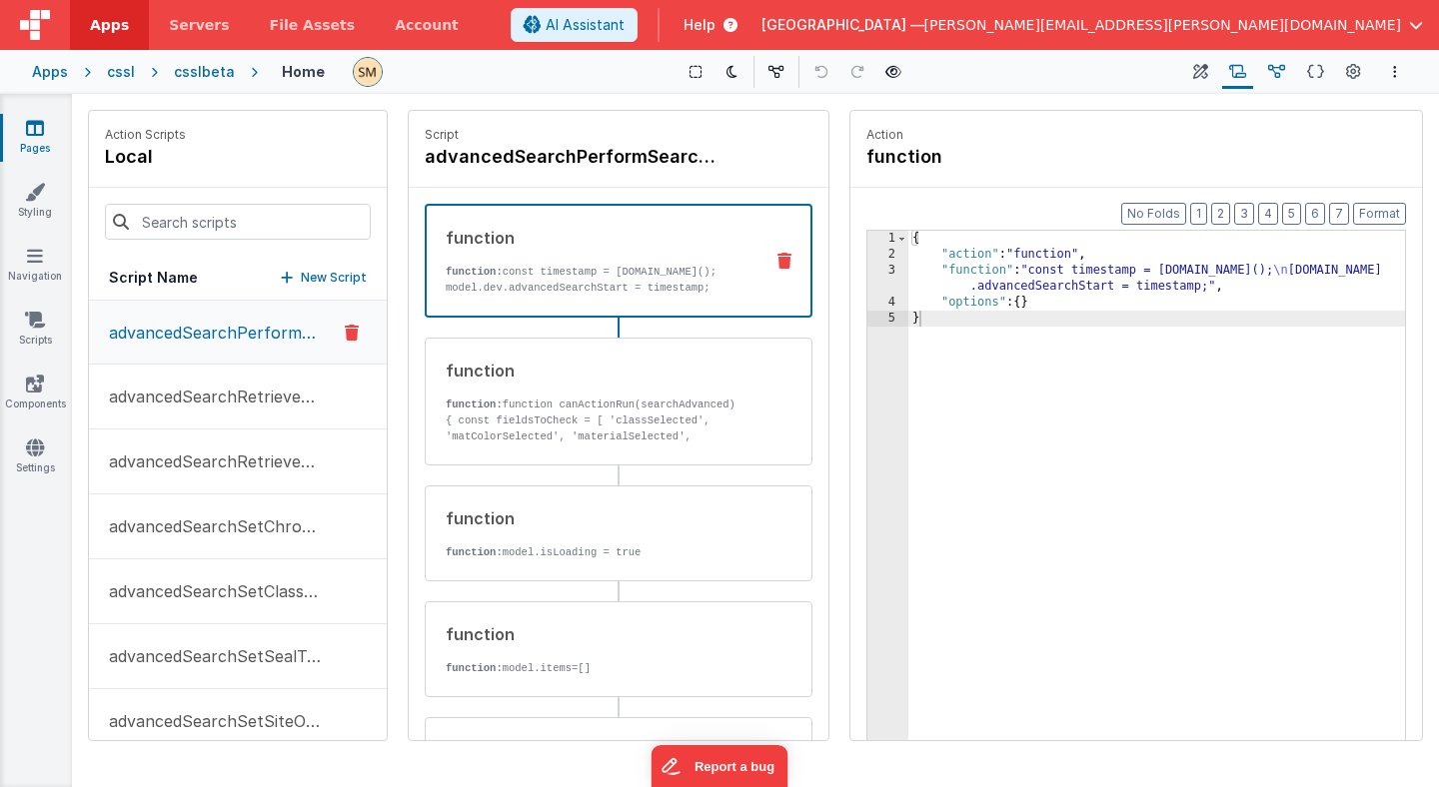
click at [1282, 73] on icon at bounding box center [1276, 72] width 17 height 21
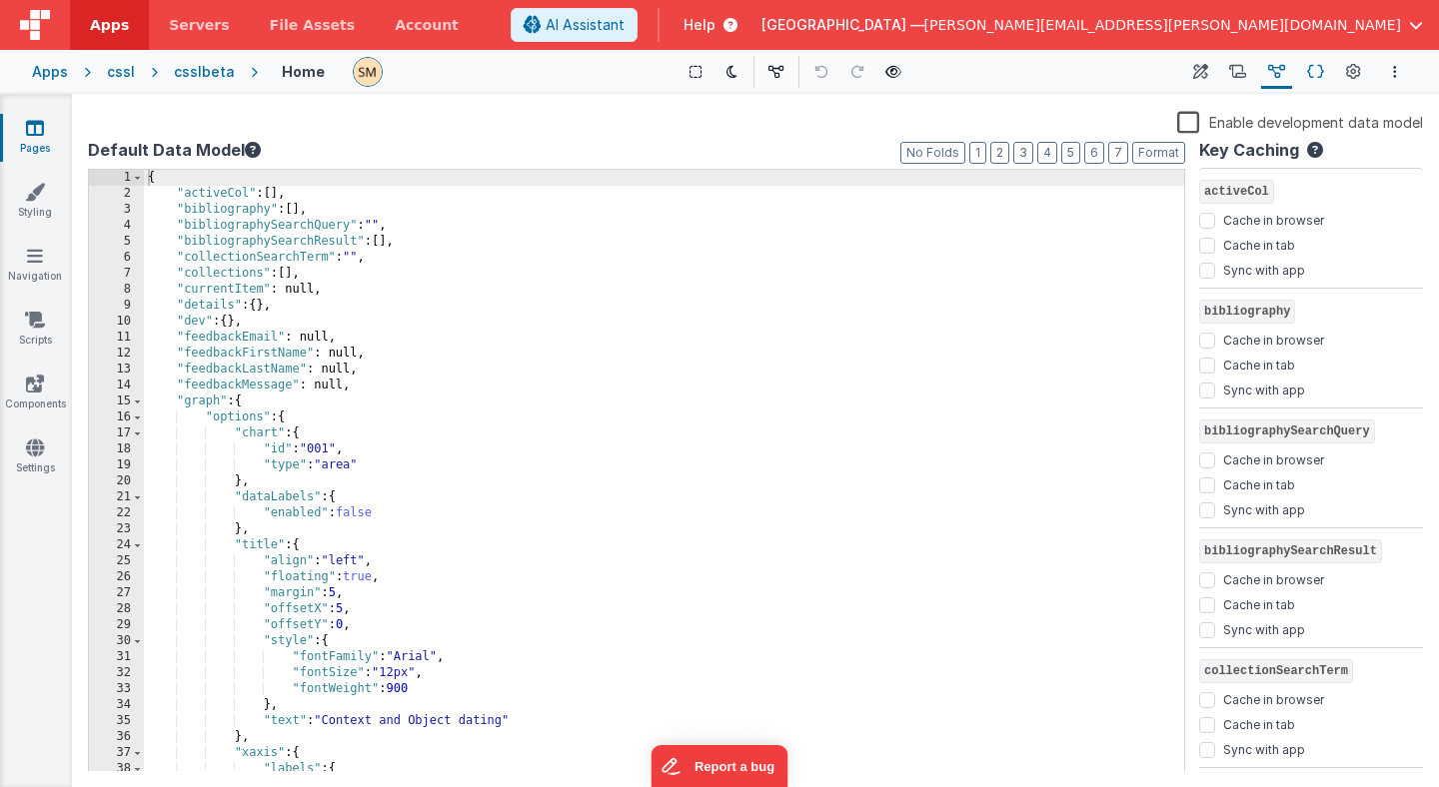
click at [1316, 73] on icon at bounding box center [1315, 72] width 17 height 21
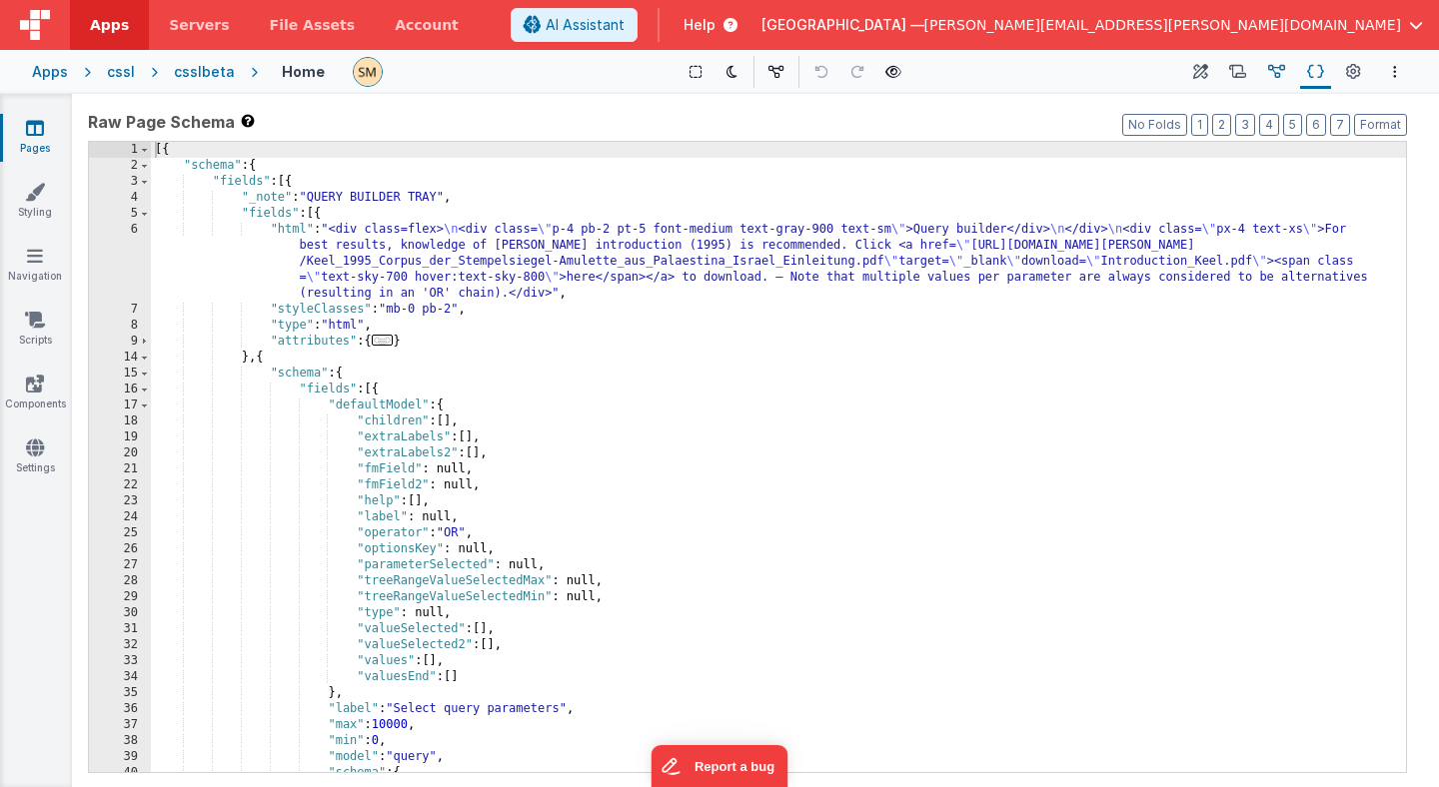
click at [1277, 74] on icon at bounding box center [1276, 72] width 17 height 21
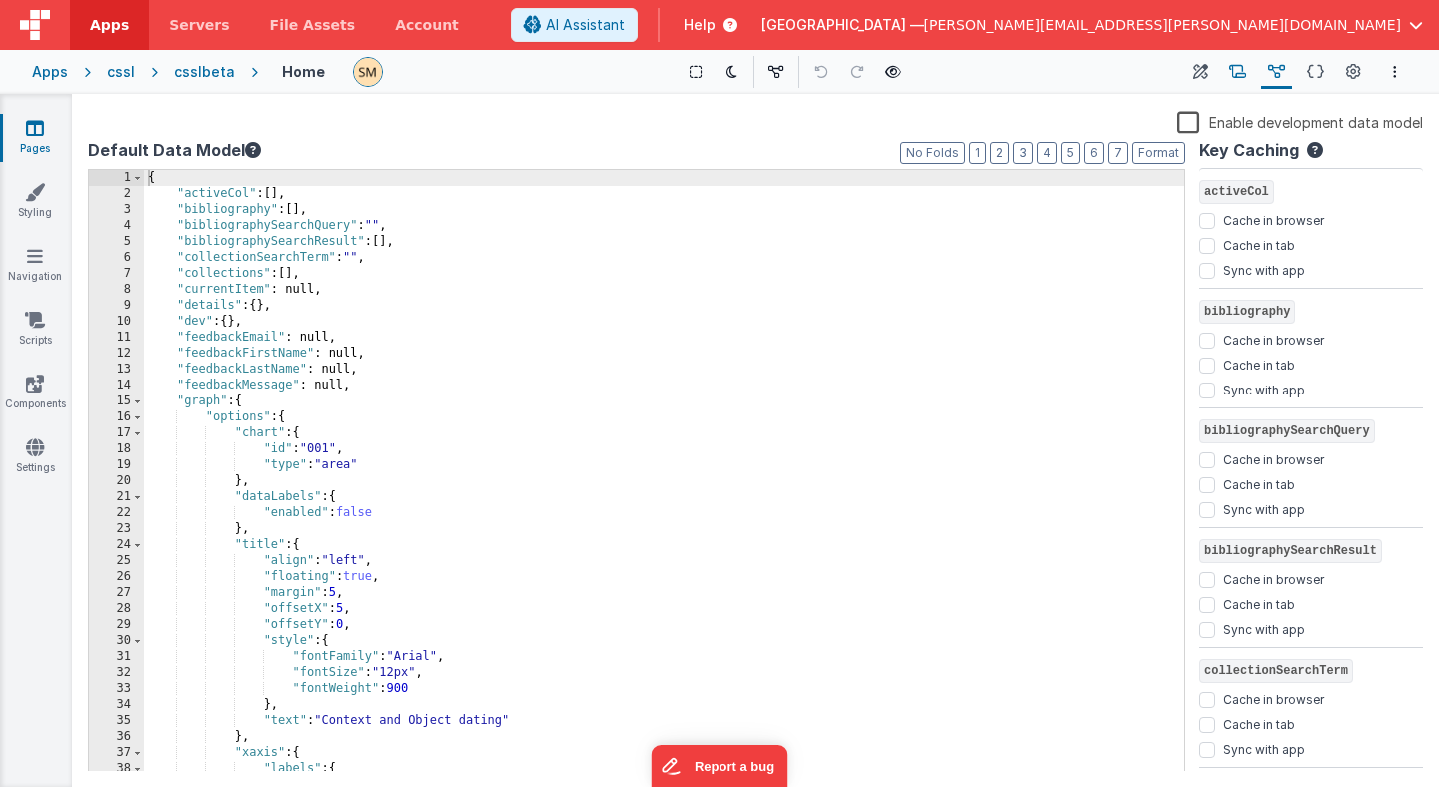
click at [1239, 76] on icon at bounding box center [1237, 72] width 17 height 21
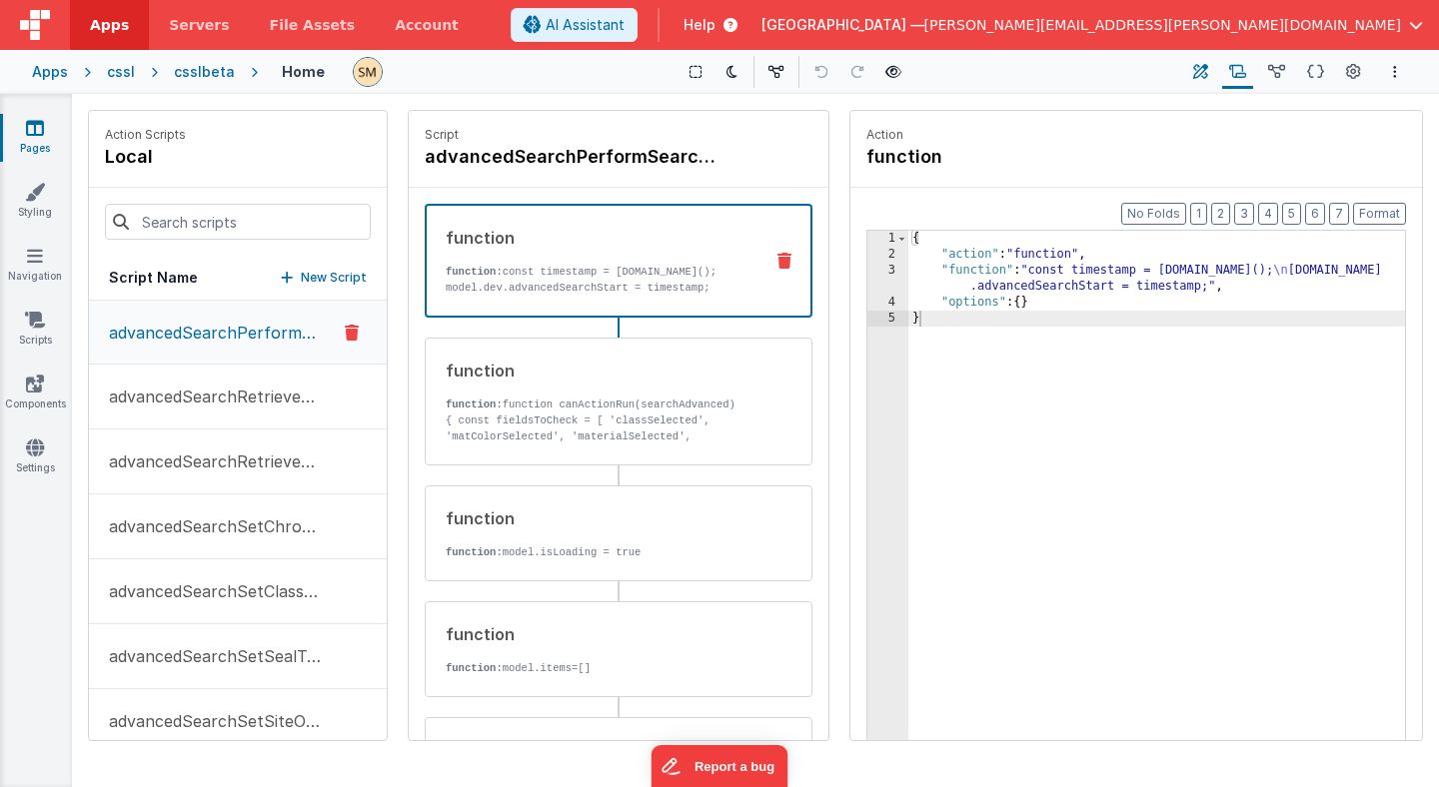
click at [1202, 78] on icon at bounding box center [1200, 72] width 15 height 21
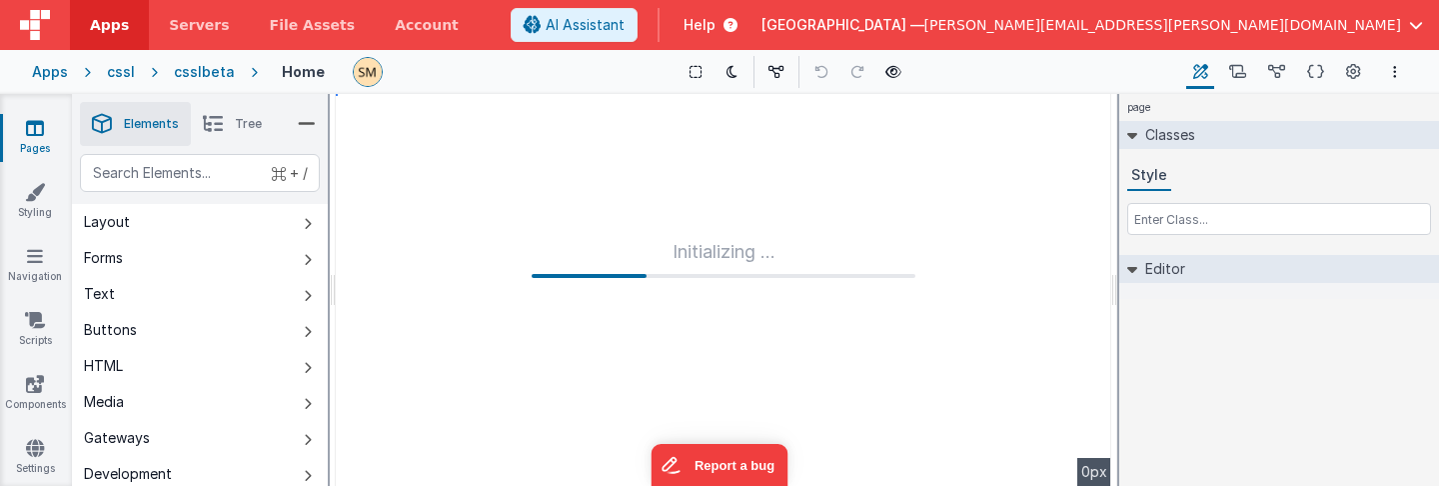
click at [126, 73] on div "cssl" at bounding box center [121, 72] width 28 height 20
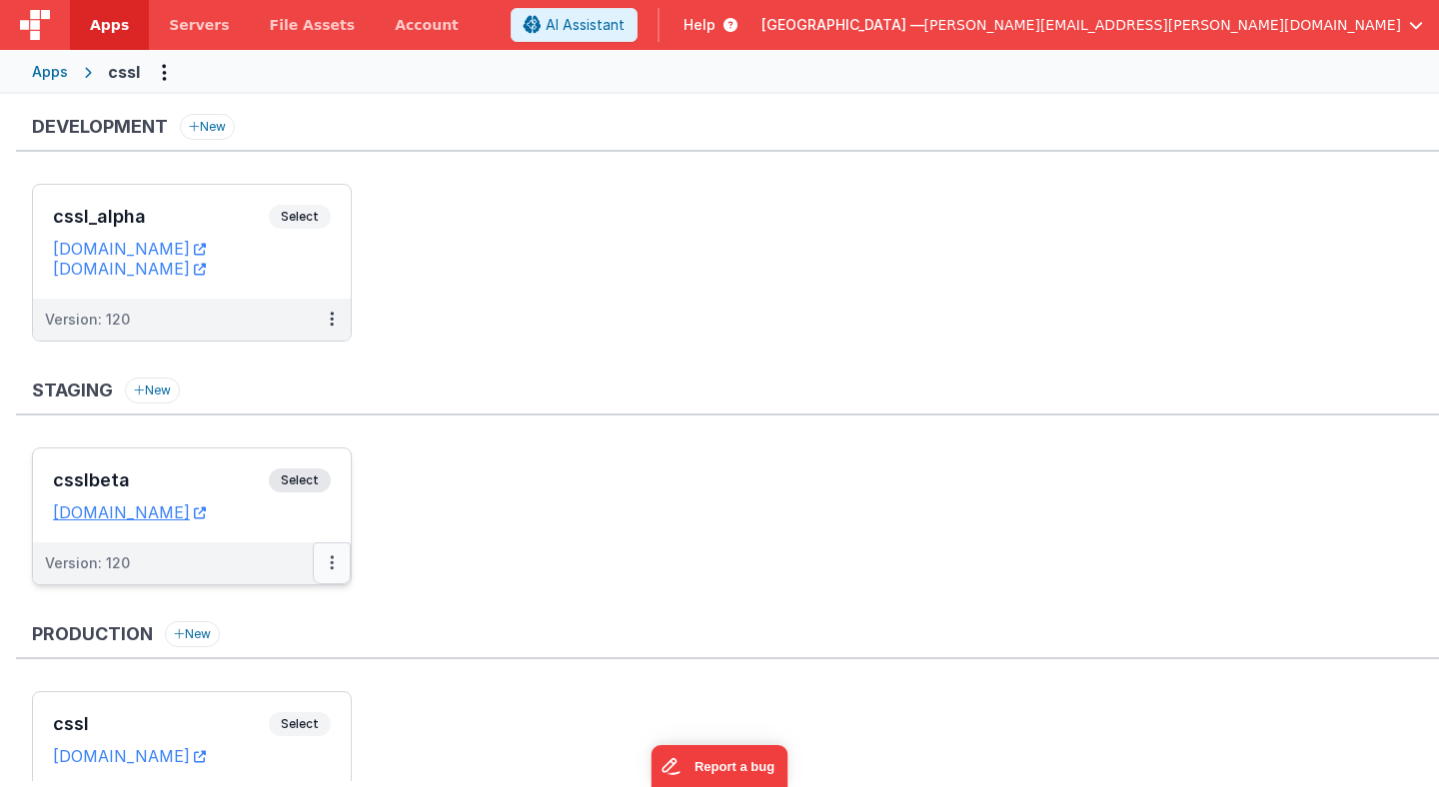
click at [337, 556] on button at bounding box center [332, 563] width 38 height 42
click at [312, 482] on div at bounding box center [719, 393] width 1439 height 787
click at [312, 482] on span "Select" at bounding box center [300, 481] width 62 height 24
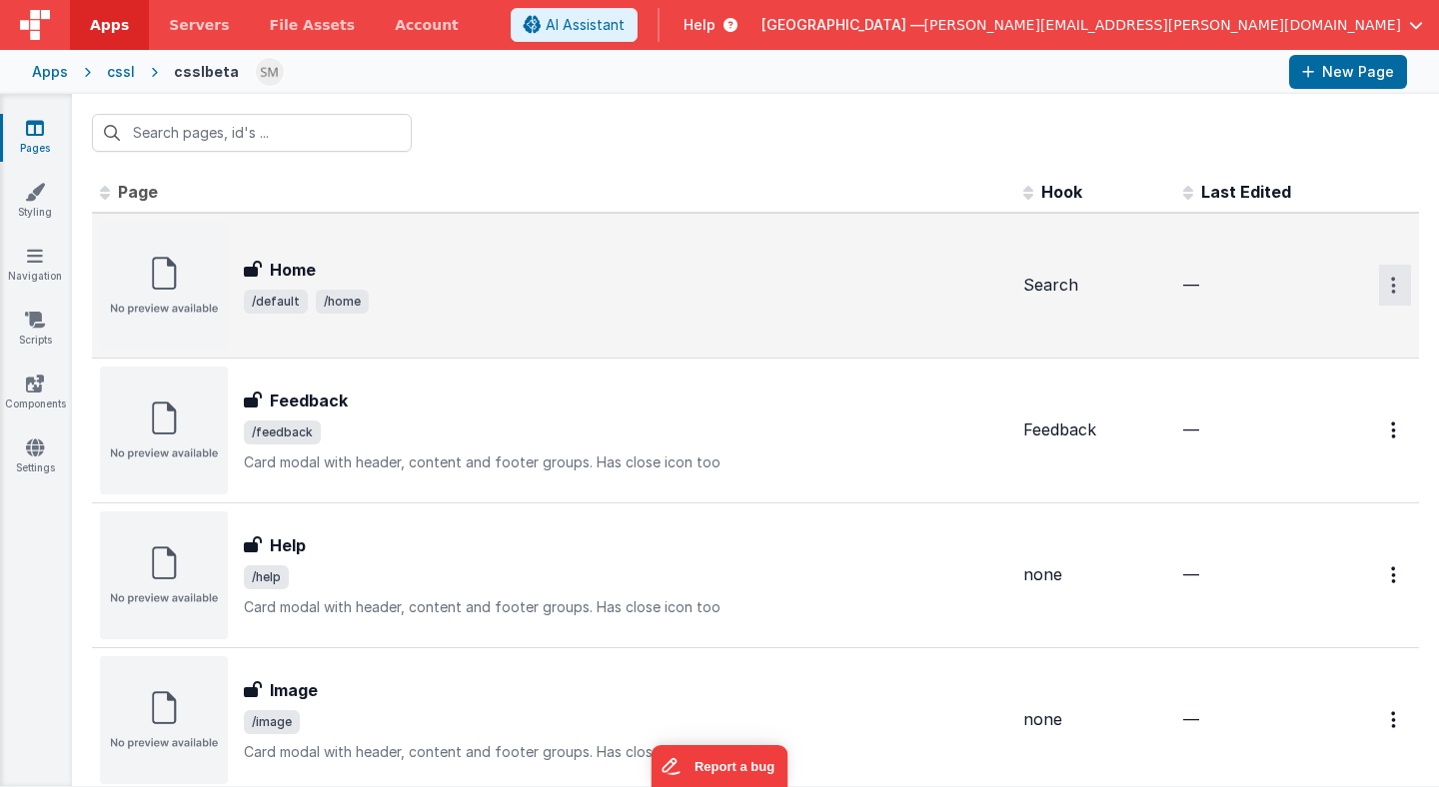
click at [1394, 293] on icon "Options" at bounding box center [1393, 285] width 5 height 17
click at [1340, 330] on link "Legacy Editor" at bounding box center [1323, 332] width 176 height 36
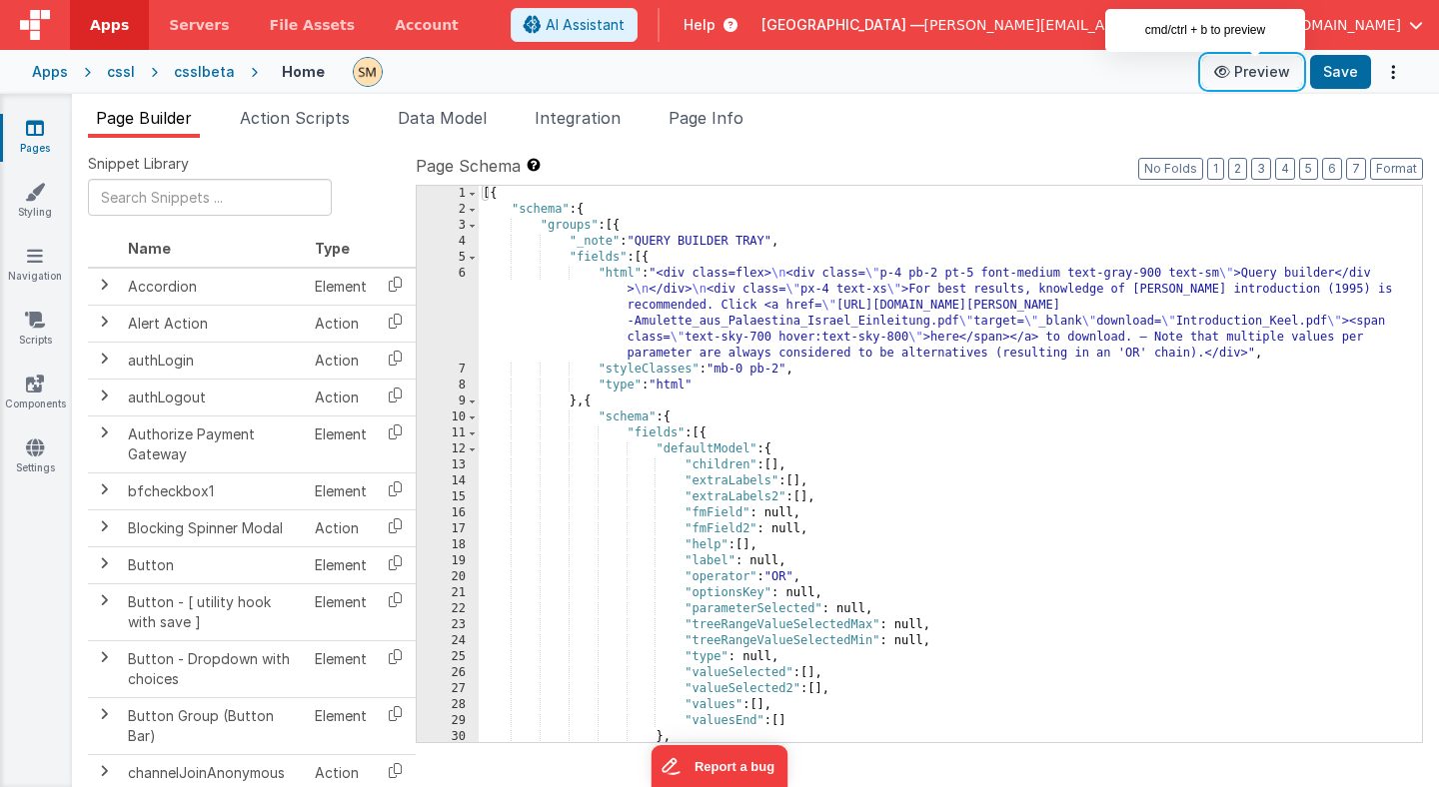
click at [1269, 72] on button "Preview" at bounding box center [1252, 72] width 100 height 32
click at [1268, 74] on button "Preview" at bounding box center [1252, 72] width 100 height 32
